Goal: Task Accomplishment & Management: Manage account settings

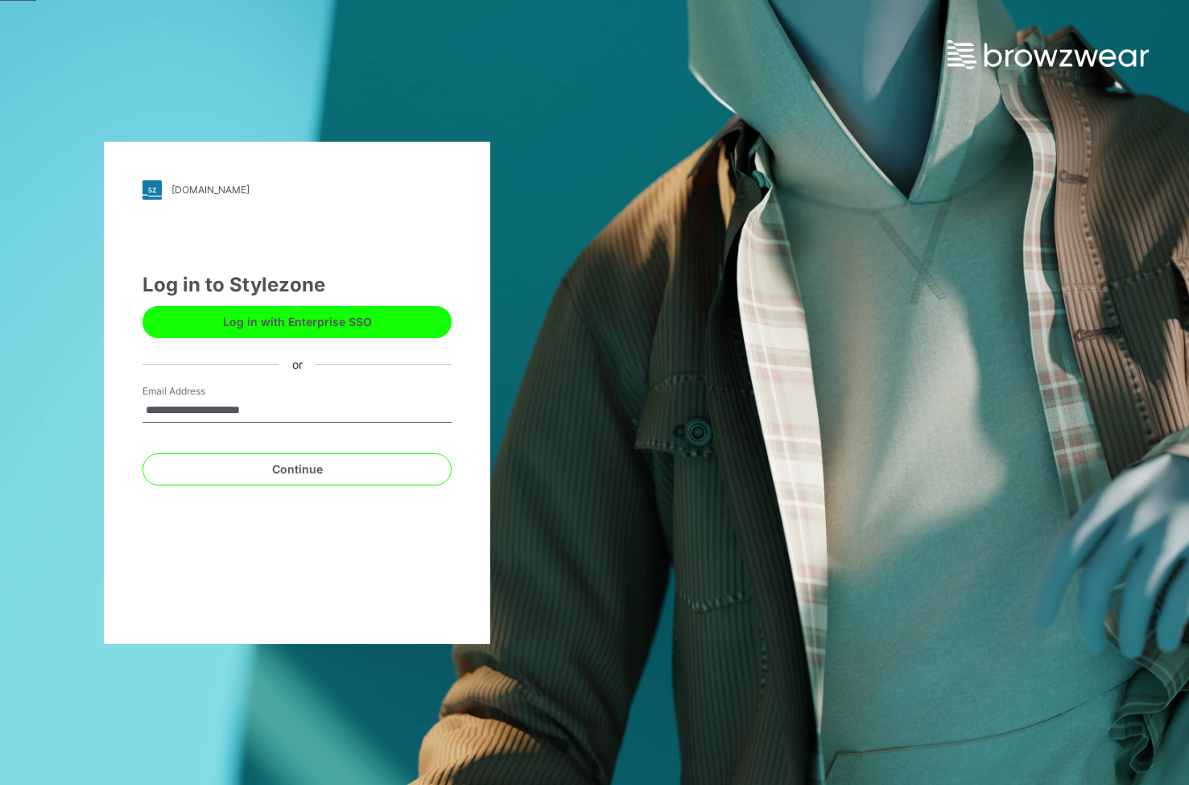
click at [321, 458] on button "Continue" at bounding box center [297, 469] width 309 height 32
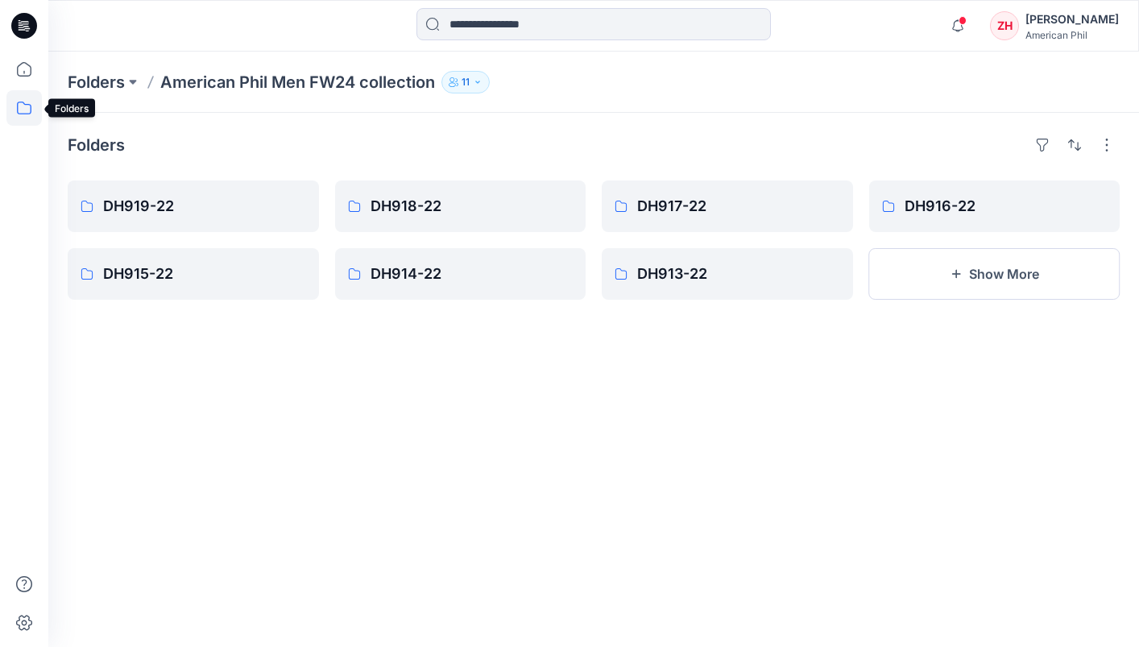
click at [31, 109] on icon at bounding box center [24, 107] width 14 height 13
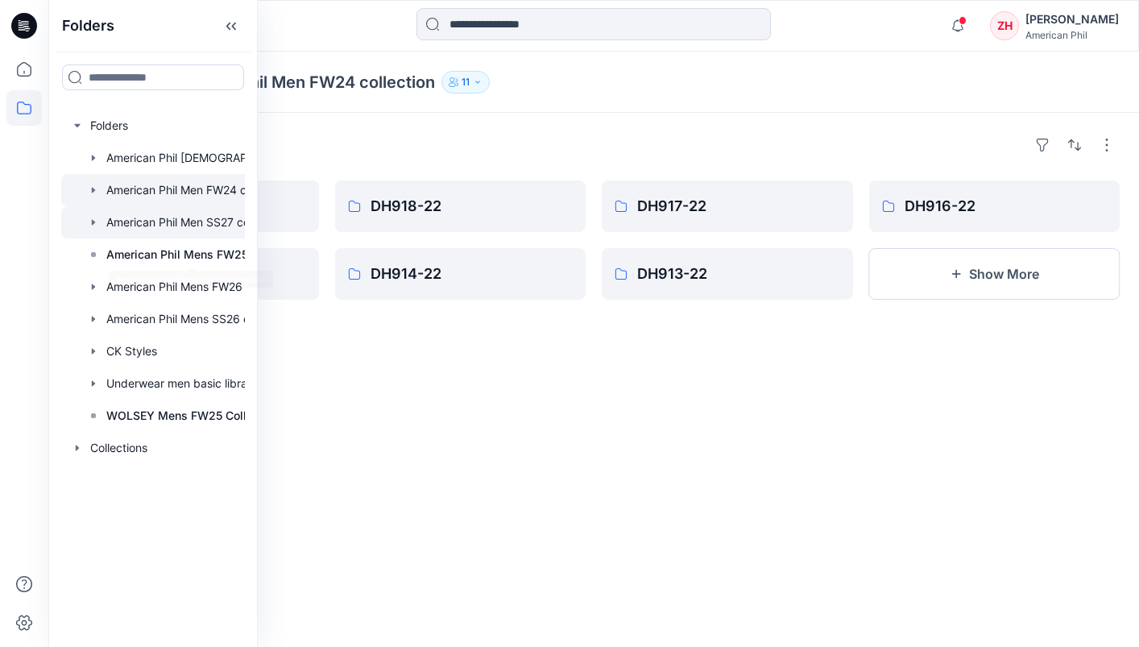
click at [229, 217] on div at bounding box center [173, 222] width 225 height 32
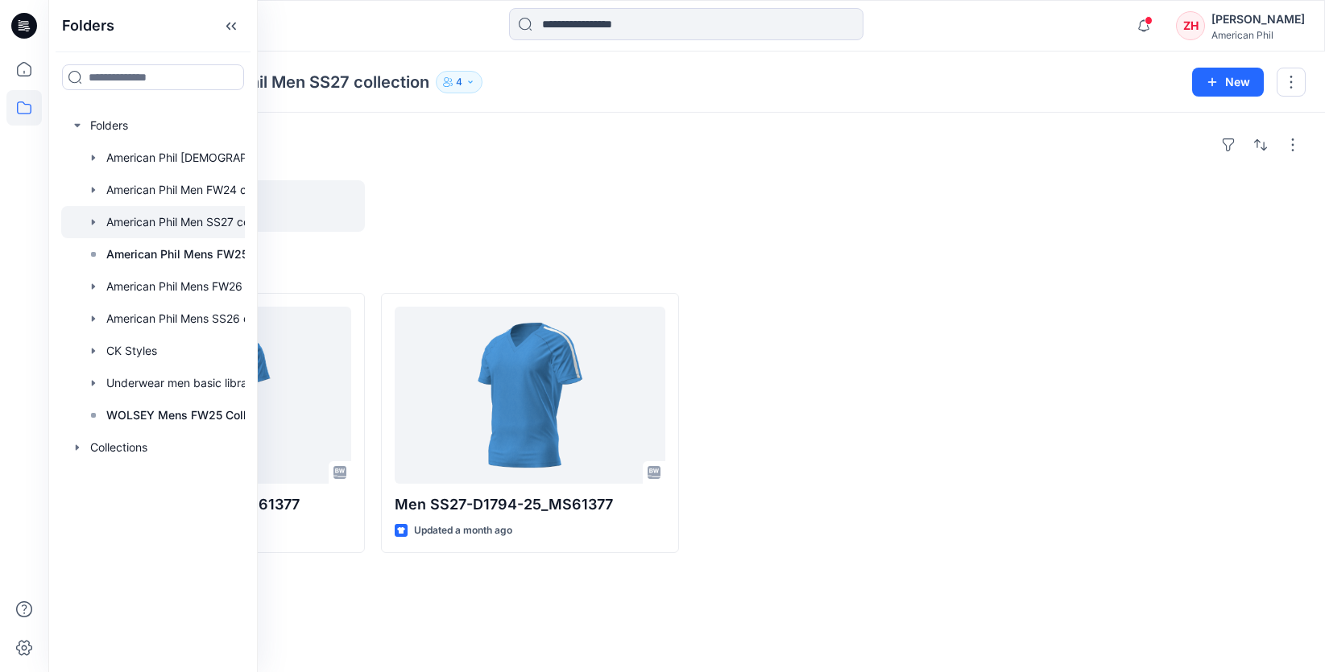
click at [928, 245] on div "Folders D1794-25 Styles Men SS27-D1794-25_MS61377 Updated a month ago Men SS27-…" at bounding box center [686, 393] width 1276 height 560
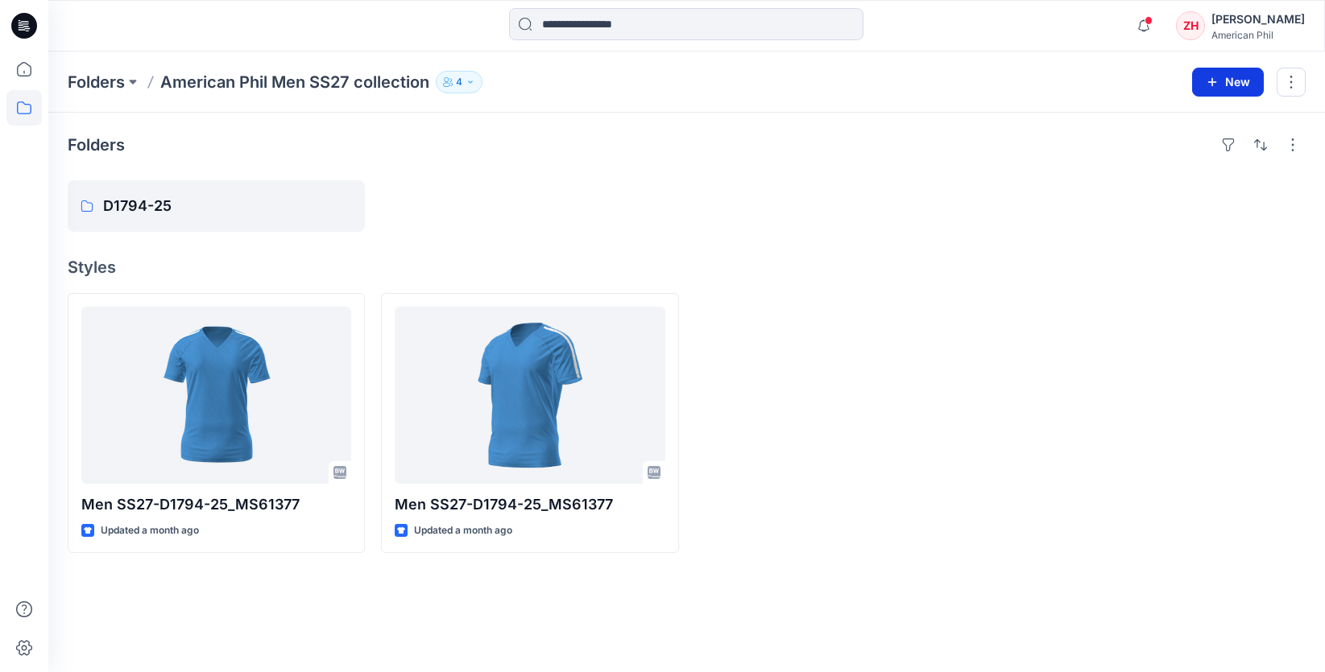
click at [928, 81] on button "New" at bounding box center [1228, 82] width 72 height 29
click at [928, 122] on p "New Style" at bounding box center [1178, 122] width 54 height 19
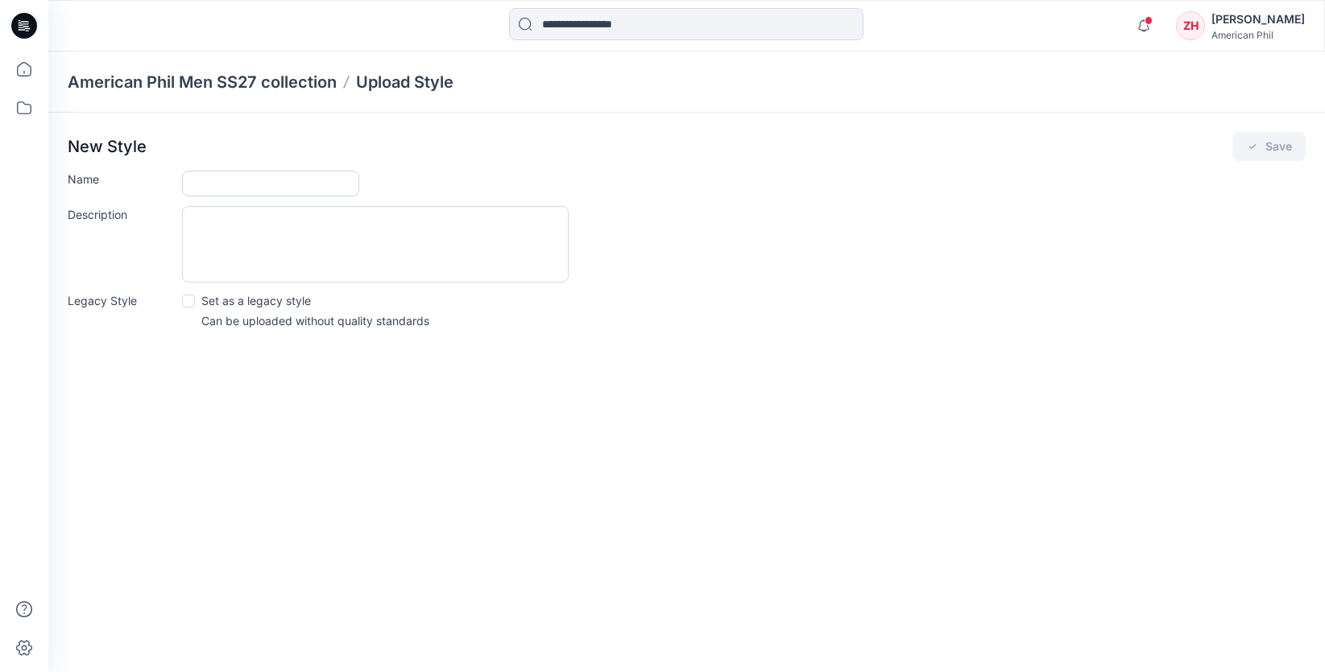
click at [322, 184] on input "Name" at bounding box center [270, 184] width 177 height 26
click at [203, 184] on input "*******" at bounding box center [270, 184] width 177 height 26
type input "********"
click at [928, 149] on button "Save" at bounding box center [1268, 146] width 73 height 29
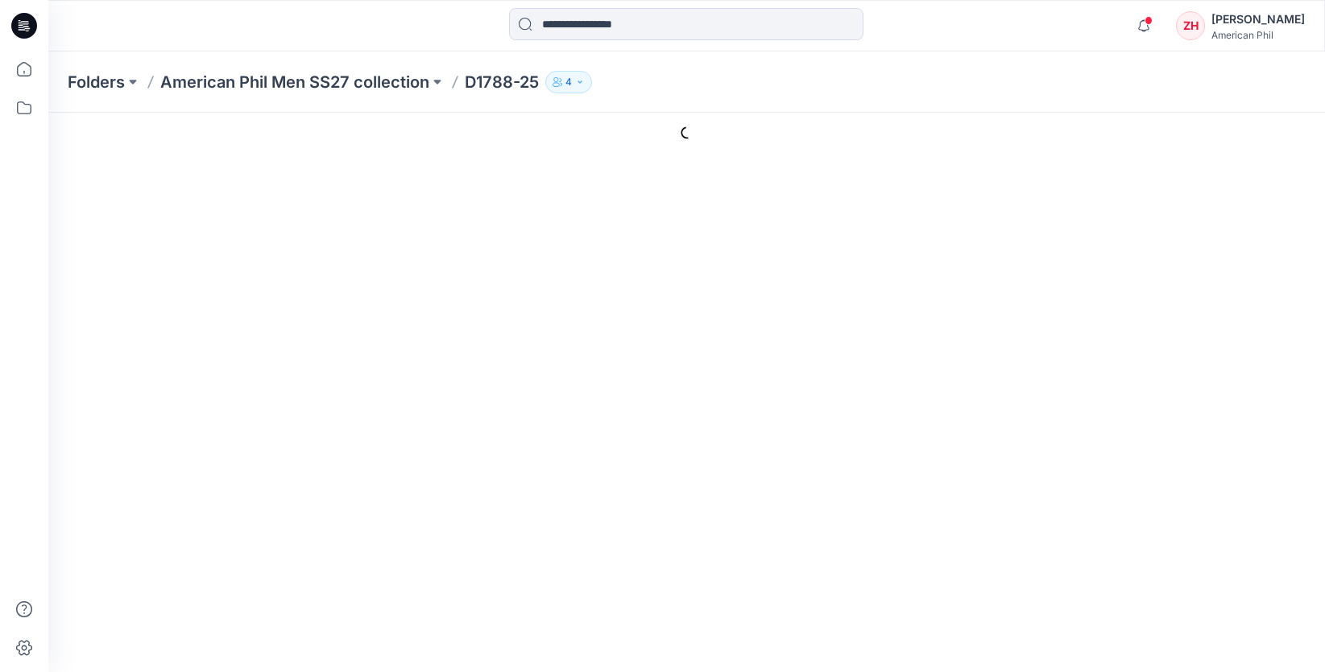
type input "********"
type input "**********"
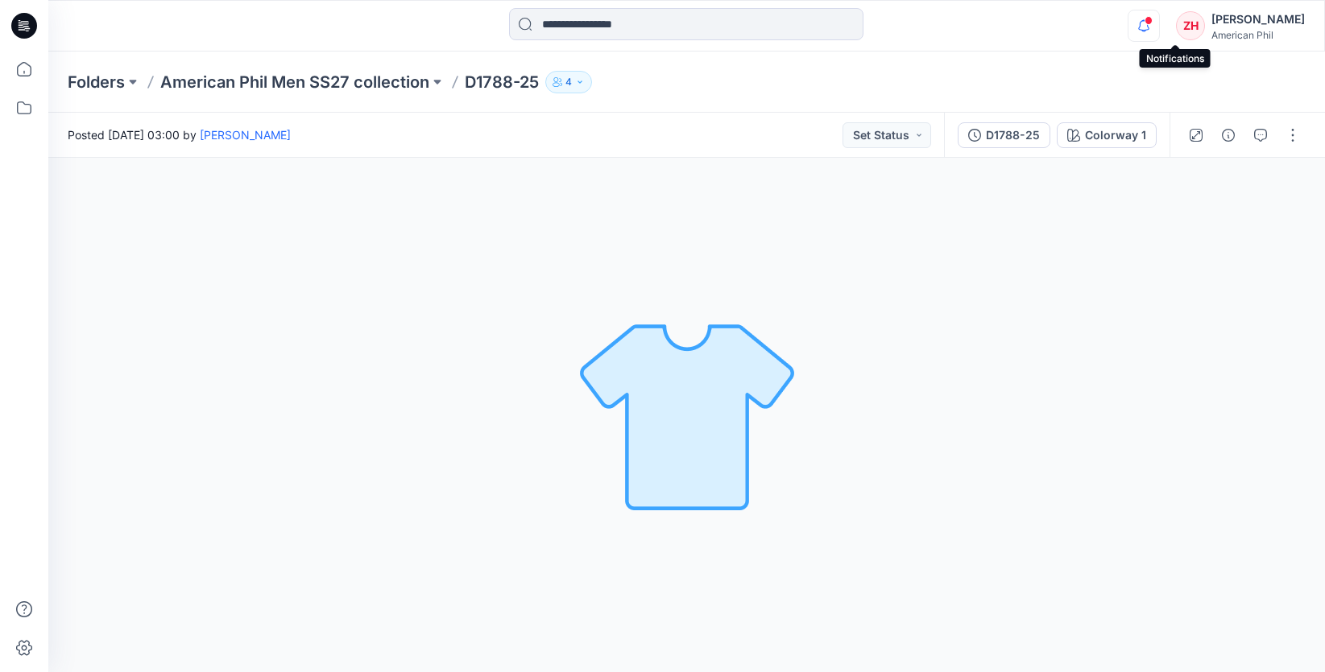
click at [1159, 18] on icon "button" at bounding box center [1143, 26] width 31 height 32
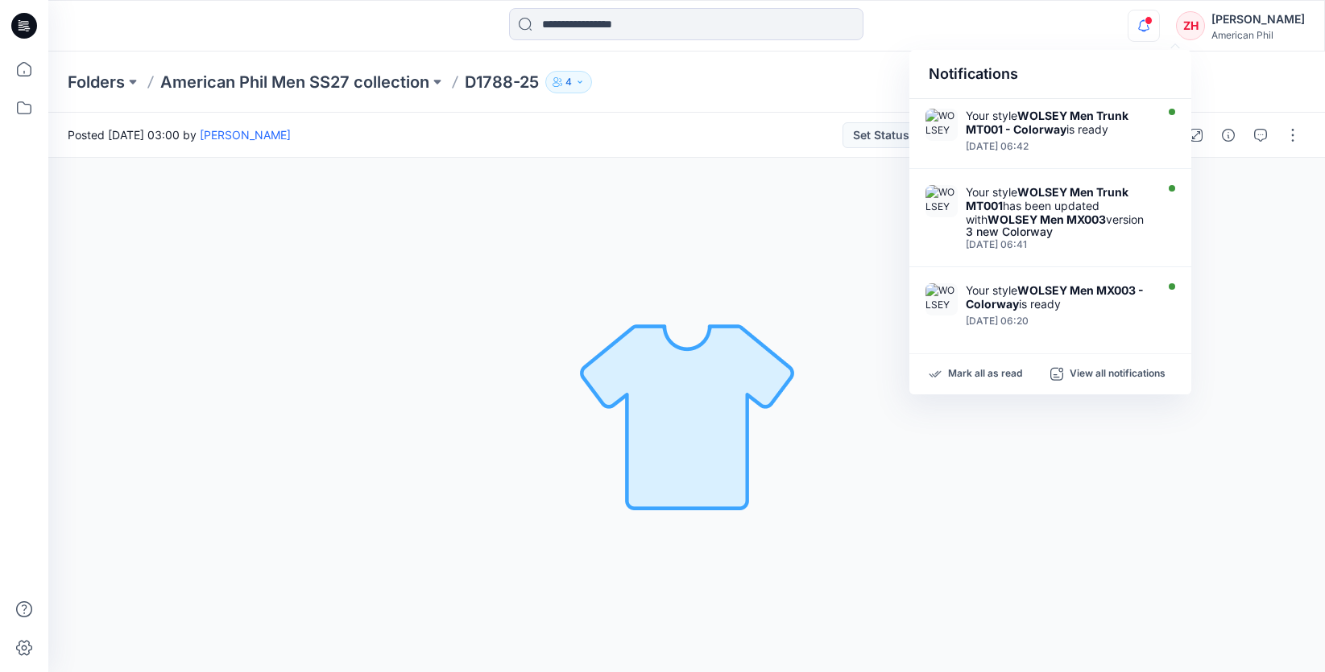
click at [1096, 22] on div "Notifications Your style WOLSEY Men Trunk MT001 - Colorway is ready Friday, Aug…" at bounding box center [686, 25] width 1276 height 35
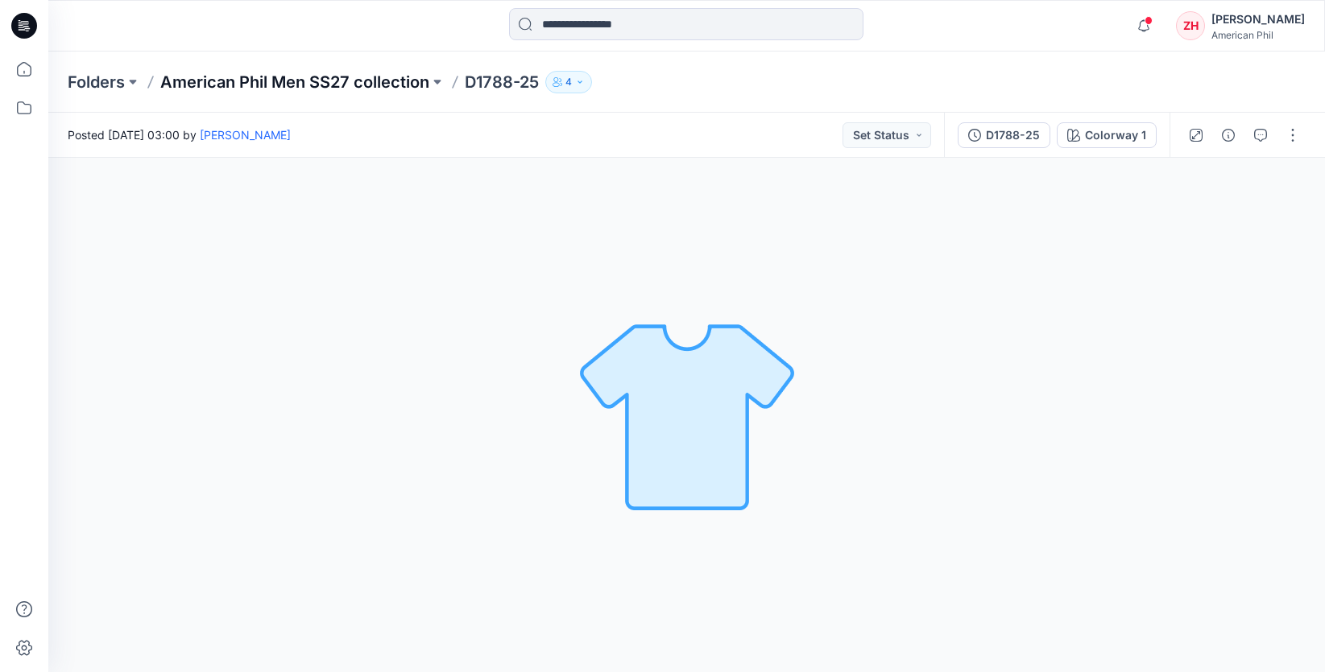
click at [395, 83] on p "American Phil Men SS27 collection" at bounding box center [294, 82] width 269 height 23
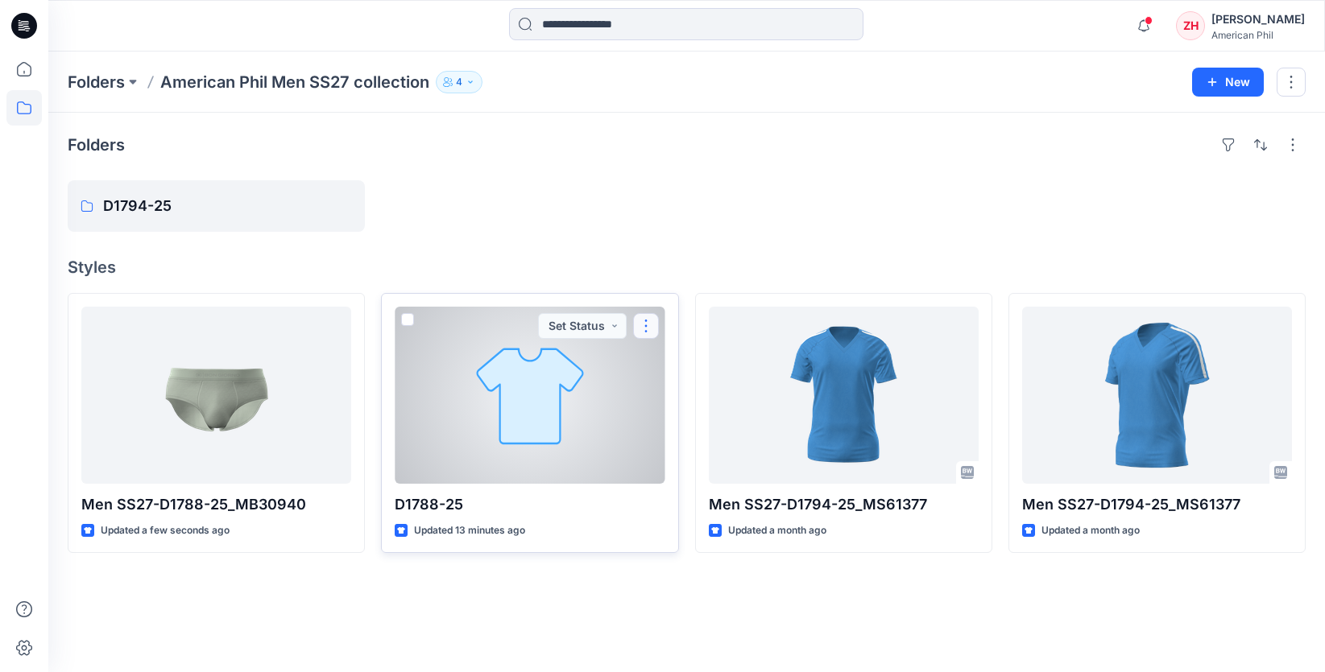
click at [647, 324] on button "button" at bounding box center [646, 326] width 26 height 26
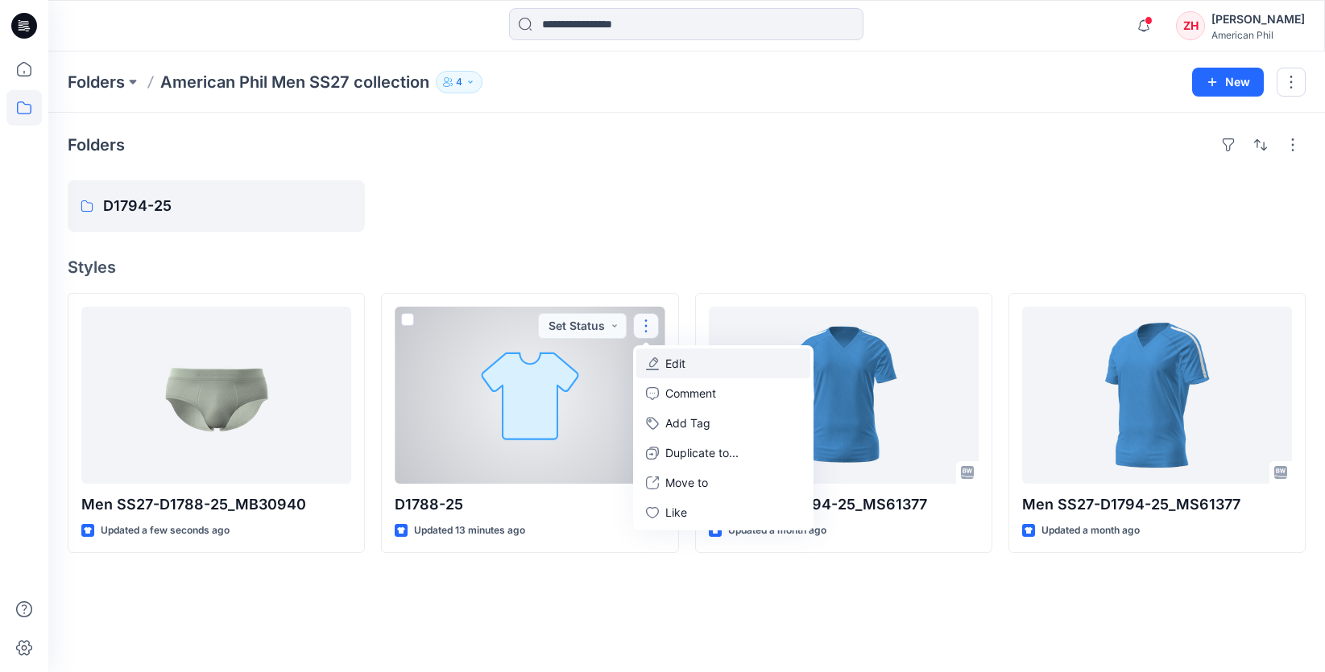
click at [697, 361] on button "Edit" at bounding box center [723, 364] width 174 height 30
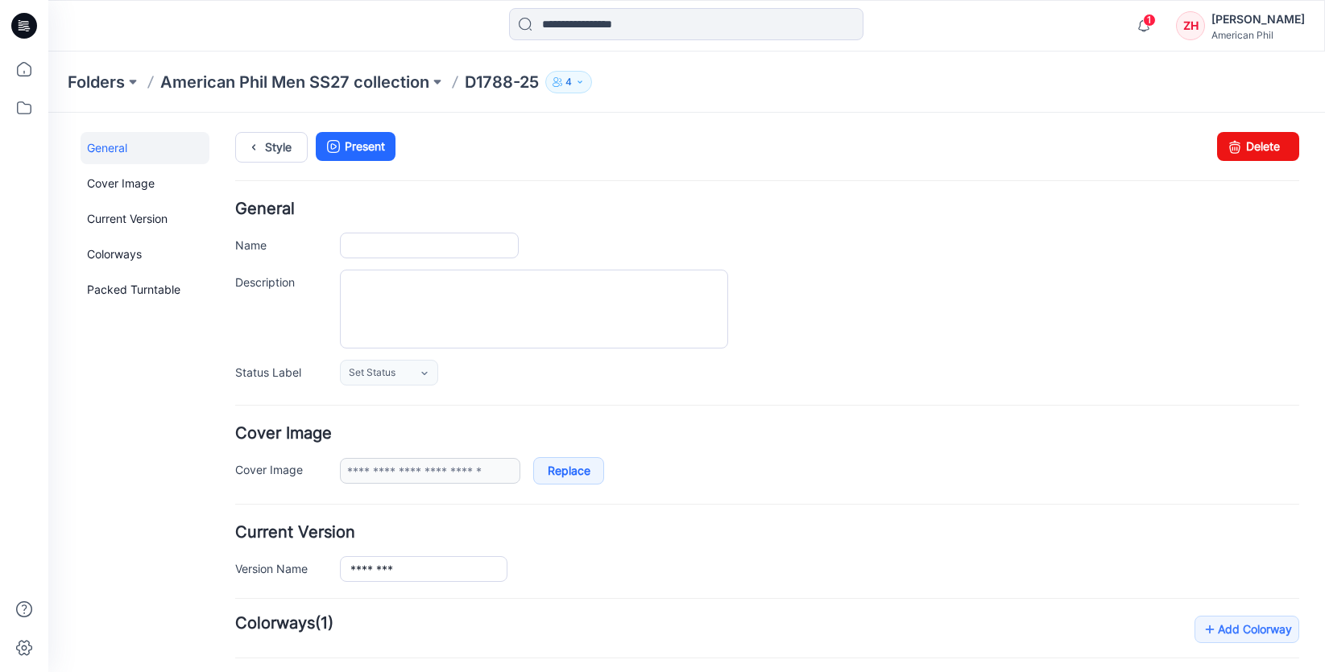
type input "********"
type input "**********"
click at [1238, 146] on link "Delete" at bounding box center [1258, 146] width 82 height 29
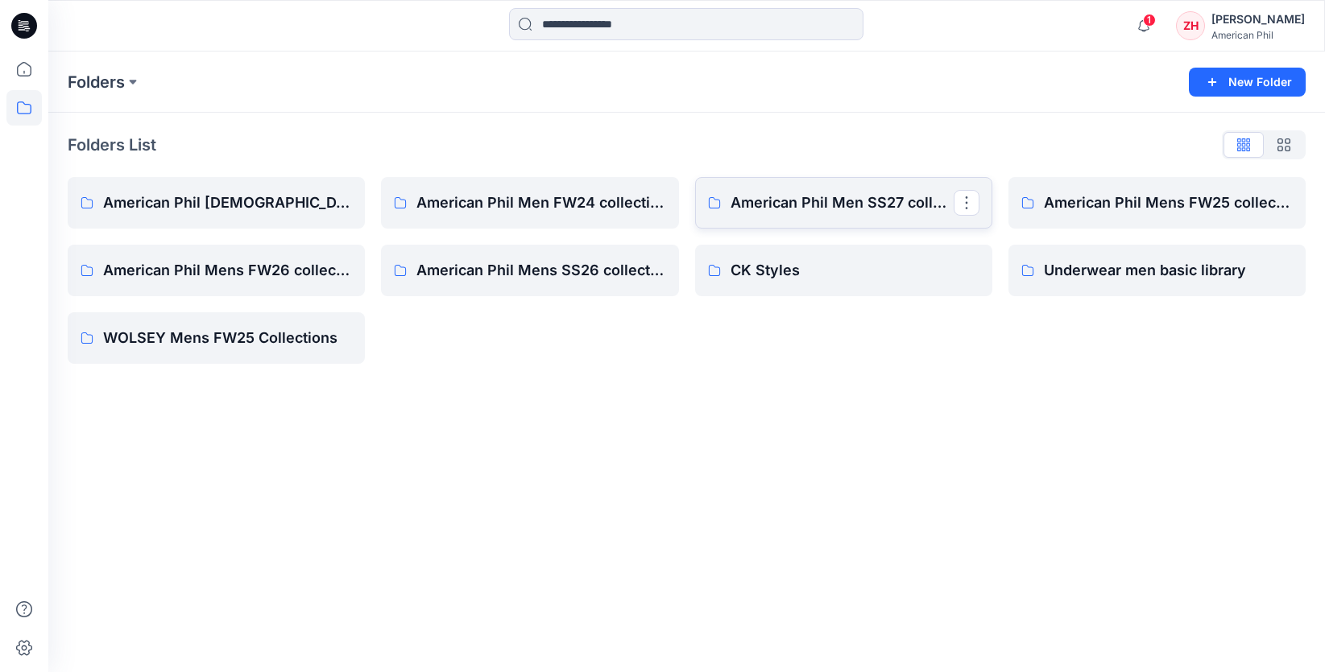
click at [904, 209] on p "American Phil Men SS27 collection" at bounding box center [841, 203] width 223 height 23
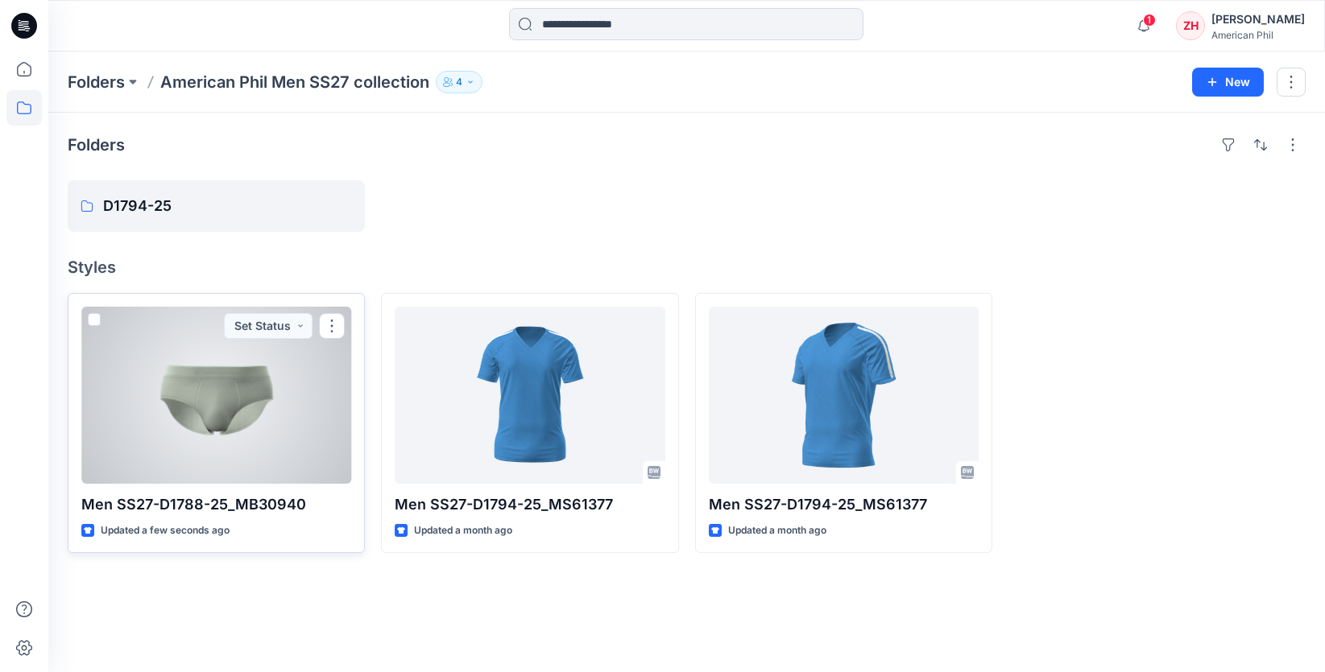
click at [349, 351] on div at bounding box center [216, 395] width 270 height 177
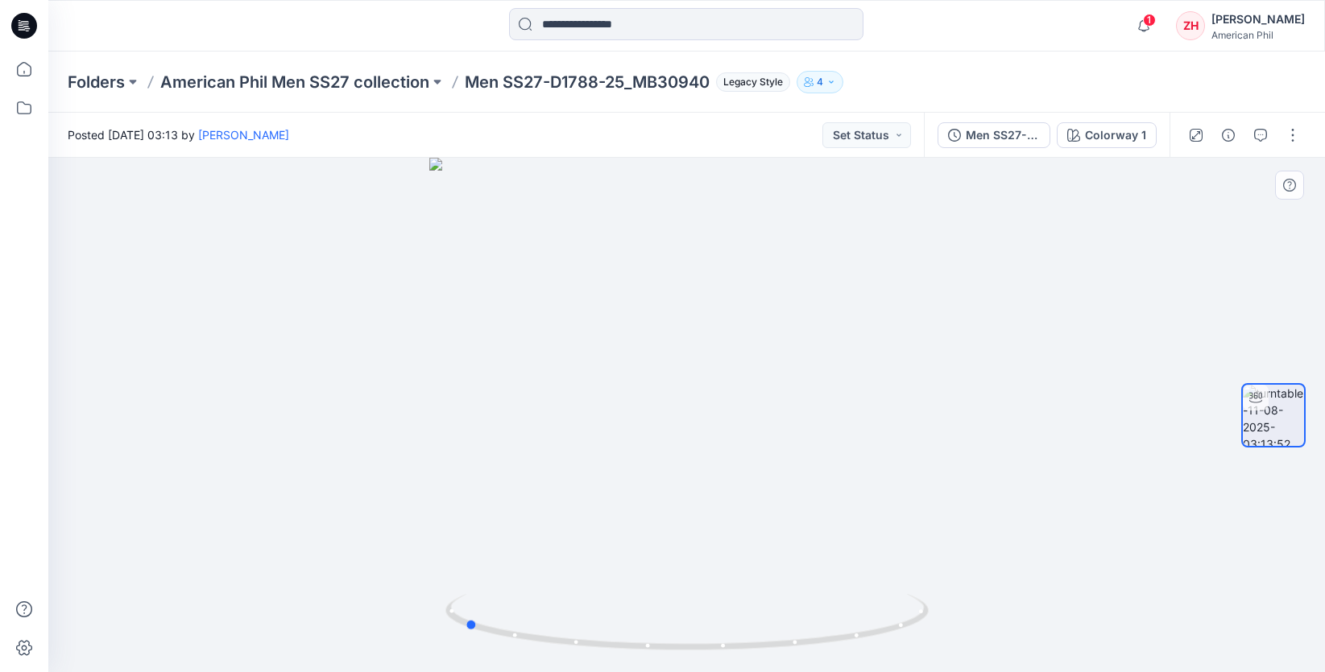
drag, startPoint x: 1015, startPoint y: 360, endPoint x: 793, endPoint y: 361, distance: 222.3
click at [793, 361] on div at bounding box center [686, 415] width 1276 height 515
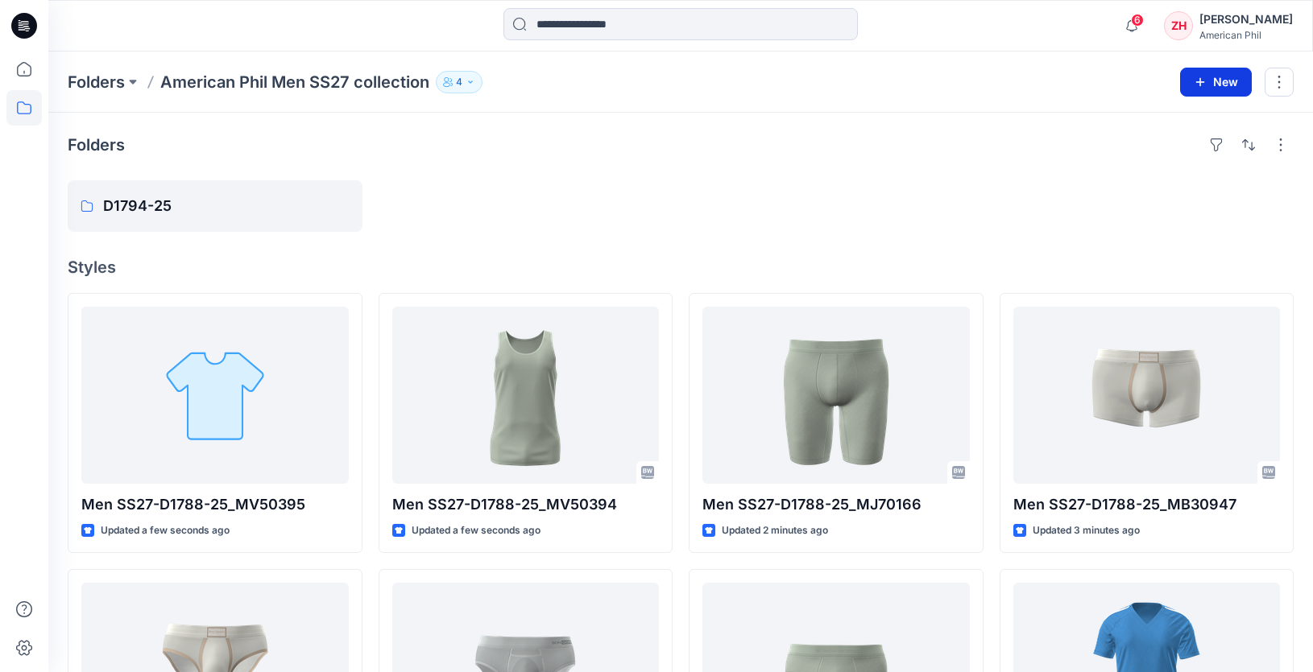
click at [1228, 77] on button "New" at bounding box center [1216, 82] width 72 height 29
click at [1189, 153] on p "New Folder" at bounding box center [1169, 153] width 60 height 17
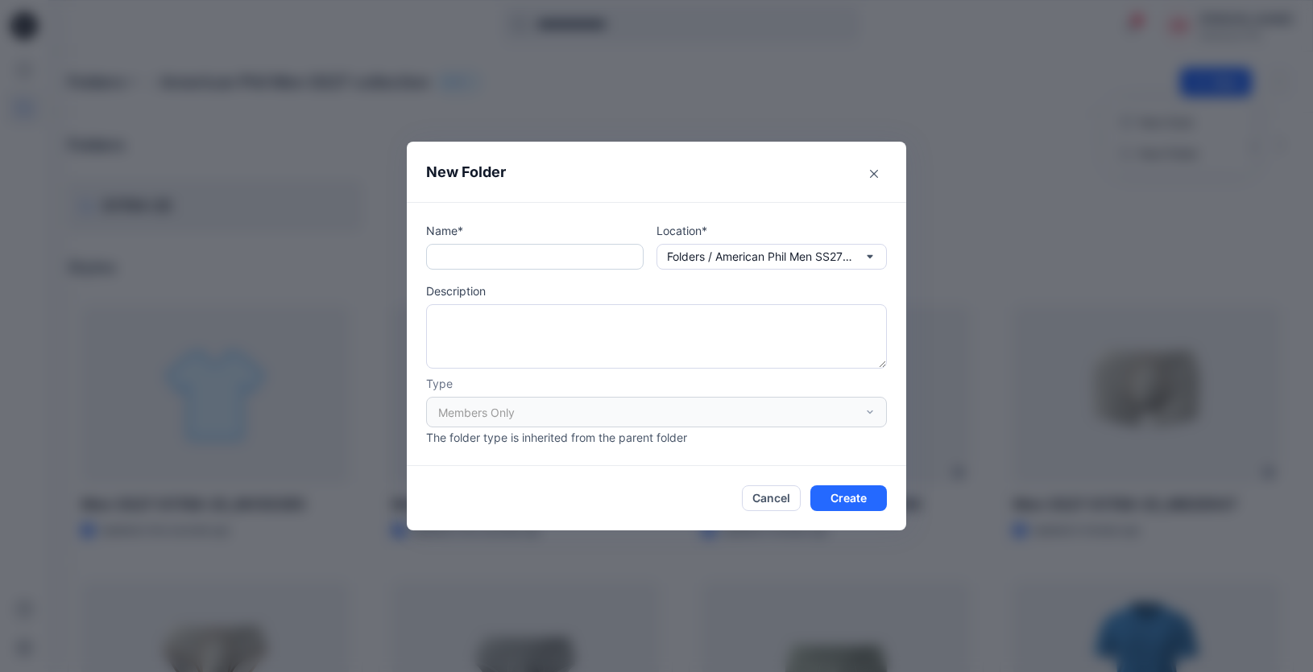
click at [614, 258] on input "text" at bounding box center [534, 257] width 217 height 26
type input "********"
click at [850, 503] on button "Create" at bounding box center [848, 499] width 77 height 26
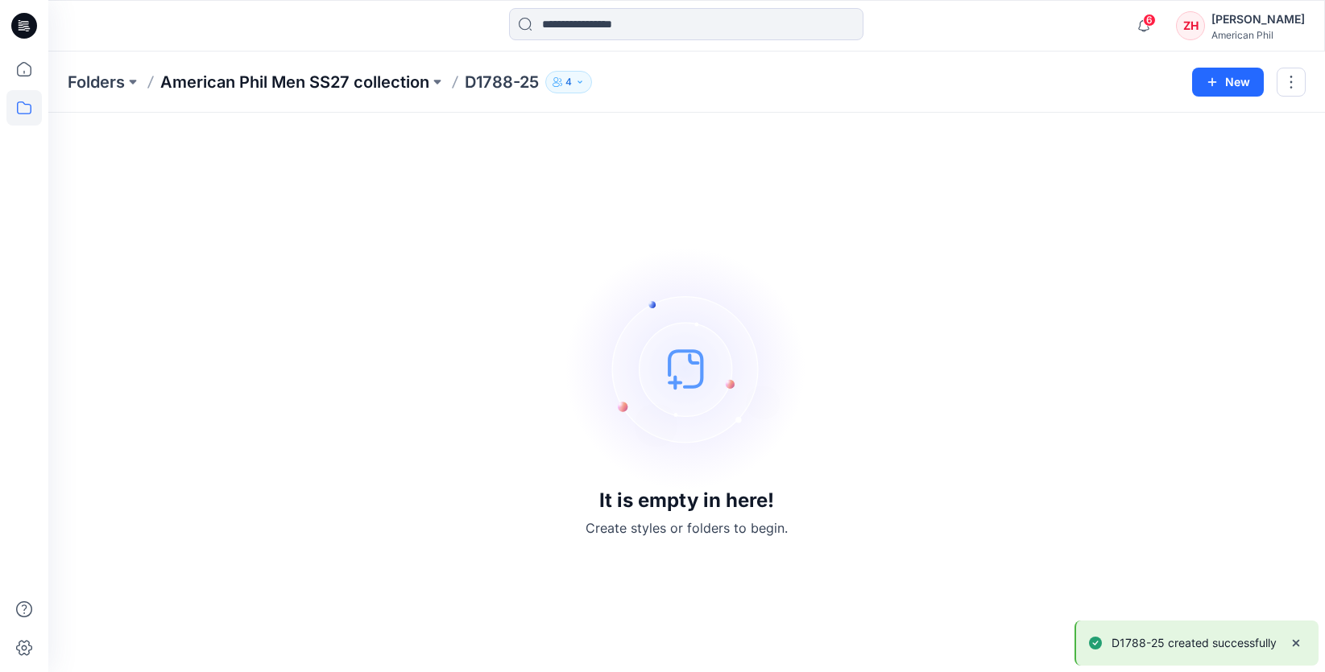
click at [393, 78] on p "American Phil Men SS27 collection" at bounding box center [294, 82] width 269 height 23
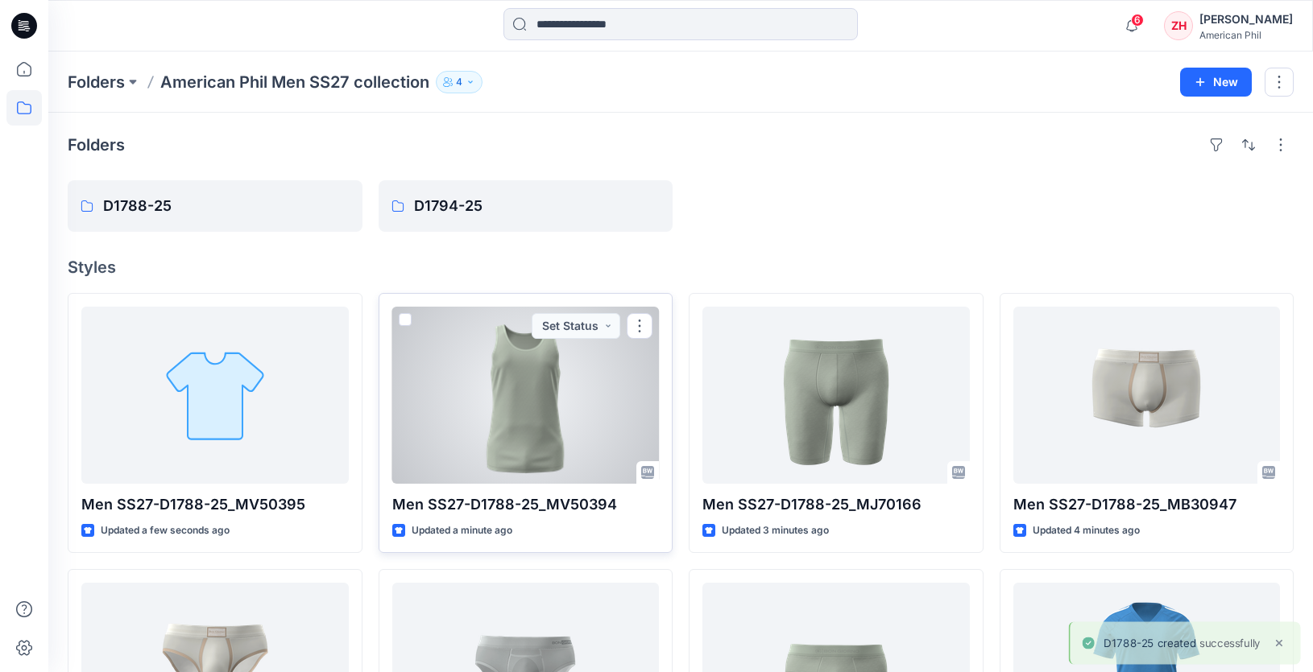
click at [404, 319] on span at bounding box center [405, 319] width 13 height 13
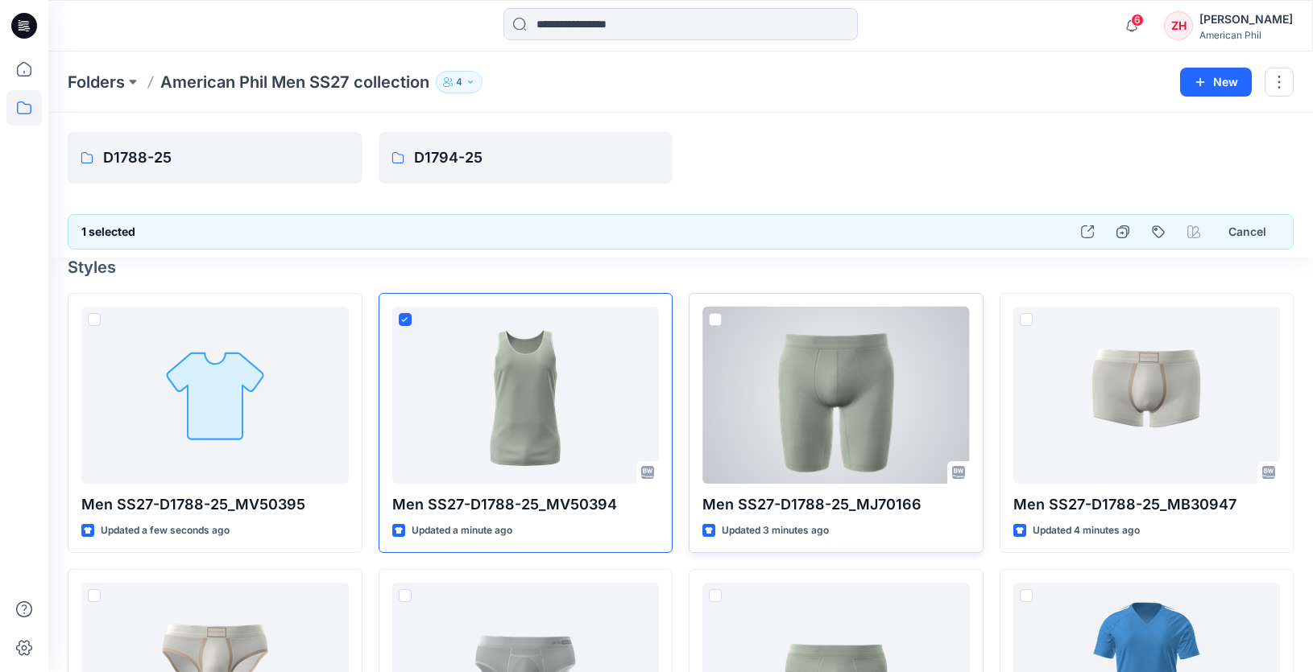
click at [718, 318] on span at bounding box center [715, 319] width 13 height 13
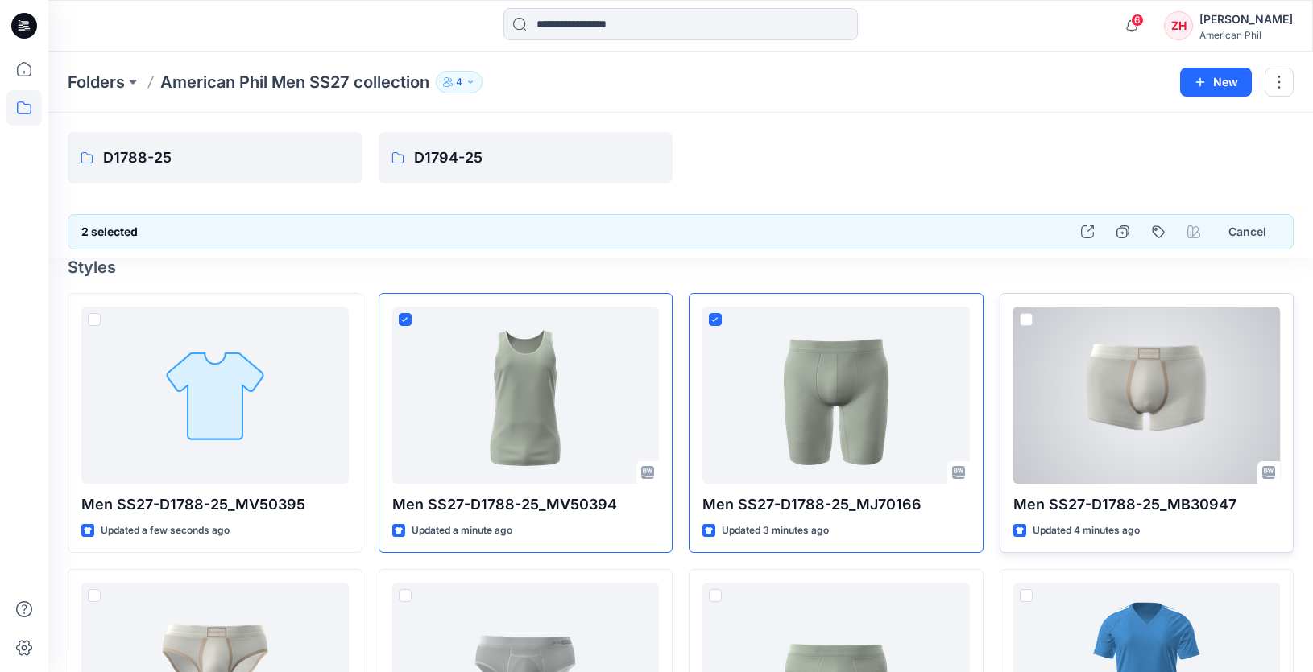
click at [1025, 319] on span at bounding box center [1025, 319] width 13 height 13
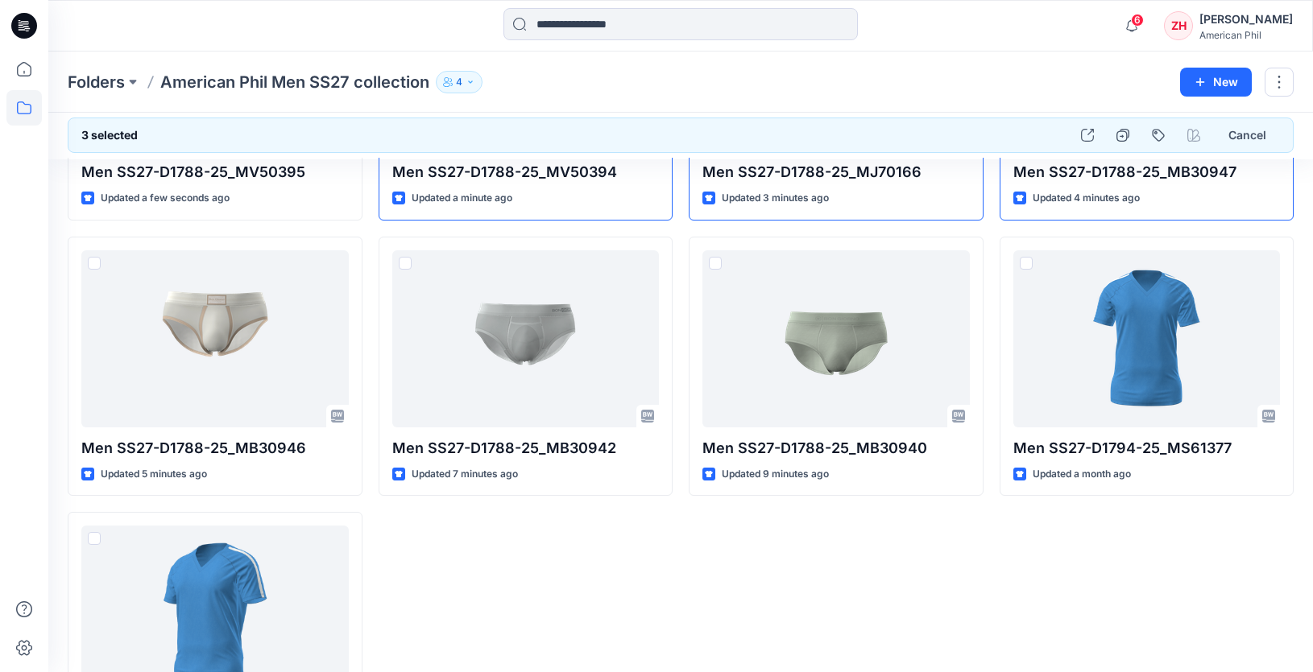
scroll to position [335, 0]
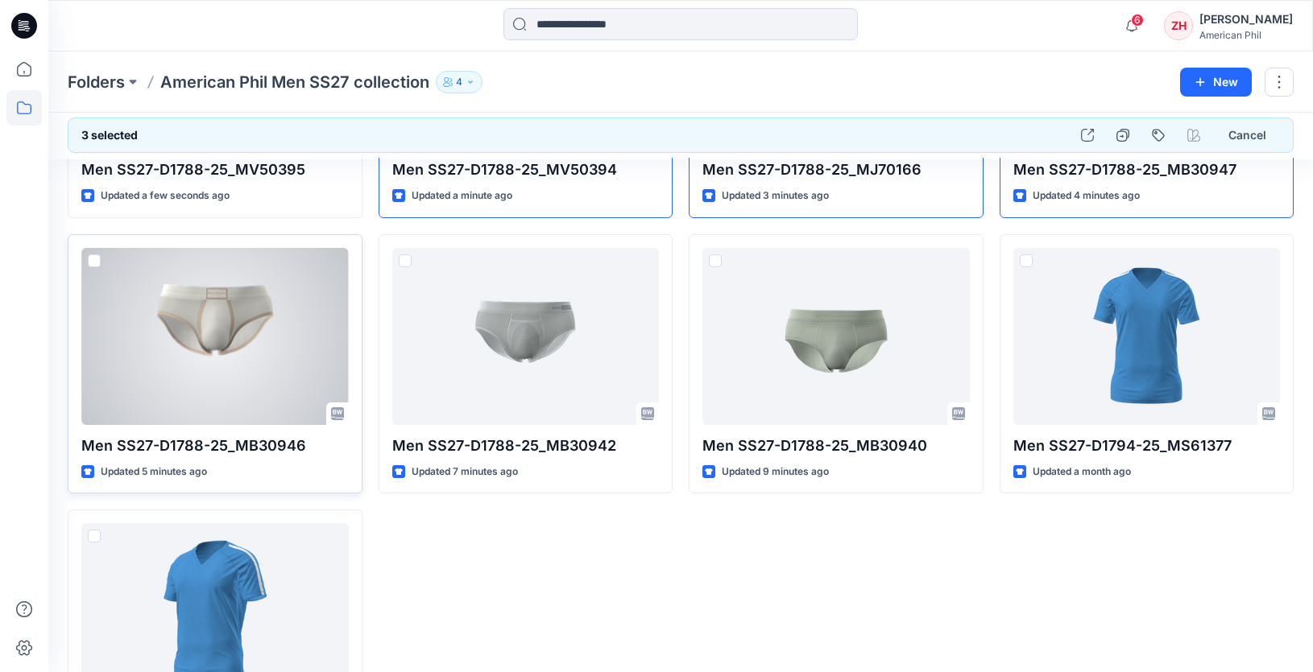
drag, startPoint x: 94, startPoint y: 254, endPoint x: 124, endPoint y: 263, distance: 30.9
click at [94, 254] on span at bounding box center [94, 260] width 13 height 13
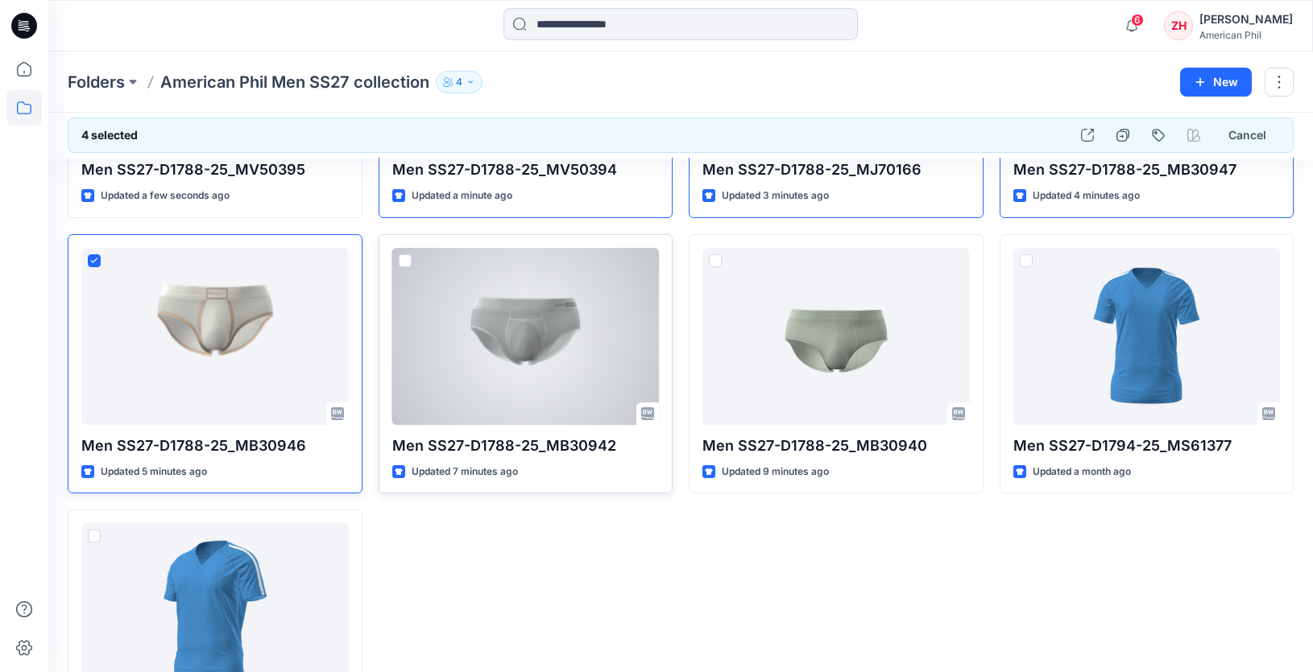
click at [404, 257] on span at bounding box center [405, 260] width 13 height 13
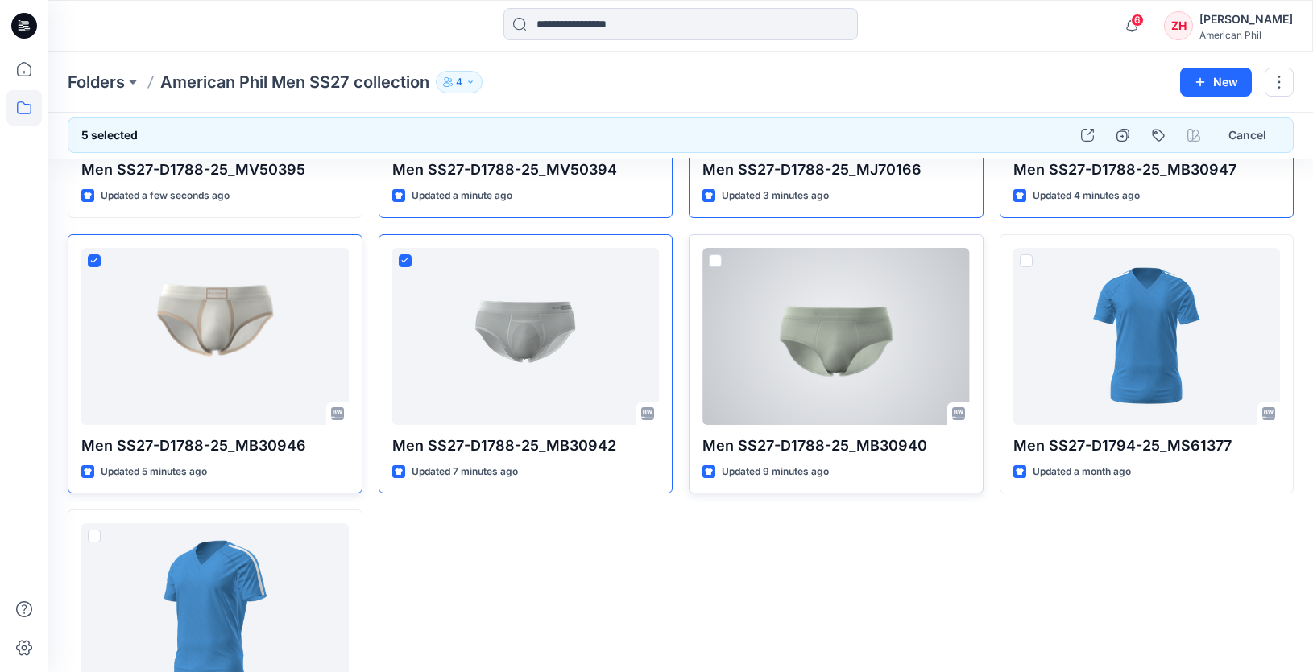
drag, startPoint x: 721, startPoint y: 260, endPoint x: 807, endPoint y: 267, distance: 86.5
click at [721, 260] on span at bounding box center [715, 260] width 13 height 13
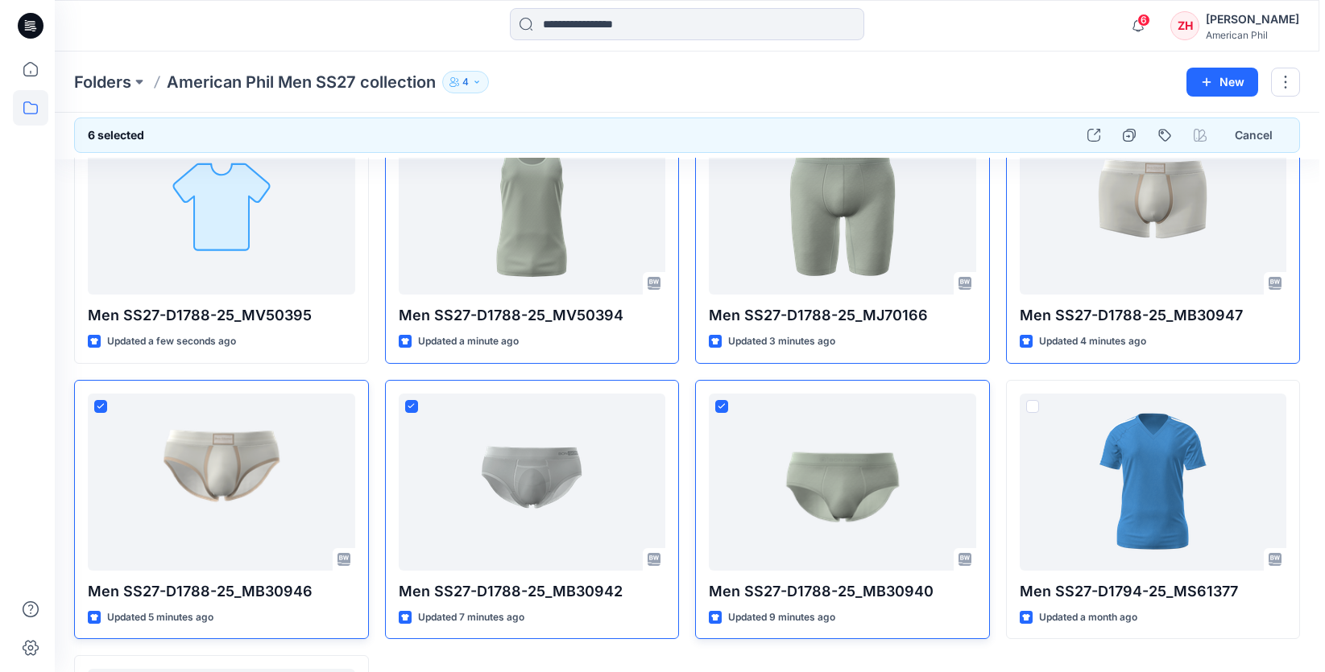
scroll to position [0, 0]
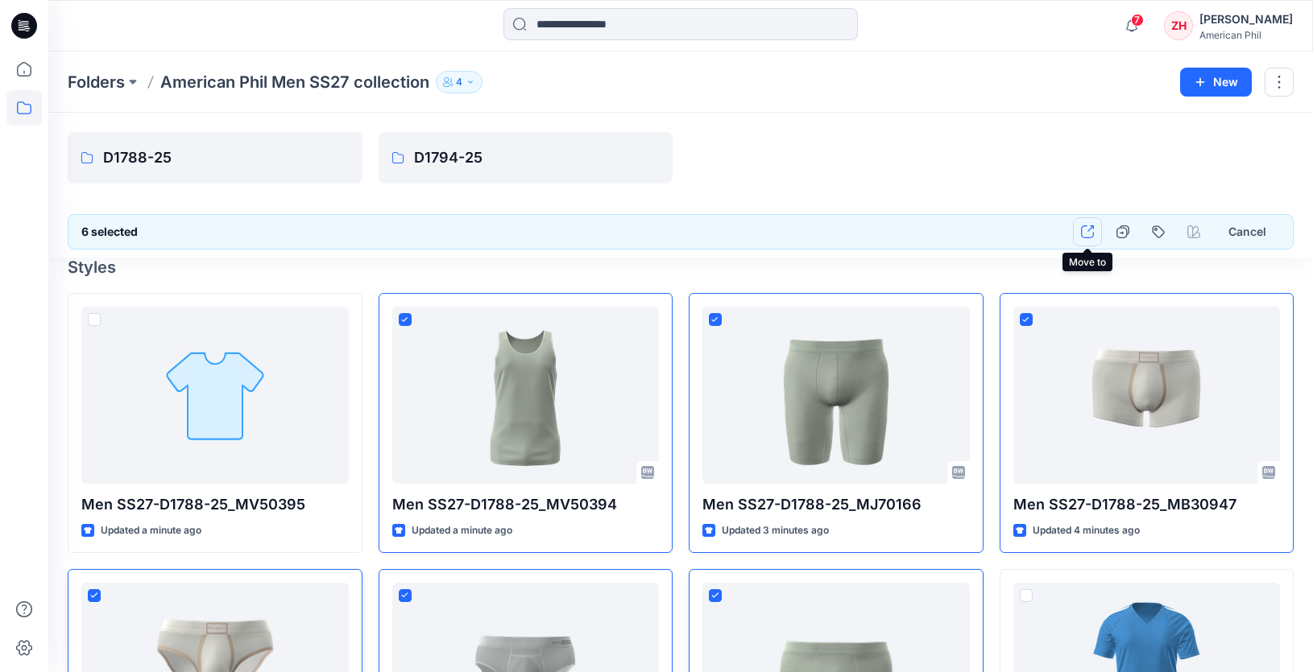
click at [1091, 228] on icon "button" at bounding box center [1087, 231] width 13 height 13
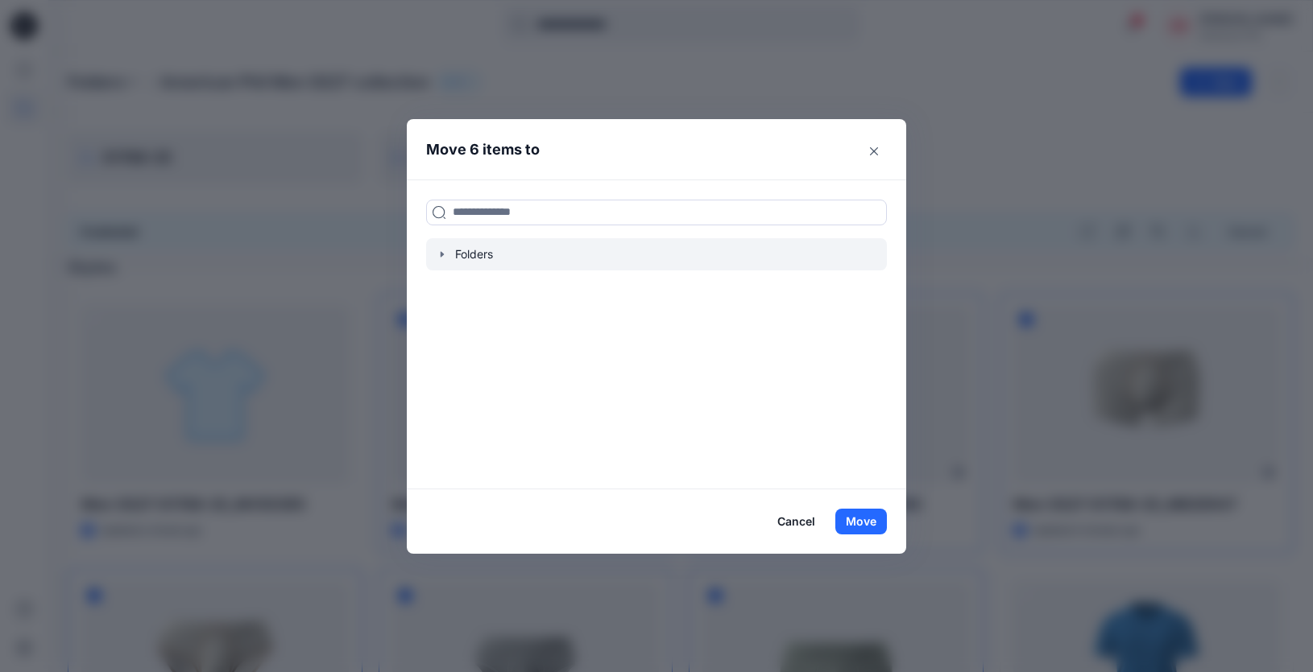
click at [449, 256] on icon "button" at bounding box center [442, 254] width 13 height 13
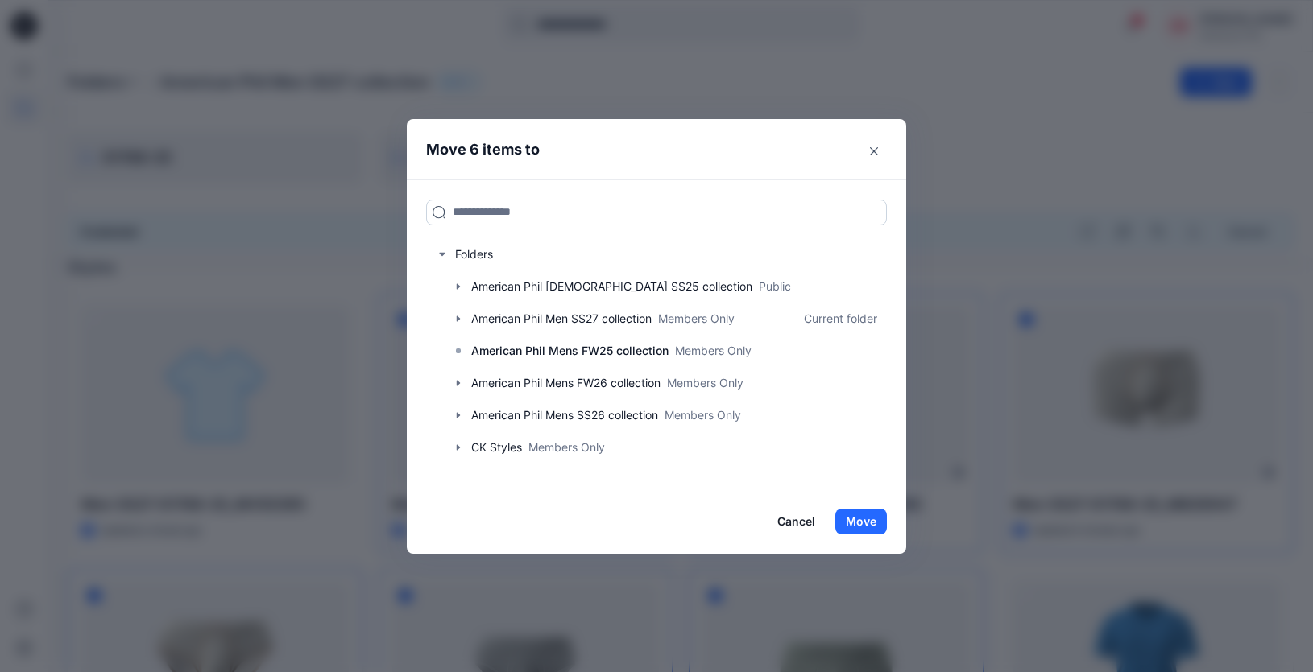
click at [548, 210] on input at bounding box center [656, 213] width 461 height 26
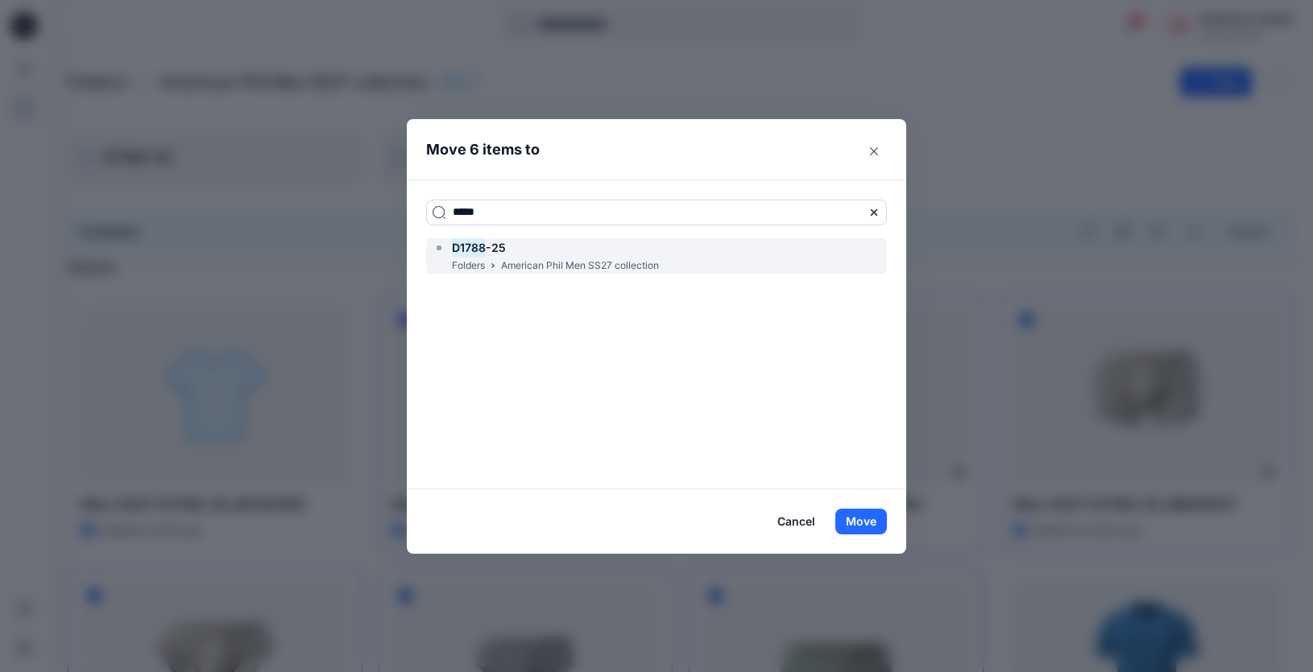
type input "*****"
click at [525, 258] on p "American Phil Men SS27 collection" at bounding box center [580, 266] width 158 height 17
click at [673, 260] on div "D1788 -25 Folders American Phil Men SS27 collection" at bounding box center [656, 256] width 461 height 36
click at [866, 515] on button "Move" at bounding box center [861, 522] width 52 height 26
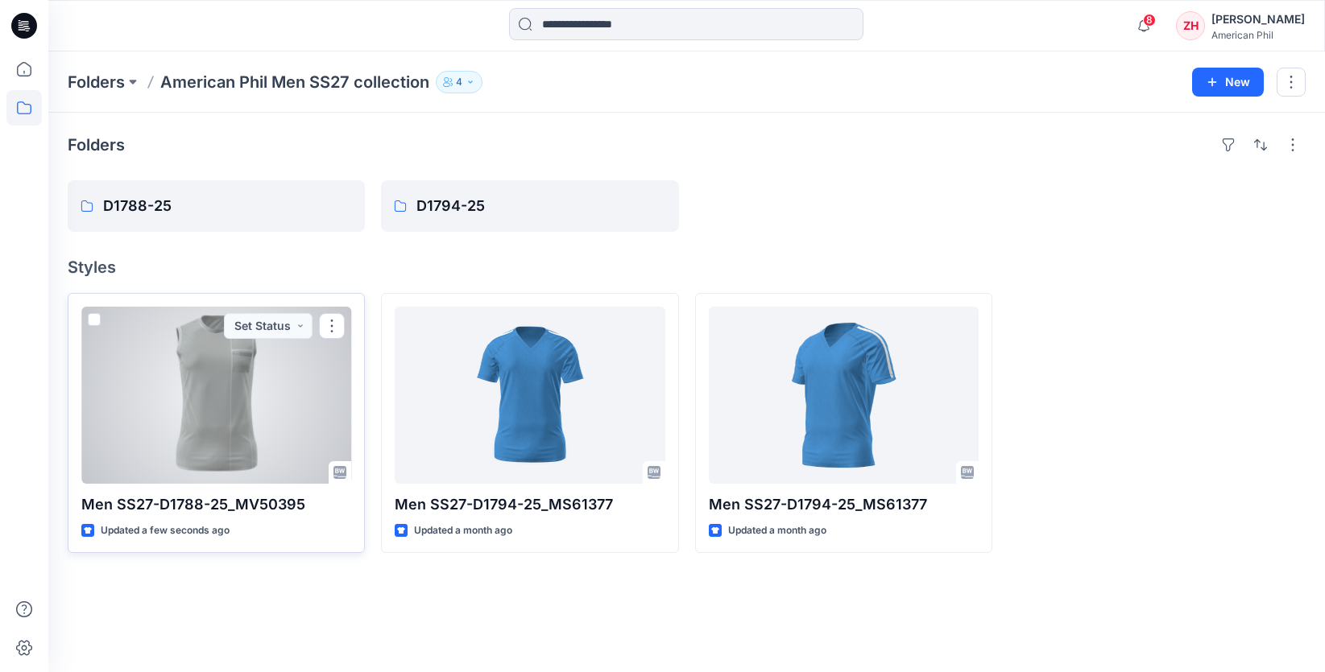
click at [89, 318] on span at bounding box center [94, 319] width 13 height 13
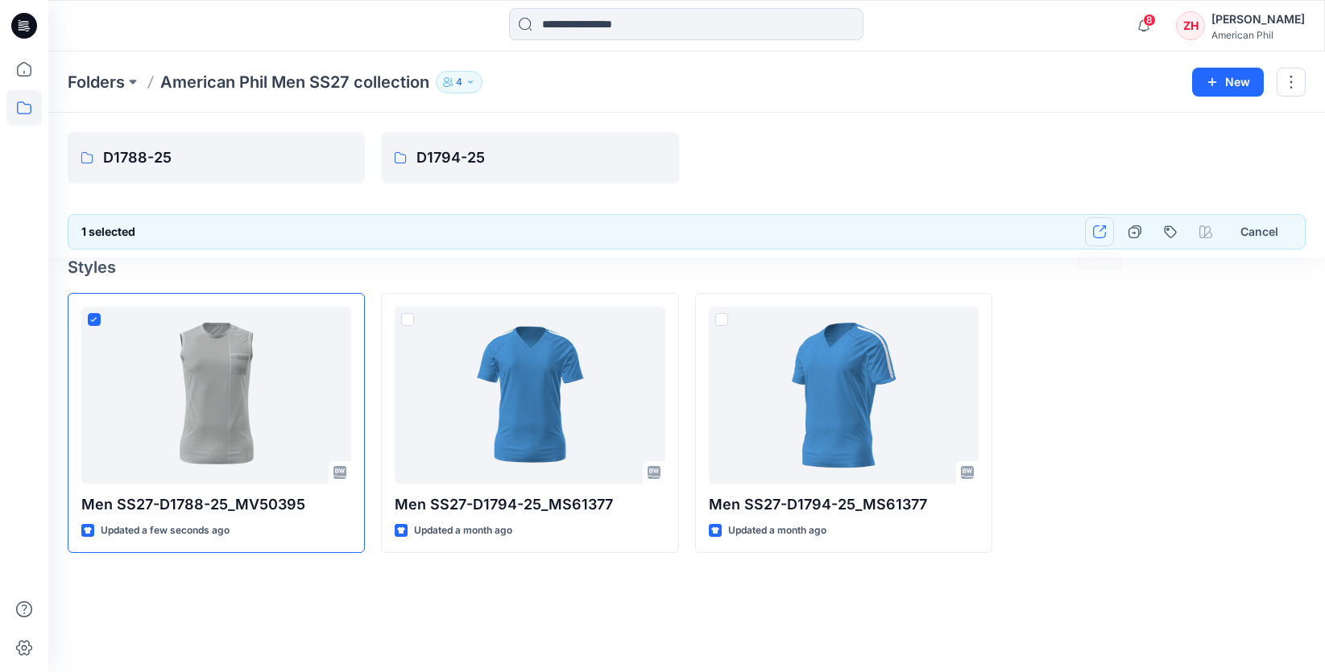
click at [1102, 225] on icon "button" at bounding box center [1099, 231] width 13 height 13
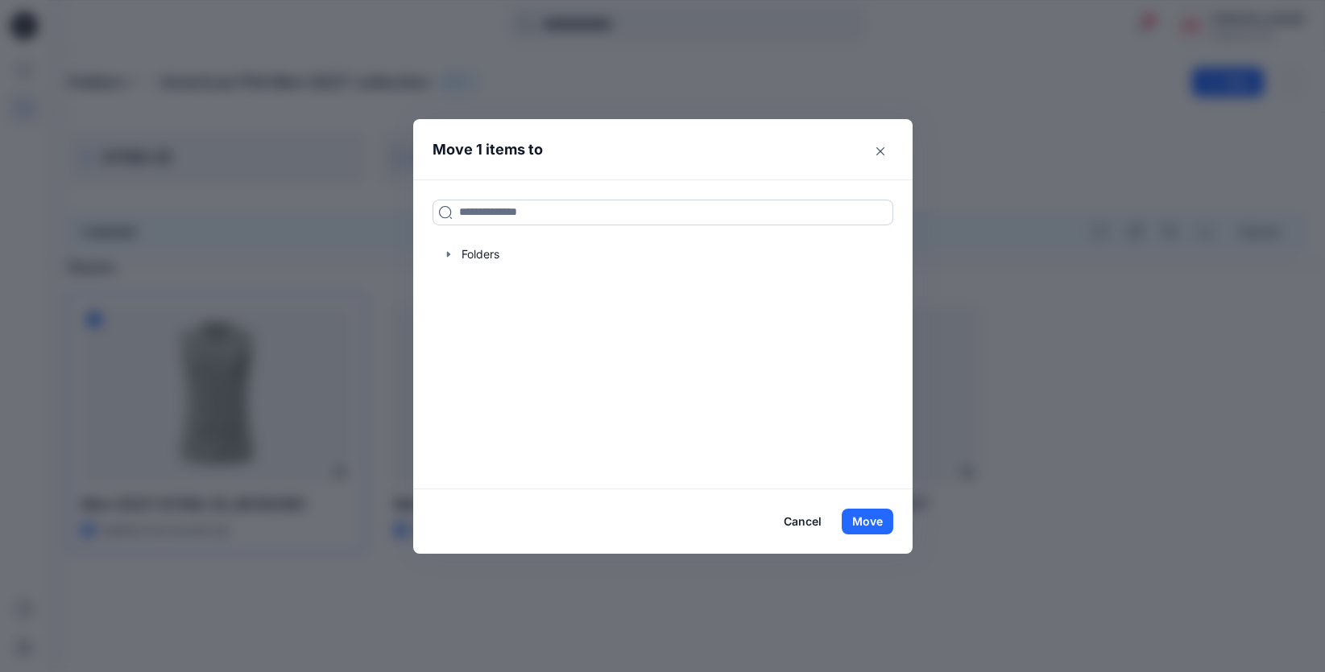
click at [565, 217] on input at bounding box center [662, 213] width 461 height 26
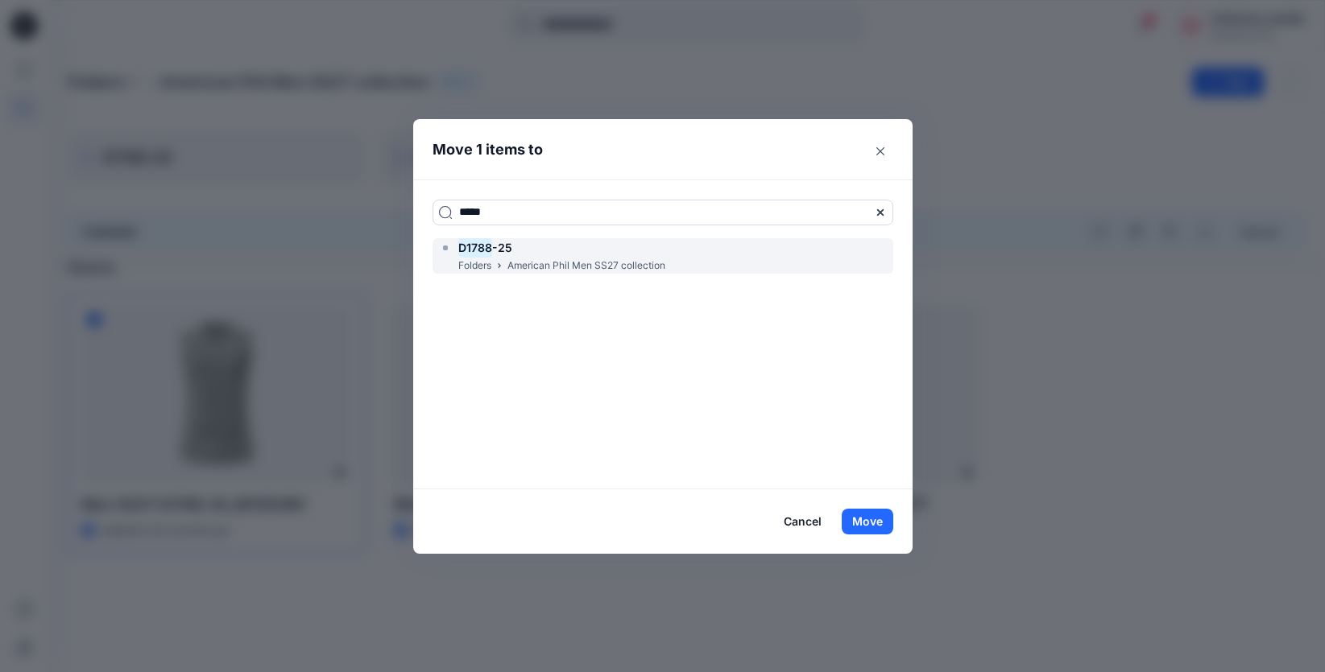
type input "*****"
click at [529, 256] on div "D1788 -25" at bounding box center [552, 247] width 226 height 19
click at [860, 523] on button "Move" at bounding box center [868, 522] width 52 height 26
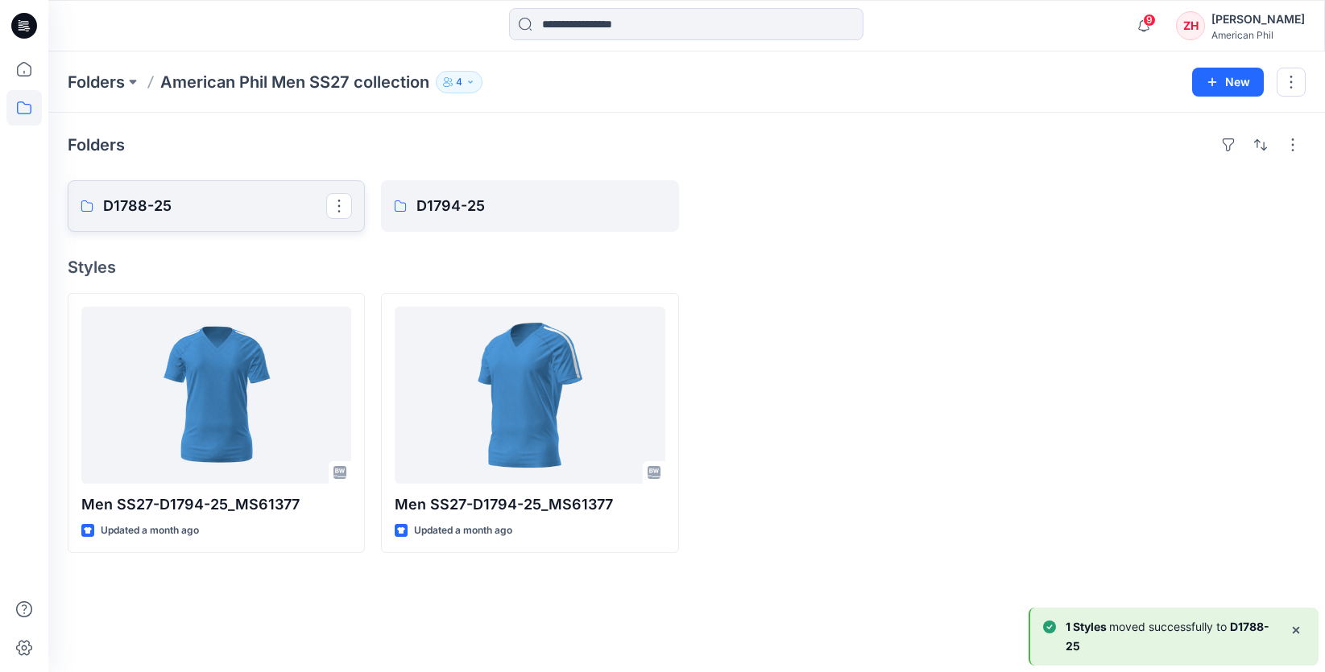
click at [293, 197] on p "D1788-25" at bounding box center [214, 206] width 223 height 23
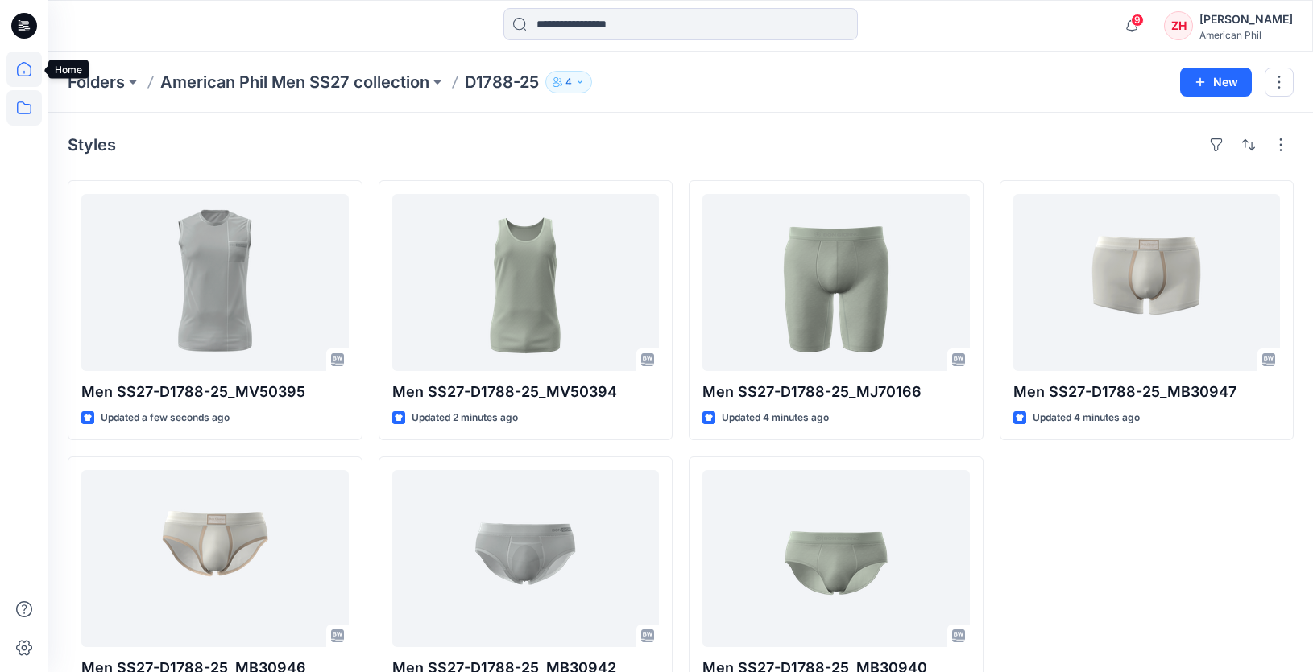
click at [34, 69] on icon at bounding box center [23, 69] width 35 height 35
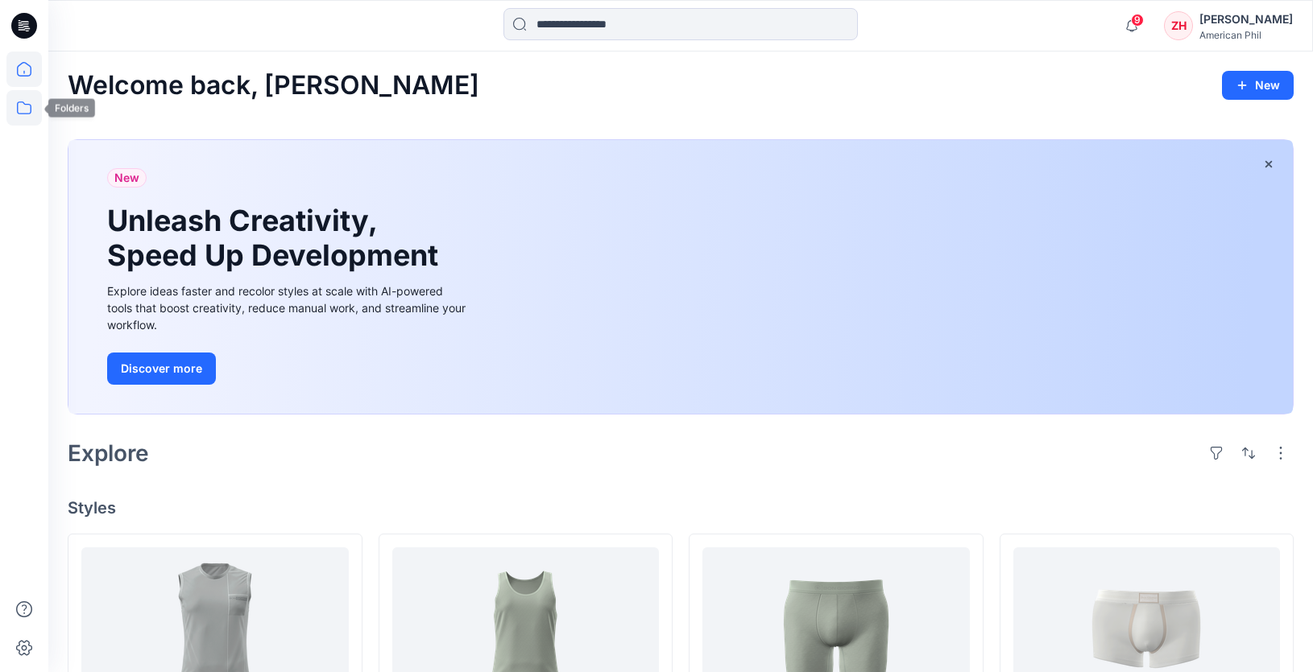
click at [26, 106] on icon at bounding box center [23, 107] width 35 height 35
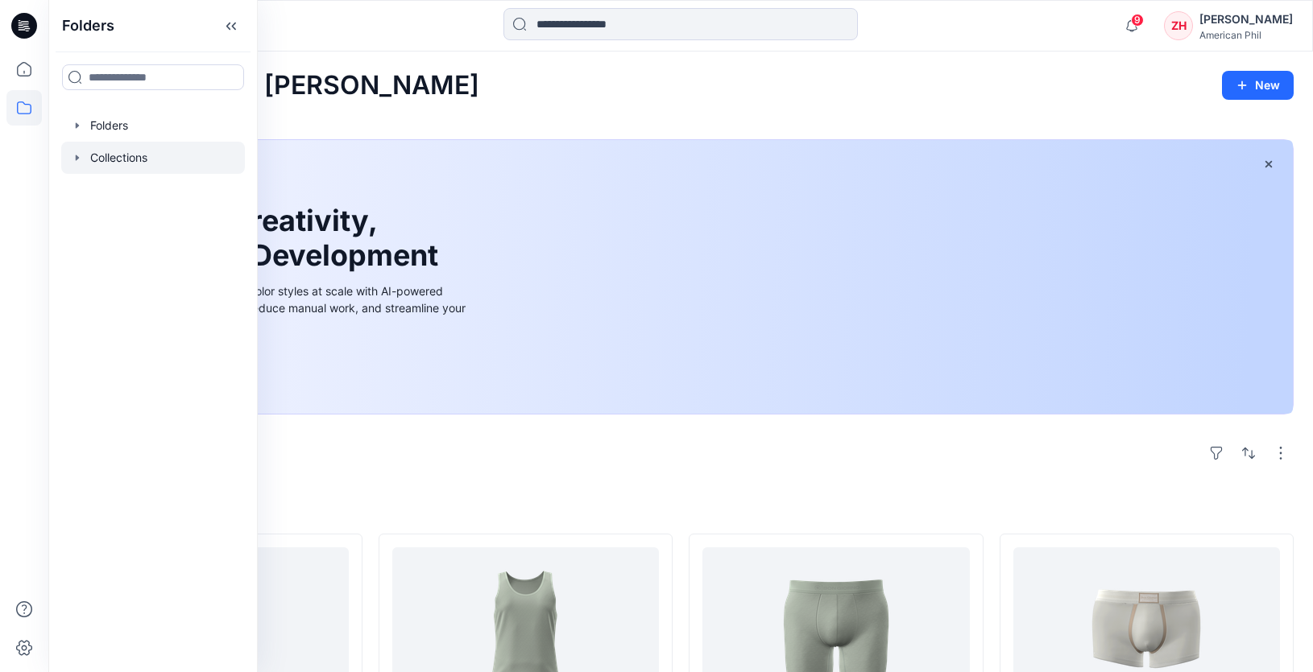
click at [106, 160] on div at bounding box center [153, 158] width 184 height 32
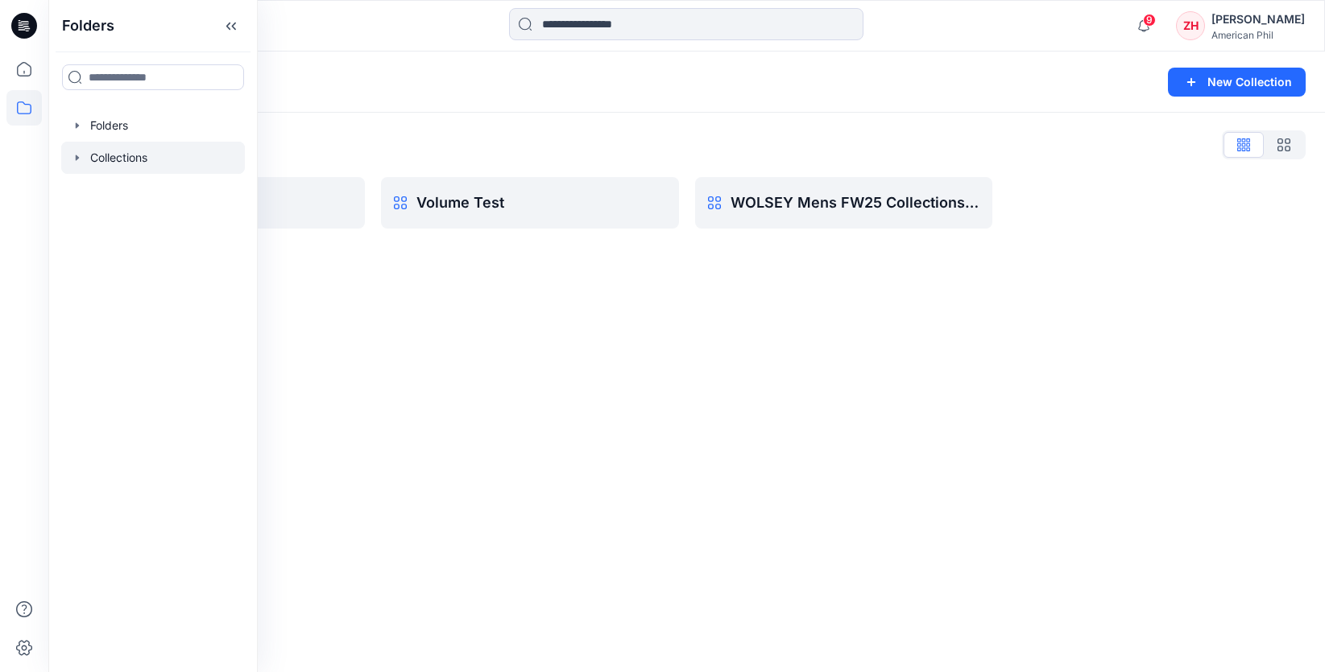
click at [1095, 297] on div "Collections New Collection Collections List BZW Collection Test Volume Test WOL…" at bounding box center [686, 362] width 1276 height 621
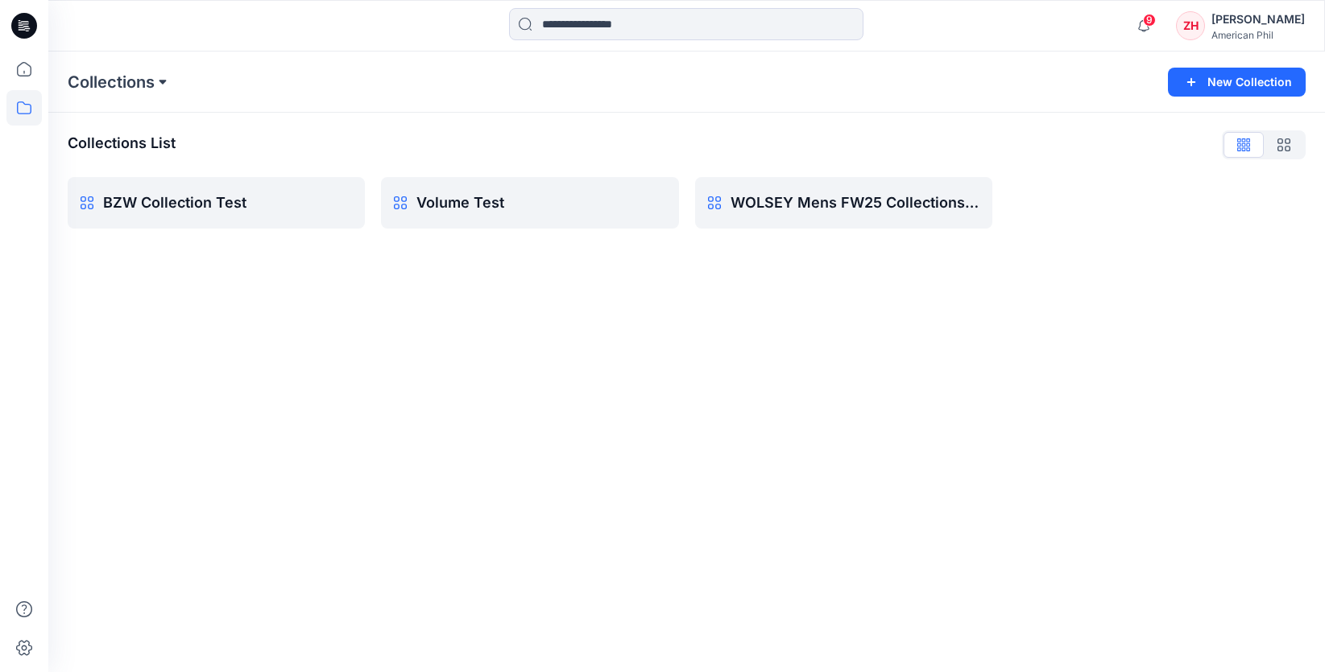
click at [162, 90] on button at bounding box center [163, 82] width 16 height 23
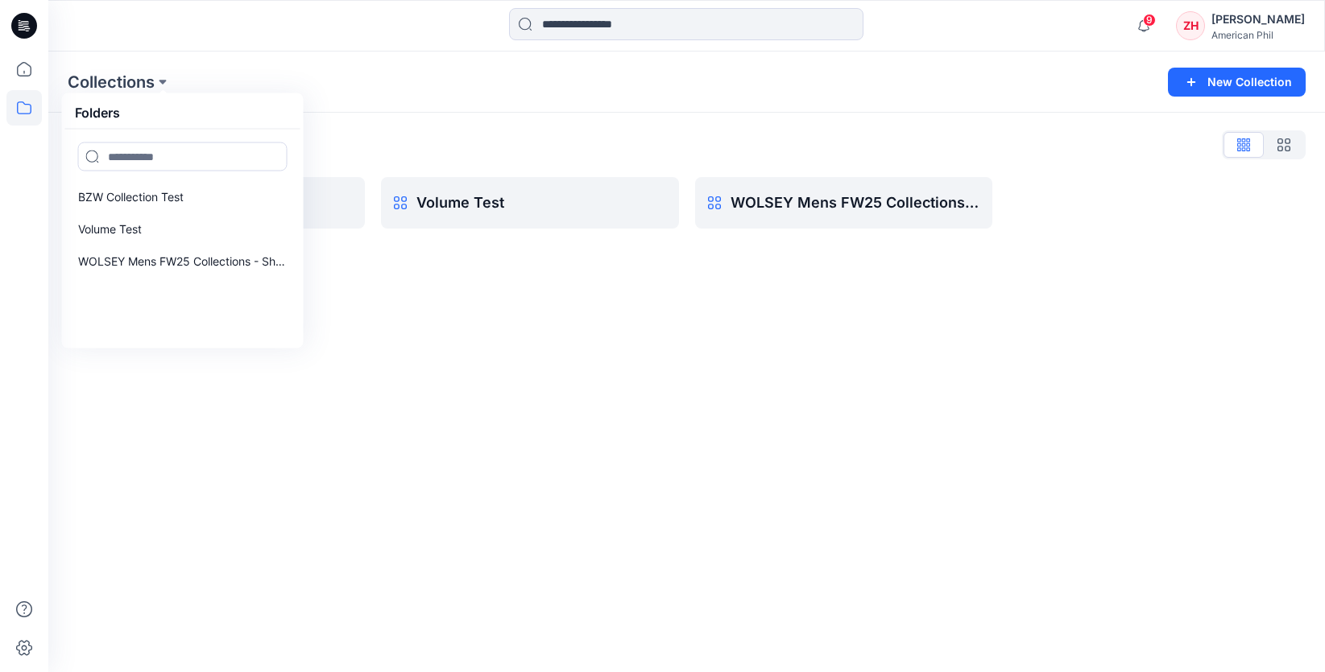
click at [241, 50] on div "9 Notifications Your style Men SS27-D1788-25_MV50394 is ready 1 new Colorways J…" at bounding box center [686, 26] width 1276 height 52
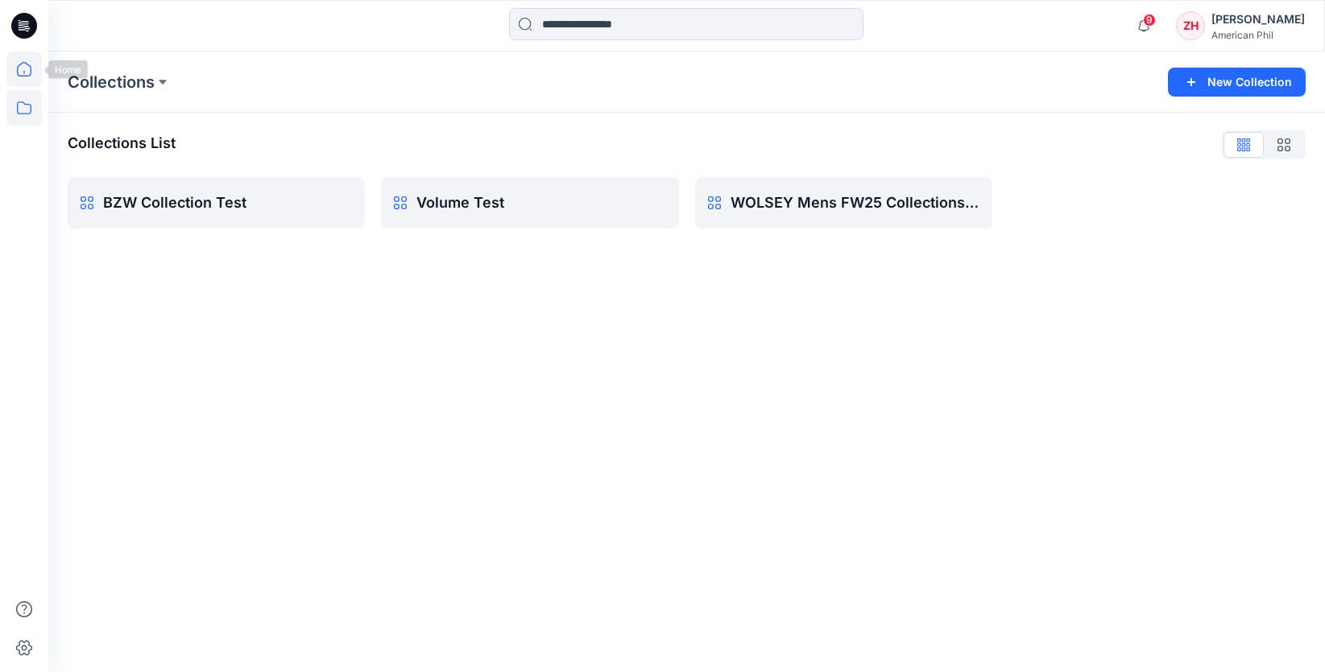
click at [23, 72] on icon at bounding box center [23, 69] width 35 height 35
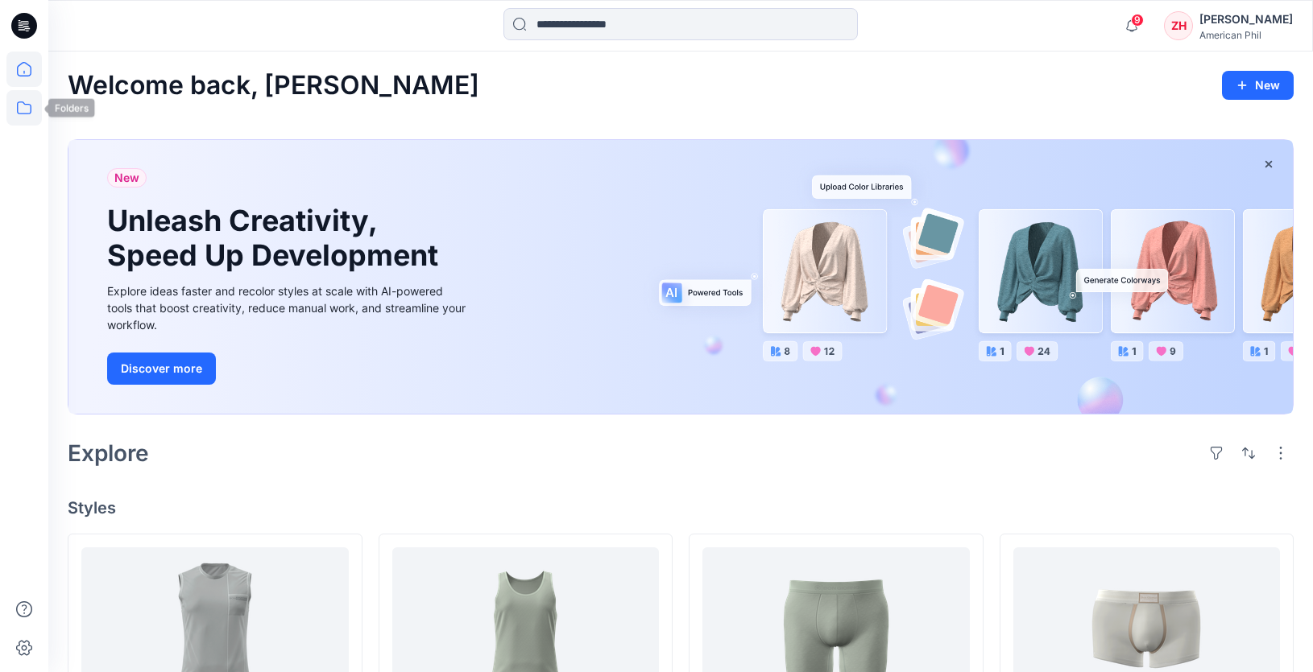
click at [31, 114] on icon at bounding box center [23, 107] width 35 height 35
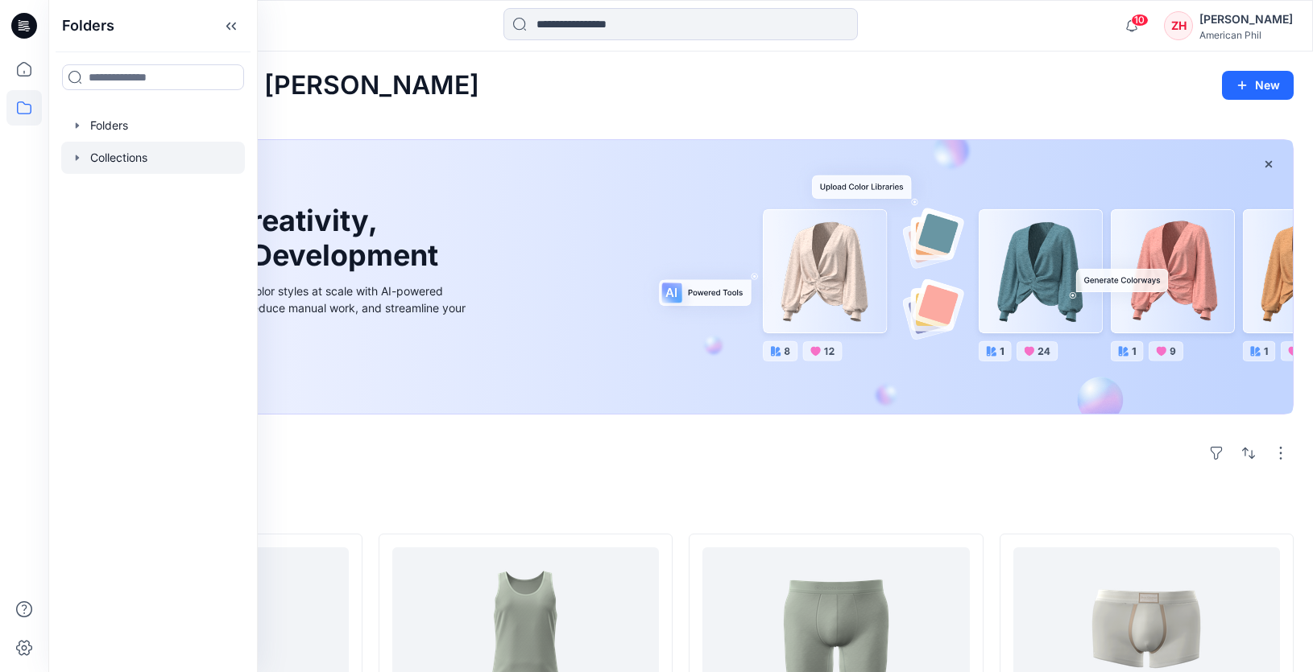
click at [166, 157] on div at bounding box center [153, 158] width 184 height 32
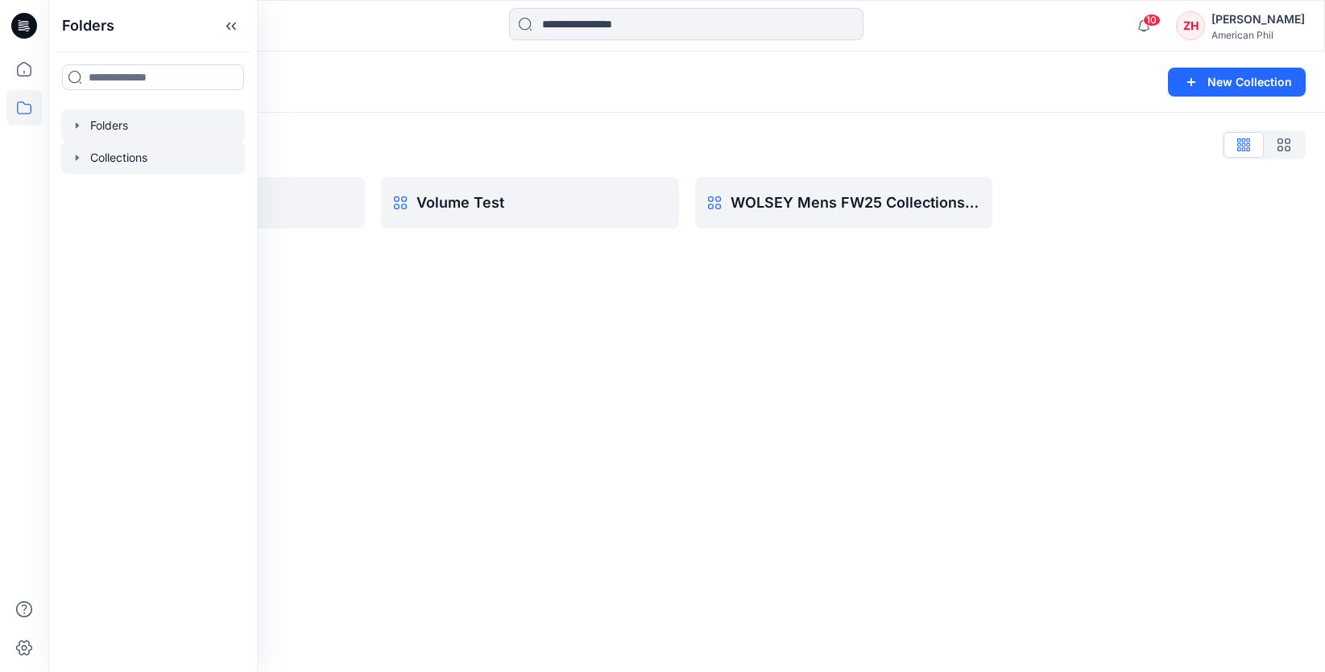
click at [108, 120] on div at bounding box center [153, 126] width 184 height 32
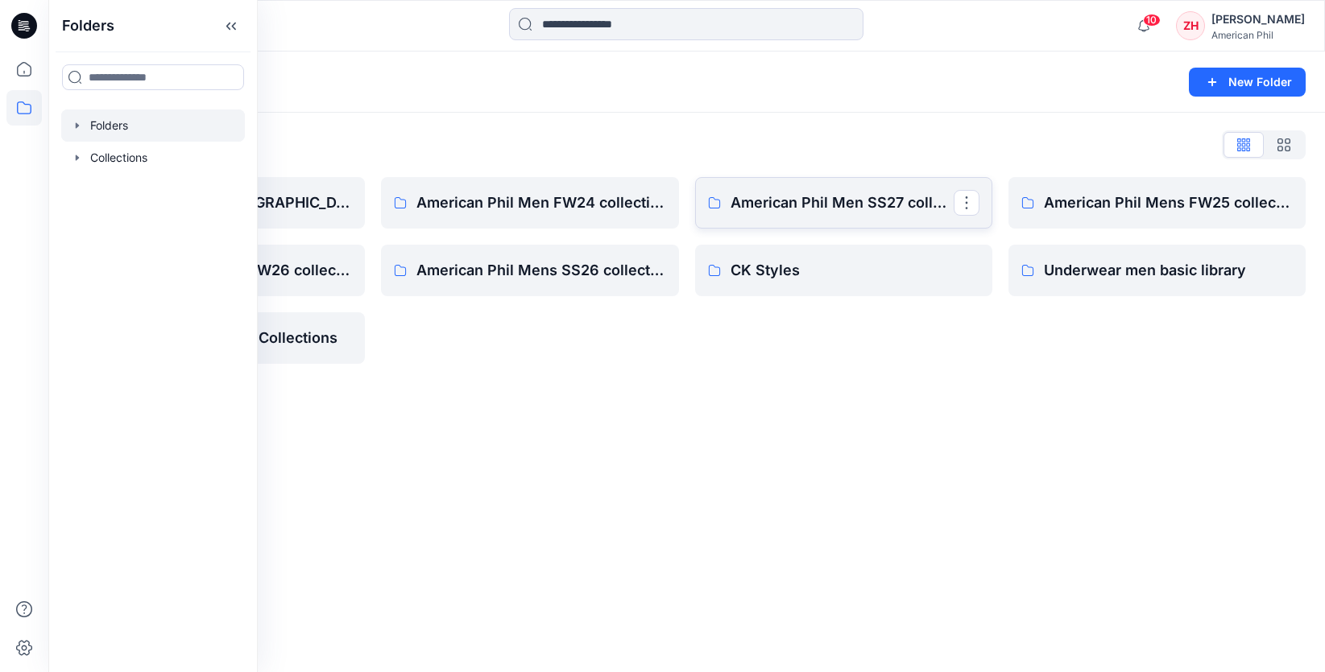
click at [859, 203] on p "American Phil Men SS27 collection" at bounding box center [841, 203] width 223 height 23
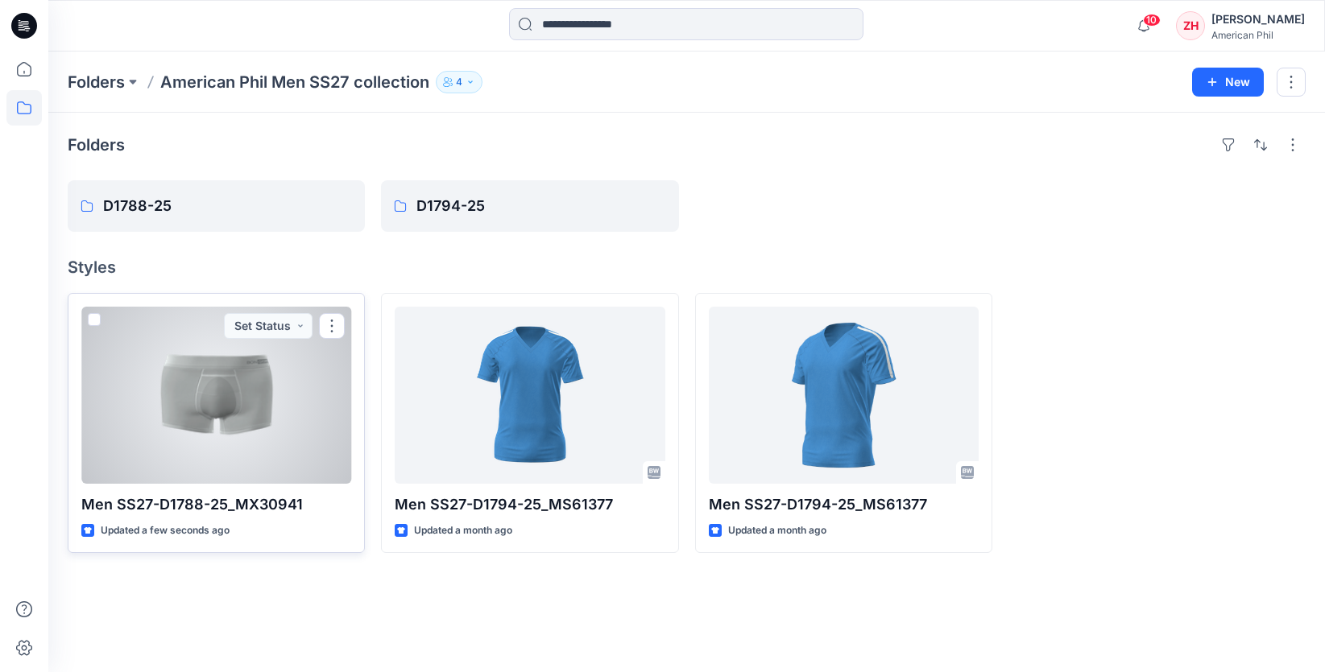
drag, startPoint x: 90, startPoint y: 316, endPoint x: 112, endPoint y: 321, distance: 22.1
click at [91, 316] on span at bounding box center [94, 319] width 13 height 13
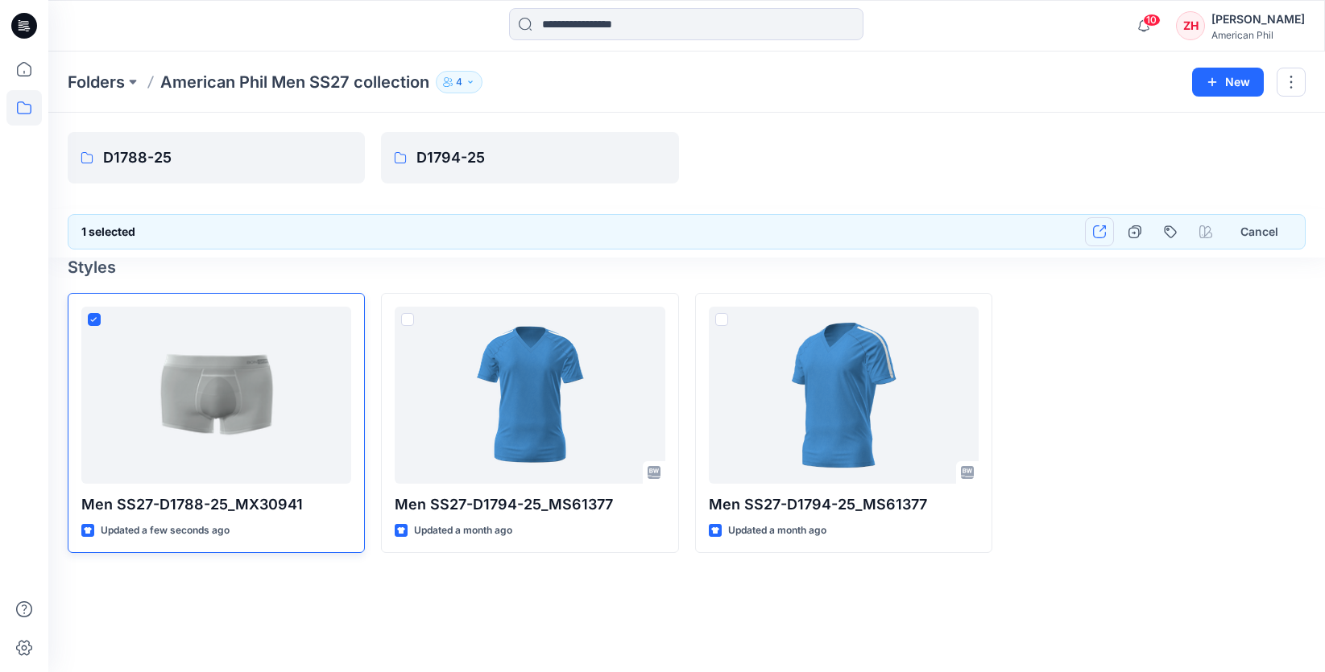
click at [1096, 231] on icon "button" at bounding box center [1099, 231] width 13 height 13
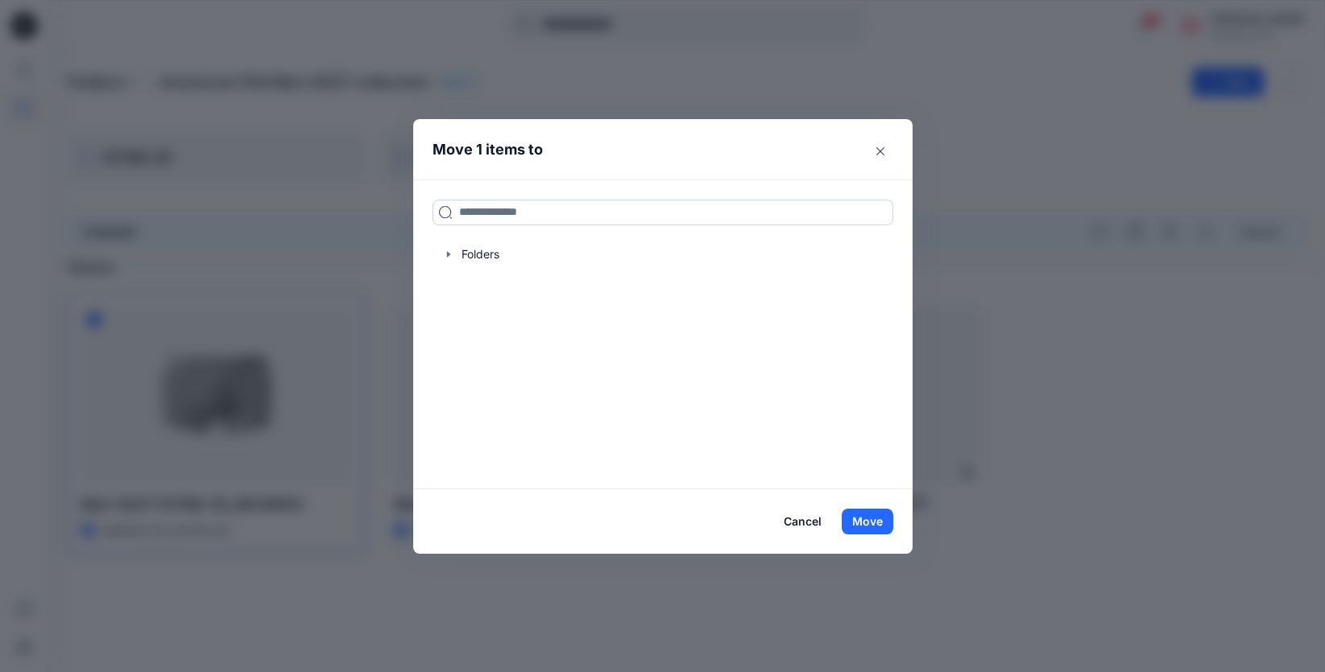
click at [693, 217] on input at bounding box center [662, 213] width 461 height 26
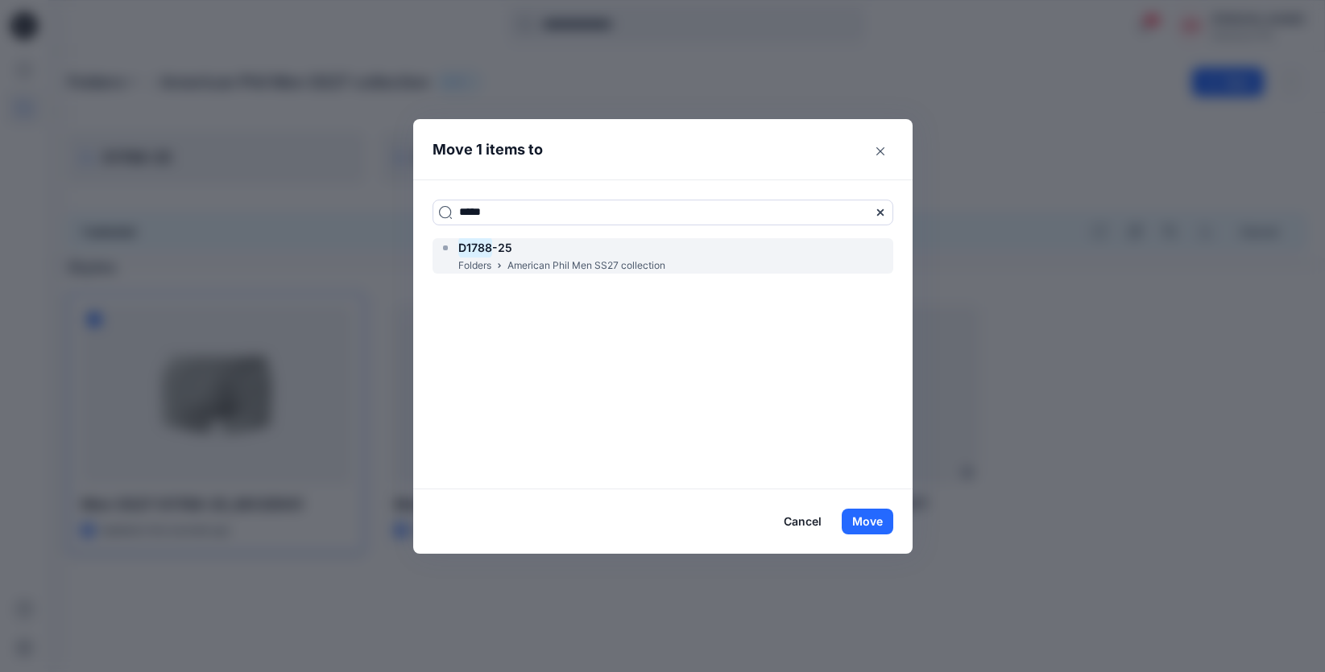
type input "*****"
click at [669, 268] on div "D1788 -25 Folders American Phil Men SS27 collection" at bounding box center [662, 256] width 461 height 36
click at [858, 523] on button "Move" at bounding box center [868, 522] width 52 height 26
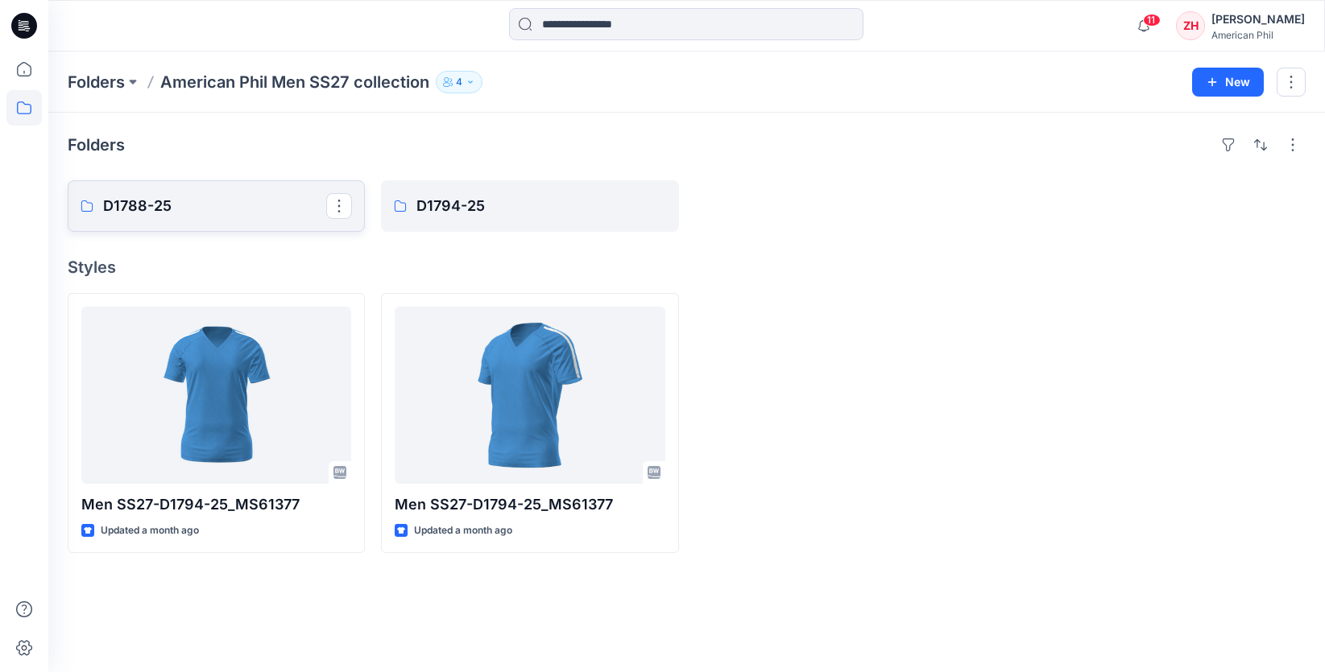
click at [261, 223] on link "D1788-25" at bounding box center [216, 206] width 297 height 52
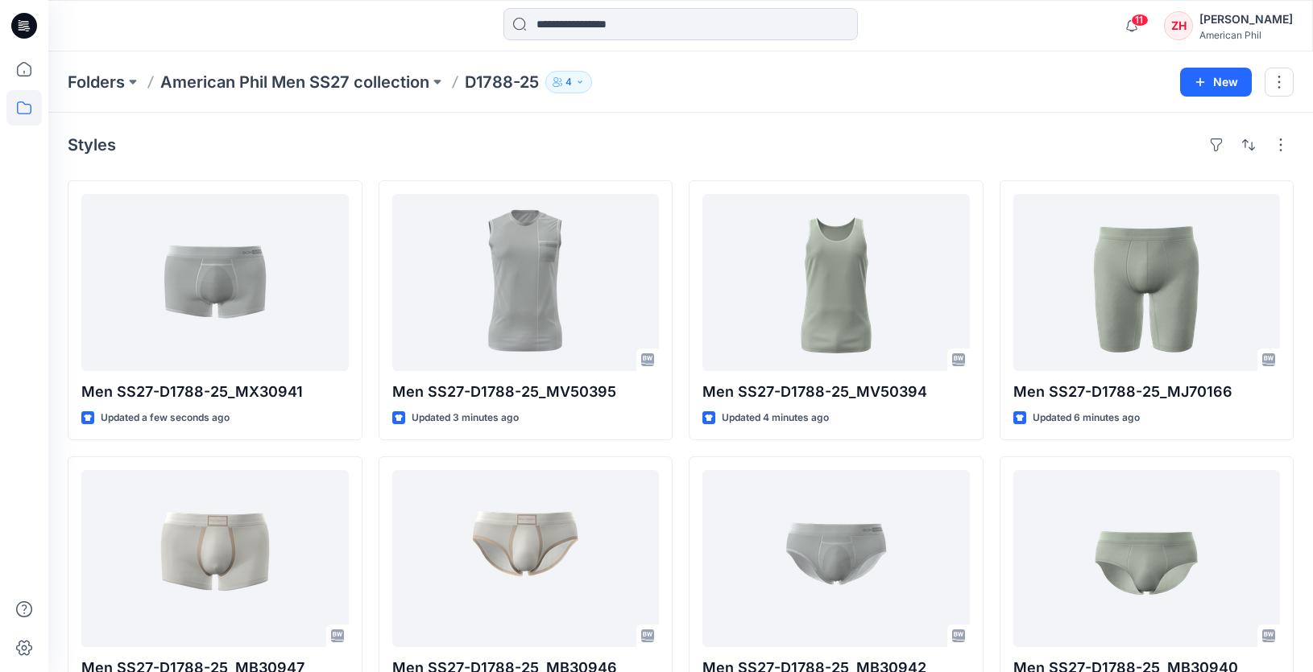
click at [579, 81] on icon "button" at bounding box center [580, 82] width 10 height 10
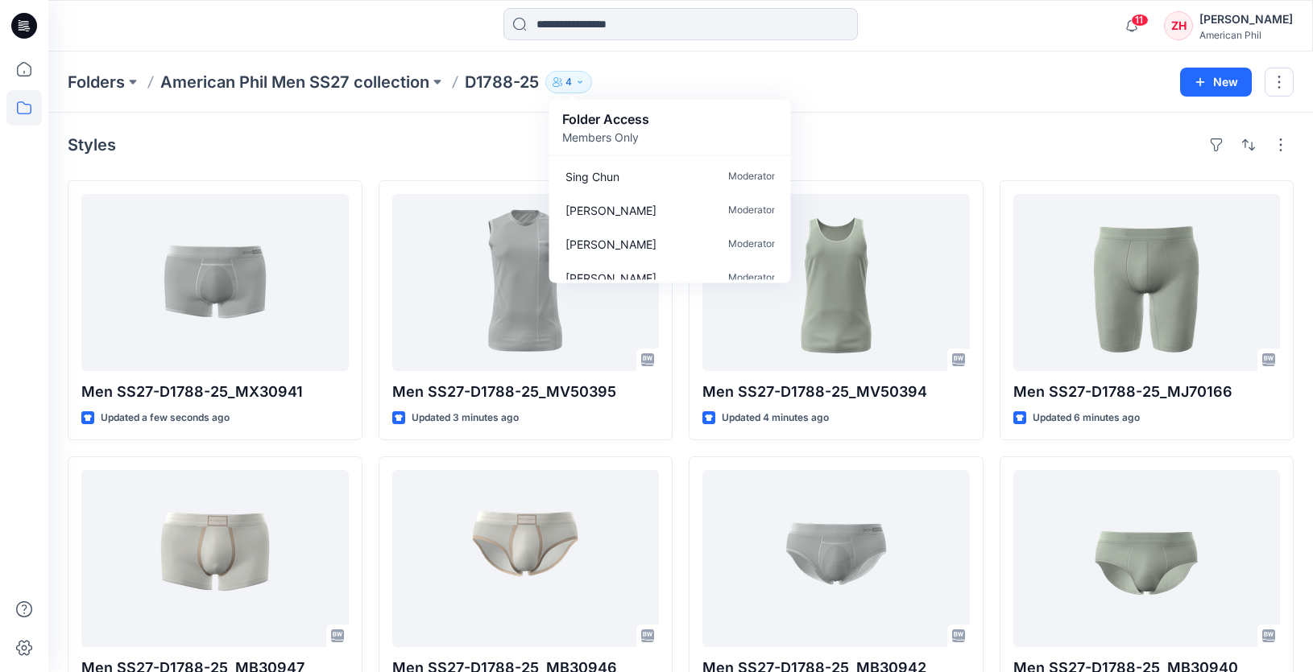
click at [804, 82] on div "Folders American Phil Men SS27 collection D1788-25 4 Folder Access Members Only…" at bounding box center [618, 82] width 1100 height 23
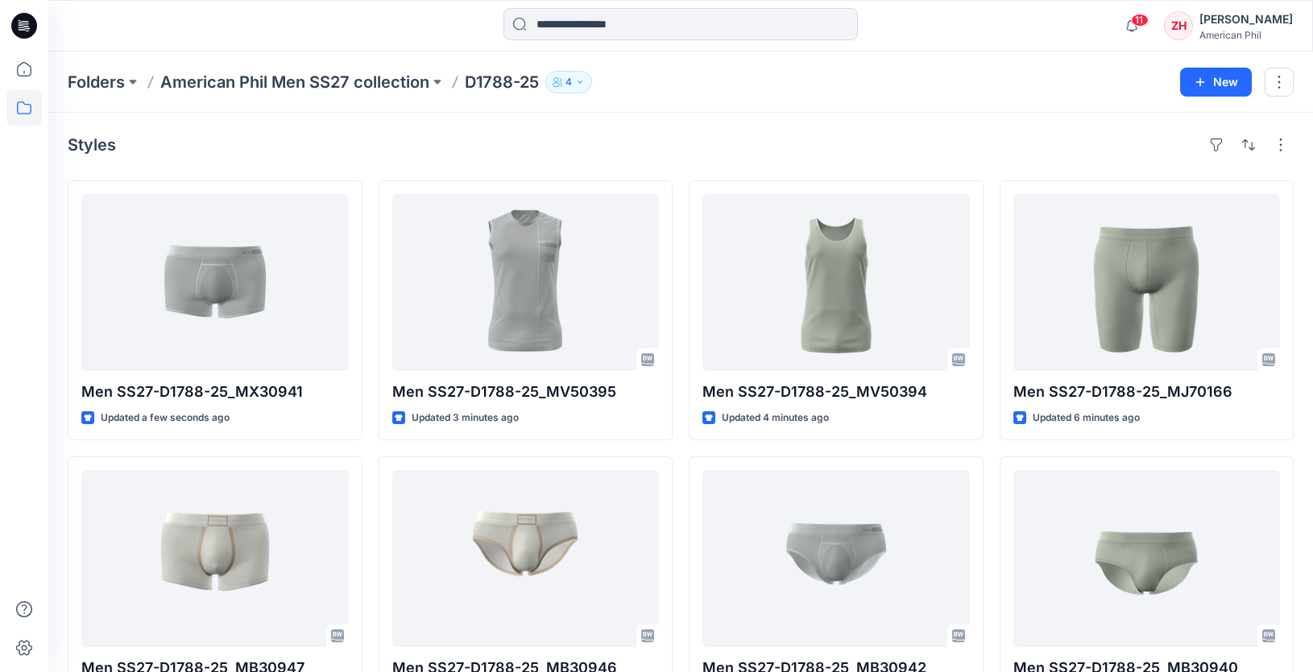
click at [821, 116] on div "Styles Men SS27-D1788-25_MX30941 Updated a few seconds ago Men SS27-D1788-25_MB…" at bounding box center [680, 424] width 1264 height 622
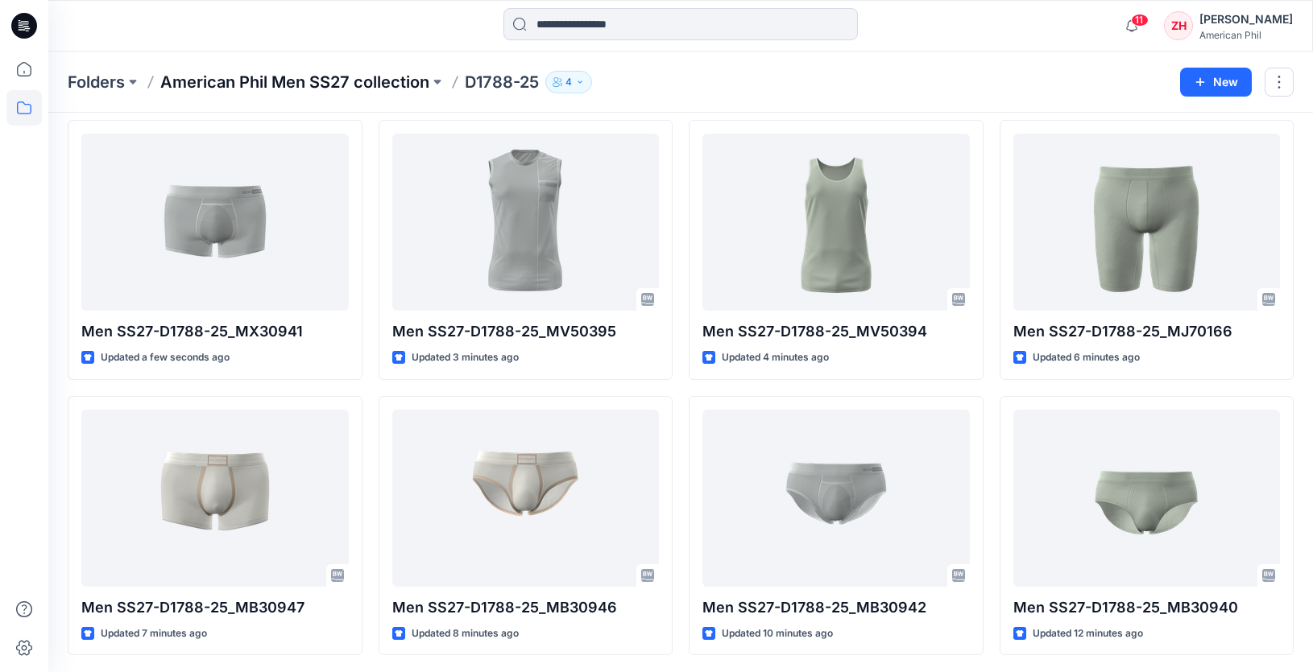
click at [323, 87] on p "American Phil Men SS27 collection" at bounding box center [294, 82] width 269 height 23
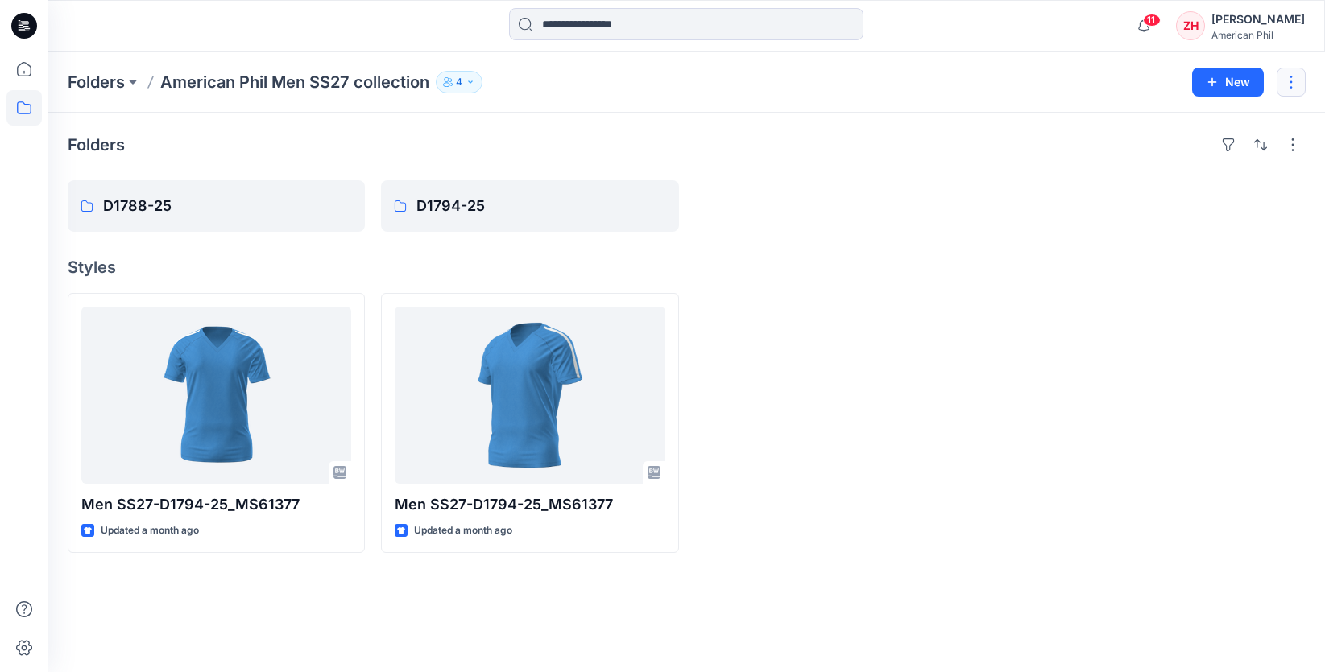
click at [1298, 83] on button "button" at bounding box center [1290, 82] width 29 height 29
click at [1097, 82] on div "Folders American Phil Men SS27 collection 4 Folder Access Members Only Sing Chu…" at bounding box center [624, 82] width 1112 height 23
click at [1225, 82] on button "New" at bounding box center [1228, 82] width 72 height 29
click at [1195, 151] on p "New Folder" at bounding box center [1181, 153] width 60 height 17
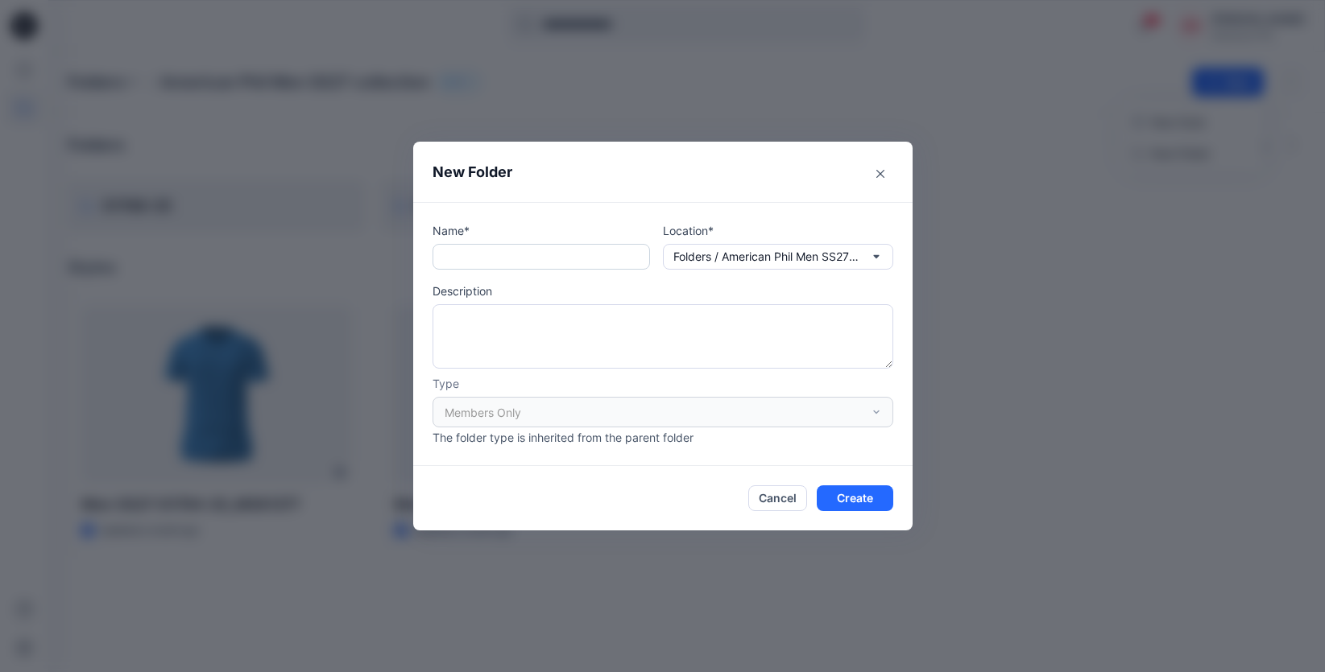
click at [590, 258] on input "text" at bounding box center [540, 257] width 217 height 26
type input "********"
click at [848, 496] on button "Create" at bounding box center [855, 499] width 77 height 26
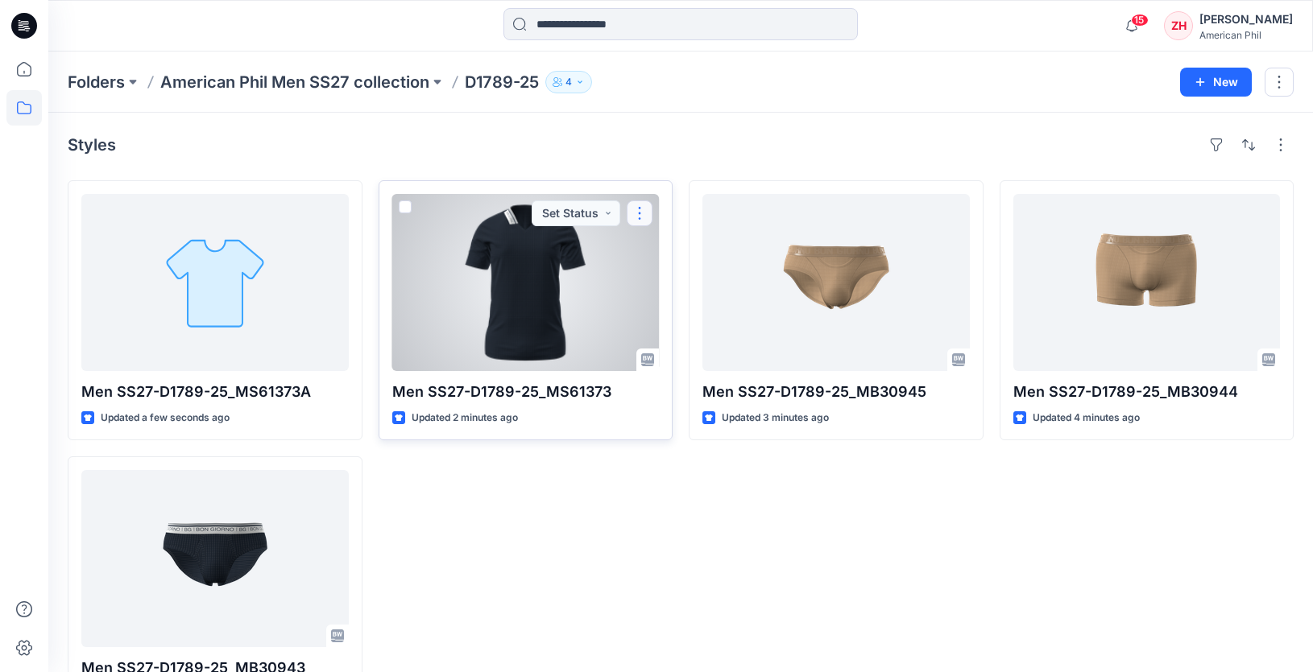
click at [647, 202] on button "button" at bounding box center [640, 214] width 26 height 26
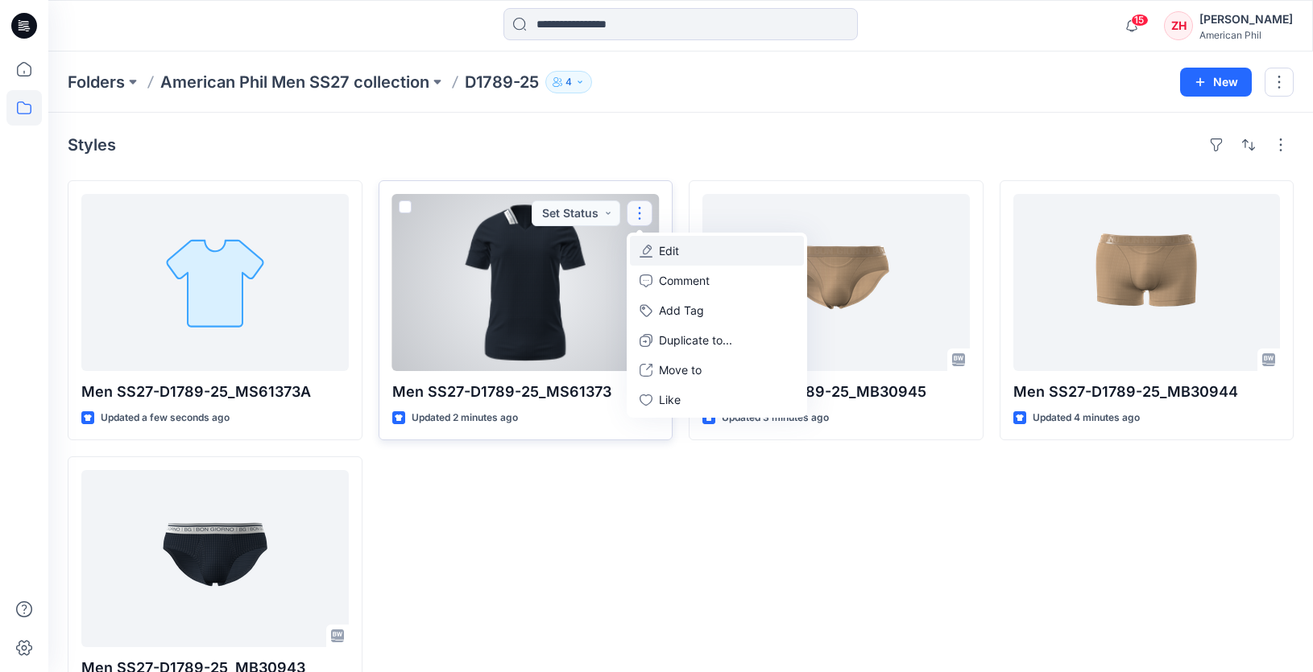
click at [709, 250] on button "Edit" at bounding box center [717, 251] width 174 height 30
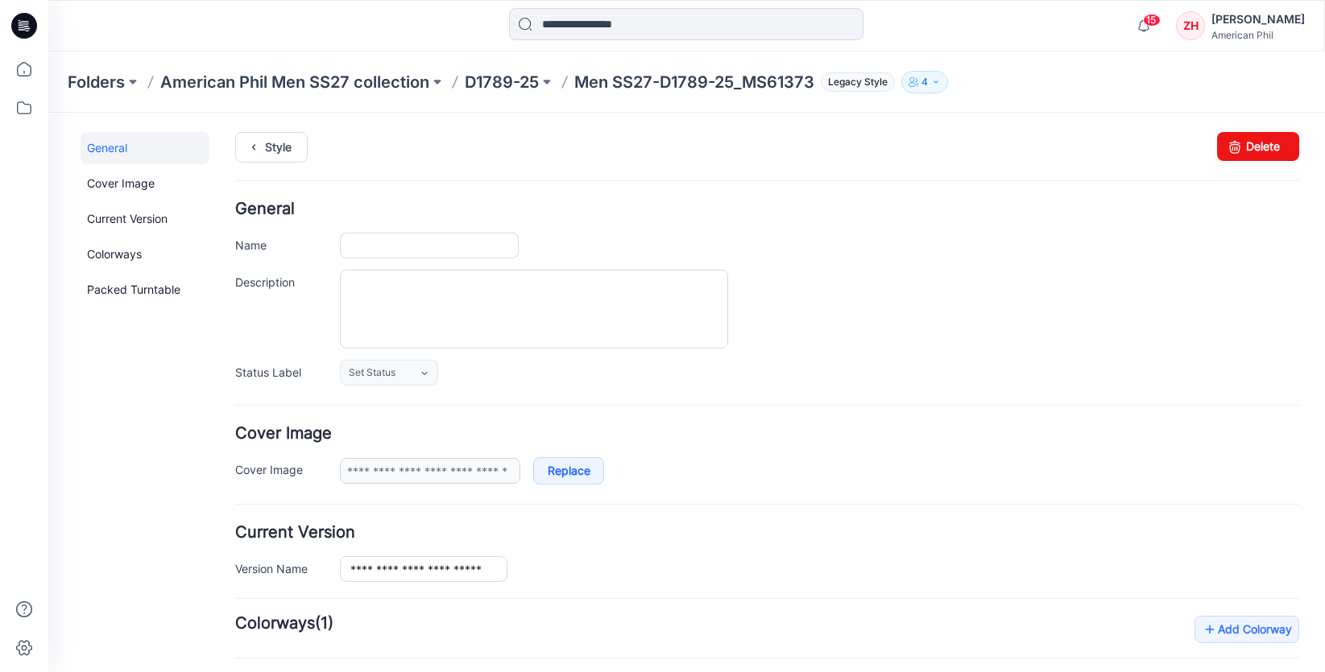
type input "**********"
click at [1229, 151] on icon at bounding box center [1234, 146] width 23 height 29
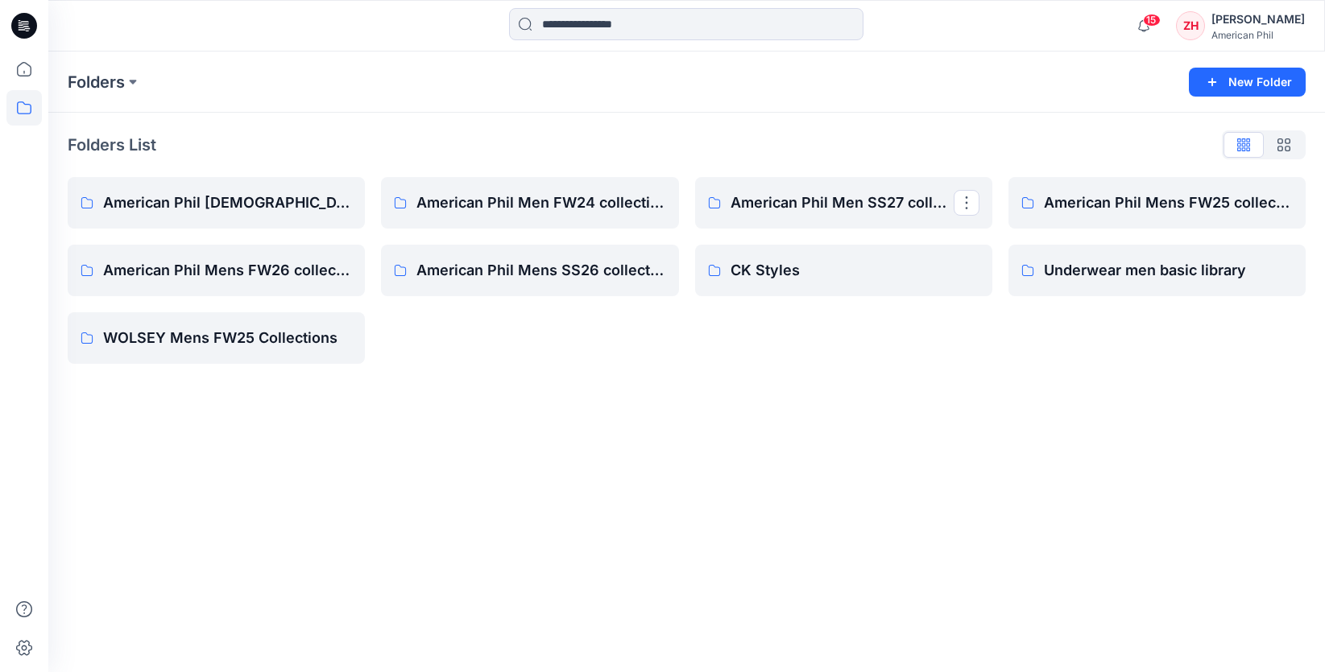
click at [862, 189] on link "American Phil Men SS27 collection" at bounding box center [843, 203] width 297 height 52
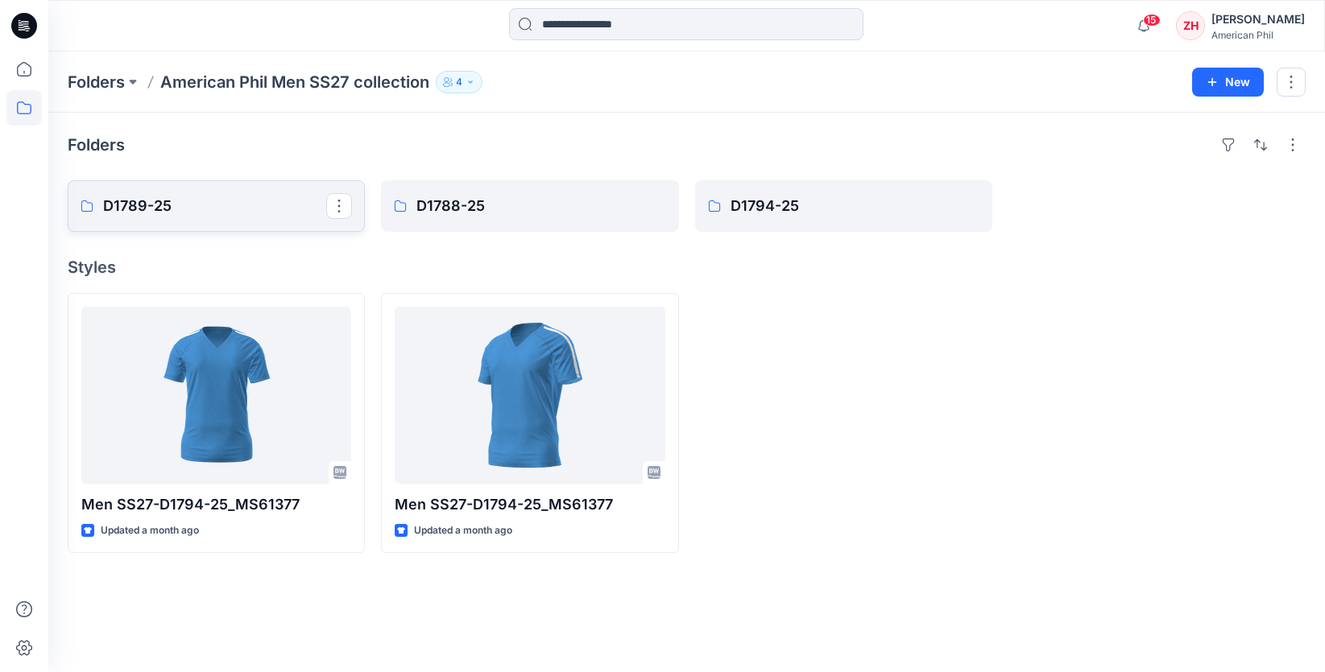
click at [260, 211] on p "D1789-25" at bounding box center [214, 206] width 223 height 23
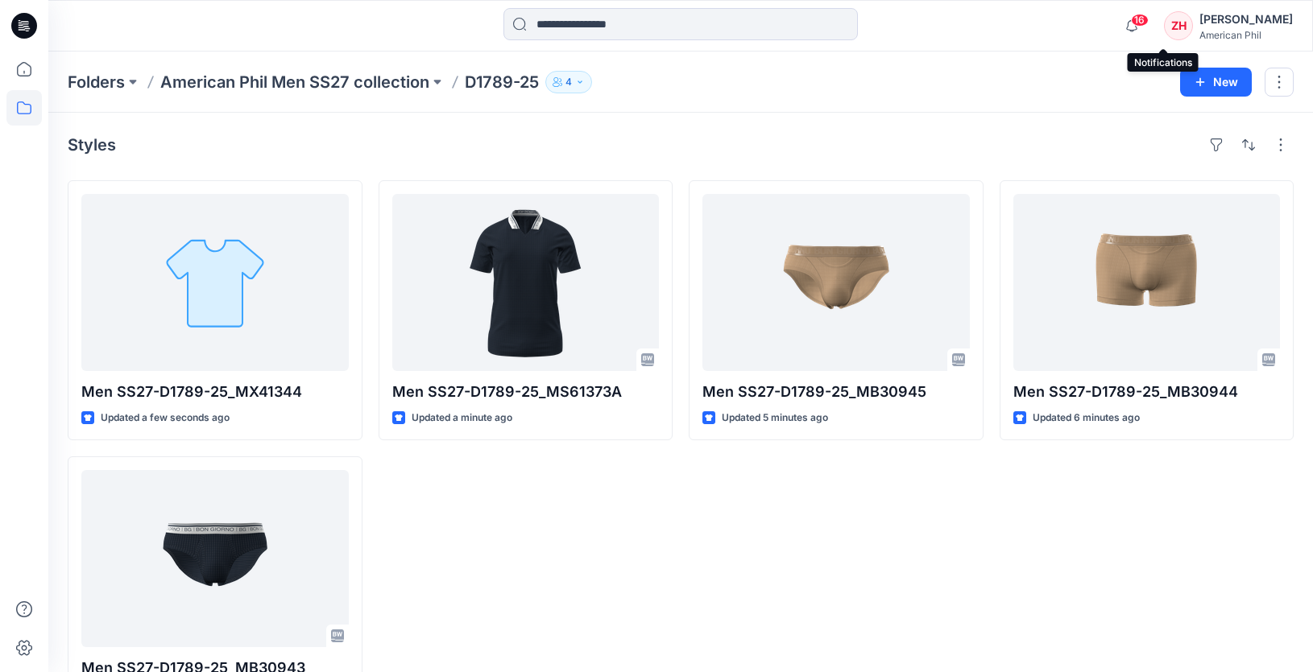
click at [1148, 23] on span "16" at bounding box center [1140, 20] width 18 height 13
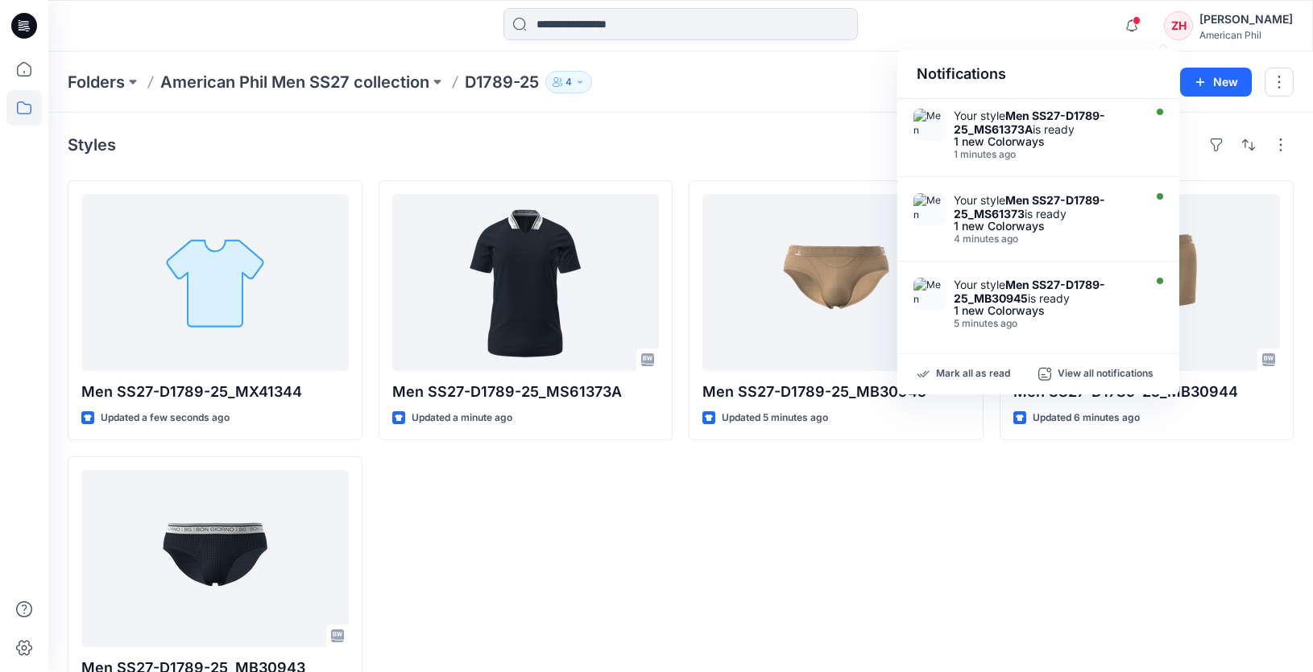
drag, startPoint x: 1077, startPoint y: 26, endPoint x: 1090, endPoint y: 23, distance: 13.1
click at [1078, 26] on div "Notifications Your style Men SS27-D1789-25_MS61373A is ready 1 new Colorways 1 …" at bounding box center [679, 25] width 1263 height 35
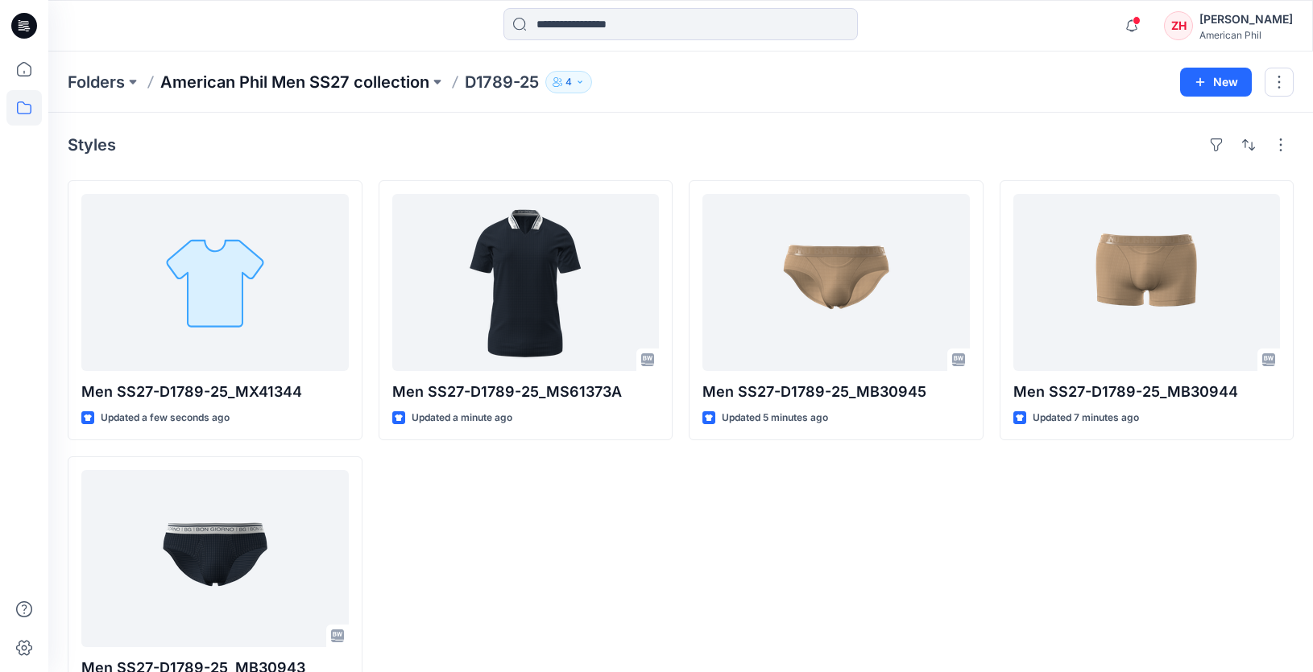
click at [355, 82] on p "American Phil Men SS27 collection" at bounding box center [294, 82] width 269 height 23
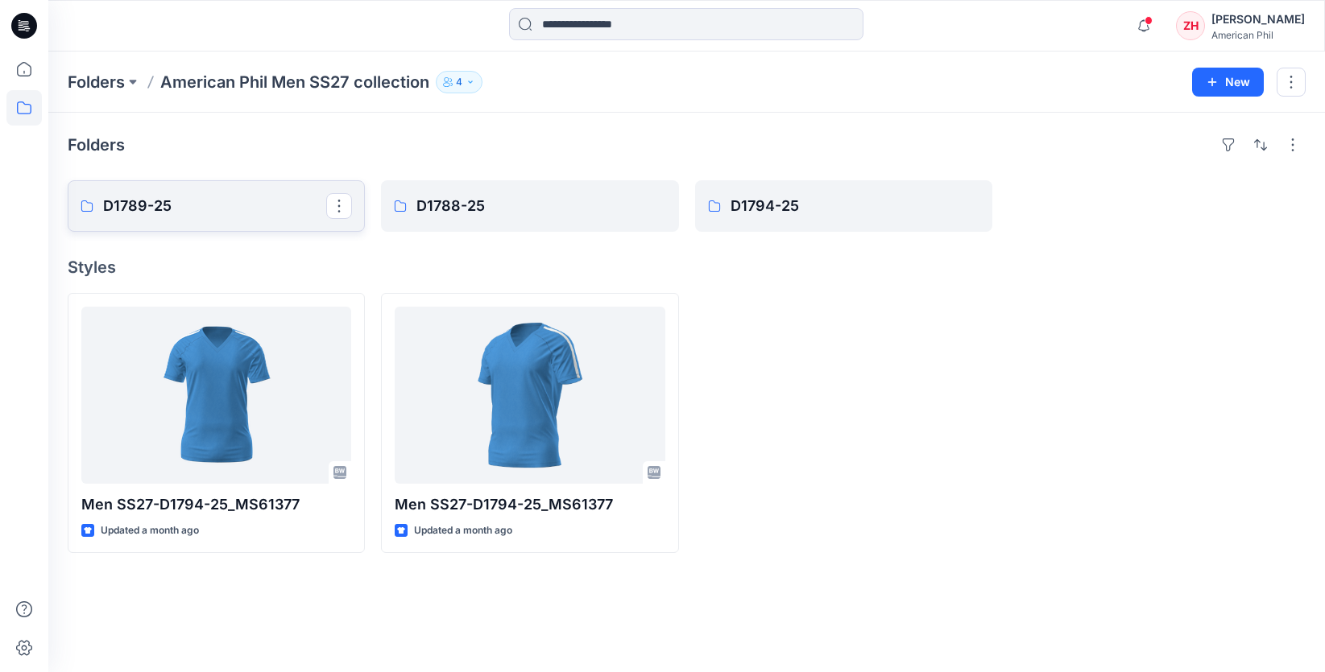
click at [292, 209] on p "D1789-25" at bounding box center [214, 206] width 223 height 23
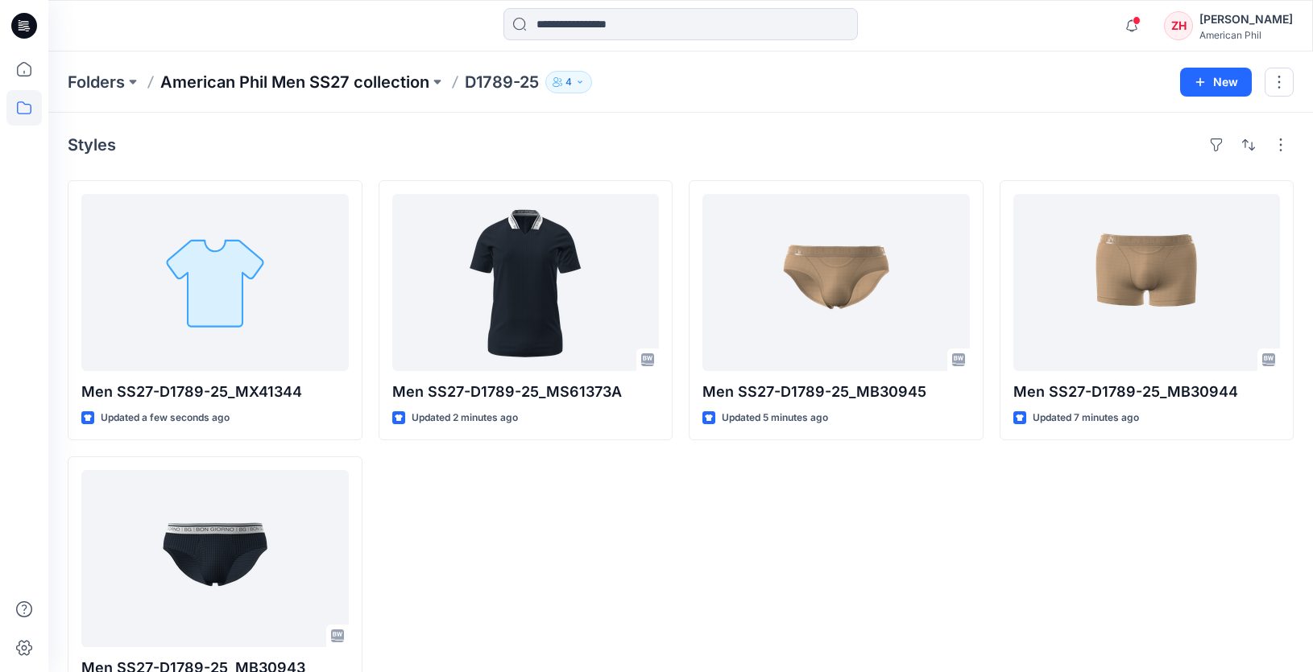
click at [335, 85] on p "American Phil Men SS27 collection" at bounding box center [294, 82] width 269 height 23
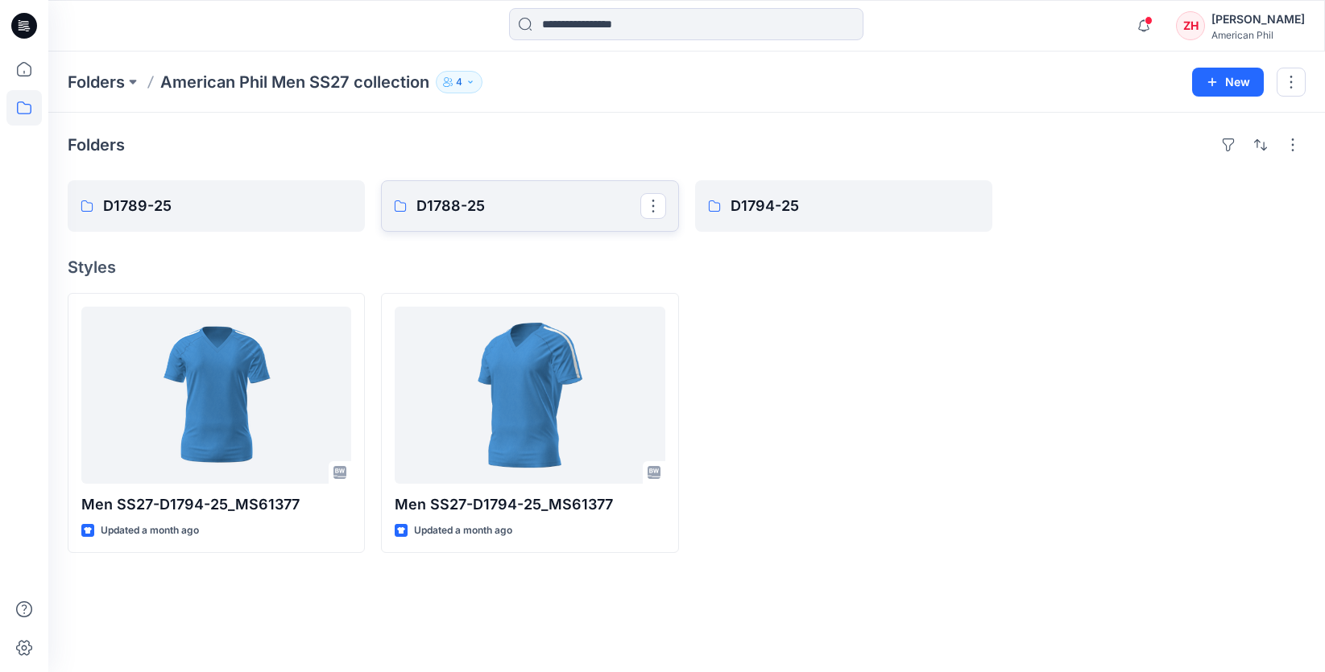
click at [428, 210] on p "D1788-25" at bounding box center [527, 206] width 223 height 23
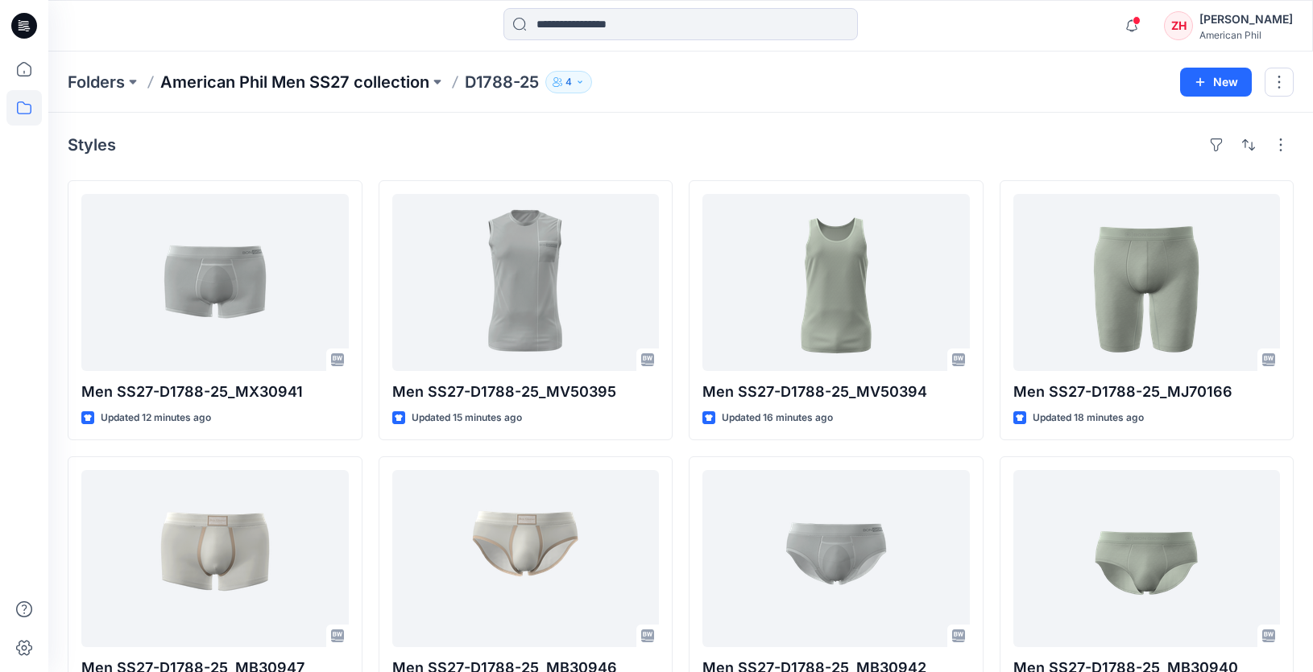
click at [271, 80] on p "American Phil Men SS27 collection" at bounding box center [294, 82] width 269 height 23
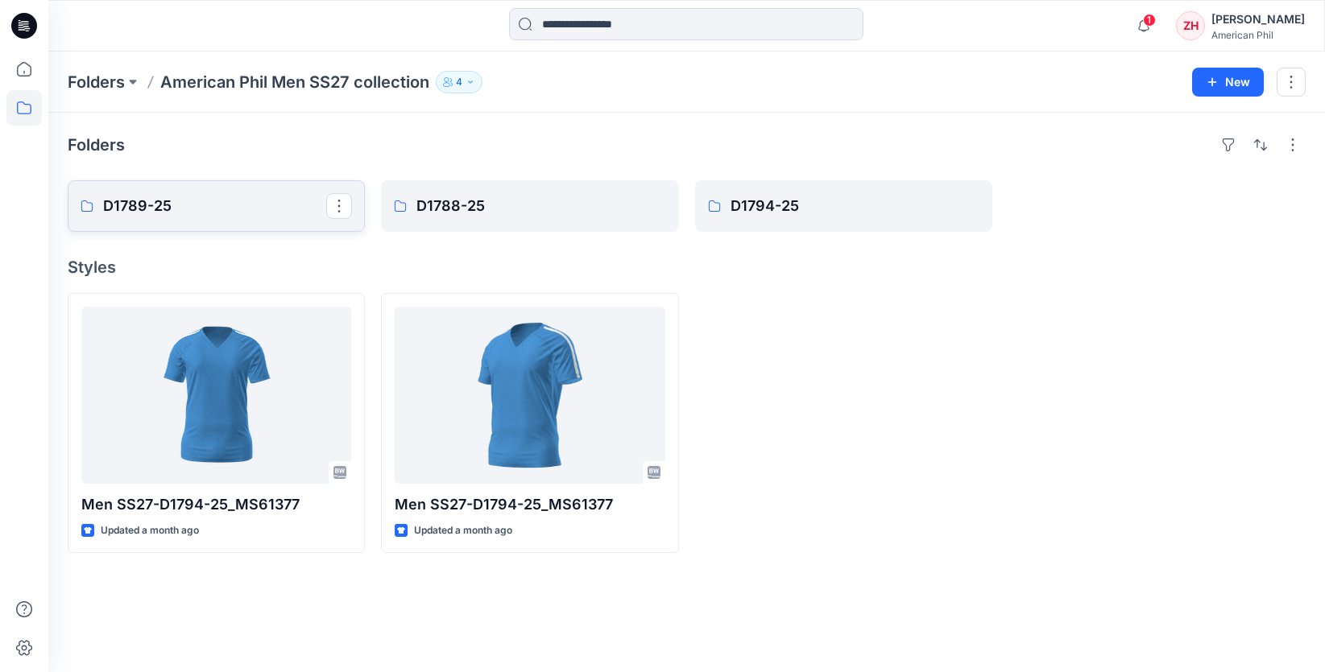
click at [277, 203] on p "D1789-25" at bounding box center [214, 206] width 223 height 23
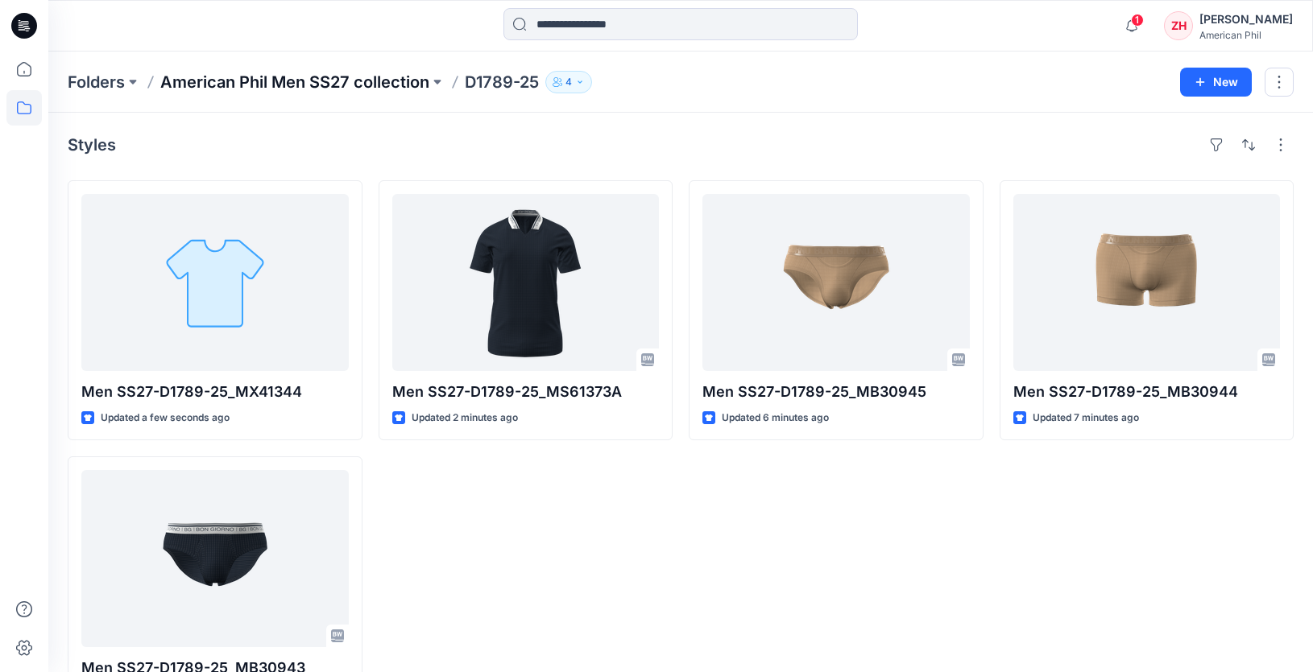
click at [320, 78] on p "American Phil Men SS27 collection" at bounding box center [294, 82] width 269 height 23
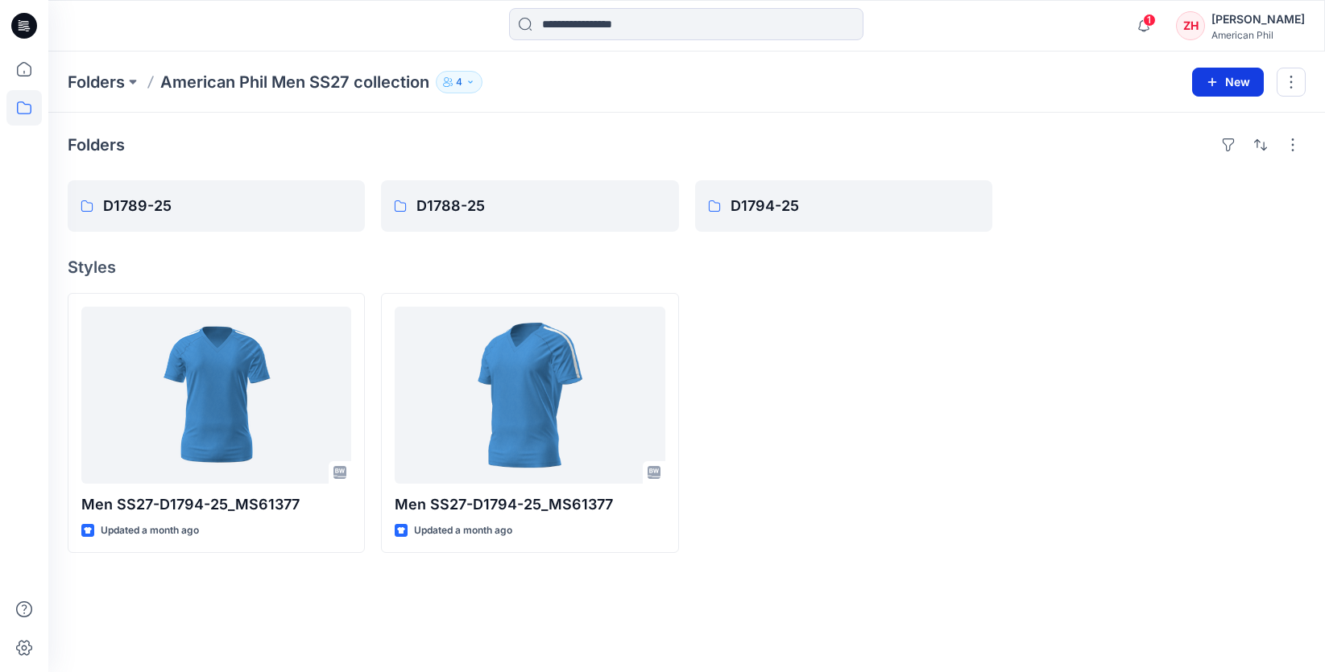
click at [1223, 83] on button "New" at bounding box center [1228, 82] width 72 height 29
click at [1202, 150] on p "New Folder" at bounding box center [1181, 153] width 60 height 17
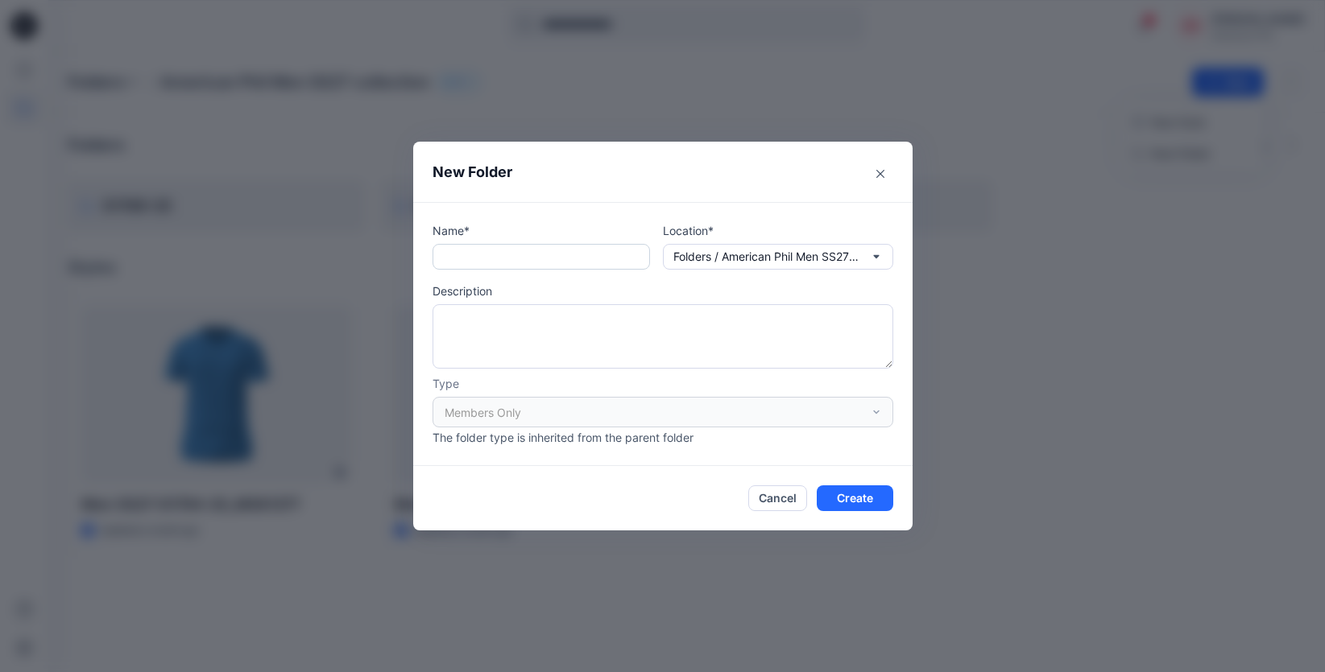
click at [602, 259] on input "text" at bounding box center [540, 257] width 217 height 26
type input "********"
click at [888, 494] on button "Create" at bounding box center [855, 499] width 77 height 26
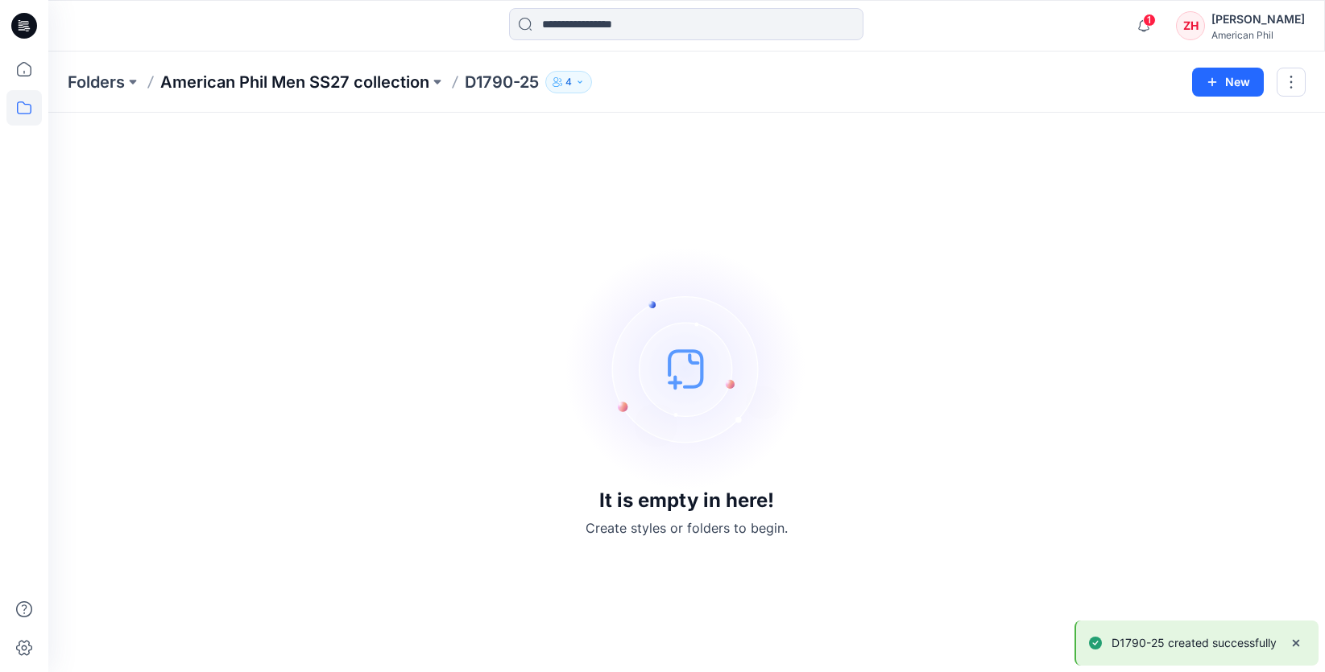
click at [383, 88] on p "American Phil Men SS27 collection" at bounding box center [294, 82] width 269 height 23
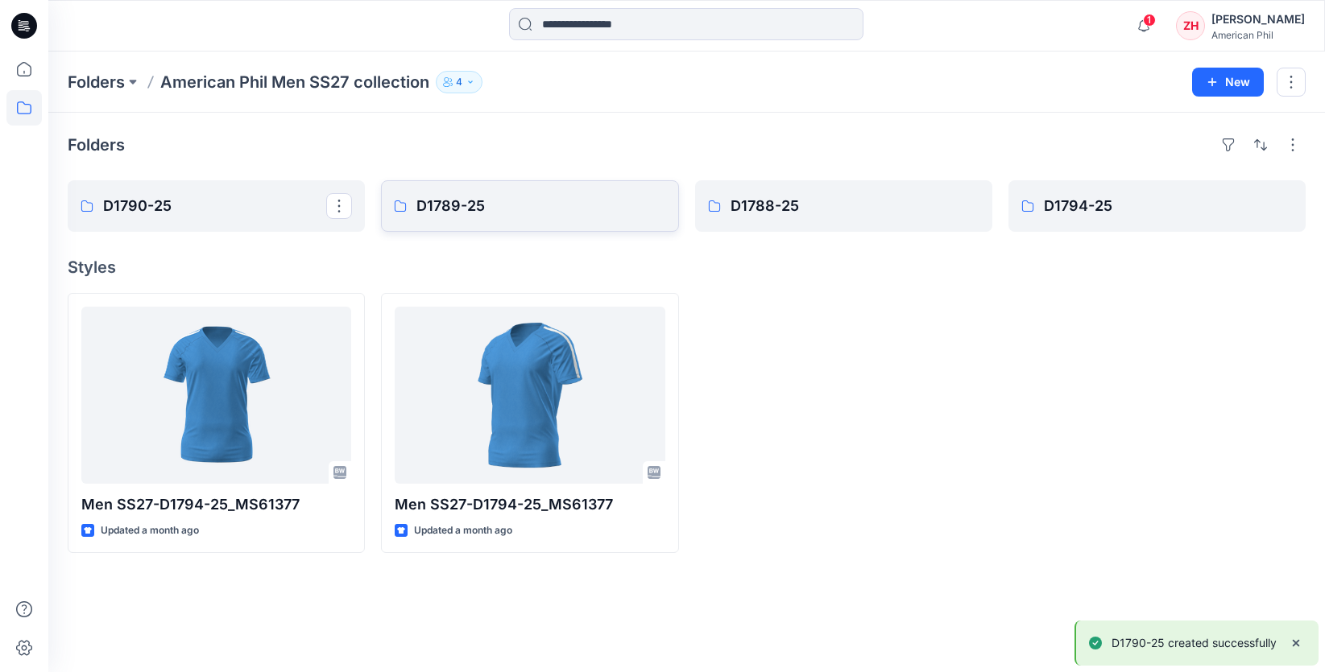
click at [438, 211] on p "D1789-25" at bounding box center [540, 206] width 249 height 23
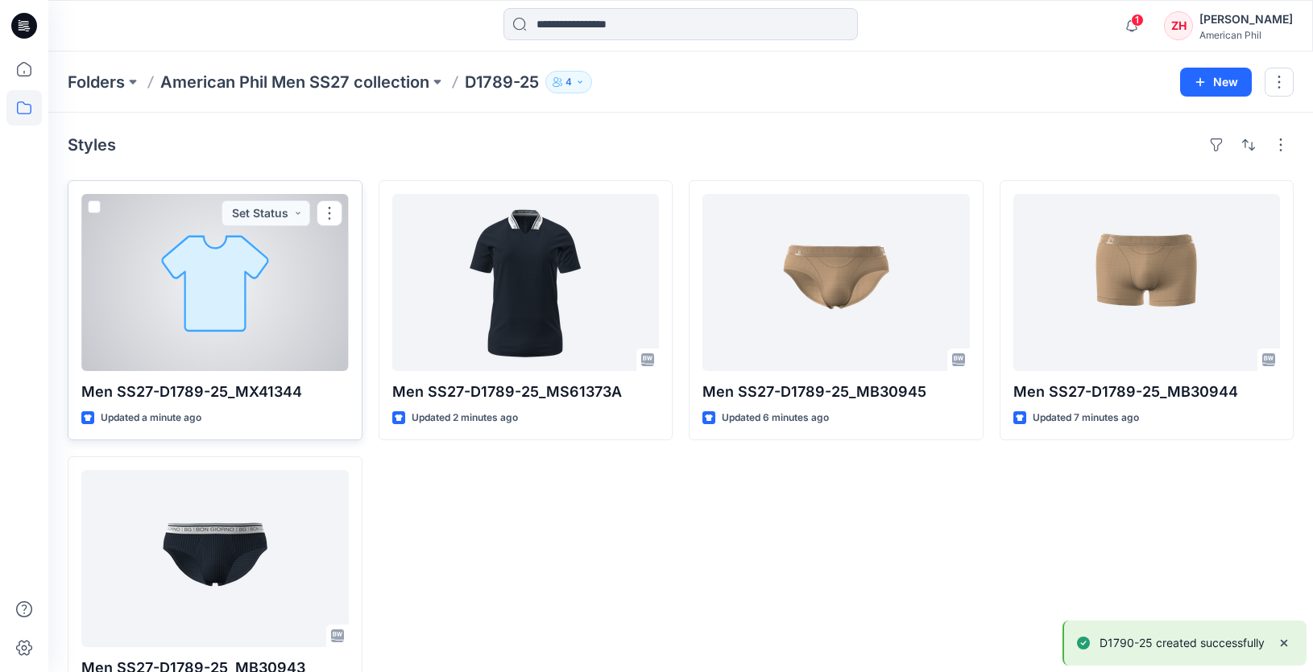
click at [264, 262] on div at bounding box center [214, 282] width 267 height 177
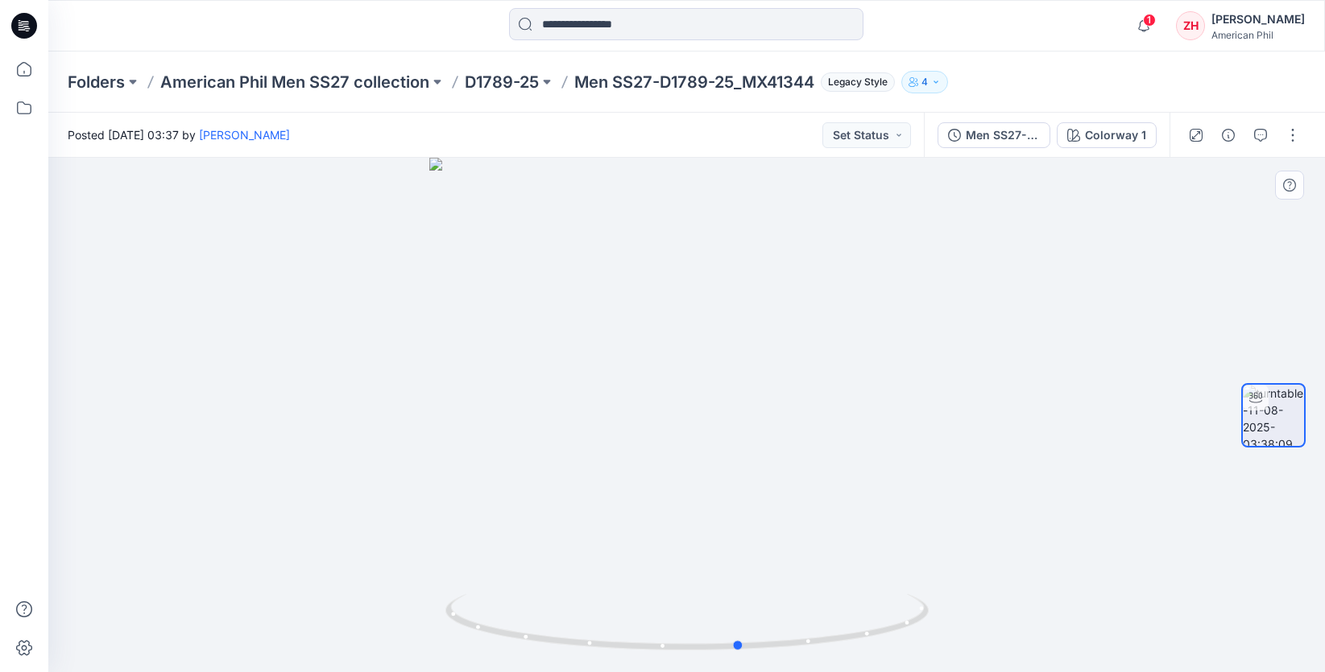
drag, startPoint x: 836, startPoint y: 472, endPoint x: 445, endPoint y: 374, distance: 403.3
click at [445, 374] on div at bounding box center [686, 415] width 1276 height 515
click at [482, 85] on p "D1789-25" at bounding box center [502, 82] width 74 height 23
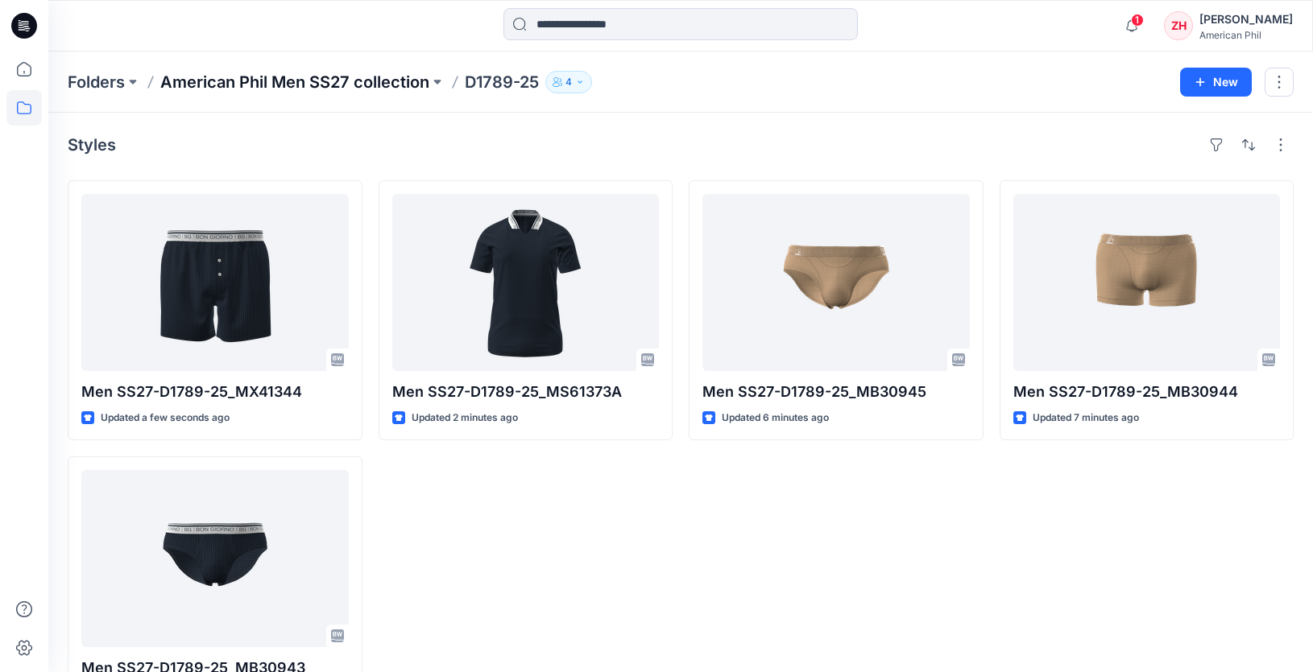
click at [349, 88] on p "American Phil Men SS27 collection" at bounding box center [294, 82] width 269 height 23
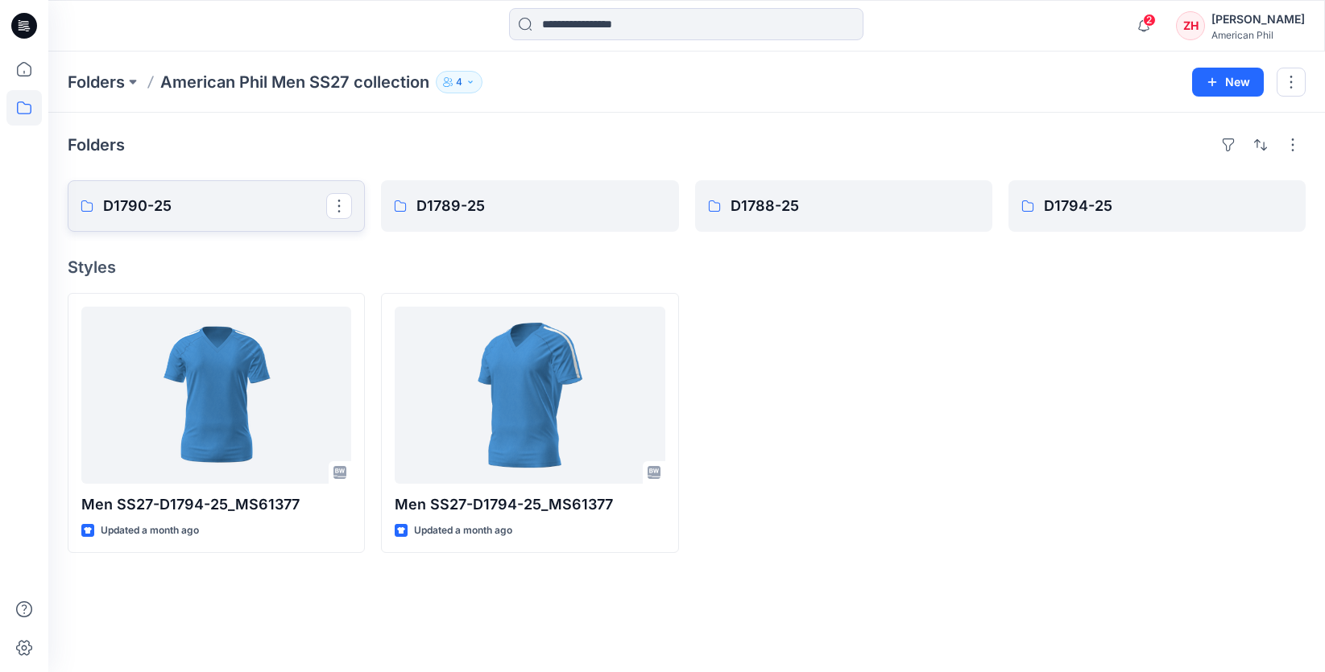
click at [266, 217] on link "D1790-25" at bounding box center [216, 206] width 297 height 52
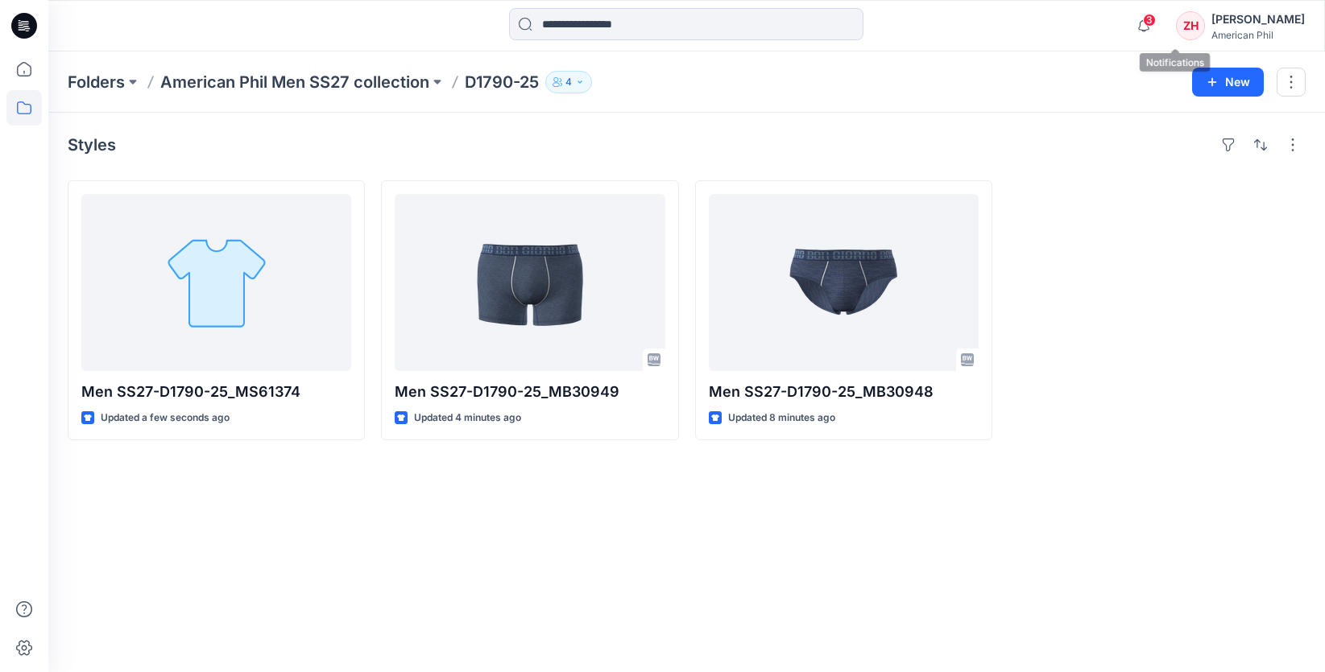
click at [1159, 17] on icon "button" at bounding box center [1143, 26] width 31 height 32
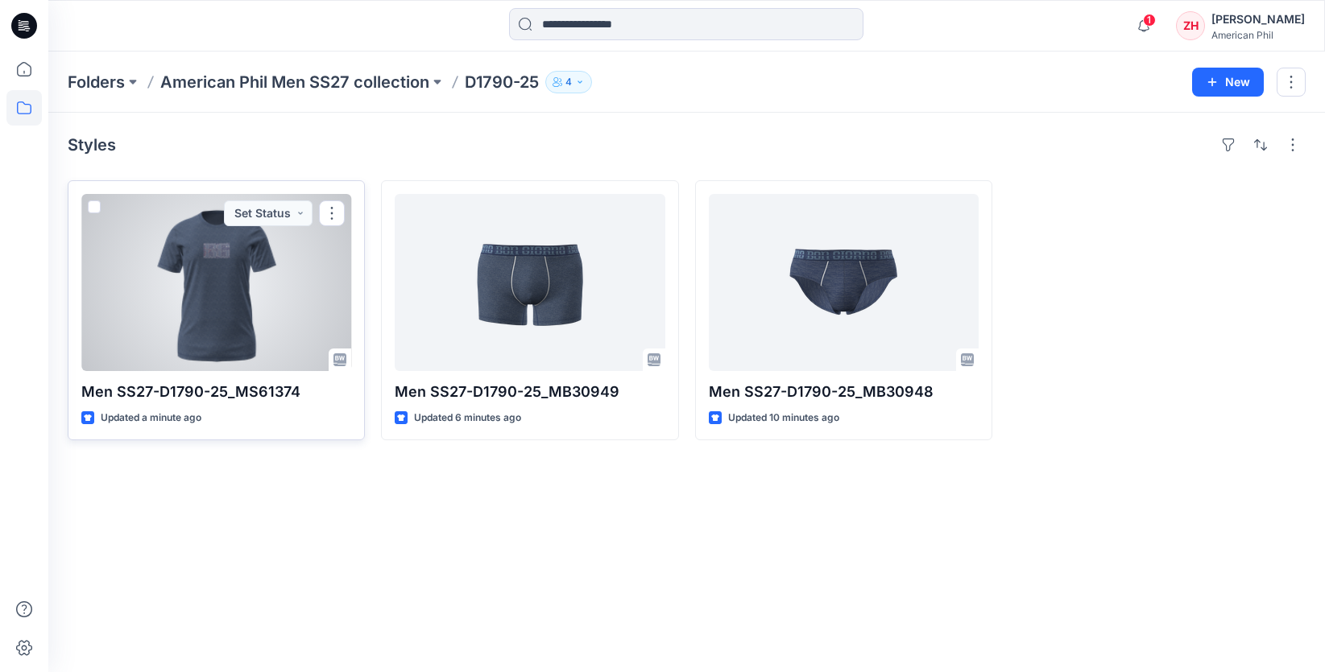
click at [306, 316] on div at bounding box center [216, 282] width 270 height 177
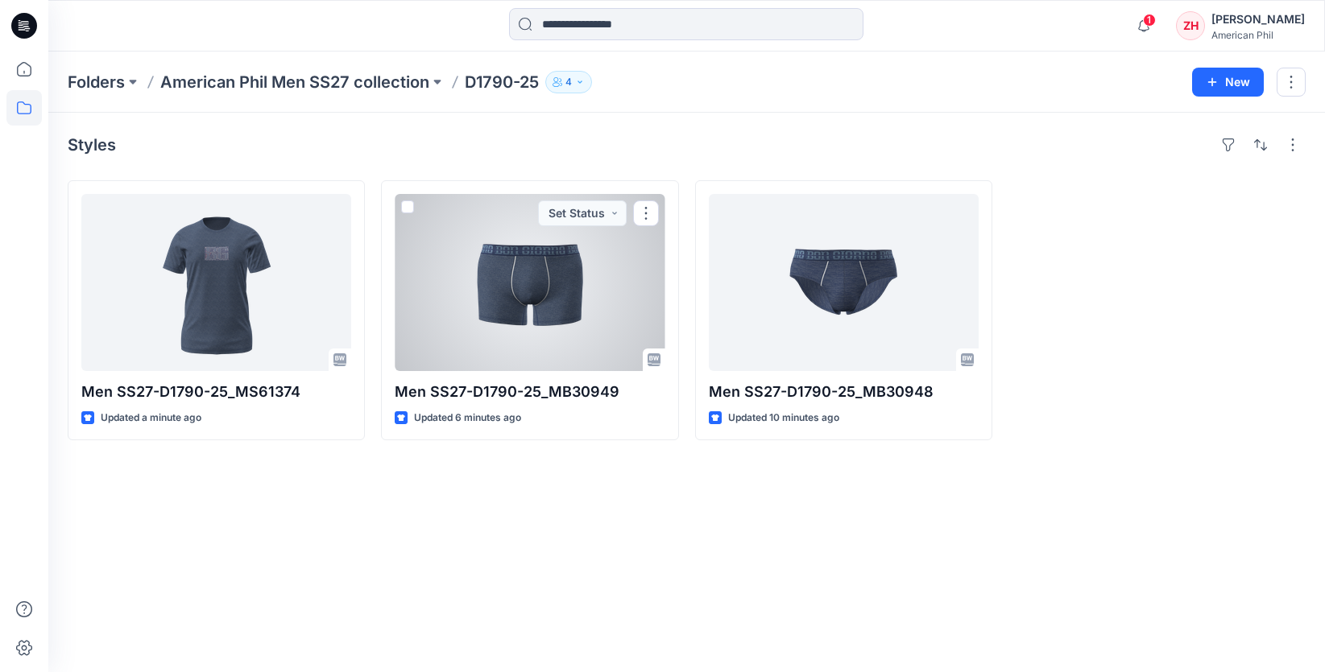
click at [504, 286] on div at bounding box center [530, 282] width 270 height 177
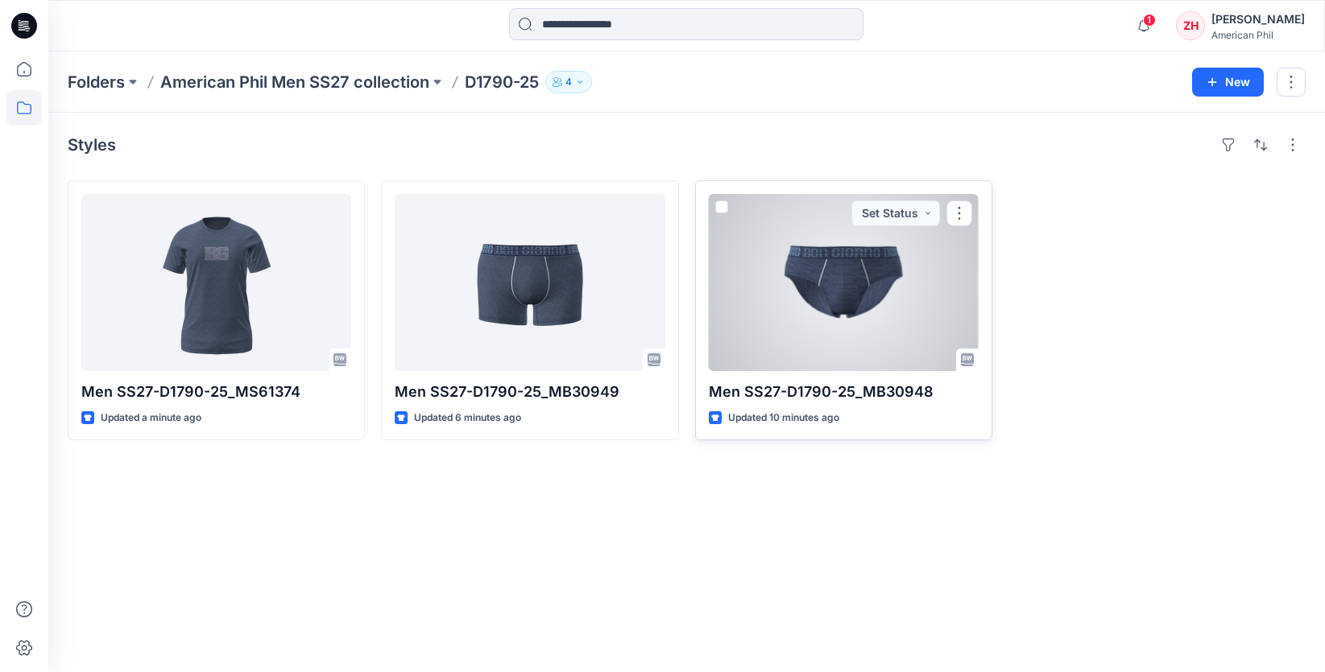
click at [826, 260] on div at bounding box center [844, 282] width 270 height 177
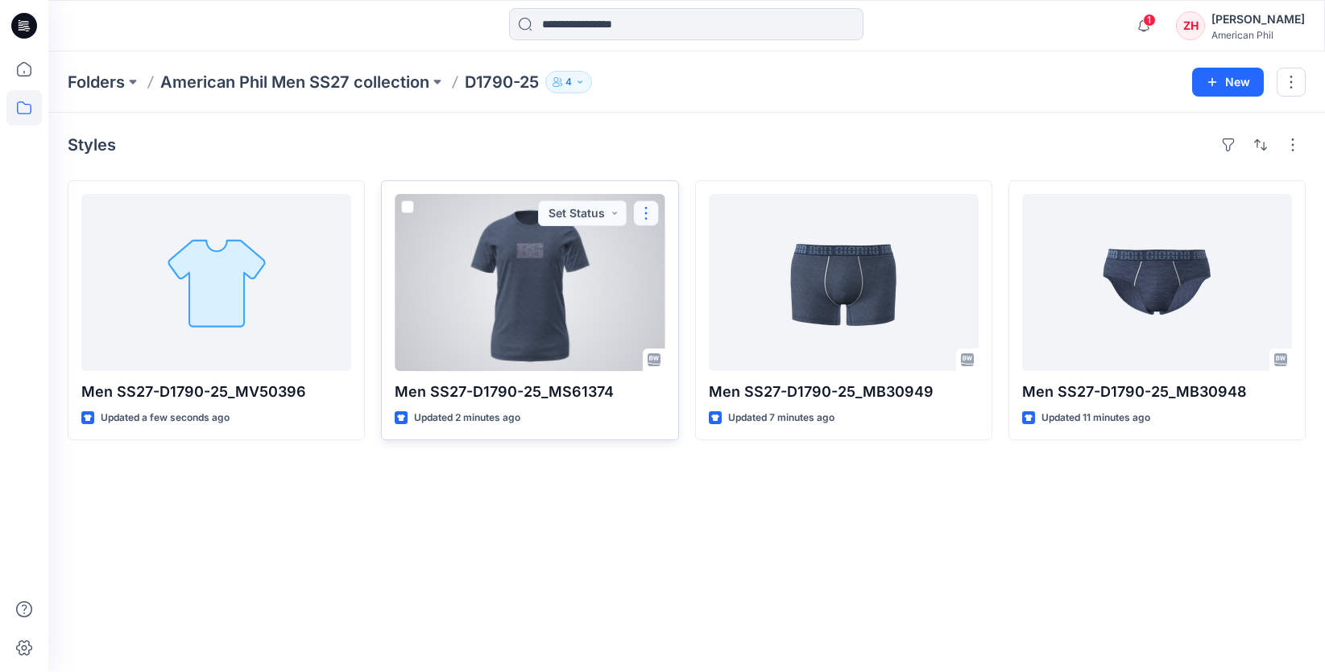
click at [642, 209] on button "button" at bounding box center [646, 214] width 26 height 26
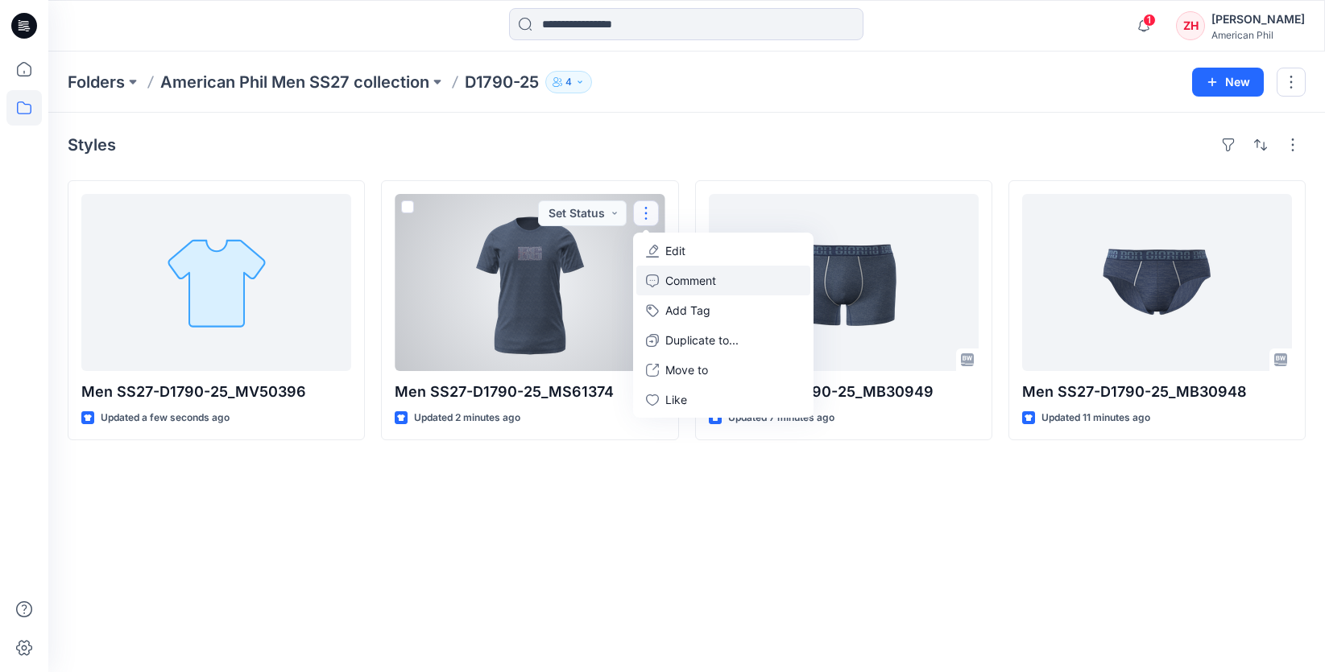
drag, startPoint x: 666, startPoint y: 279, endPoint x: 664, endPoint y: 269, distance: 9.8
click at [665, 278] on p "Comment" at bounding box center [690, 280] width 51 height 17
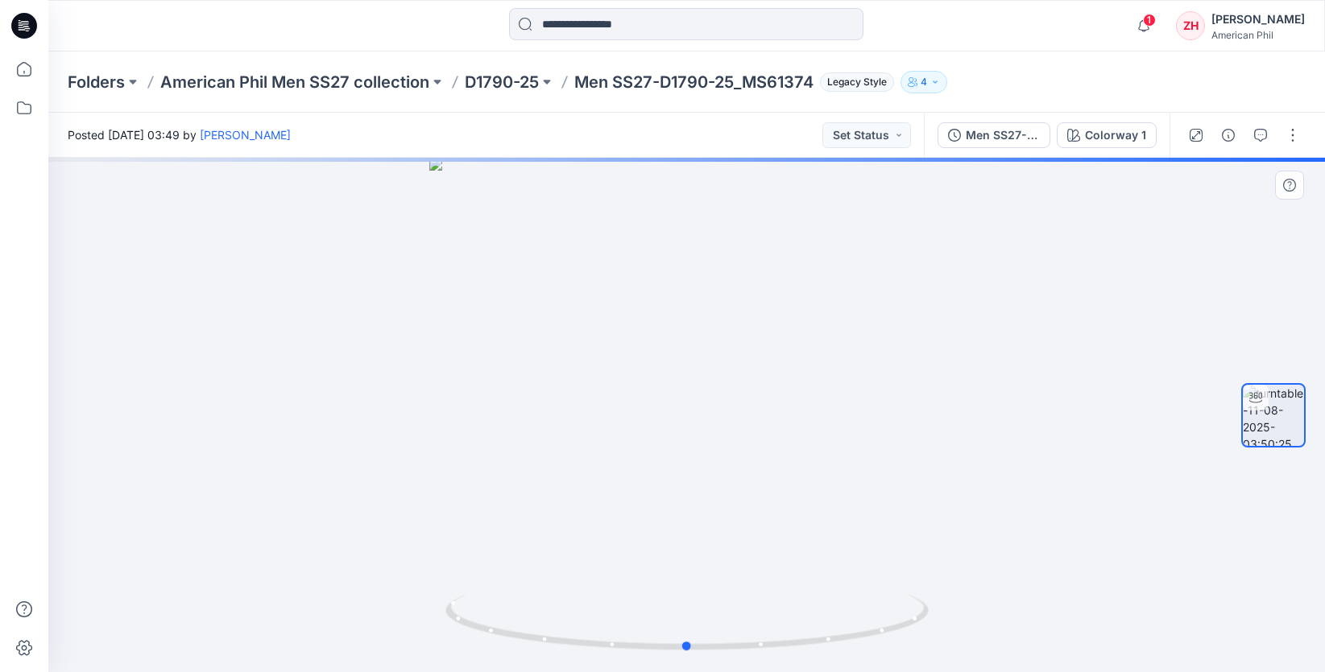
click at [699, 327] on div at bounding box center [686, 415] width 1276 height 515
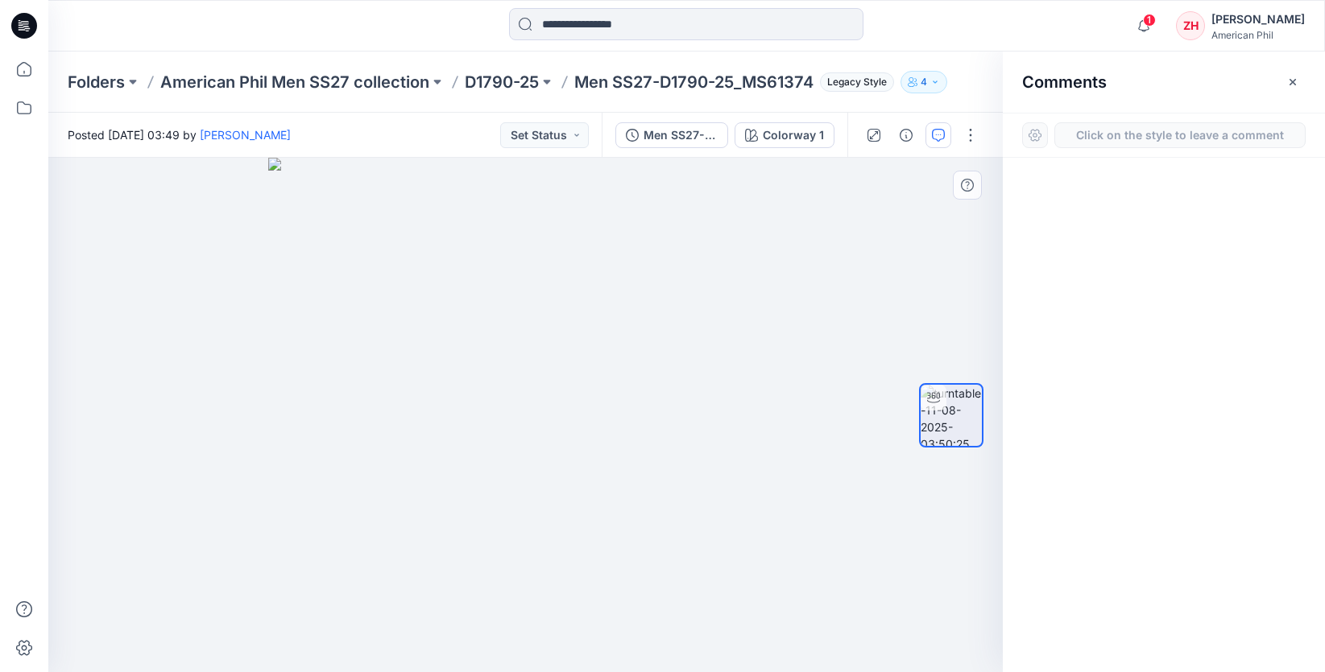
click at [536, 325] on div "1" at bounding box center [525, 415] width 954 height 515
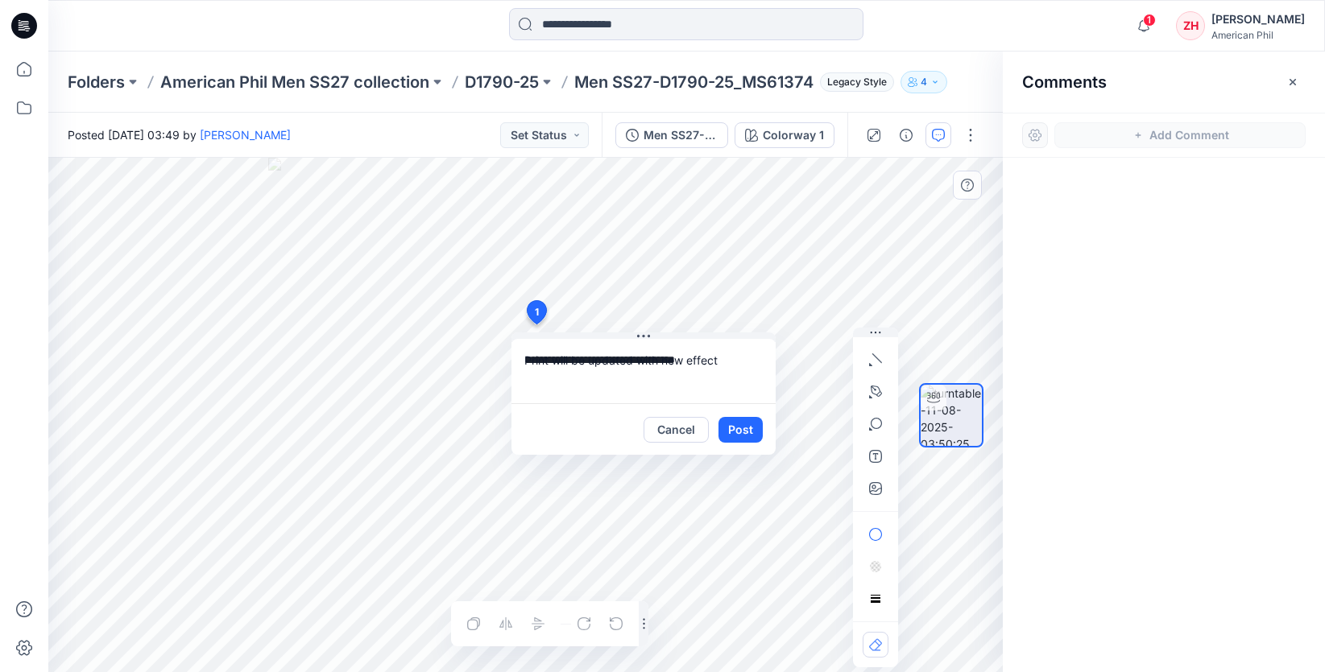
drag, startPoint x: 701, startPoint y: 362, endPoint x: 715, endPoint y: 362, distance: 13.7
click at [715, 362] on textarea "**********" at bounding box center [643, 371] width 264 height 64
type textarea "**********"
click at [732, 425] on button "Post" at bounding box center [740, 430] width 44 height 26
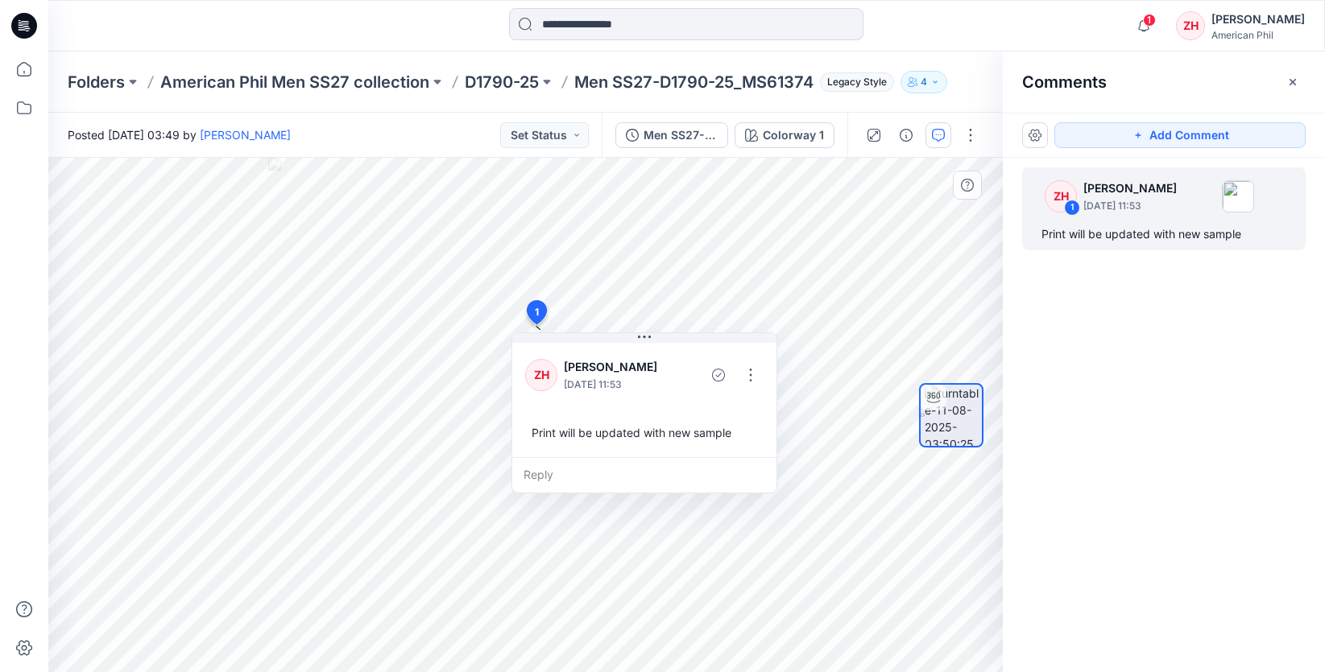
drag, startPoint x: 400, startPoint y: 121, endPoint x: 400, endPoint y: 112, distance: 8.9
click at [400, 121] on div "Posted Monday, August 11, 2025 03:49 by Zoe Hui Set Status" at bounding box center [324, 135] width 553 height 44
click at [373, 83] on p "American Phil Men SS27 collection" at bounding box center [294, 82] width 269 height 23
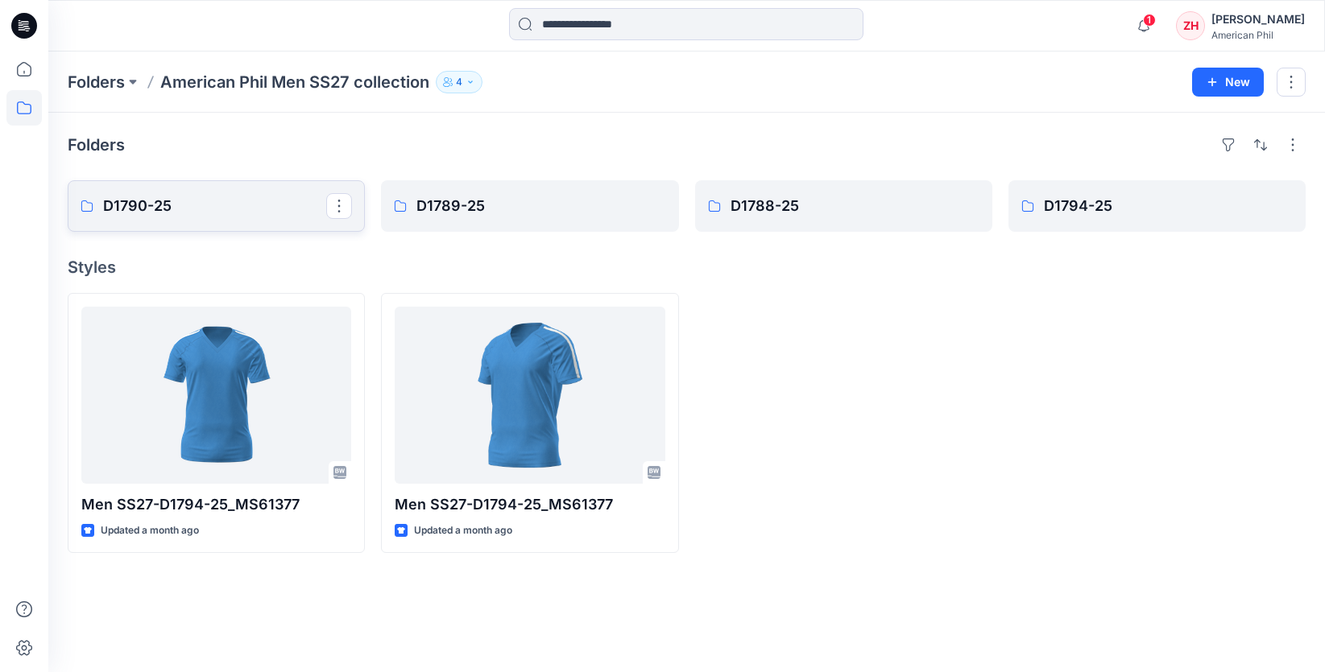
click at [240, 221] on link "D1790-25" at bounding box center [216, 206] width 297 height 52
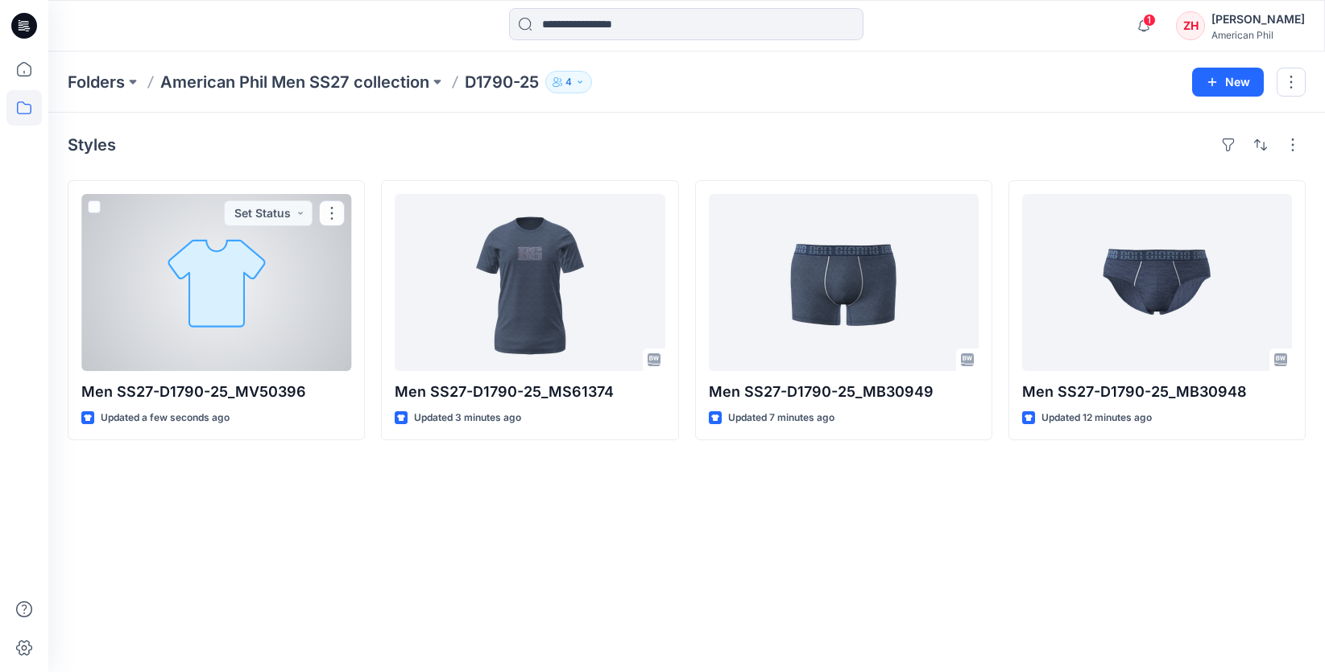
click at [287, 312] on div at bounding box center [216, 282] width 270 height 177
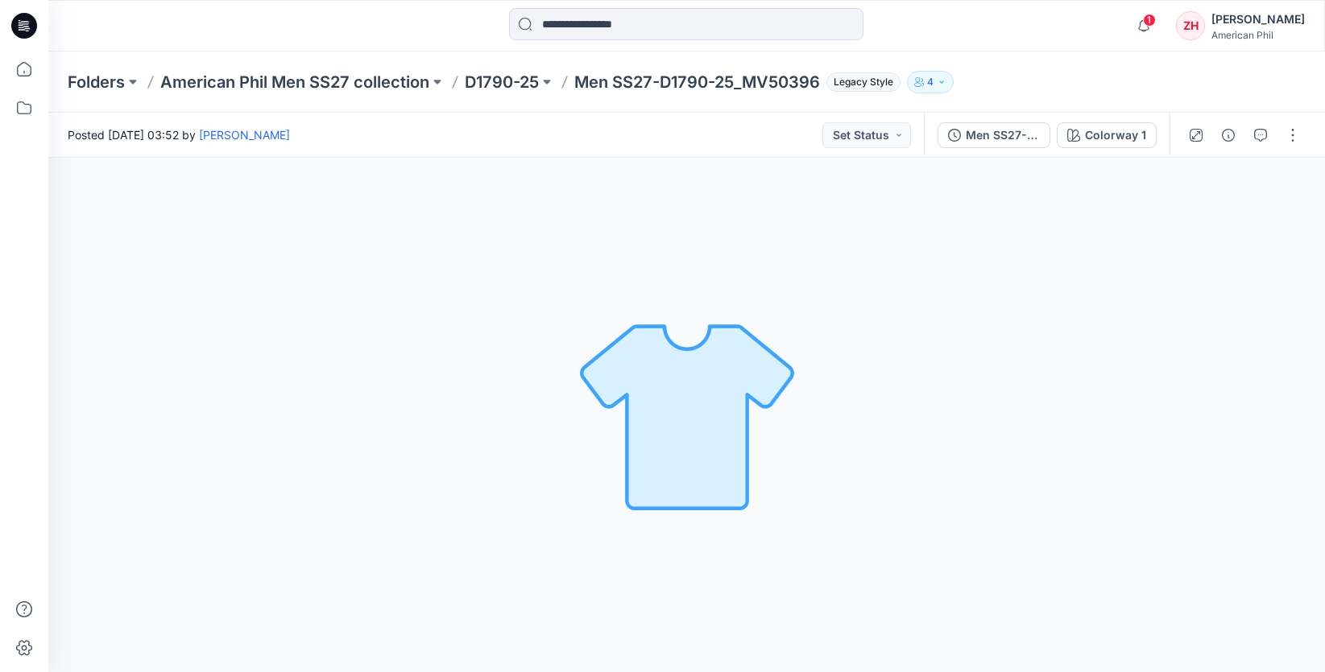
click at [314, 80] on p "American Phil Men SS27 collection" at bounding box center [294, 82] width 269 height 23
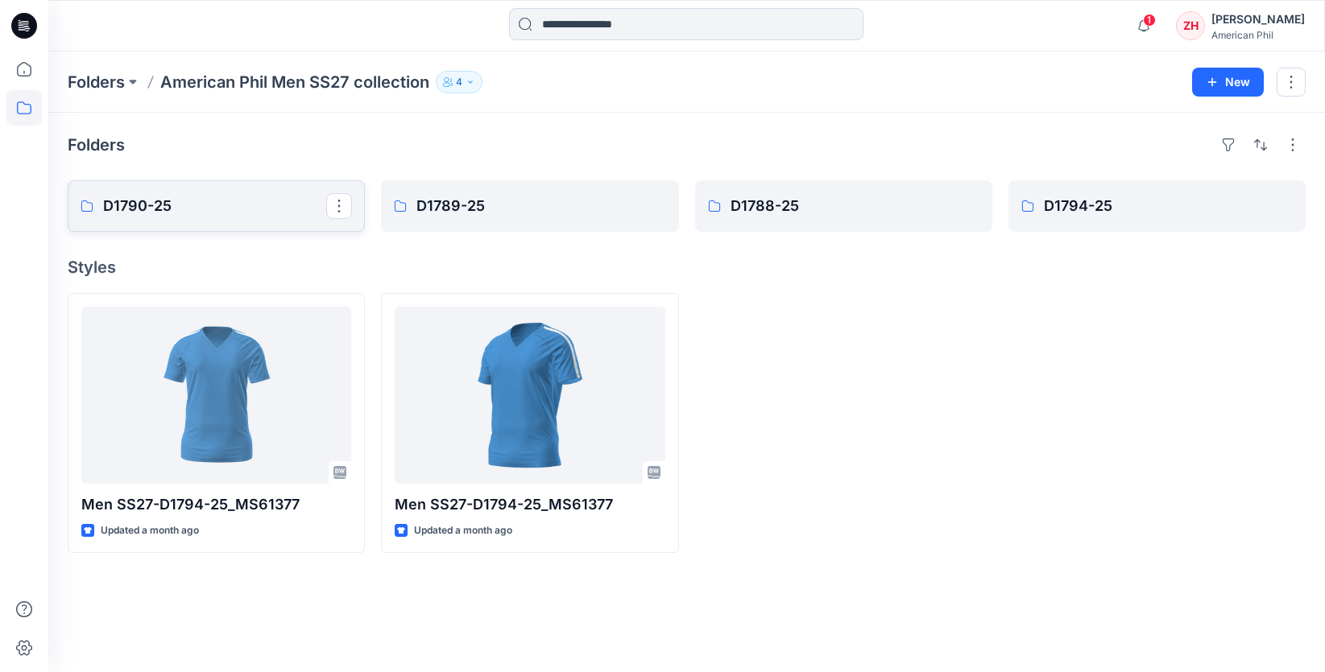
click at [223, 200] on p "D1790-25" at bounding box center [214, 206] width 223 height 23
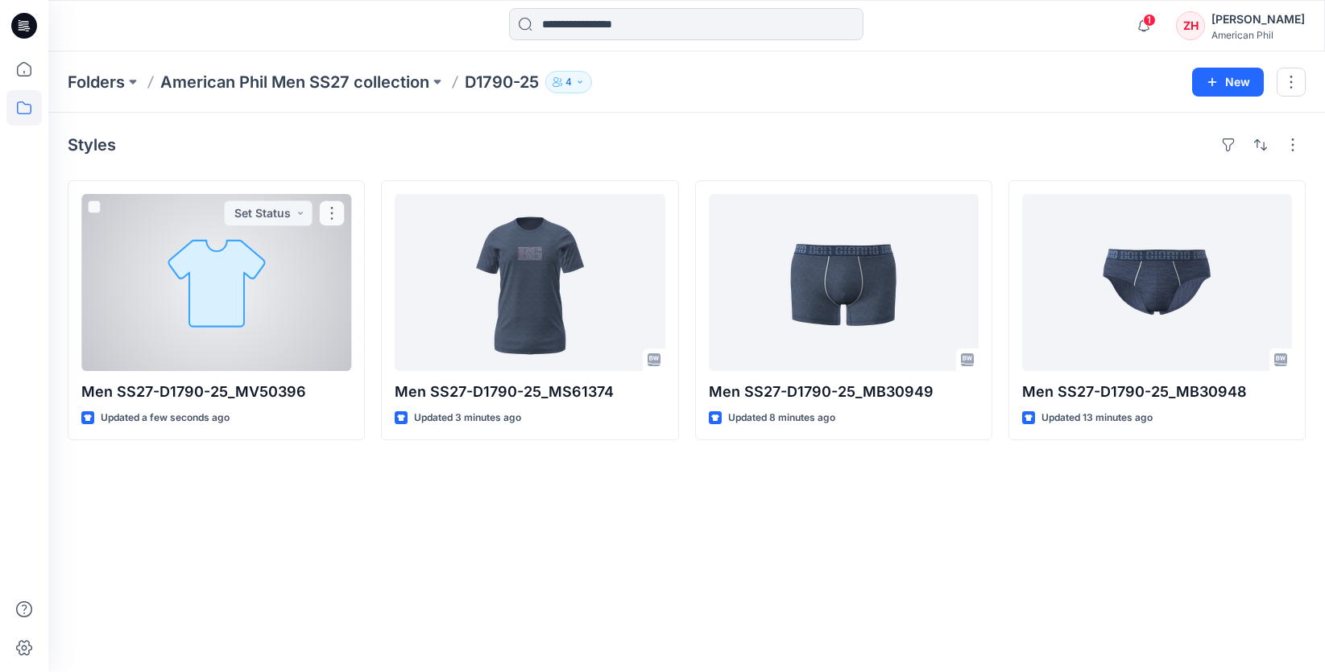
click at [217, 281] on div at bounding box center [216, 282] width 270 height 177
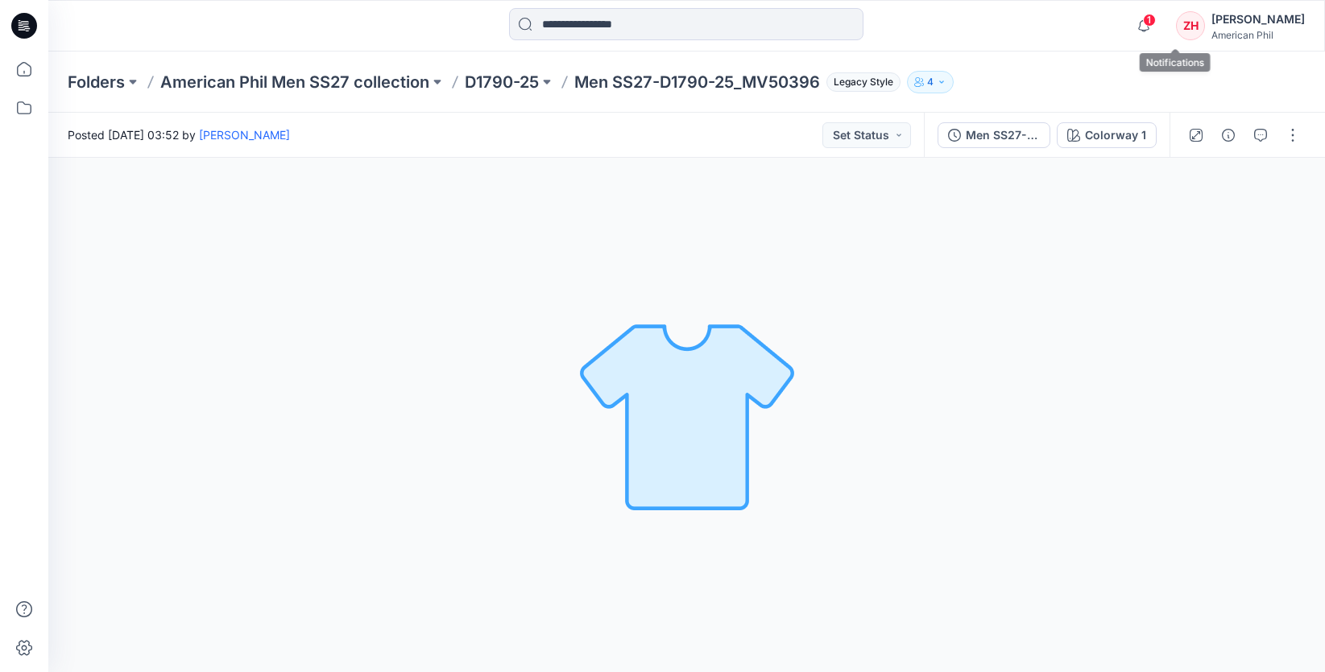
click at [1156, 24] on span "1" at bounding box center [1149, 20] width 13 height 13
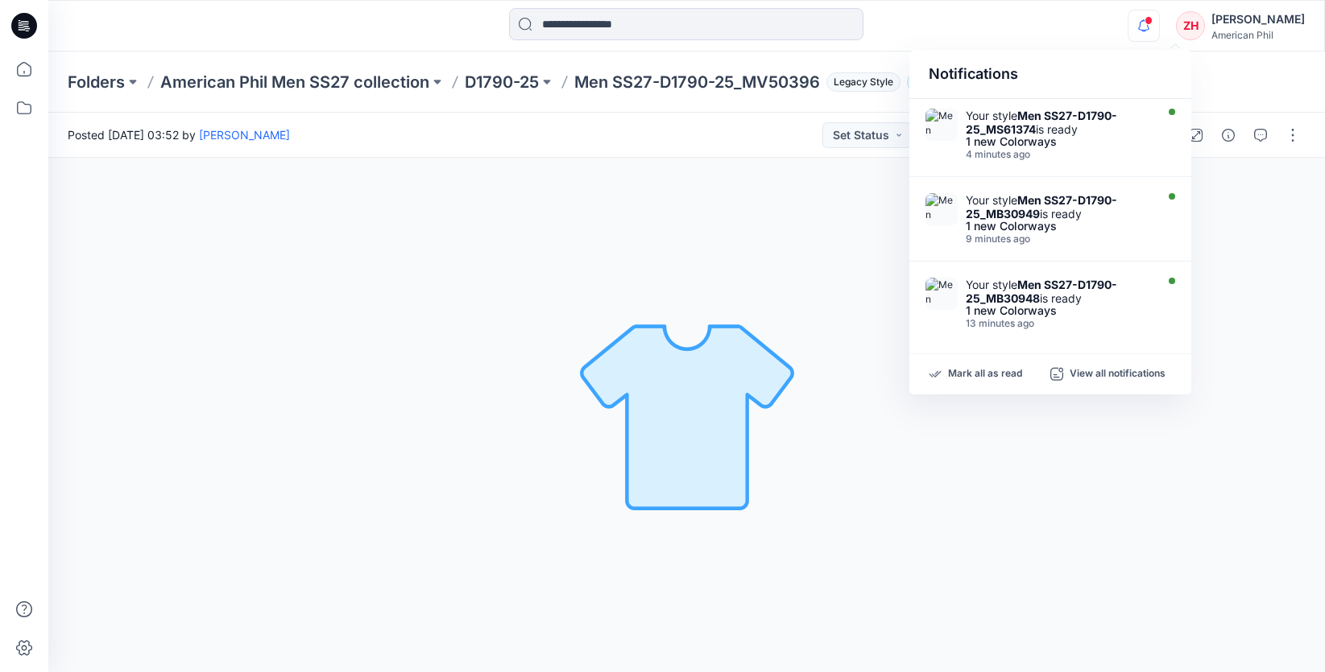
click at [1102, 27] on div "Notifications Your style Men SS27-D1790-25_MS61374 is ready 1 new Colorways 4 m…" at bounding box center [686, 25] width 1276 height 35
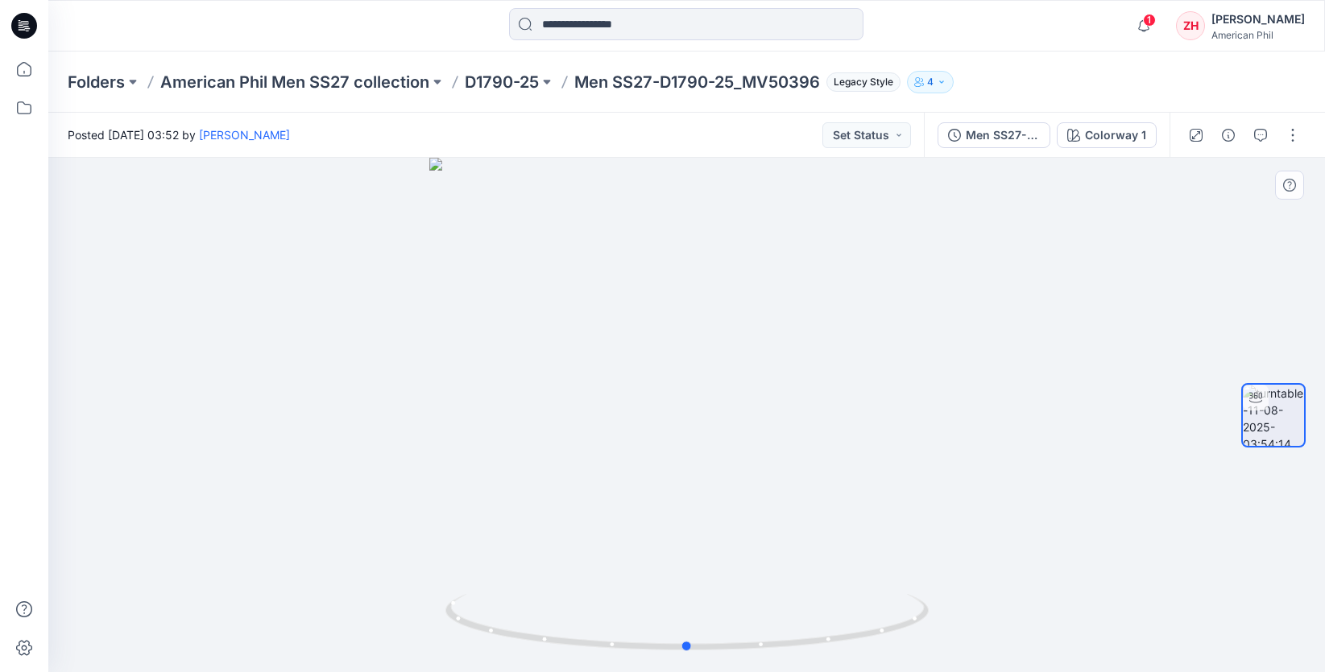
click at [698, 352] on div at bounding box center [686, 415] width 1276 height 515
click at [1293, 130] on button "button" at bounding box center [1293, 135] width 26 height 26
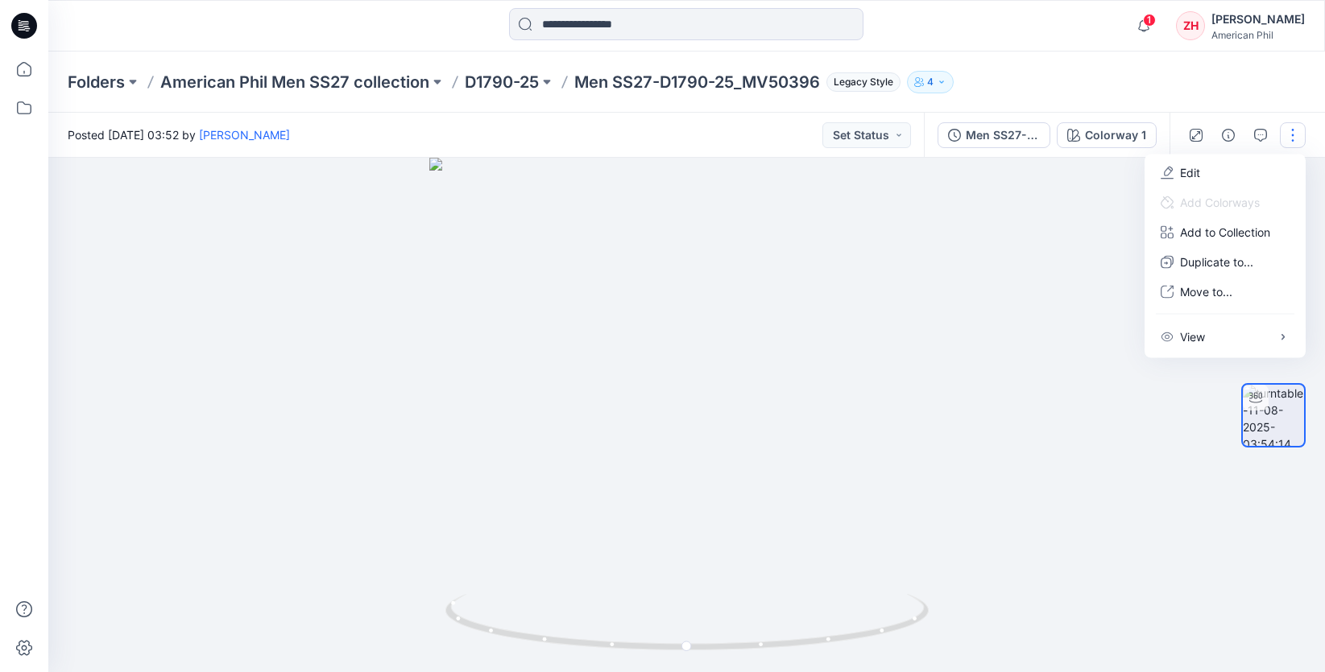
click at [1174, 69] on div "Folders American Phil Men SS27 collection D1790-25 Men SS27-D1790-25_MV50396 Le…" at bounding box center [686, 82] width 1276 height 61
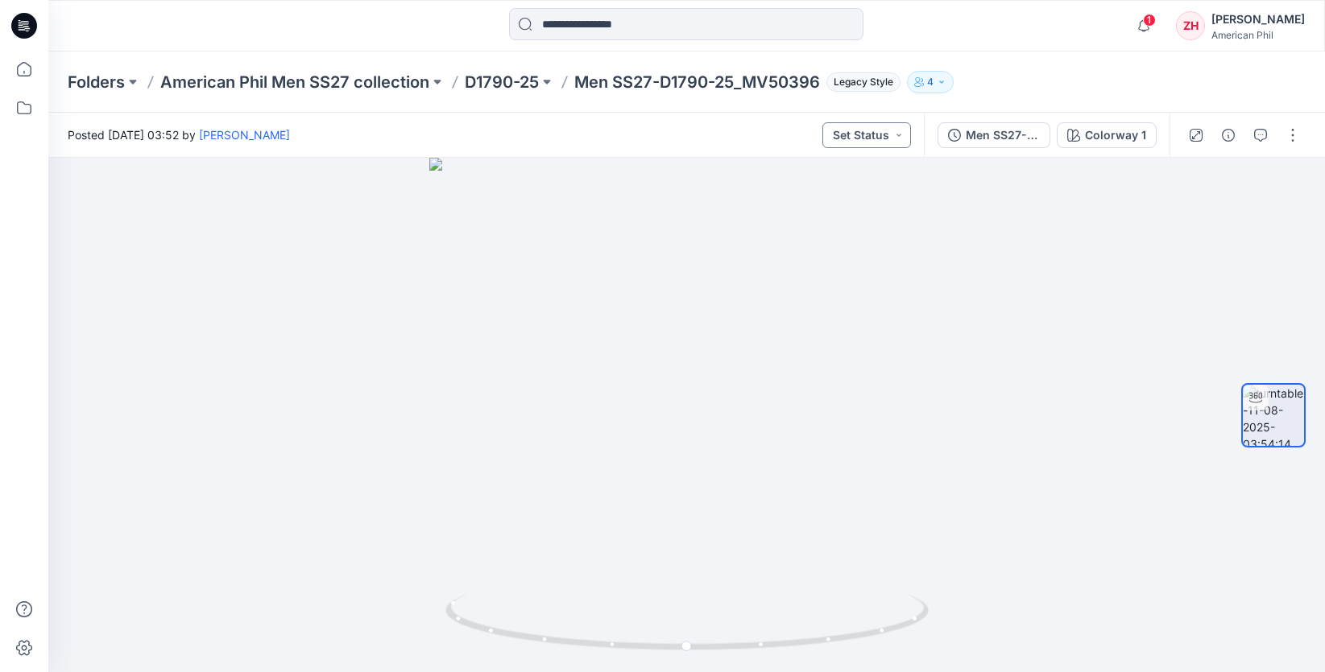
click at [887, 139] on button "Set Status" at bounding box center [866, 135] width 89 height 26
drag, startPoint x: 737, startPoint y: 131, endPoint x: 745, endPoint y: 130, distance: 8.2
click at [738, 131] on div "Posted Monday, August 11, 2025 03:52 by Zoe Hui Set Status Set Status Accepted …" at bounding box center [485, 135] width 875 height 44
click at [780, 308] on div at bounding box center [686, 415] width 1276 height 515
click at [682, 342] on div at bounding box center [686, 415] width 1276 height 515
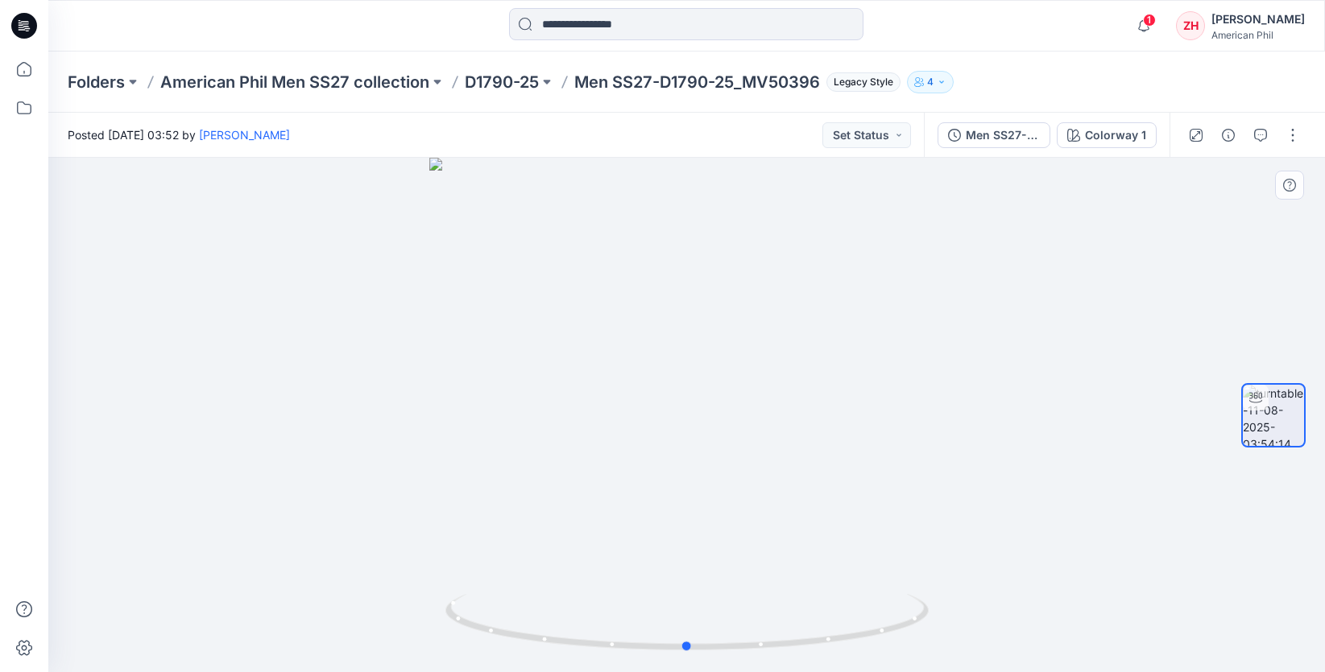
click at [682, 342] on div at bounding box center [686, 415] width 1276 height 515
click at [490, 82] on p "D1790-25" at bounding box center [502, 82] width 74 height 23
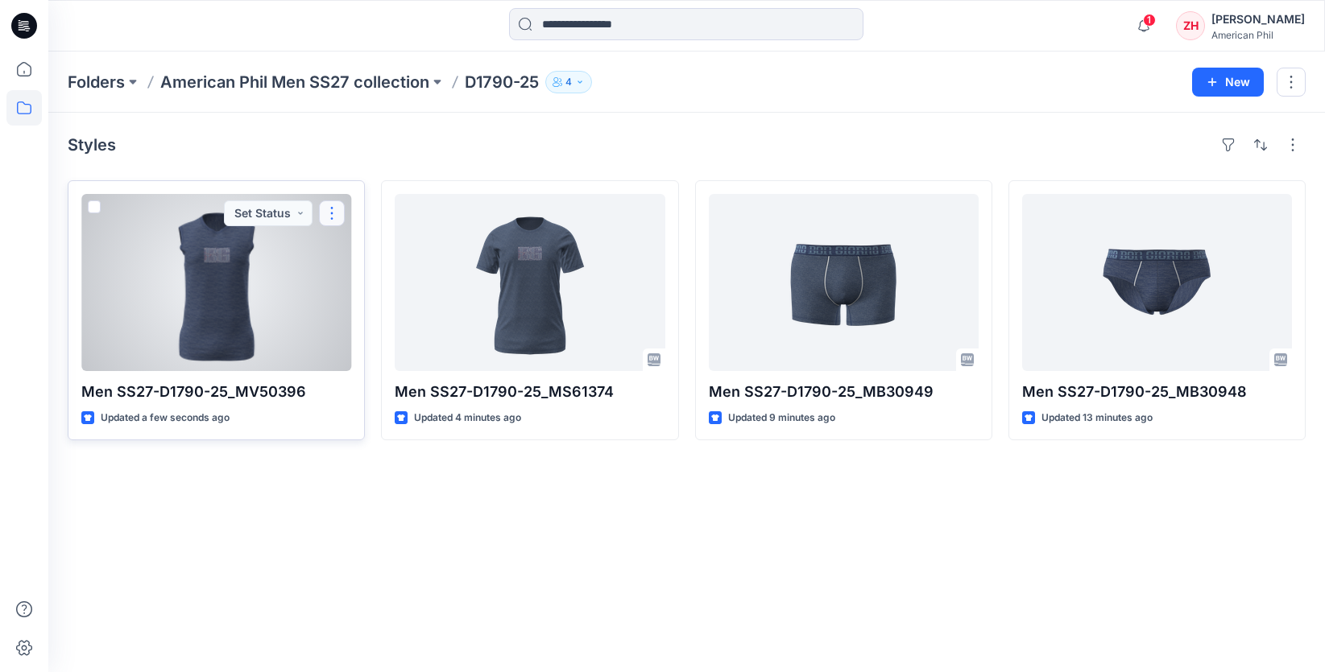
click at [335, 211] on button "button" at bounding box center [332, 214] width 26 height 26
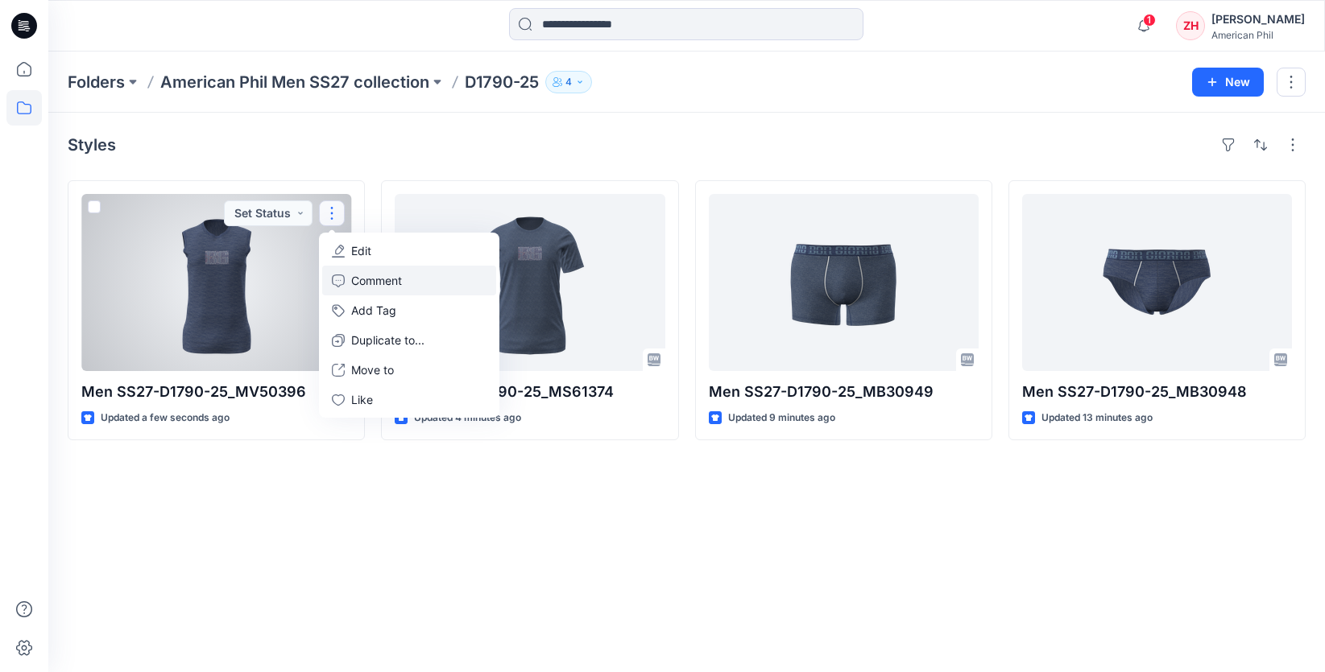
click at [351, 277] on link "Comment" at bounding box center [409, 281] width 174 height 30
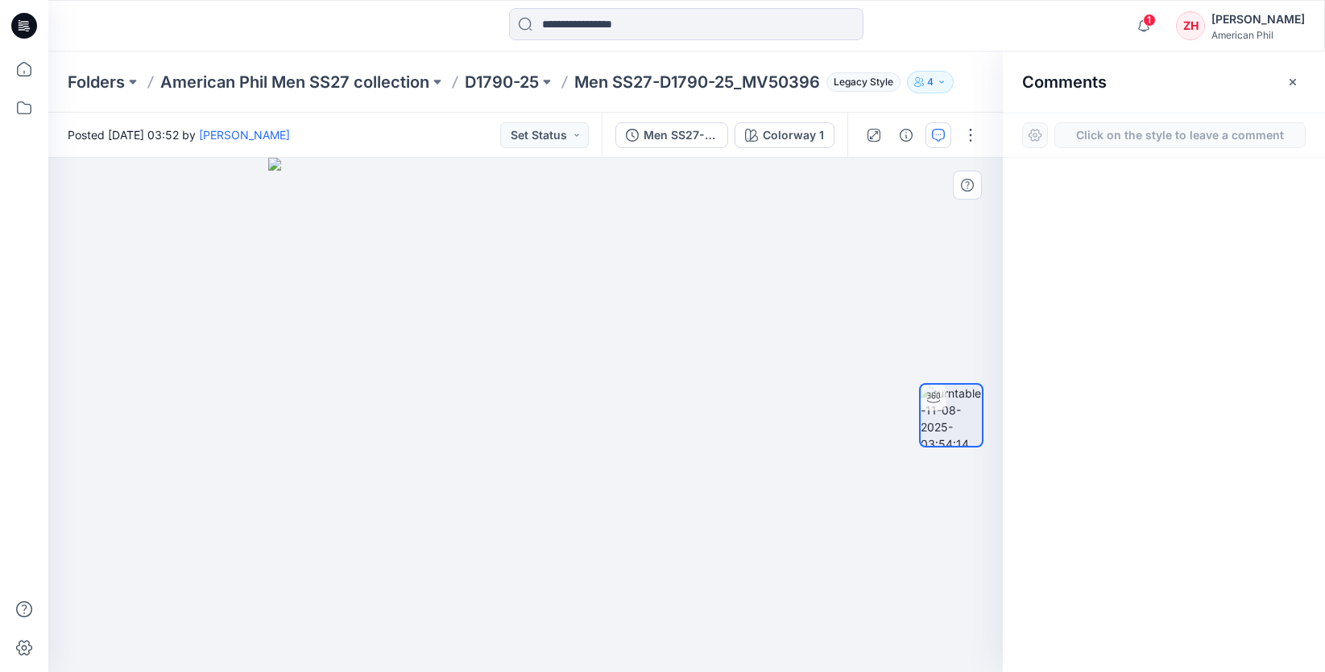
click at [542, 345] on div "1" at bounding box center [525, 415] width 954 height 515
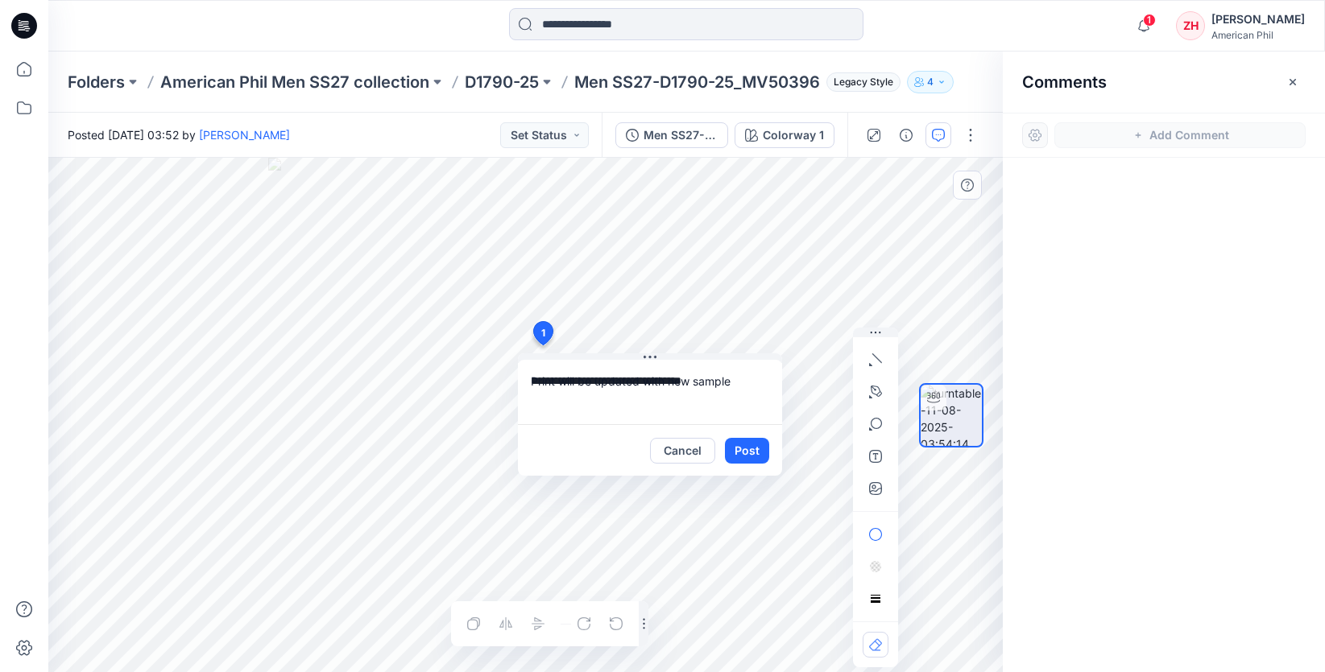
type textarea "**********"
click at [745, 451] on button "Post" at bounding box center [747, 451] width 44 height 26
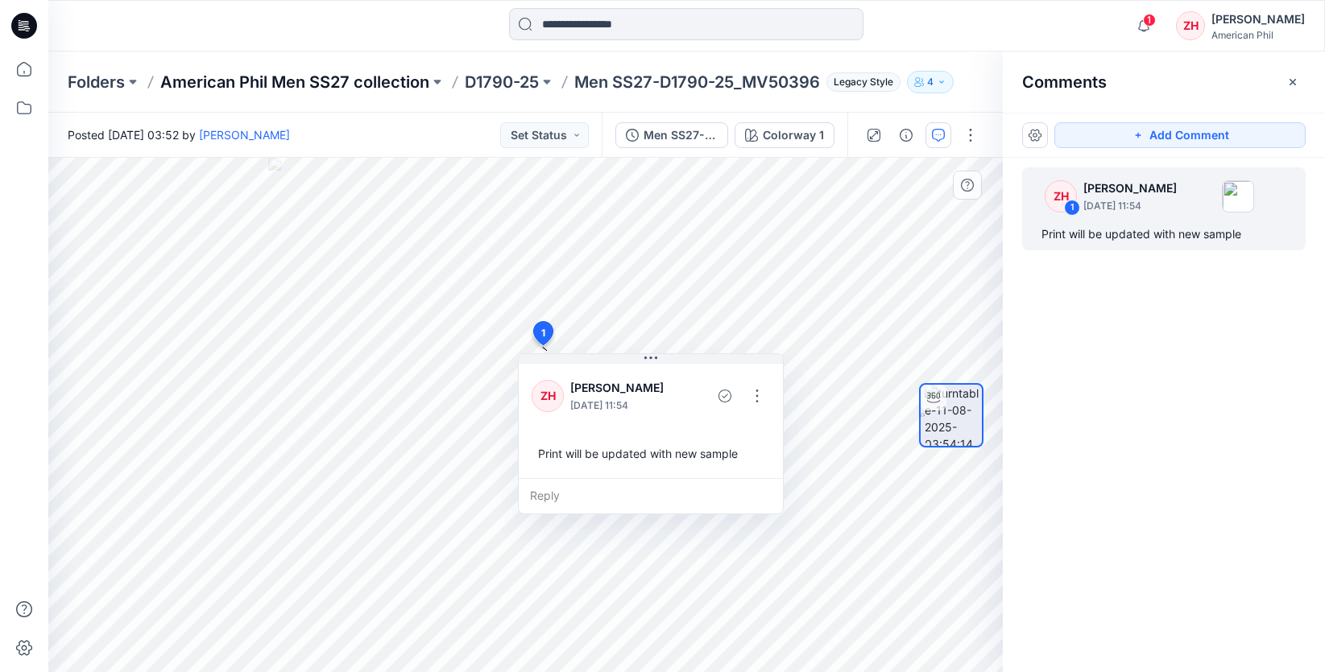
click at [358, 83] on p "American Phil Men SS27 collection" at bounding box center [294, 82] width 269 height 23
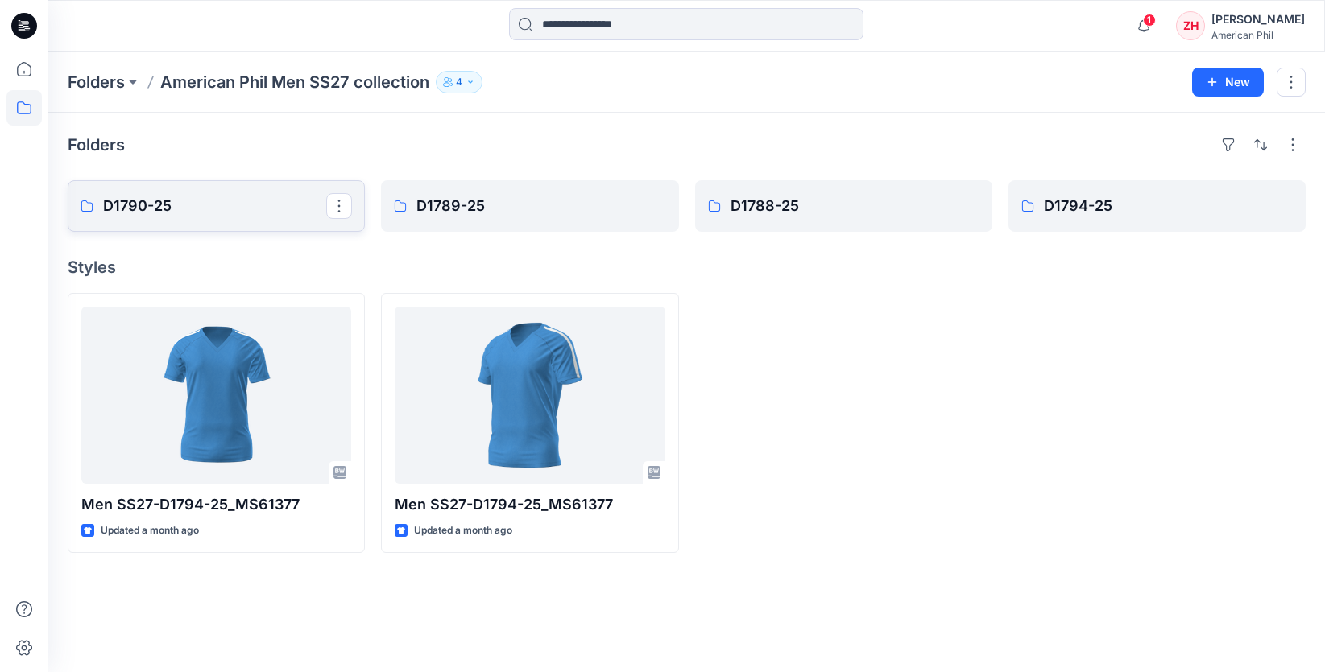
click at [287, 193] on link "D1790-25" at bounding box center [216, 206] width 297 height 52
click at [1242, 78] on button "New" at bounding box center [1228, 82] width 72 height 29
click at [1146, 148] on button "New Folder" at bounding box center [1191, 154] width 139 height 30
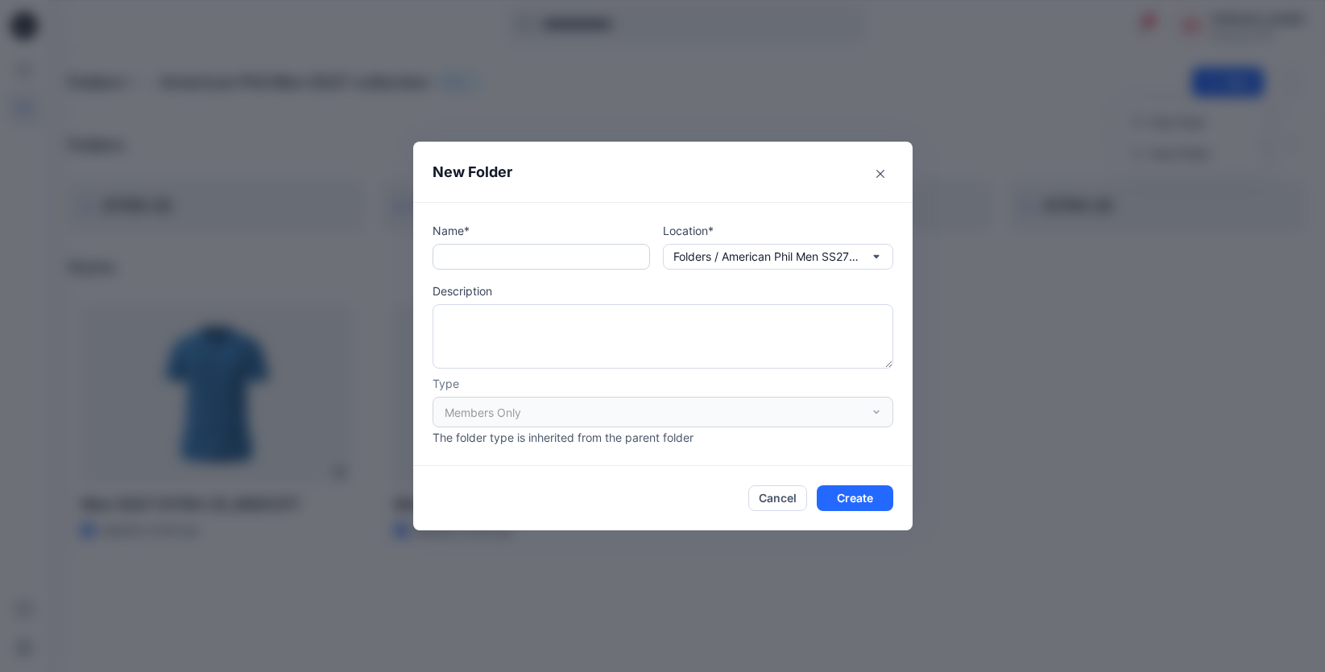
click at [582, 263] on input "text" at bounding box center [540, 257] width 217 height 26
type input "********"
click at [866, 504] on button "Create" at bounding box center [855, 499] width 77 height 26
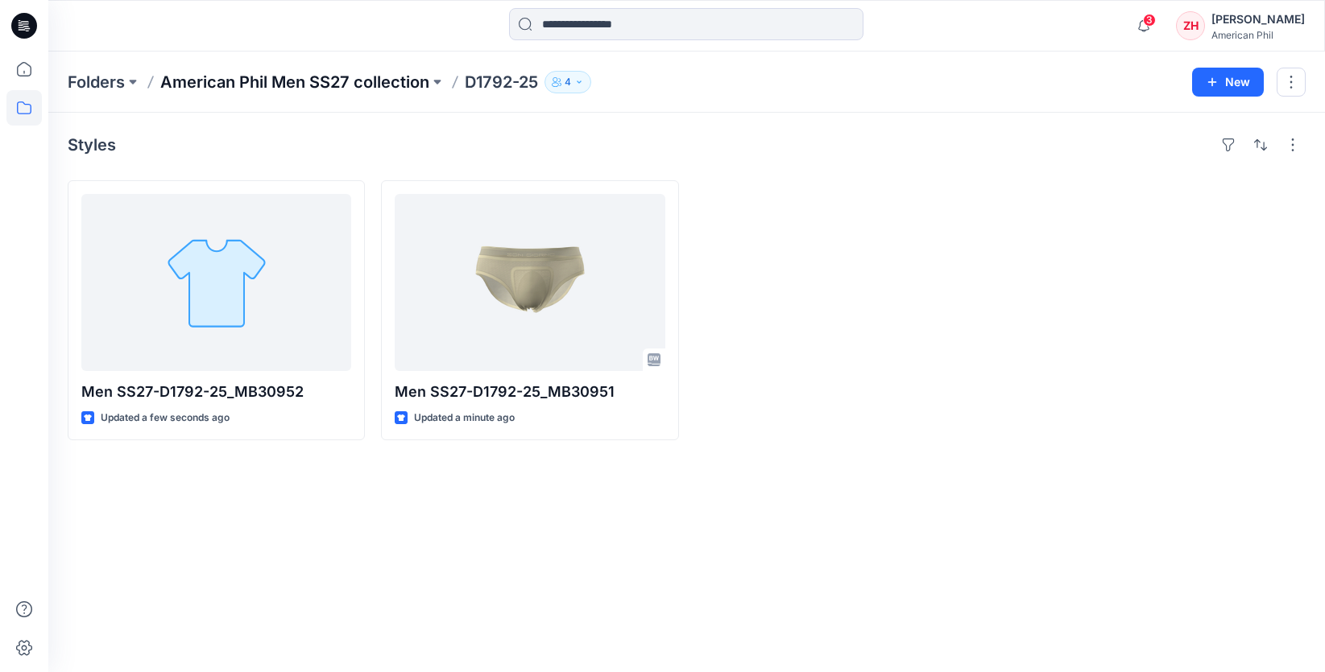
click at [395, 78] on p "American Phil Men SS27 collection" at bounding box center [294, 82] width 269 height 23
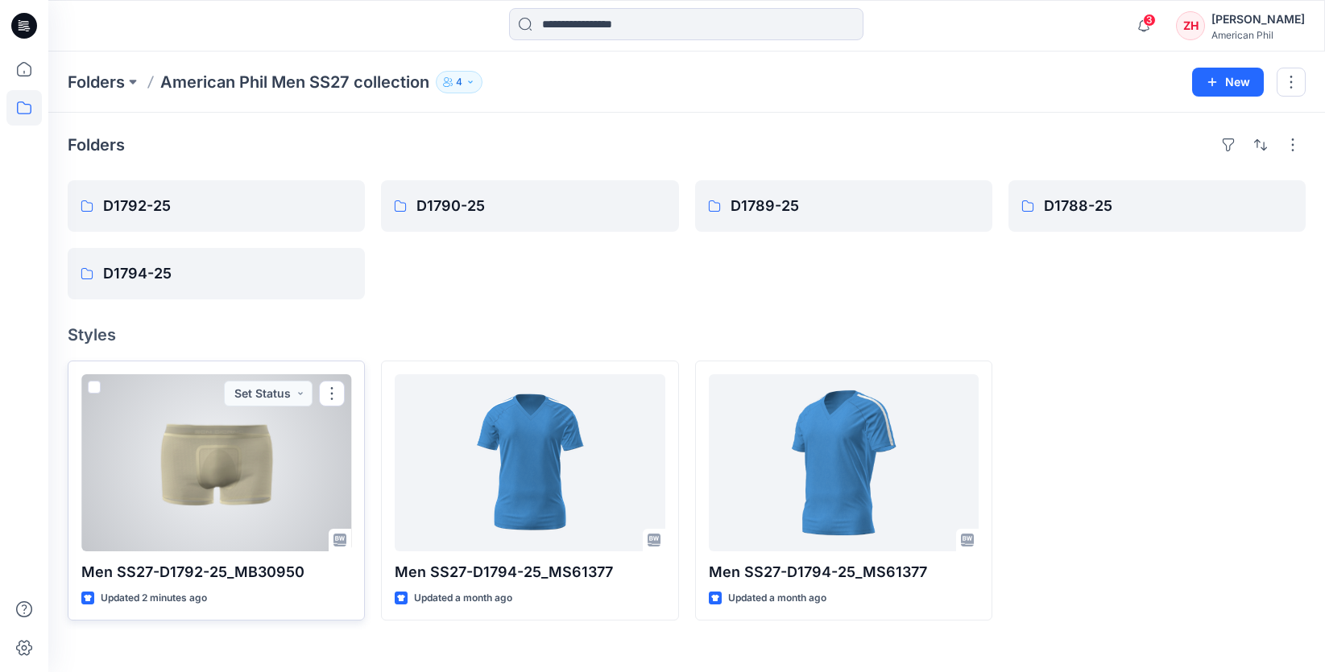
click at [93, 383] on span at bounding box center [94, 387] width 13 height 13
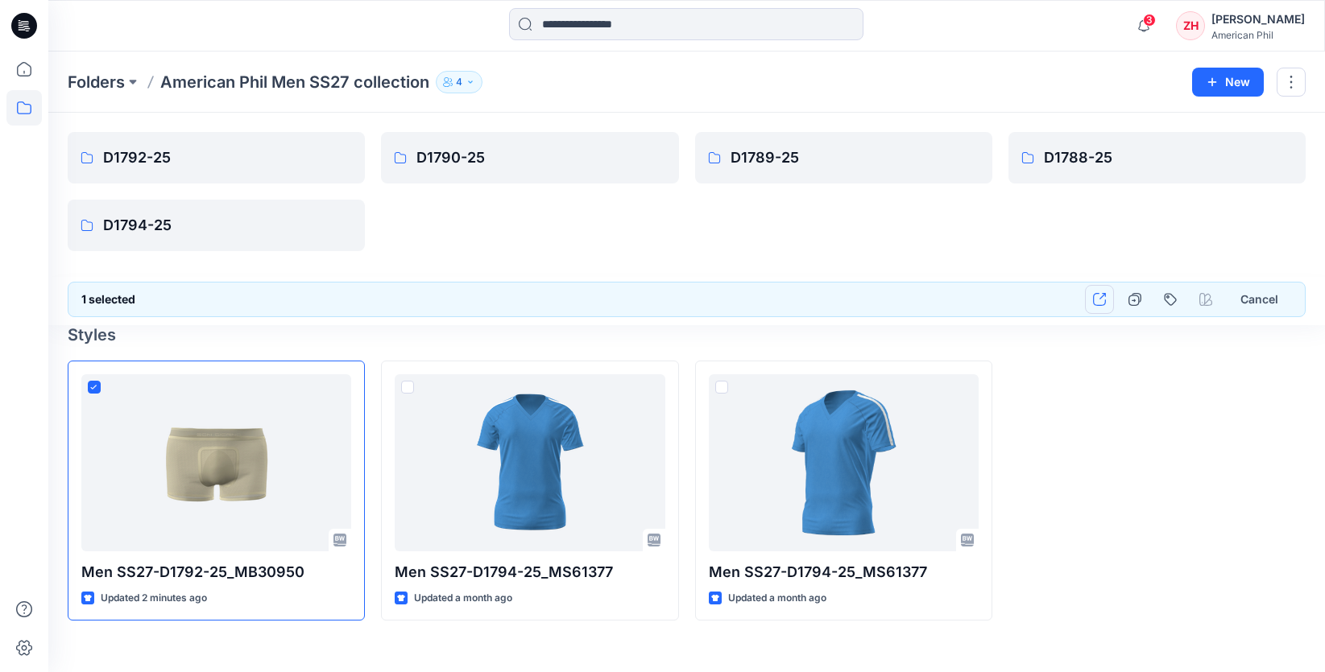
click at [1106, 298] on button "button" at bounding box center [1099, 299] width 29 height 29
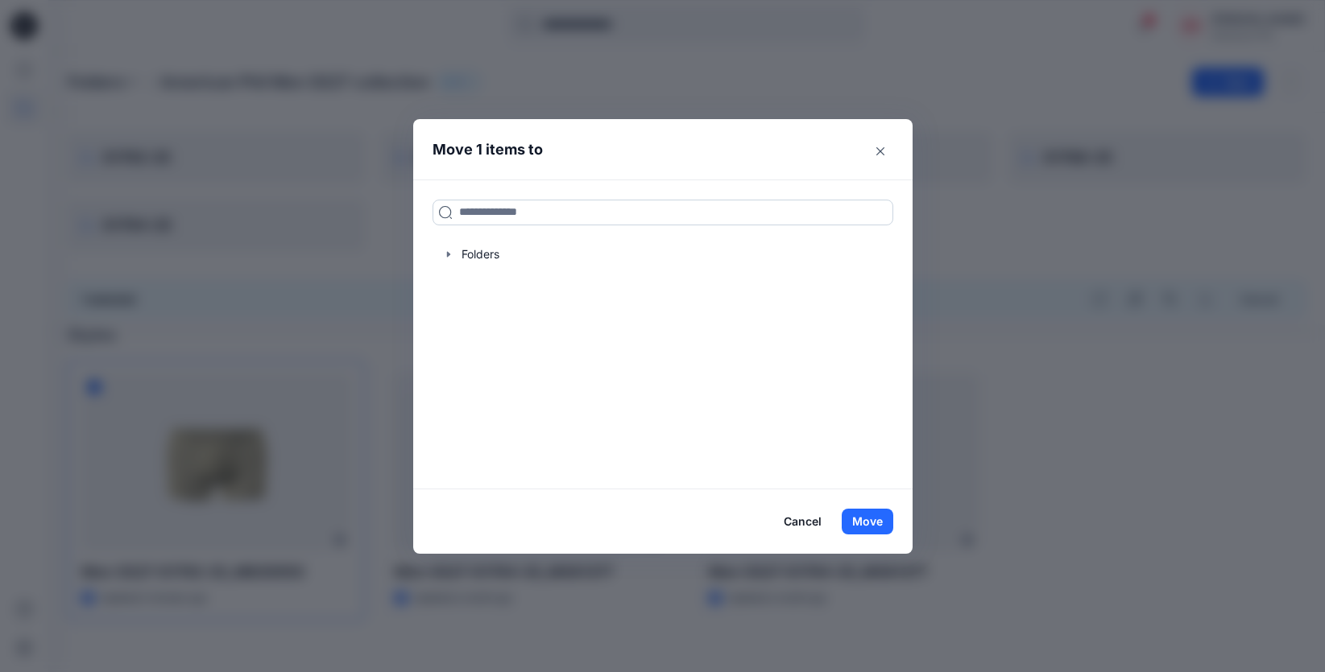
click at [639, 217] on input at bounding box center [662, 213] width 461 height 26
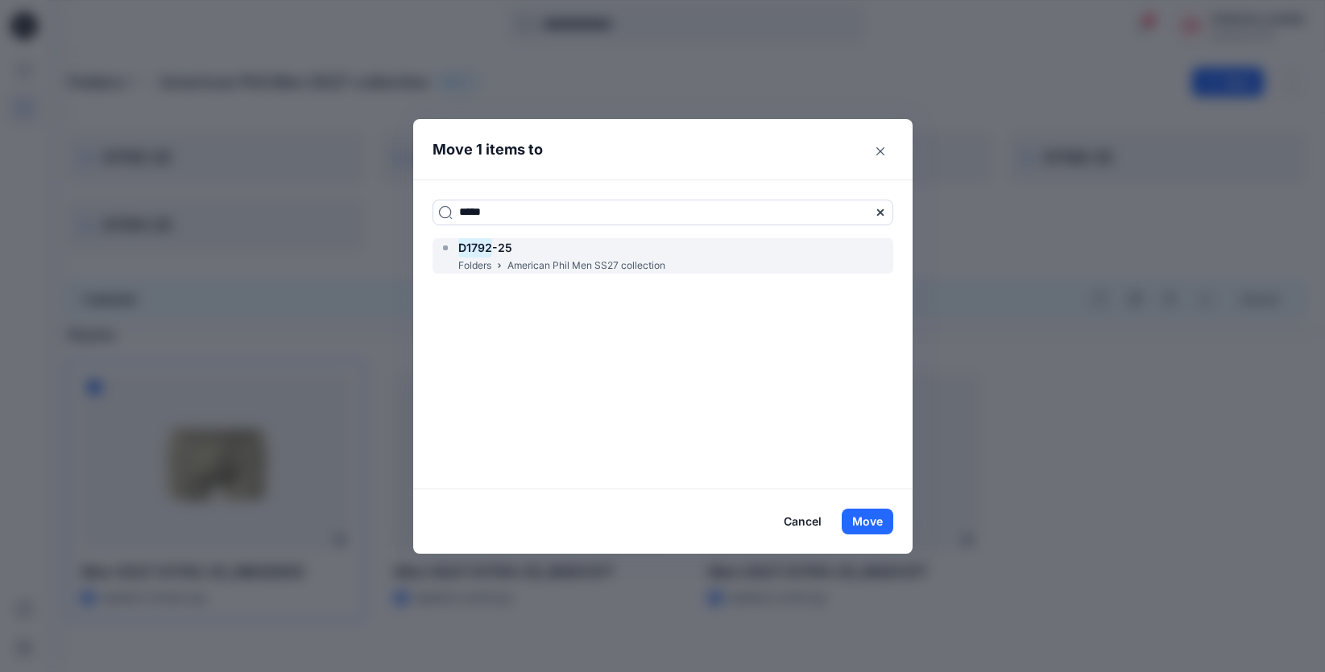
type input "*****"
click at [661, 261] on p "American Phil Men SS27 collection" at bounding box center [586, 266] width 158 height 17
click at [857, 523] on button "Move" at bounding box center [868, 522] width 52 height 26
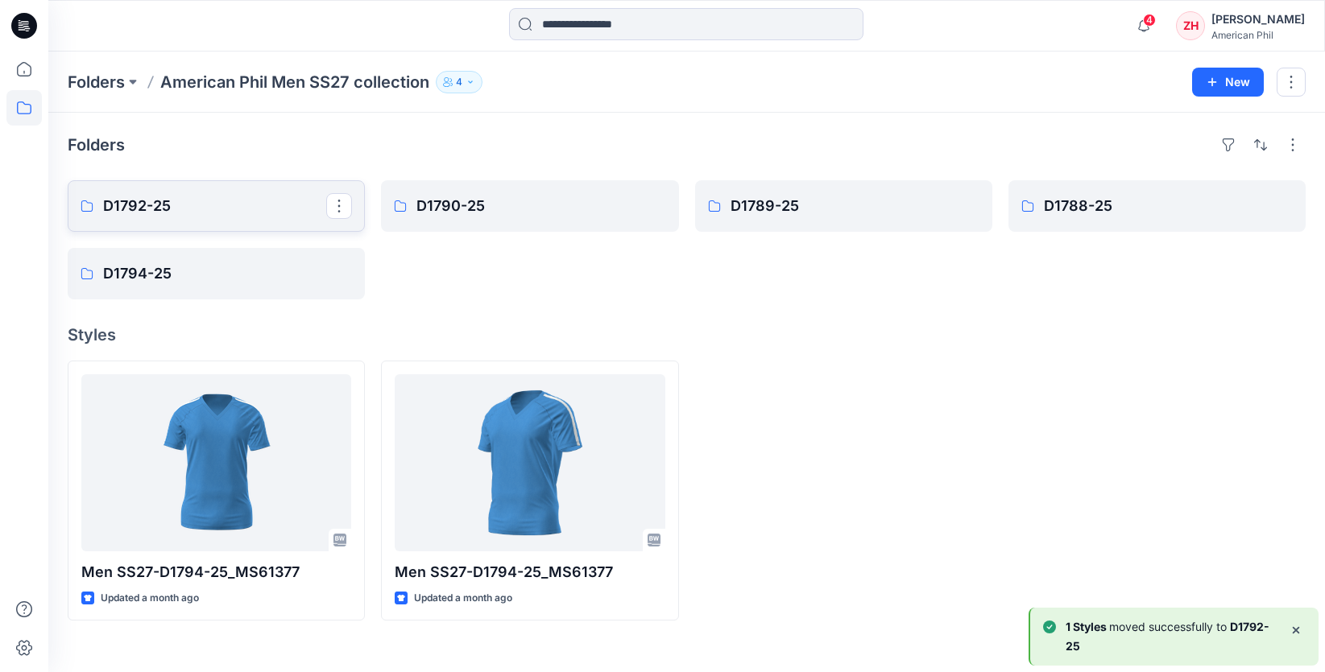
click at [238, 210] on p "D1792-25" at bounding box center [214, 206] width 223 height 23
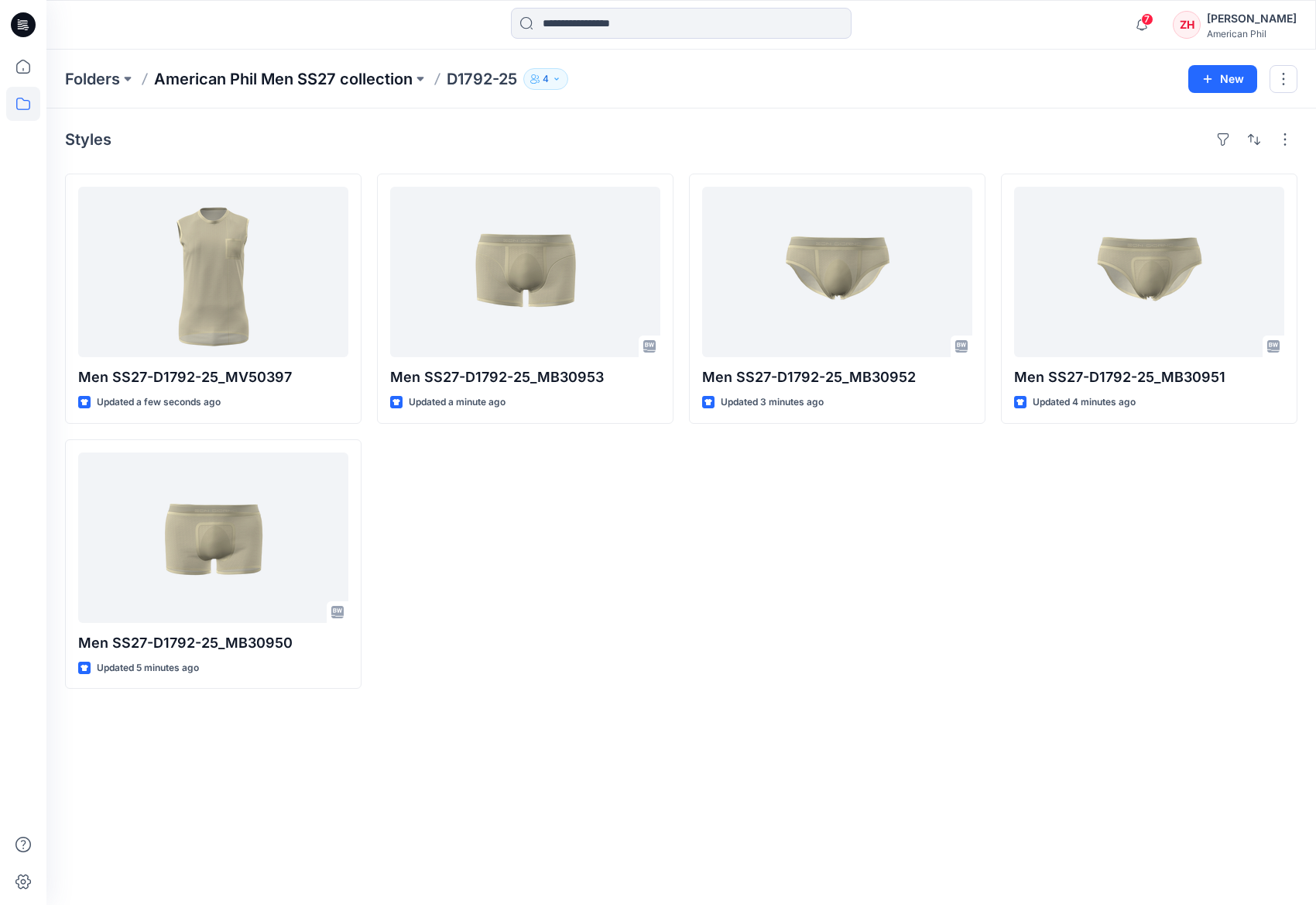
click at [342, 73] on p "American Phil Men SS27 collection" at bounding box center [283, 79] width 259 height 22
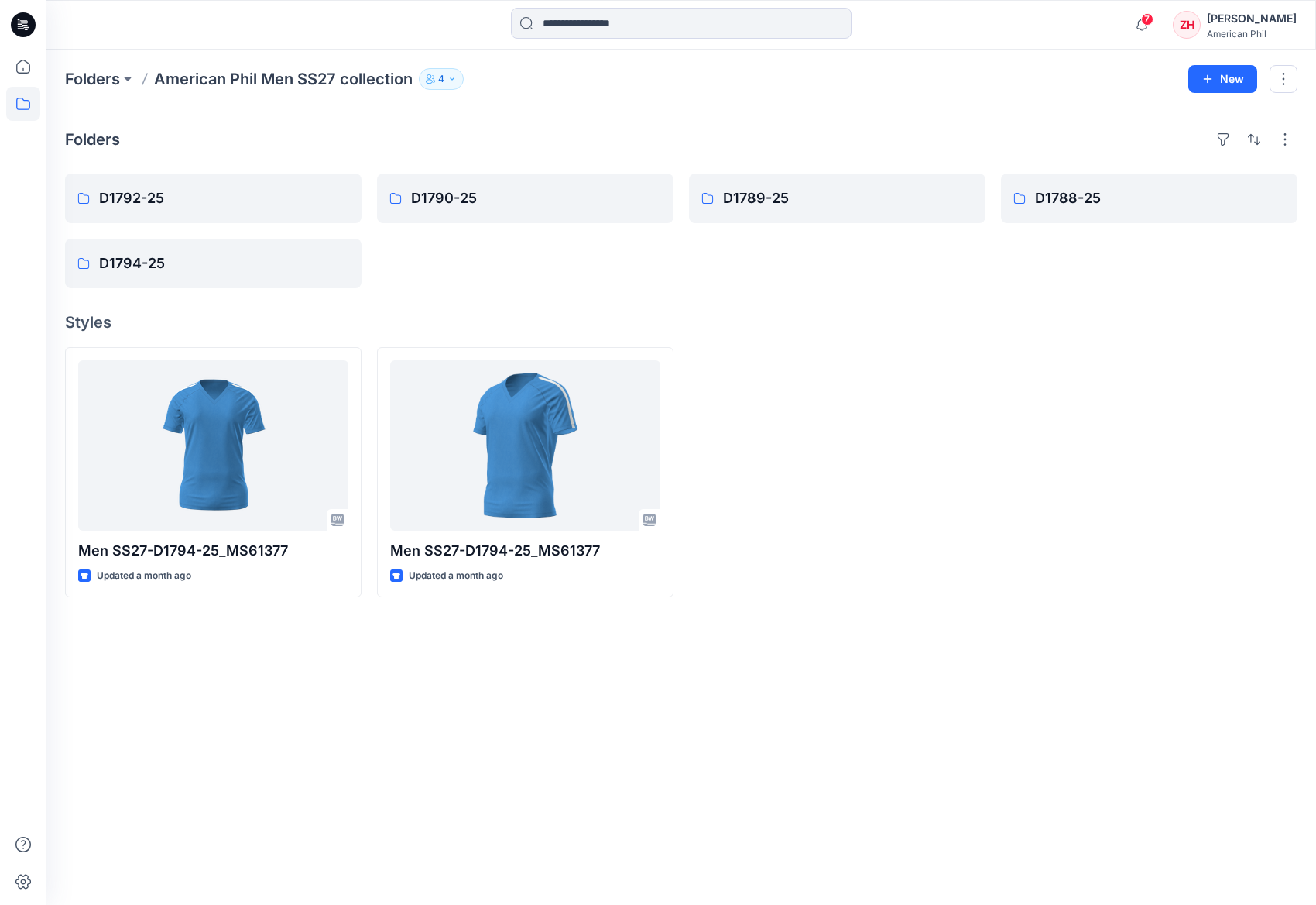
click at [1032, 464] on div at bounding box center [1149, 472] width 296 height 250
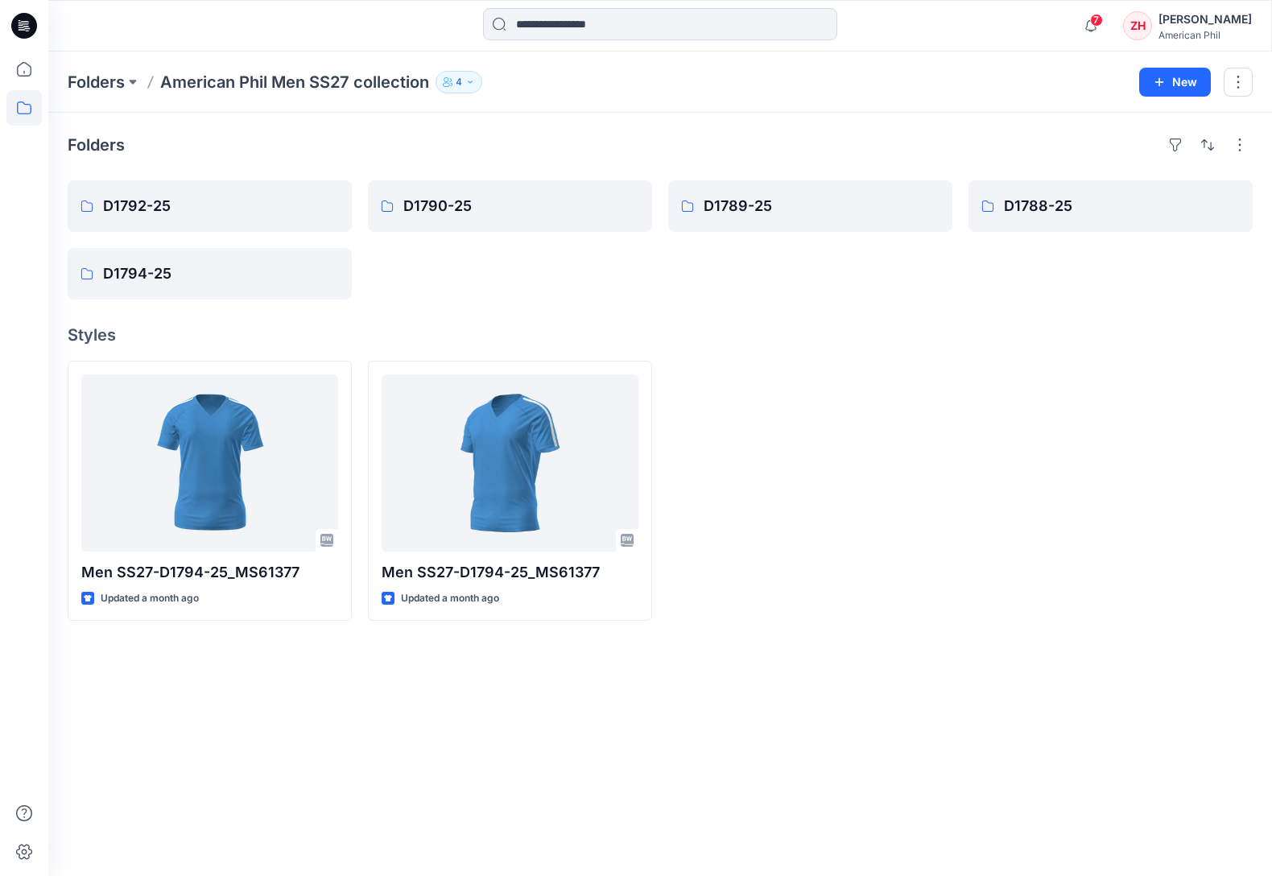
click at [1012, 48] on div "7 Notifications Your style Men SS27-D1792-25_MV50397 is ready 1 new Colorways 4…" at bounding box center [660, 26] width 1224 height 52
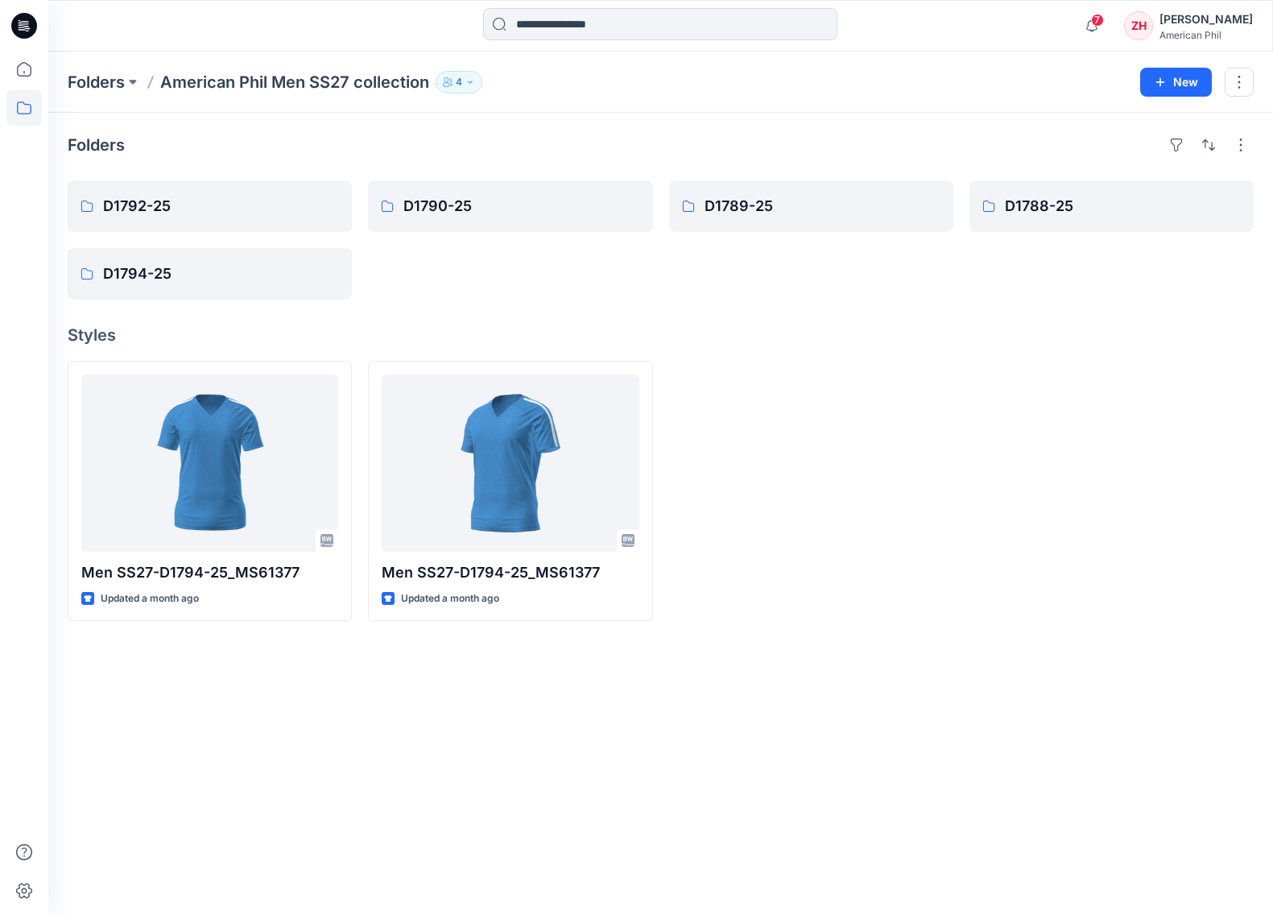
drag, startPoint x: 956, startPoint y: 101, endPoint x: 966, endPoint y: 97, distance: 11.5
click at [956, 101] on div "Folders American Phil Men SS27 collection 4 New" at bounding box center [660, 82] width 1225 height 61
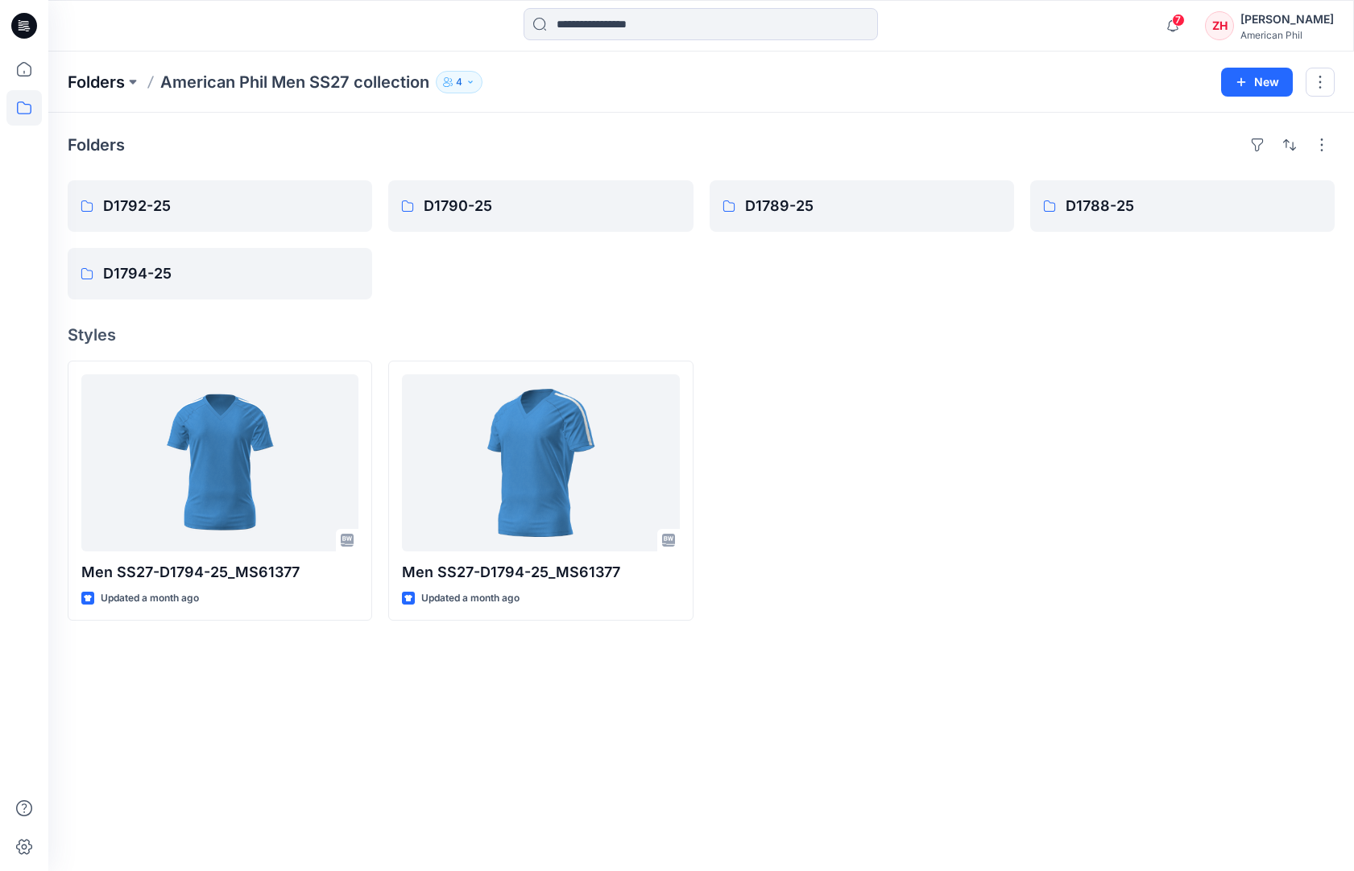
click at [125, 81] on p "Folders" at bounding box center [96, 82] width 57 height 23
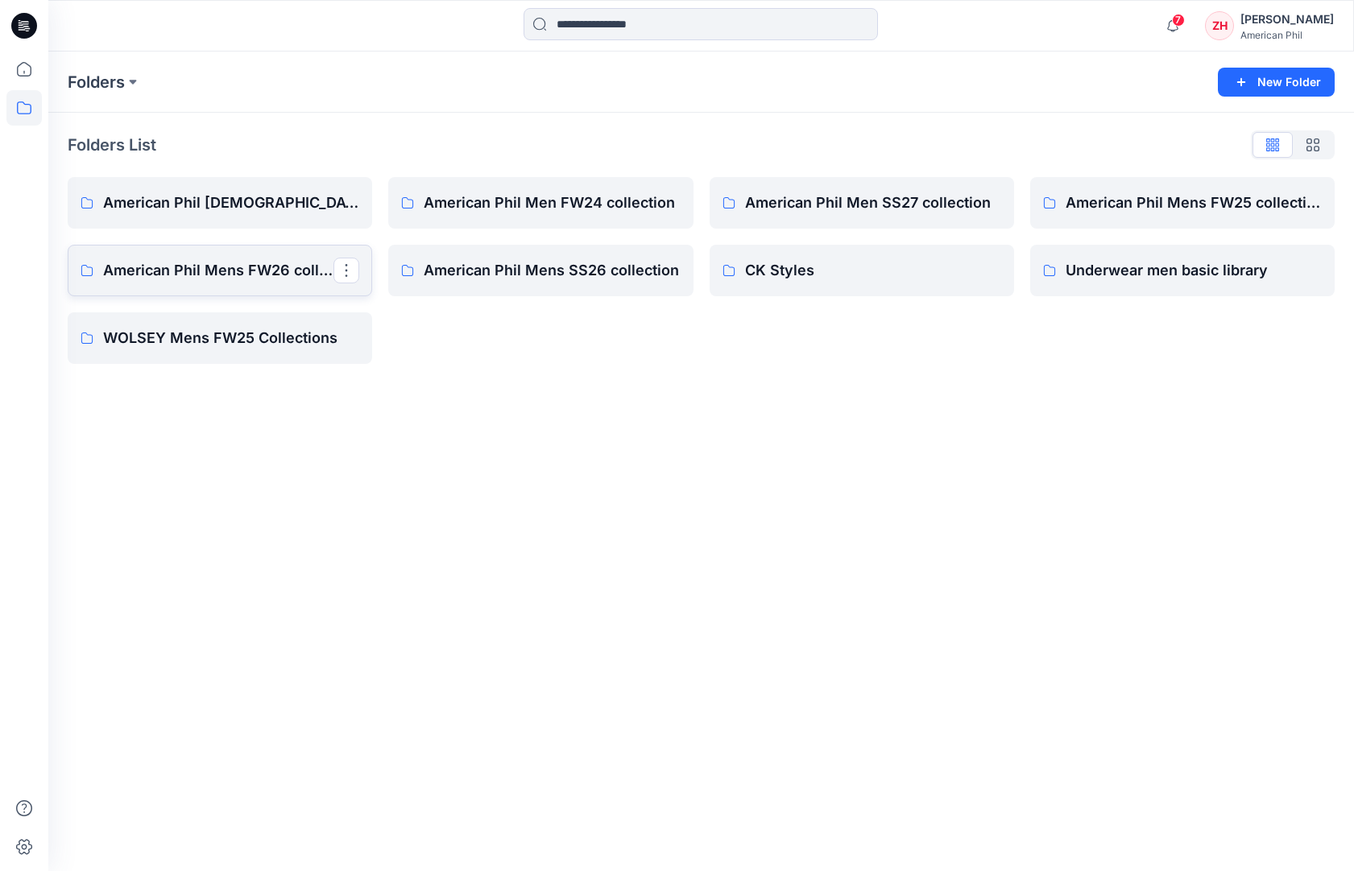
click at [280, 258] on link "American Phil Mens FW26 collection" at bounding box center [220, 271] width 304 height 52
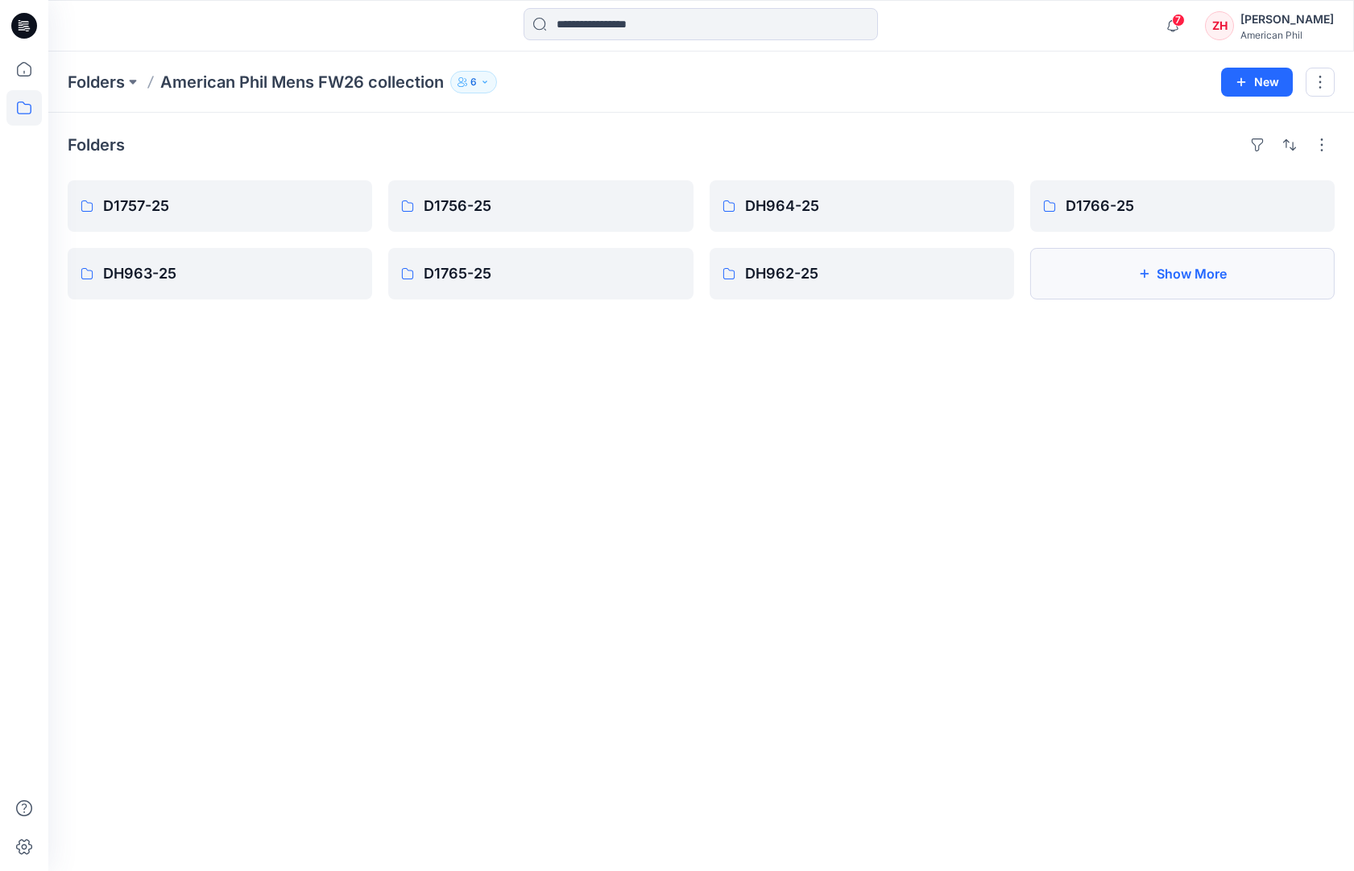
click at [1206, 287] on button "Show More" at bounding box center [1182, 274] width 304 height 52
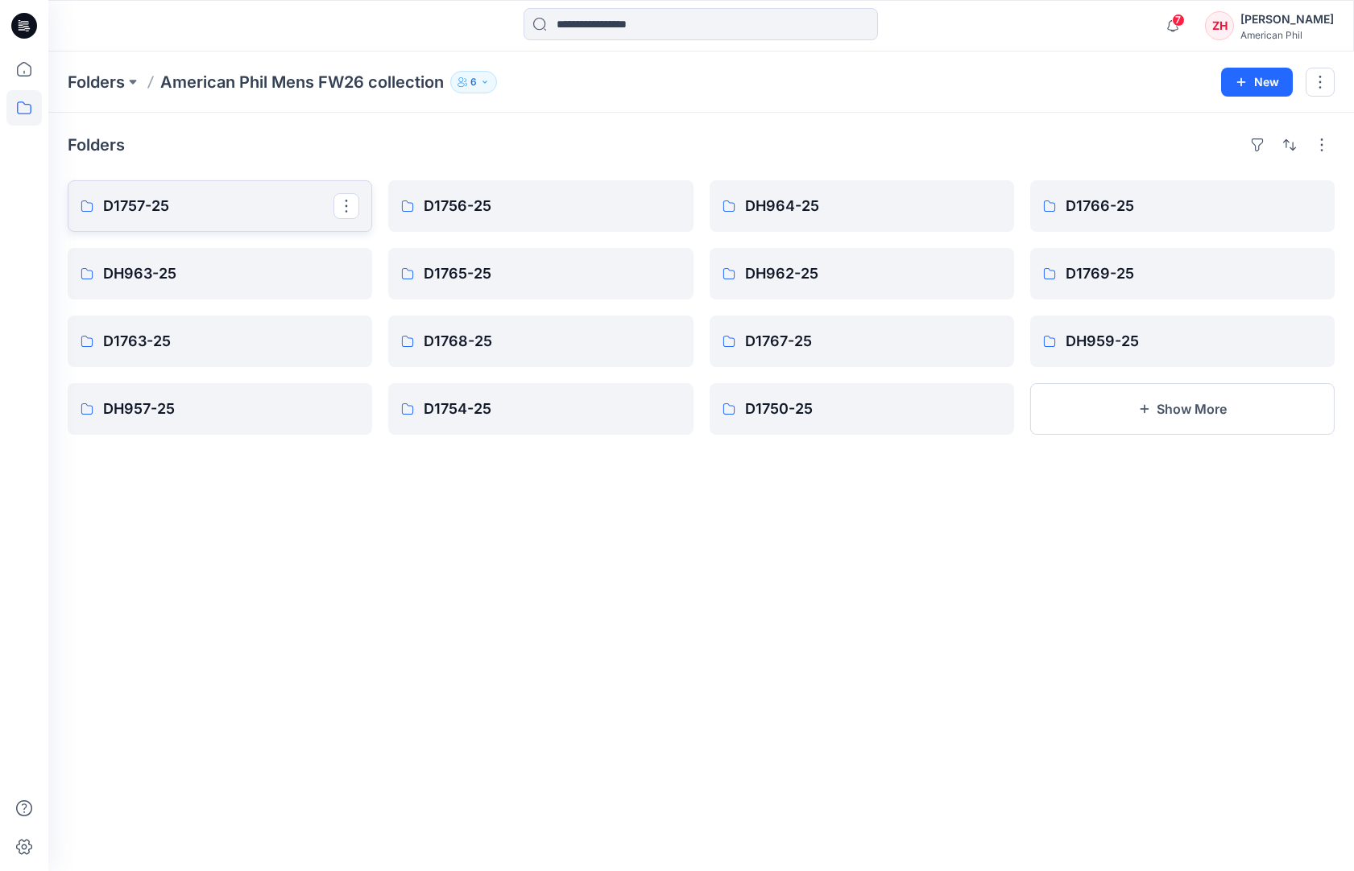
click at [261, 201] on p "D1757-25" at bounding box center [218, 206] width 230 height 23
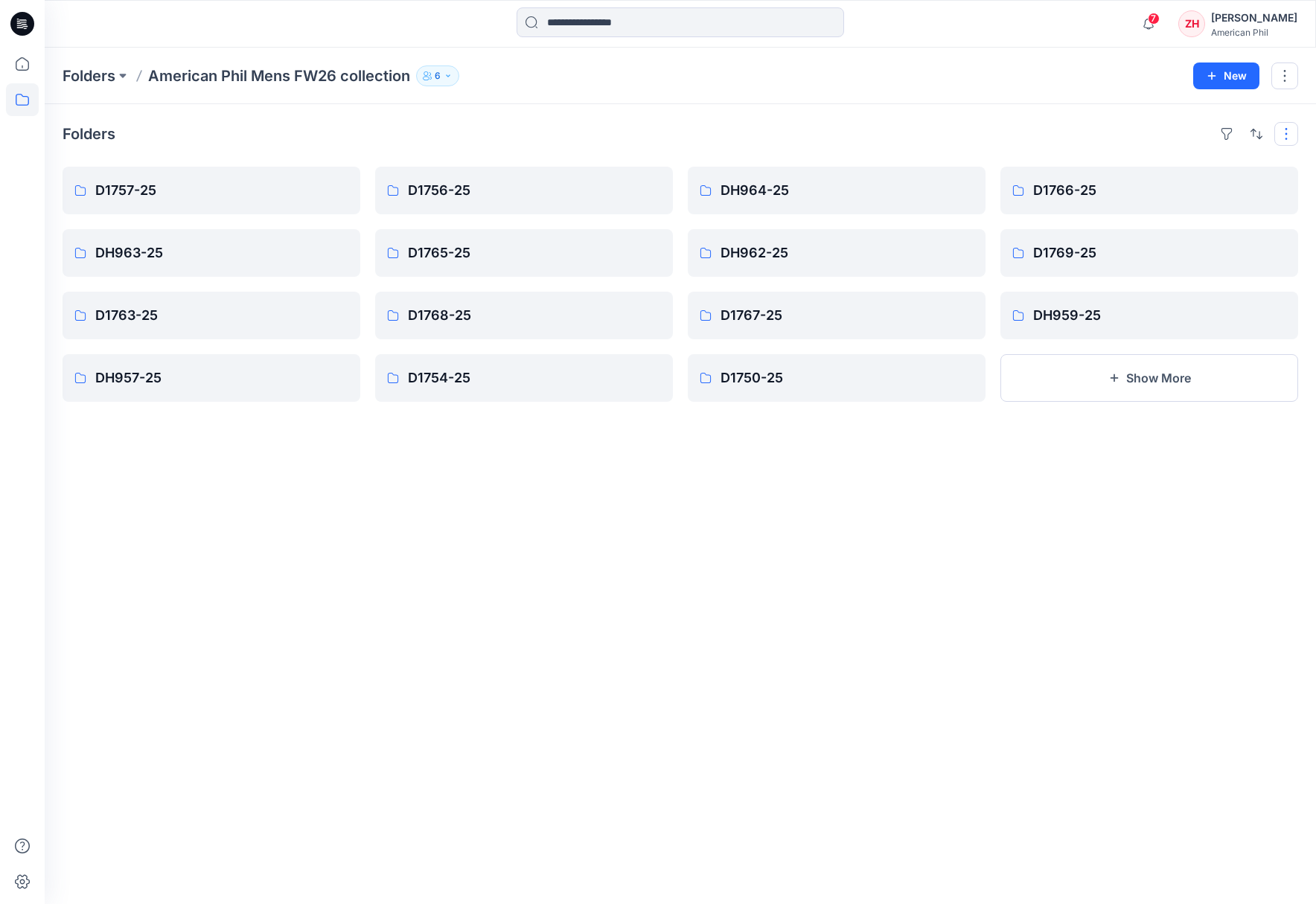
click at [1176, 136] on button "button" at bounding box center [1286, 134] width 24 height 24
click at [1176, 167] on p "Layout" at bounding box center [1222, 169] width 93 height 18
click at [1133, 182] on button "Large Grid" at bounding box center [1094, 185] width 128 height 30
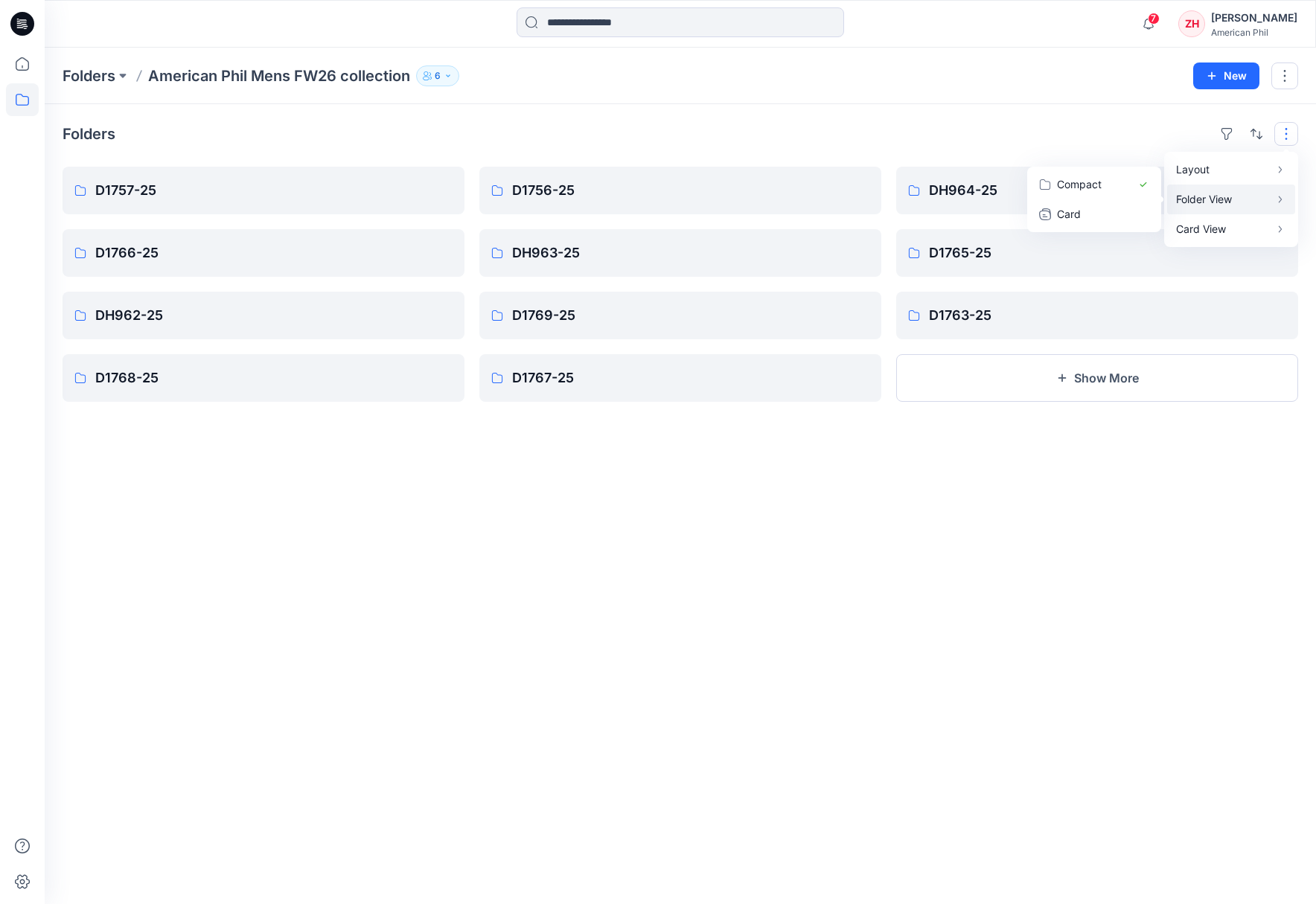
click at [1176, 203] on p "Folder View" at bounding box center [1222, 199] width 93 height 18
click at [1176, 191] on p "Folder View" at bounding box center [1222, 199] width 93 height 18
click at [1091, 213] on p "Card" at bounding box center [1093, 214] width 75 height 18
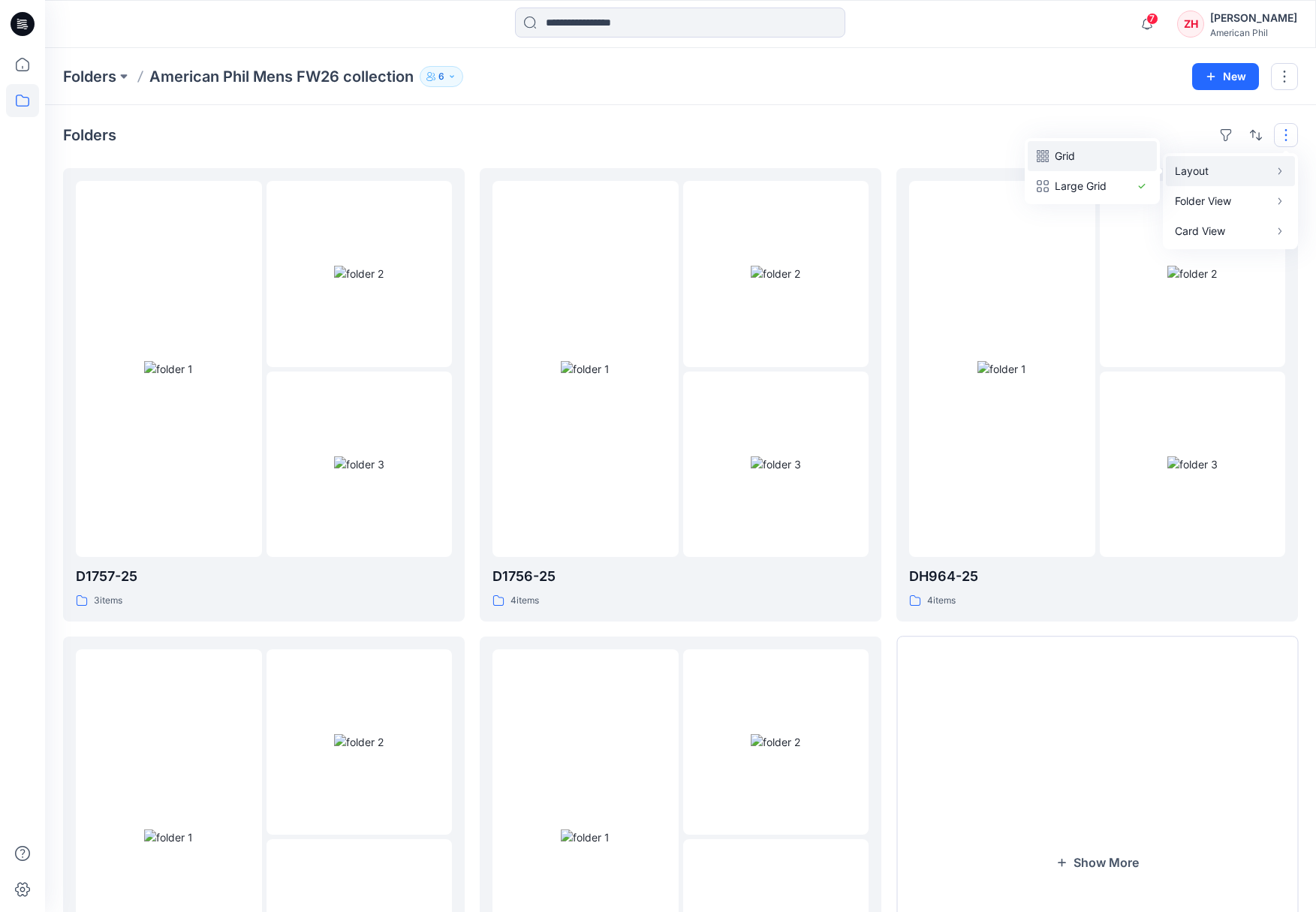
click at [1110, 159] on p "Grid" at bounding box center [1091, 156] width 75 height 18
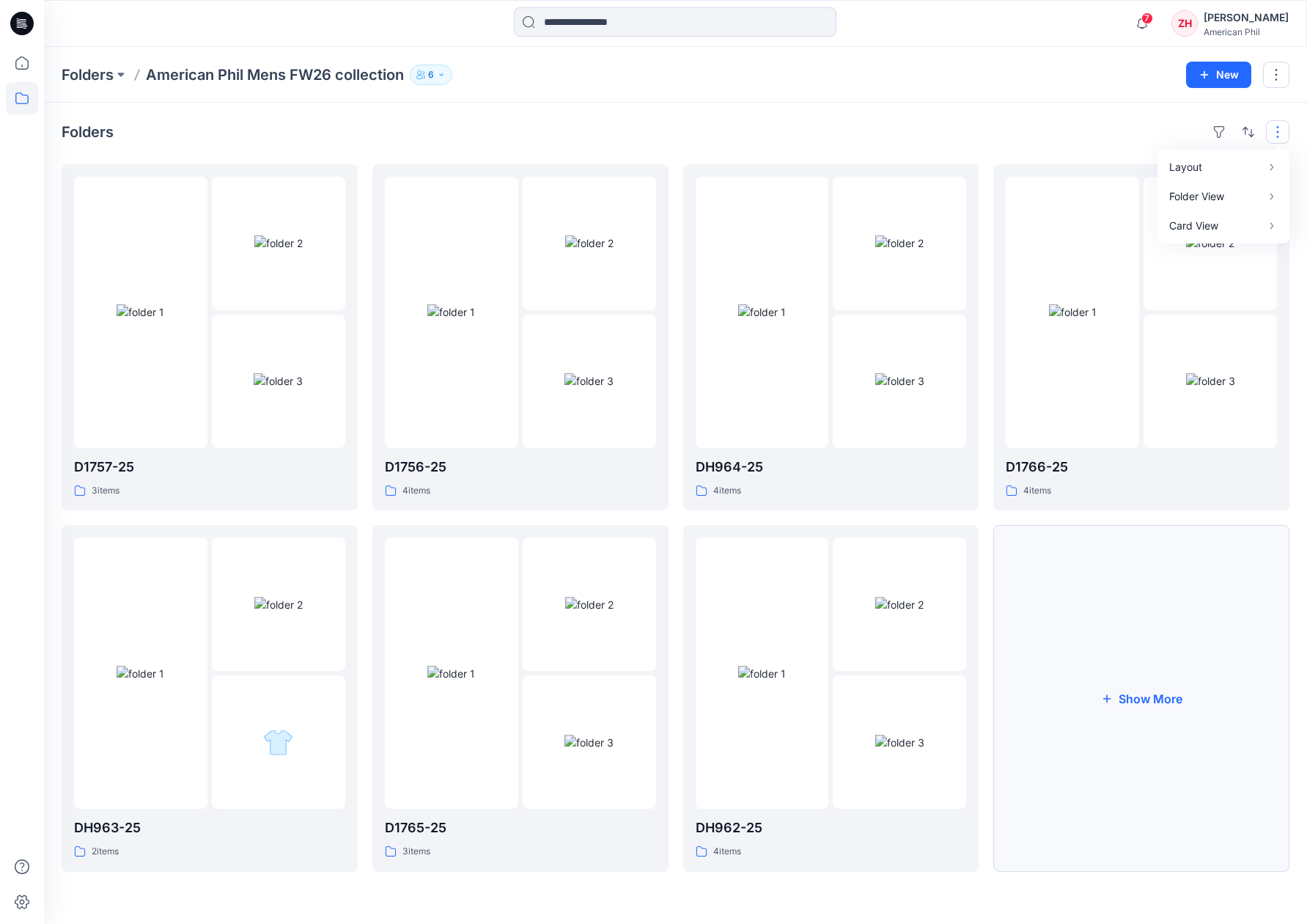
click at [1158, 694] on button "Show More" at bounding box center [1140, 698] width 296 height 346
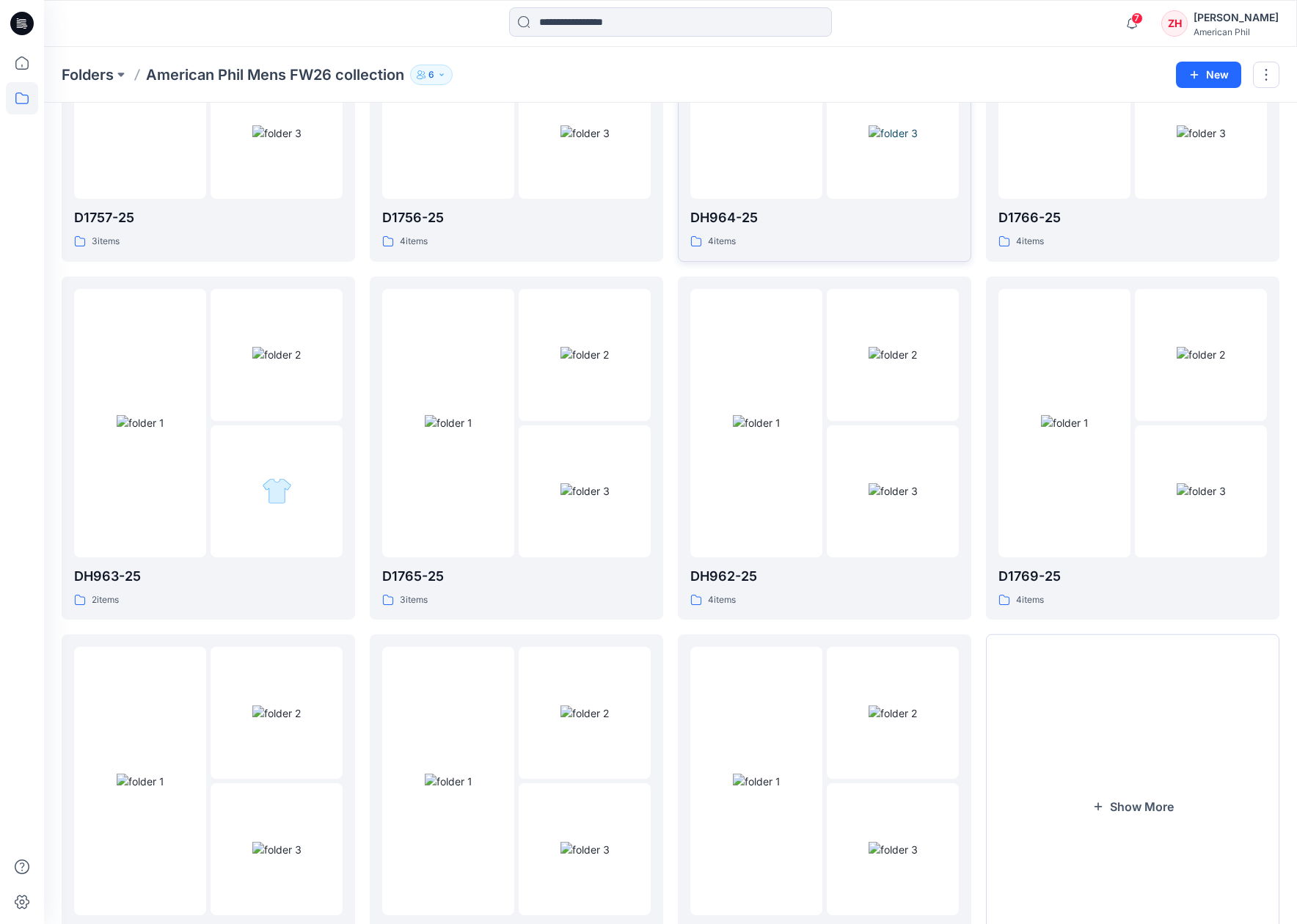
scroll to position [340, 0]
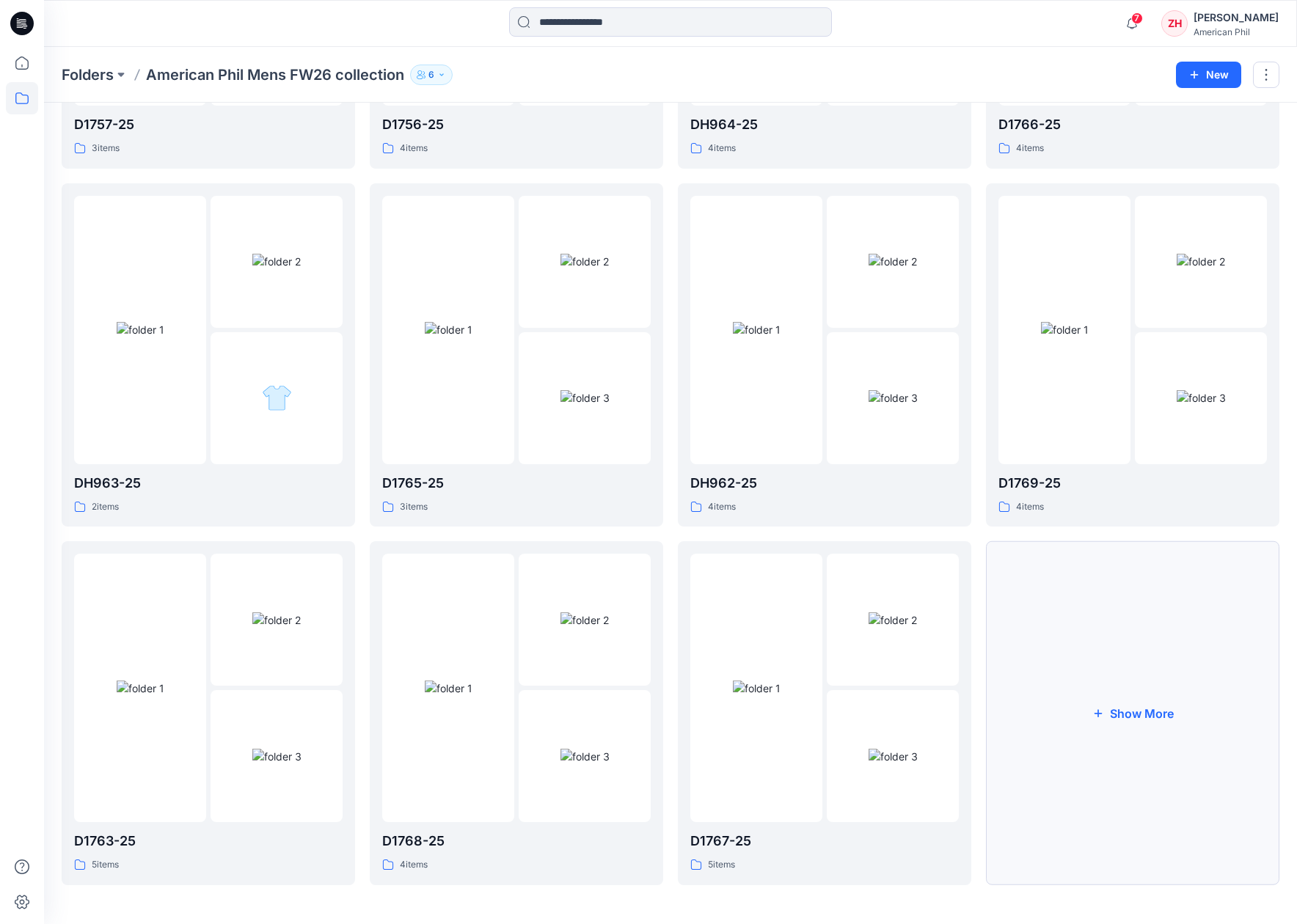
click at [1159, 723] on button "Show More" at bounding box center [1132, 713] width 293 height 344
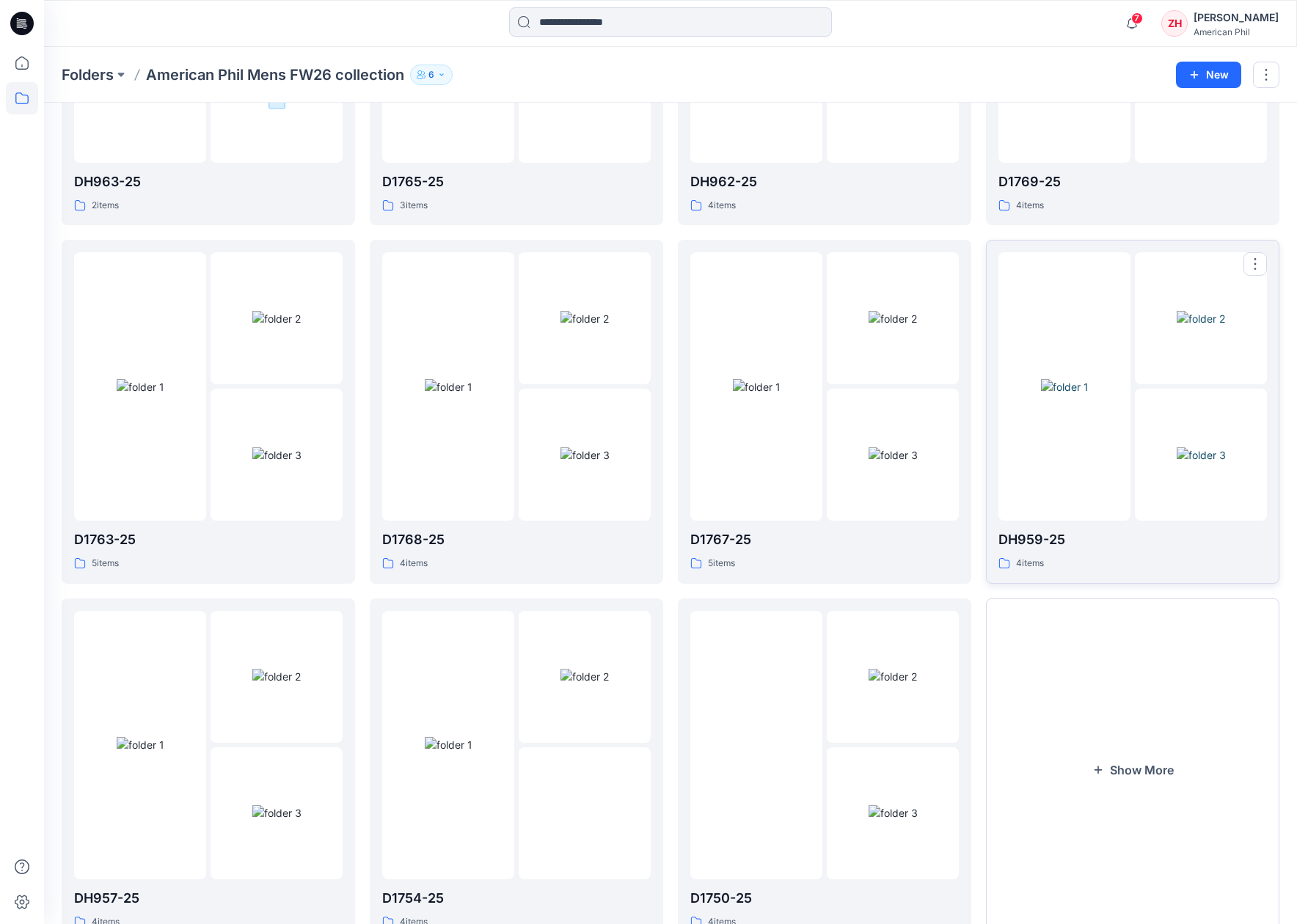
scroll to position [696, 0]
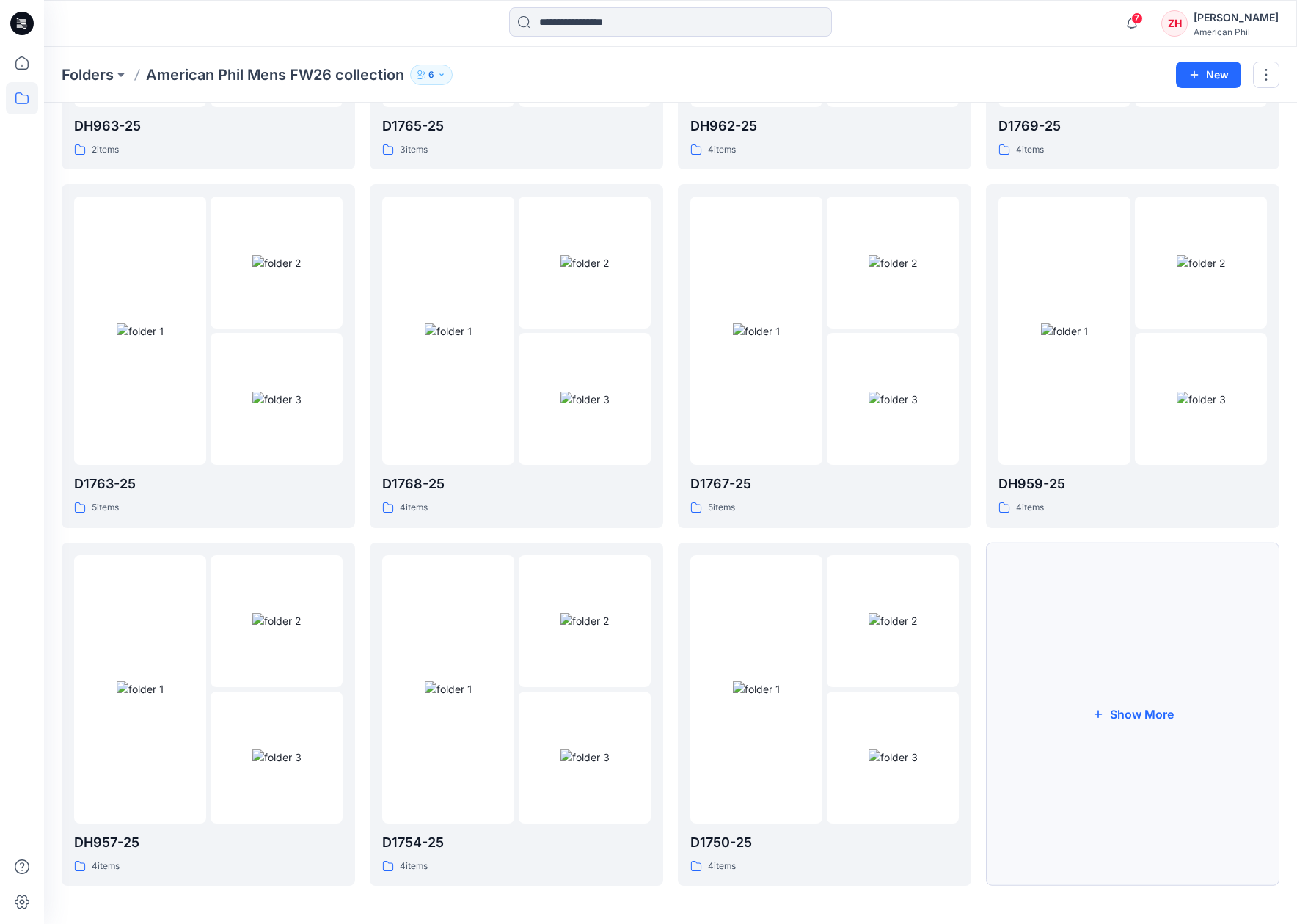
click at [1151, 709] on button "Show More" at bounding box center [1132, 715] width 293 height 344
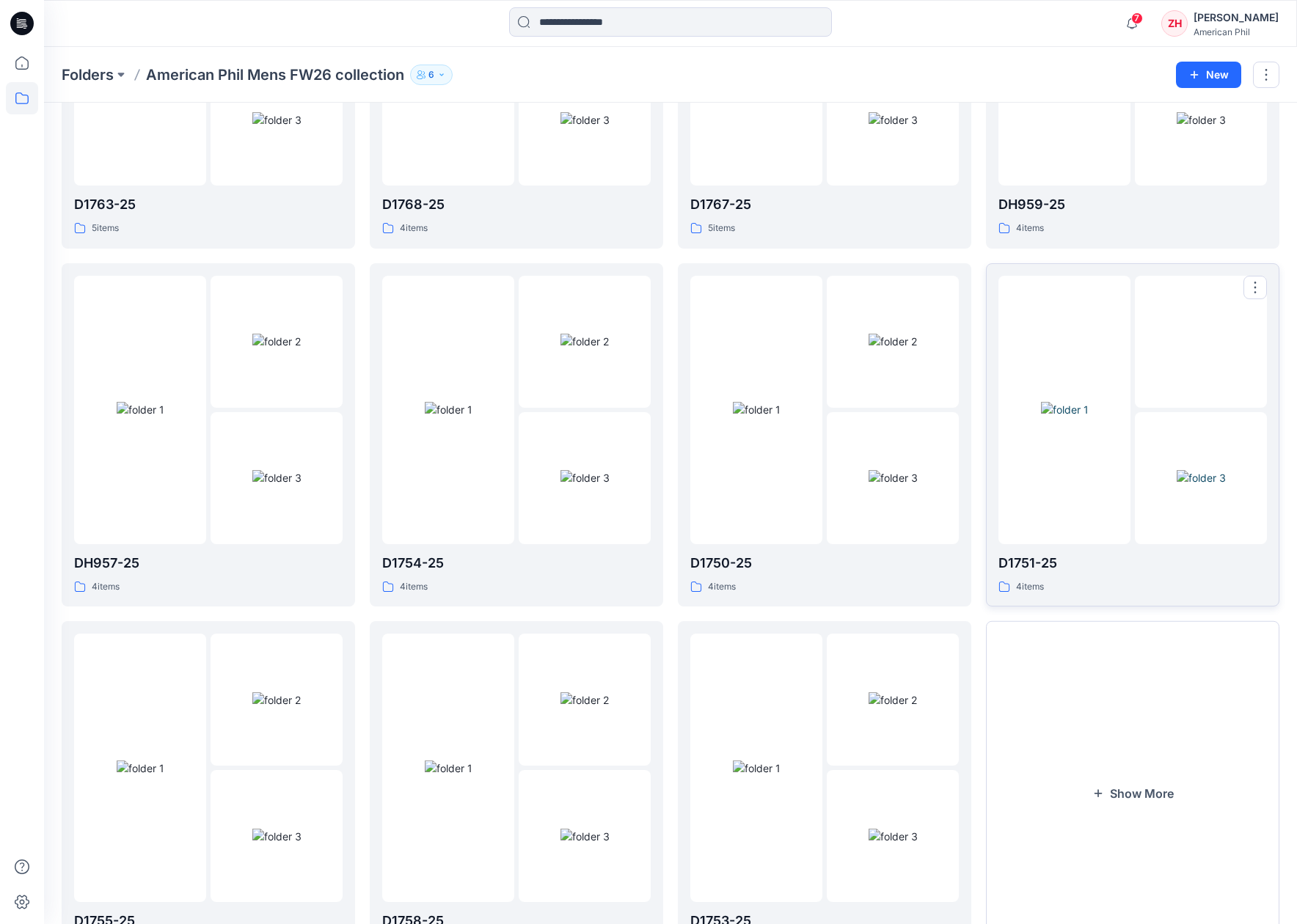
scroll to position [1053, 0]
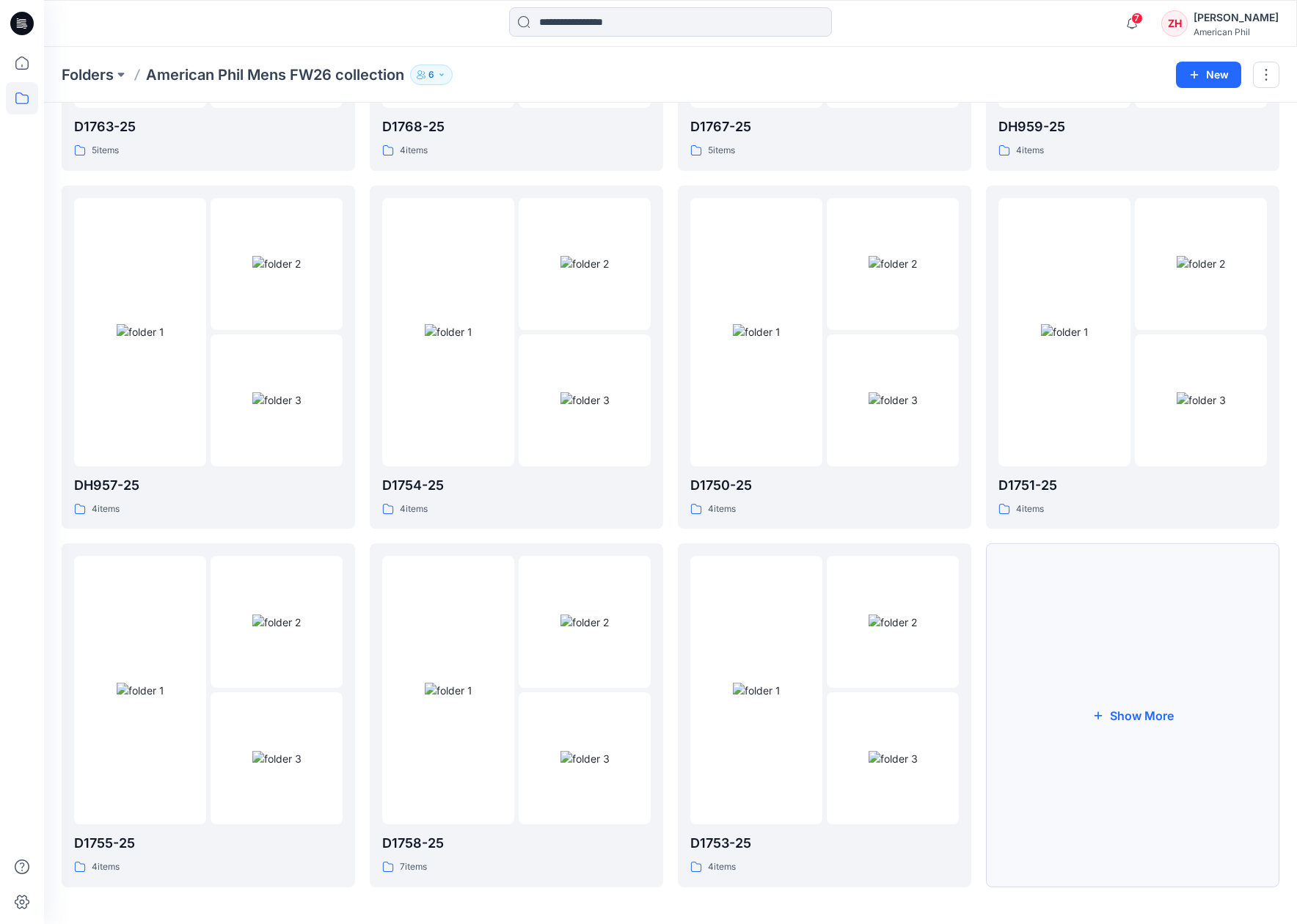
click at [1150, 711] on button "Show More" at bounding box center [1132, 716] width 293 height 344
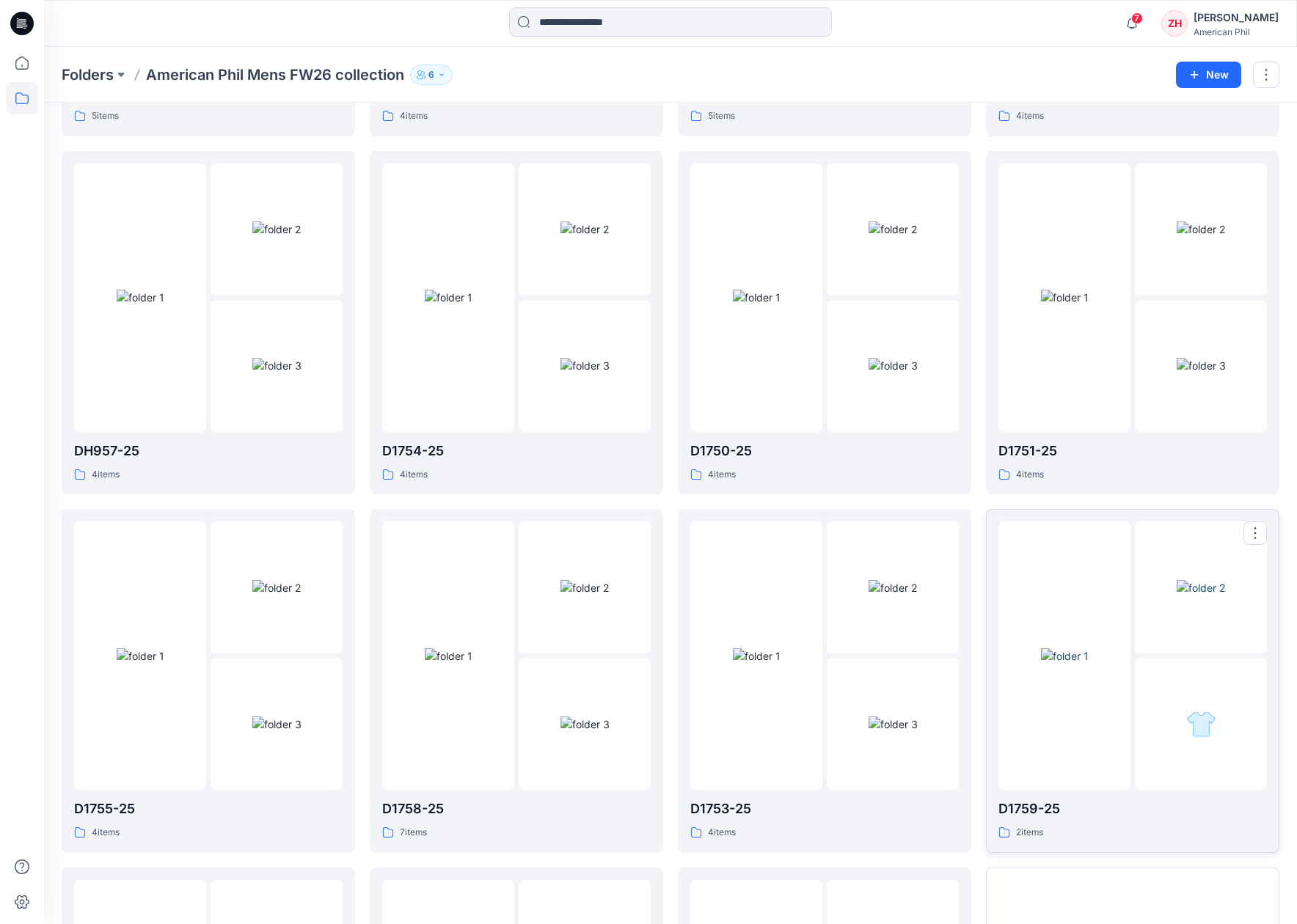
scroll to position [1410, 0]
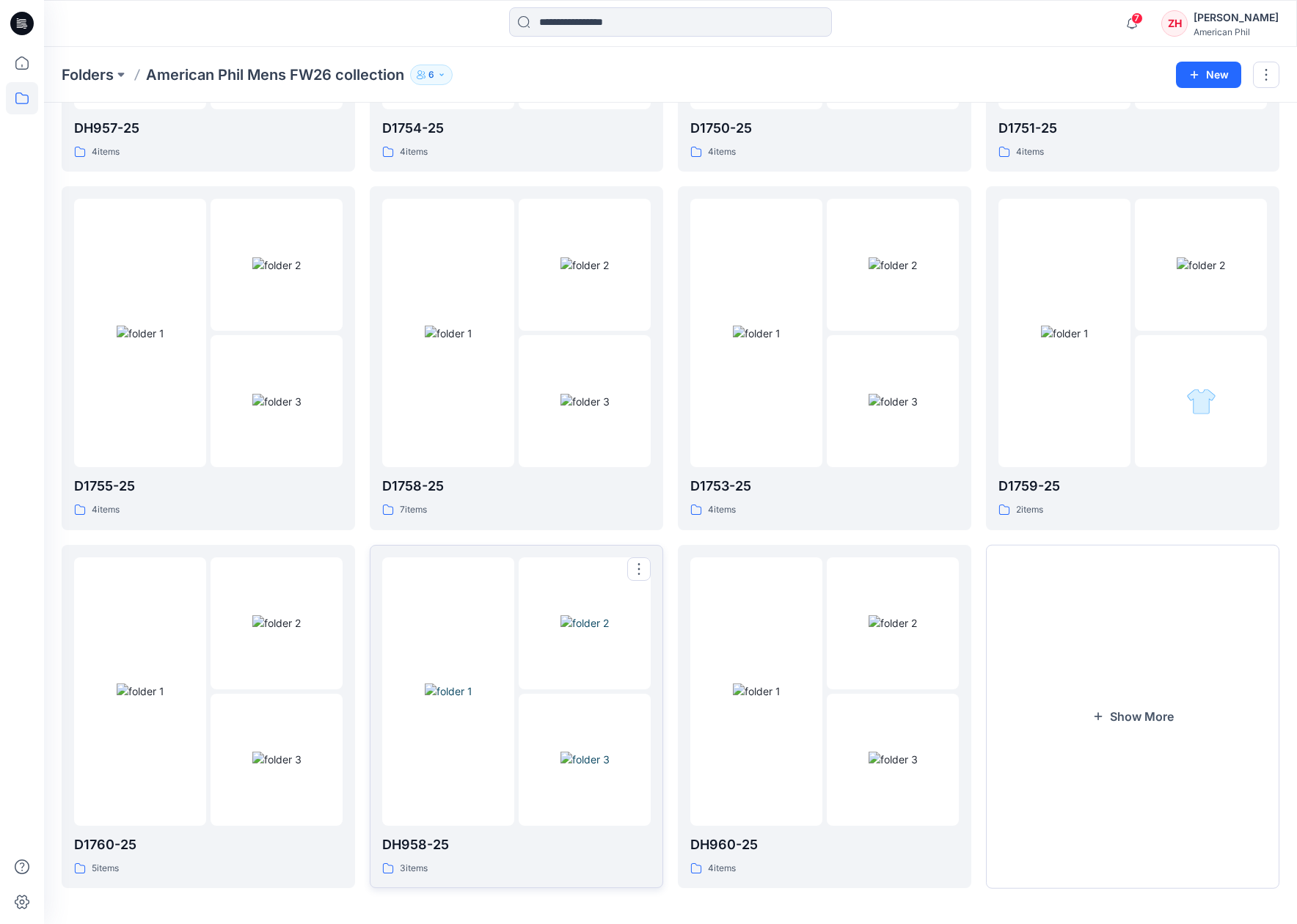
click at [480, 578] on div at bounding box center [448, 691] width 132 height 269
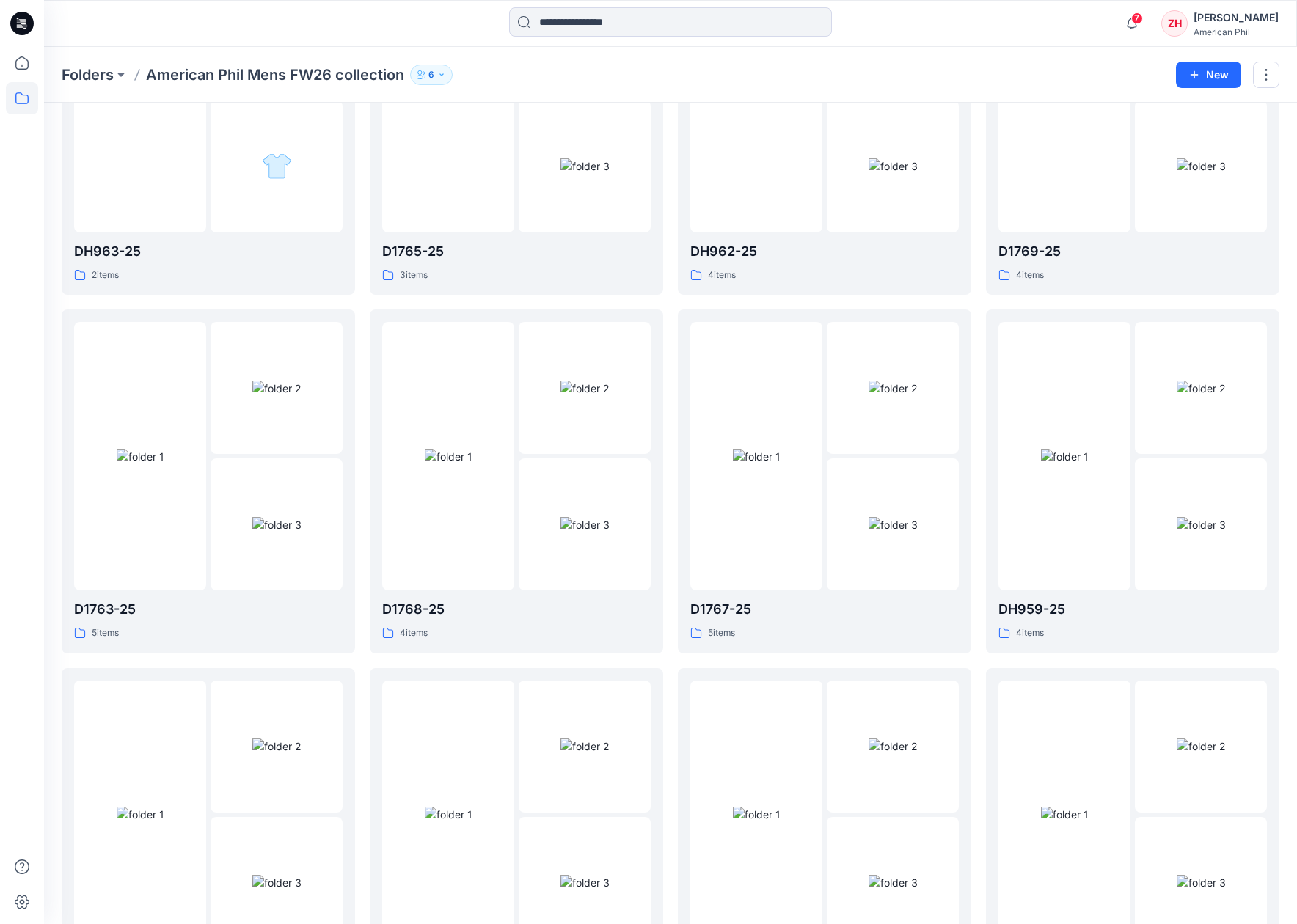
scroll to position [837, 0]
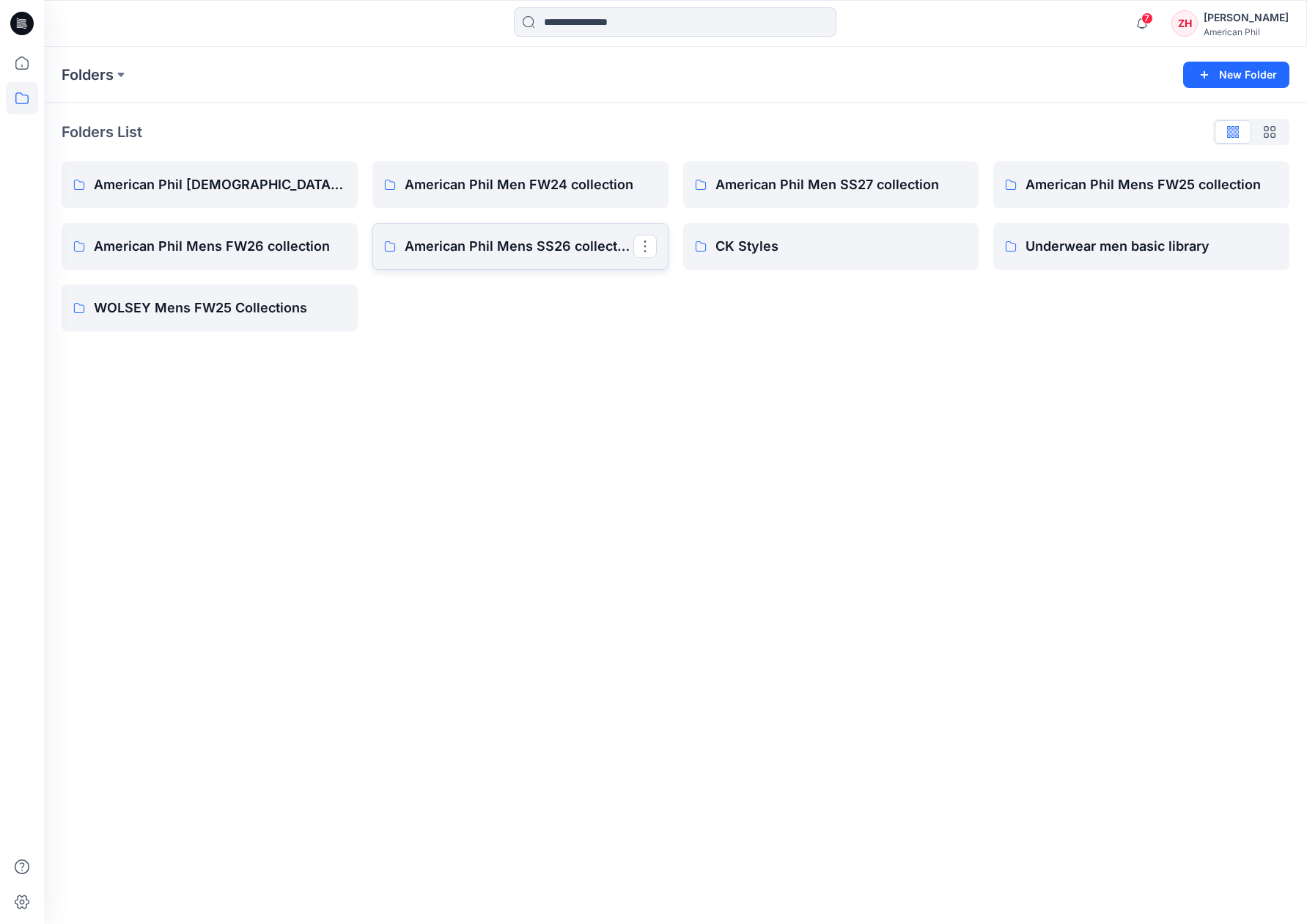
click at [561, 237] on p "American Phil Mens SS26 collection" at bounding box center [519, 246] width 228 height 21
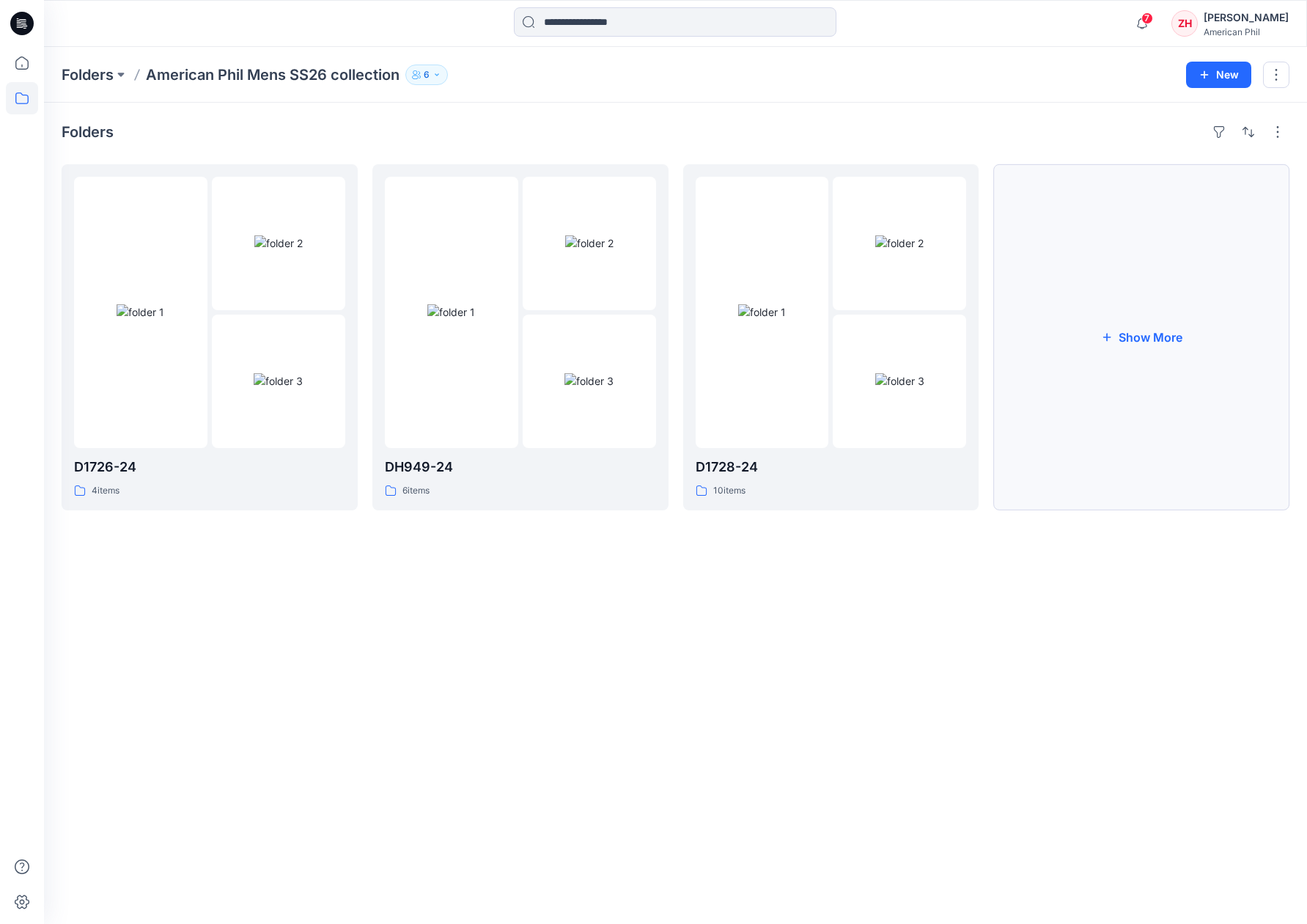
click at [1148, 317] on button "Show More" at bounding box center [1140, 337] width 296 height 346
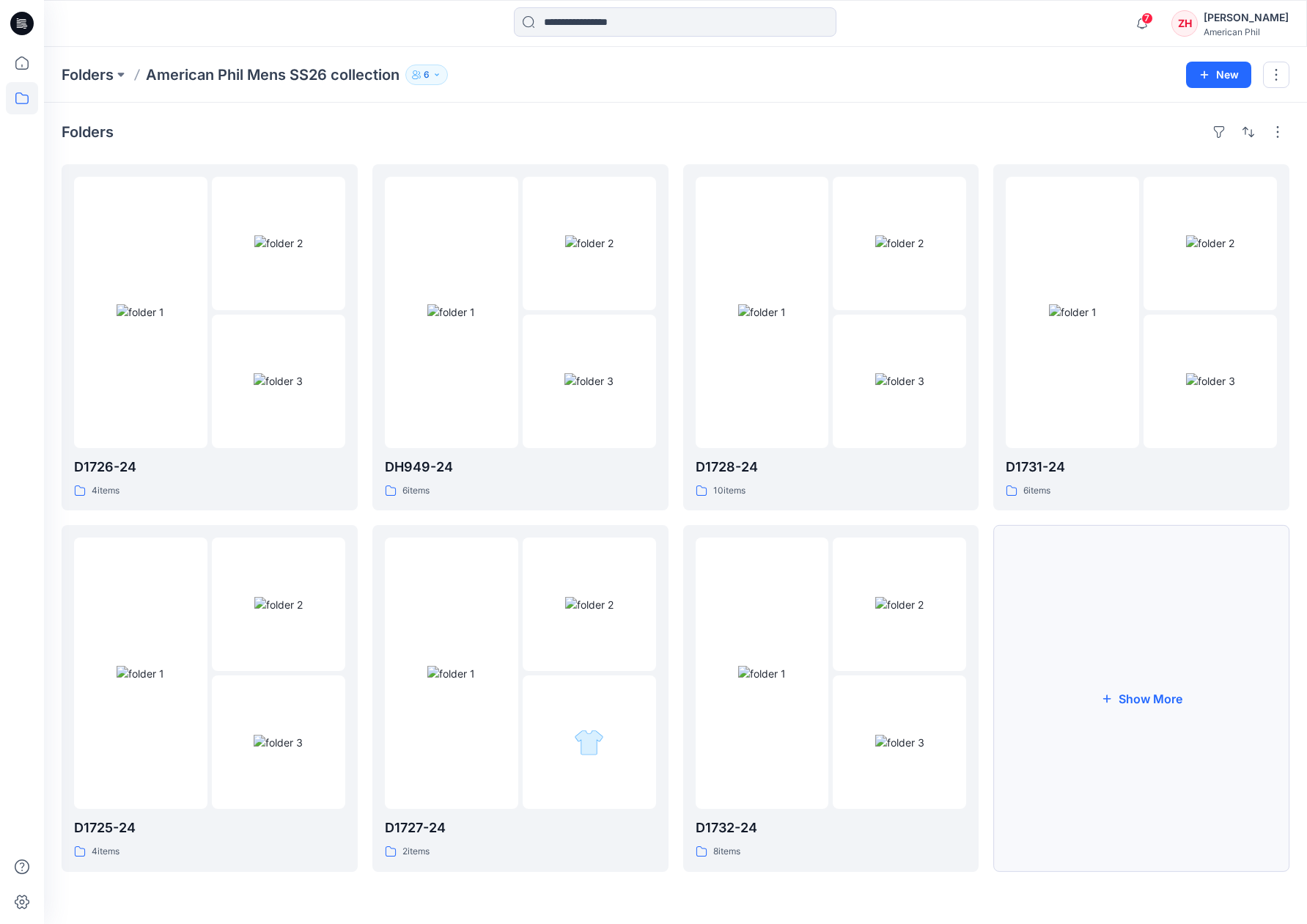
click at [1131, 692] on button "Show More" at bounding box center [1140, 698] width 296 height 346
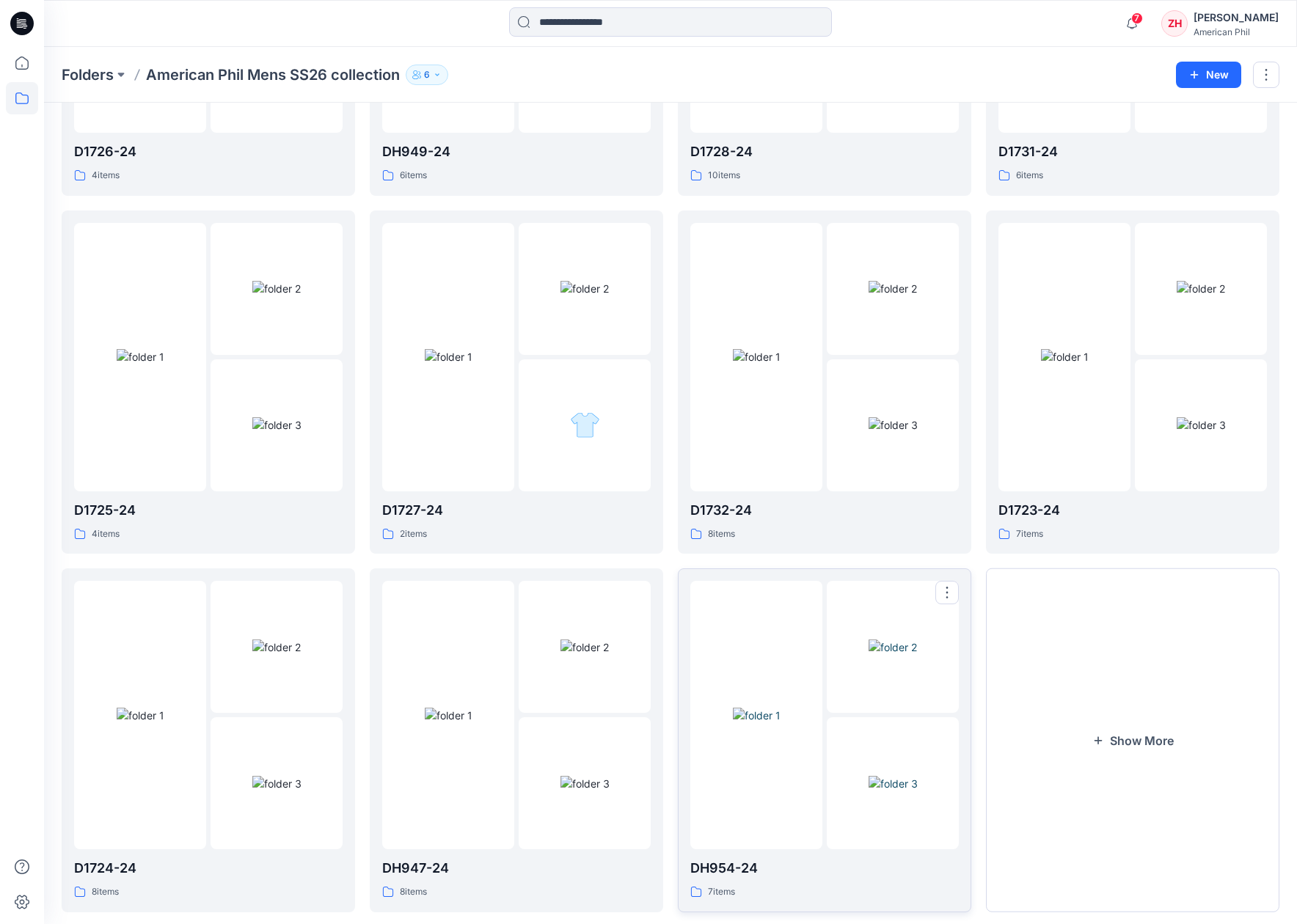
scroll to position [340, 0]
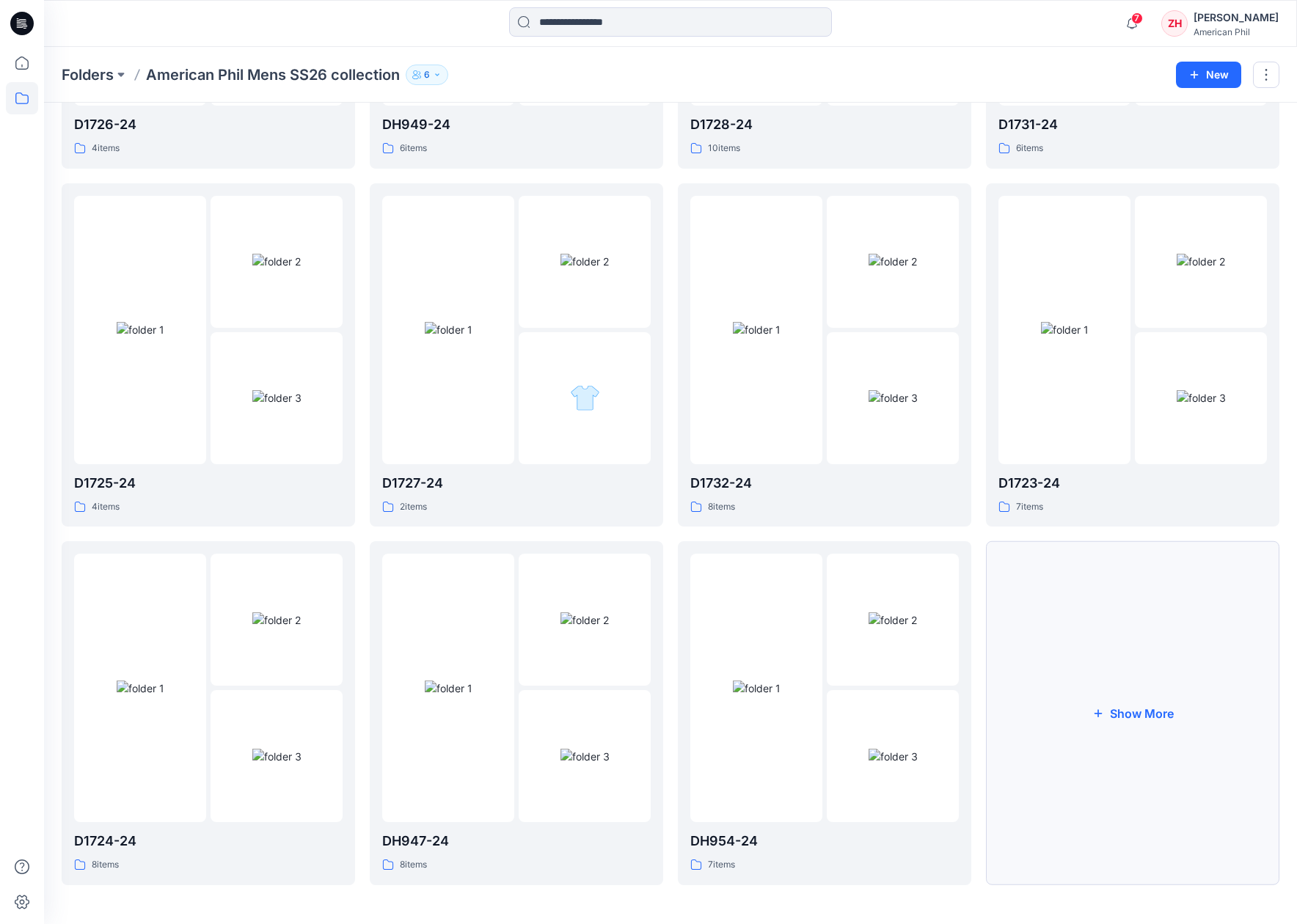
click at [1159, 670] on button "Show More" at bounding box center [1132, 713] width 293 height 344
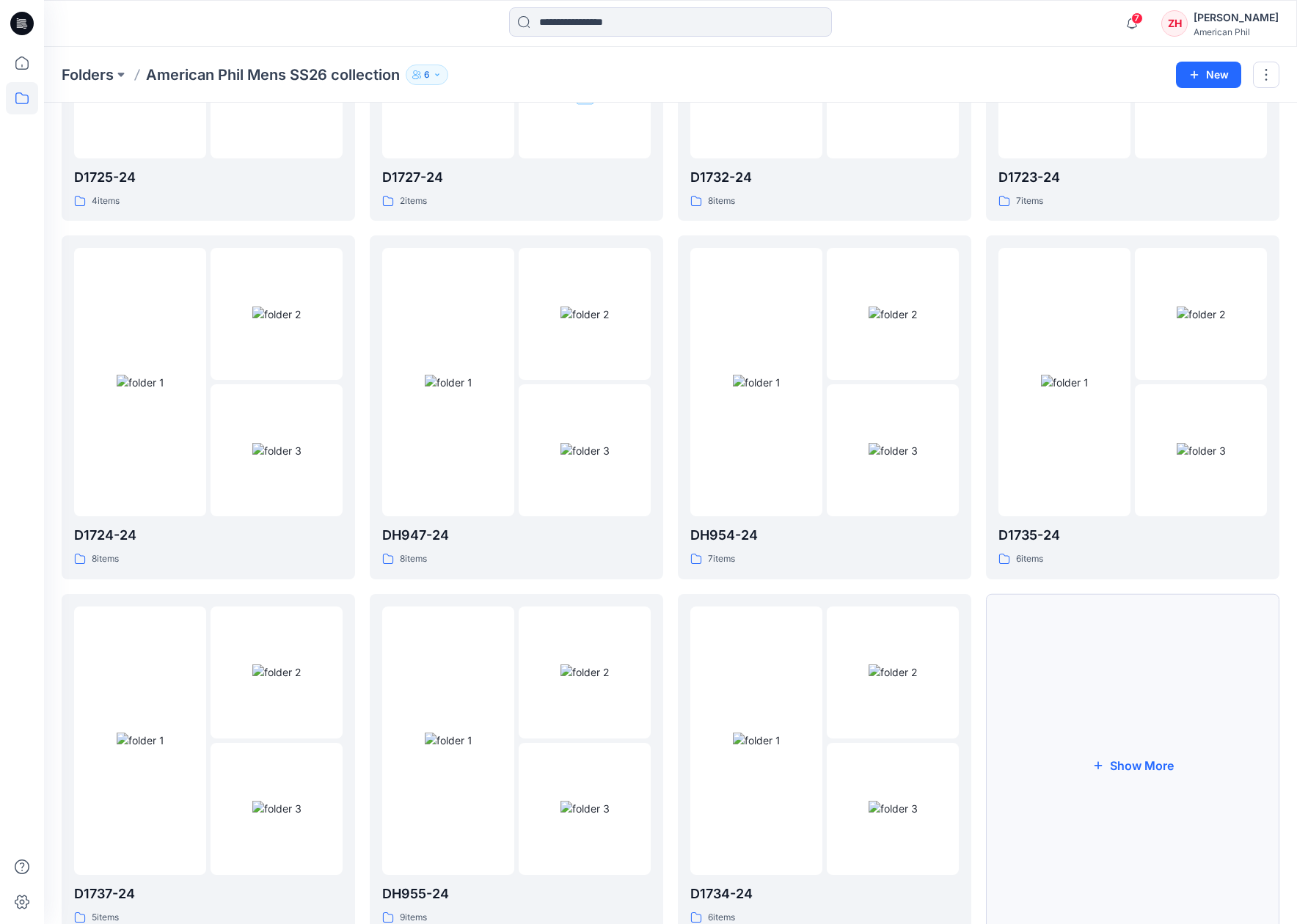
click at [1131, 725] on button "Show More" at bounding box center [1132, 766] width 293 height 344
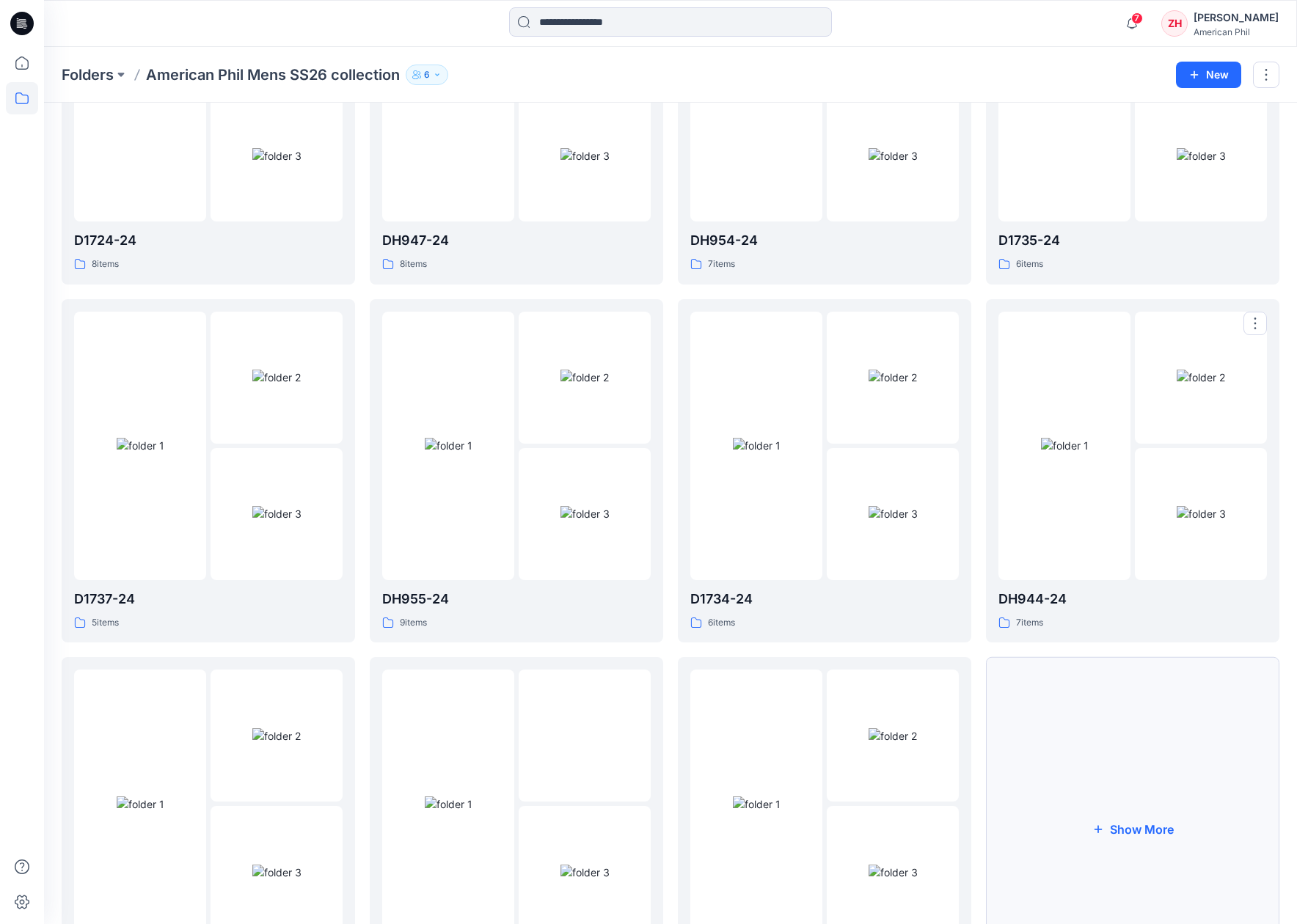
scroll to position [1053, 0]
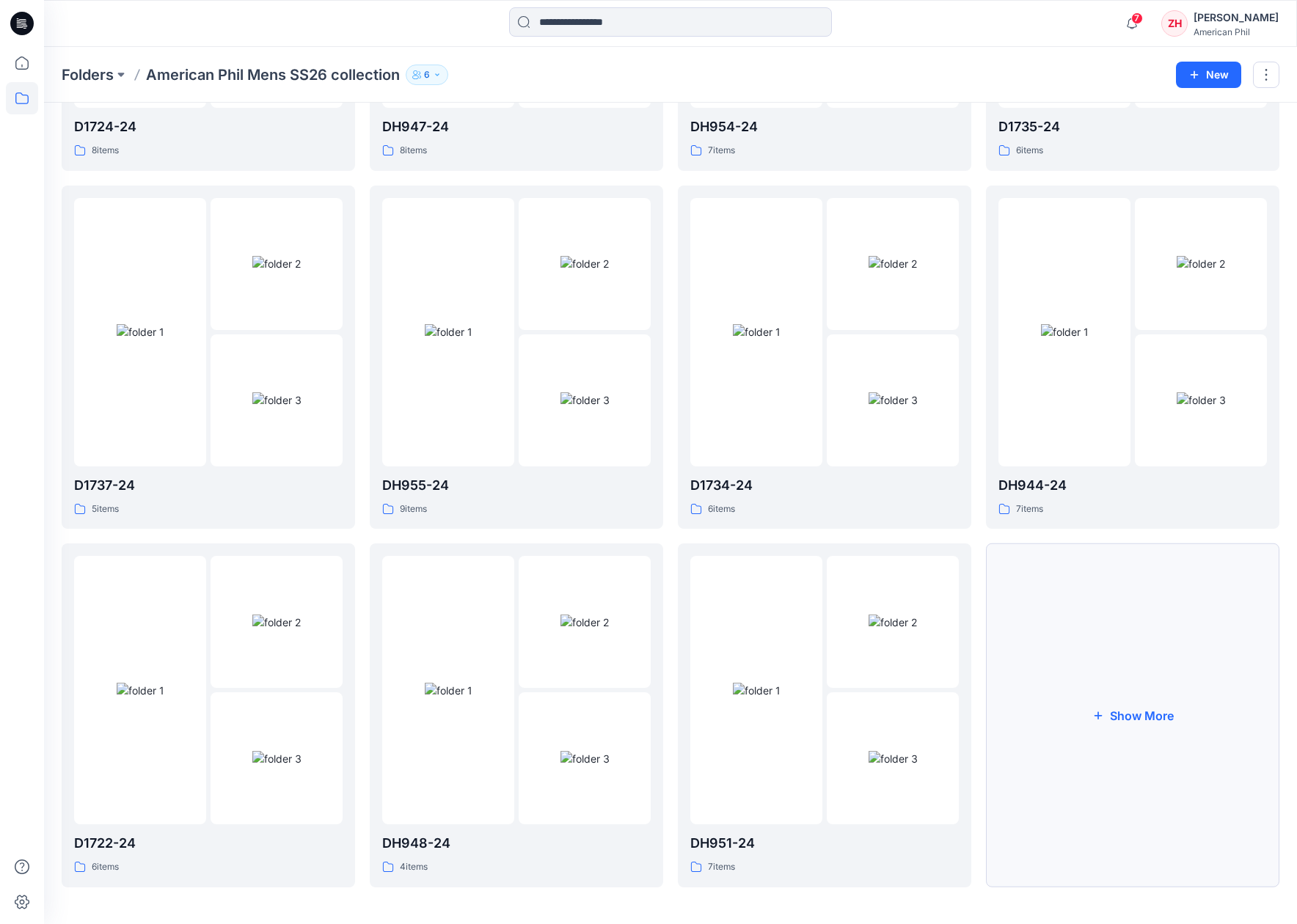
click at [1159, 670] on button "Show More" at bounding box center [1132, 716] width 293 height 344
click at [1057, 797] on p "DH945-24" at bounding box center [1132, 843] width 269 height 21
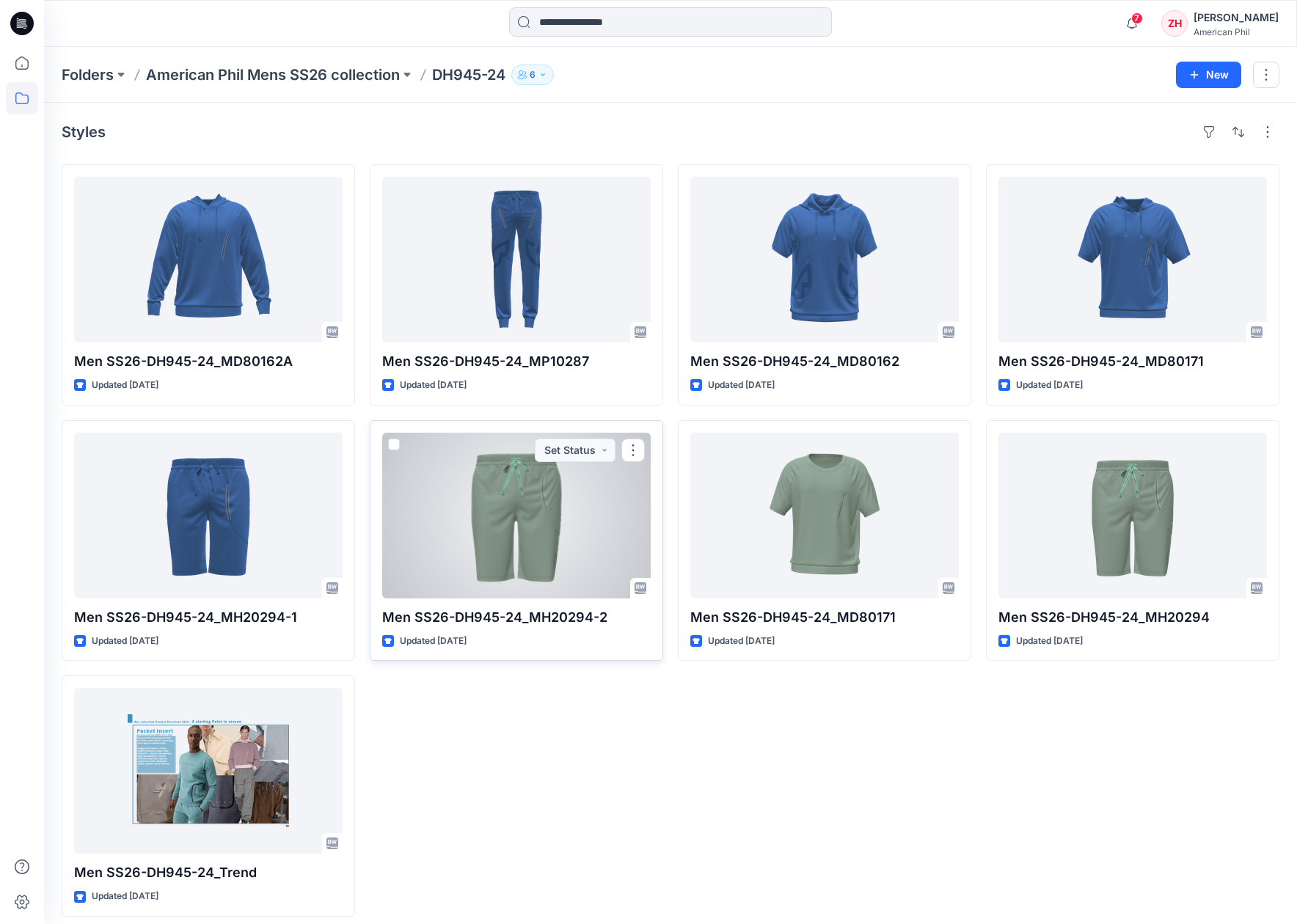
click at [548, 500] on div at bounding box center [516, 515] width 269 height 166
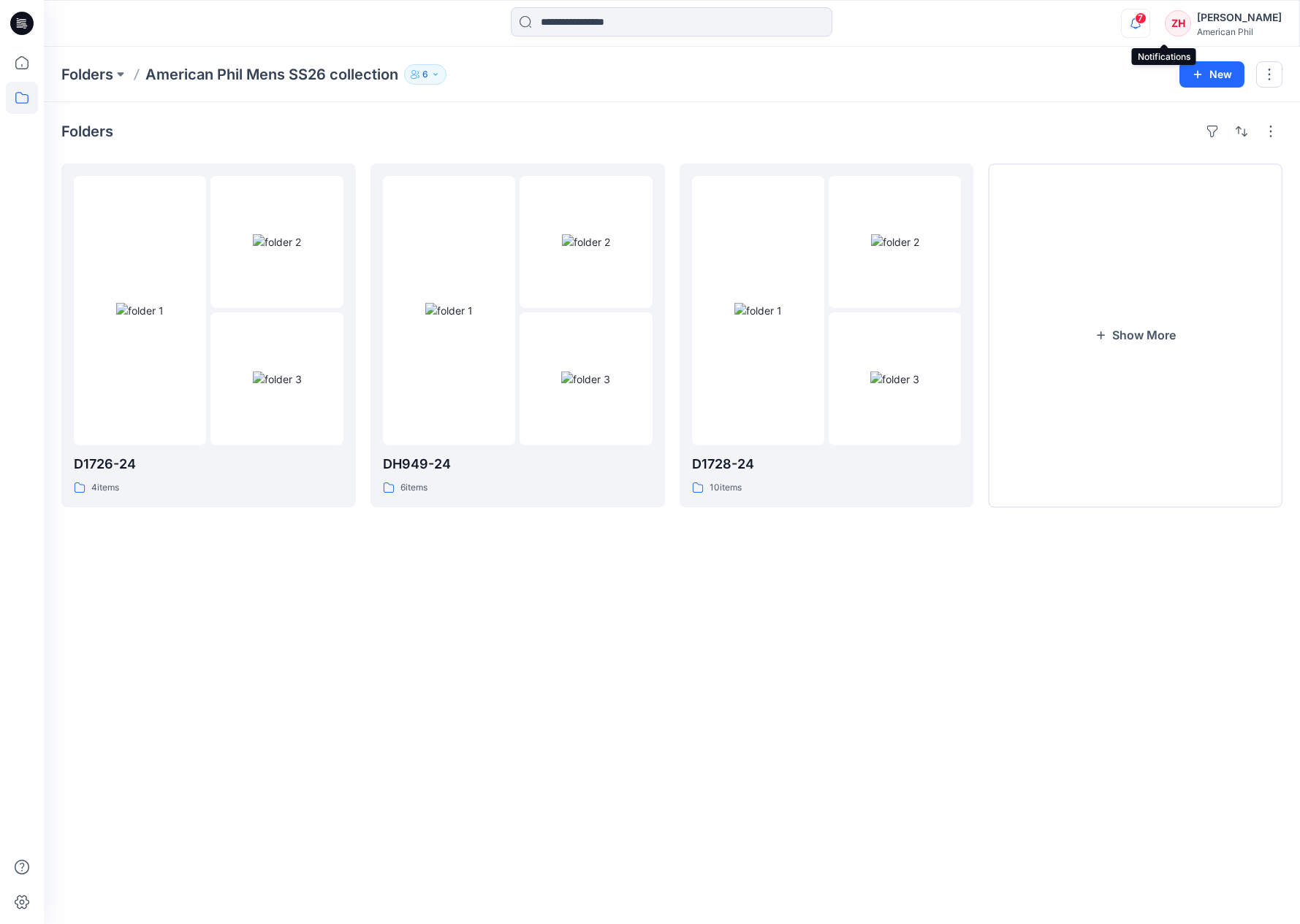
click at [1149, 15] on icon "button" at bounding box center [1135, 24] width 28 height 29
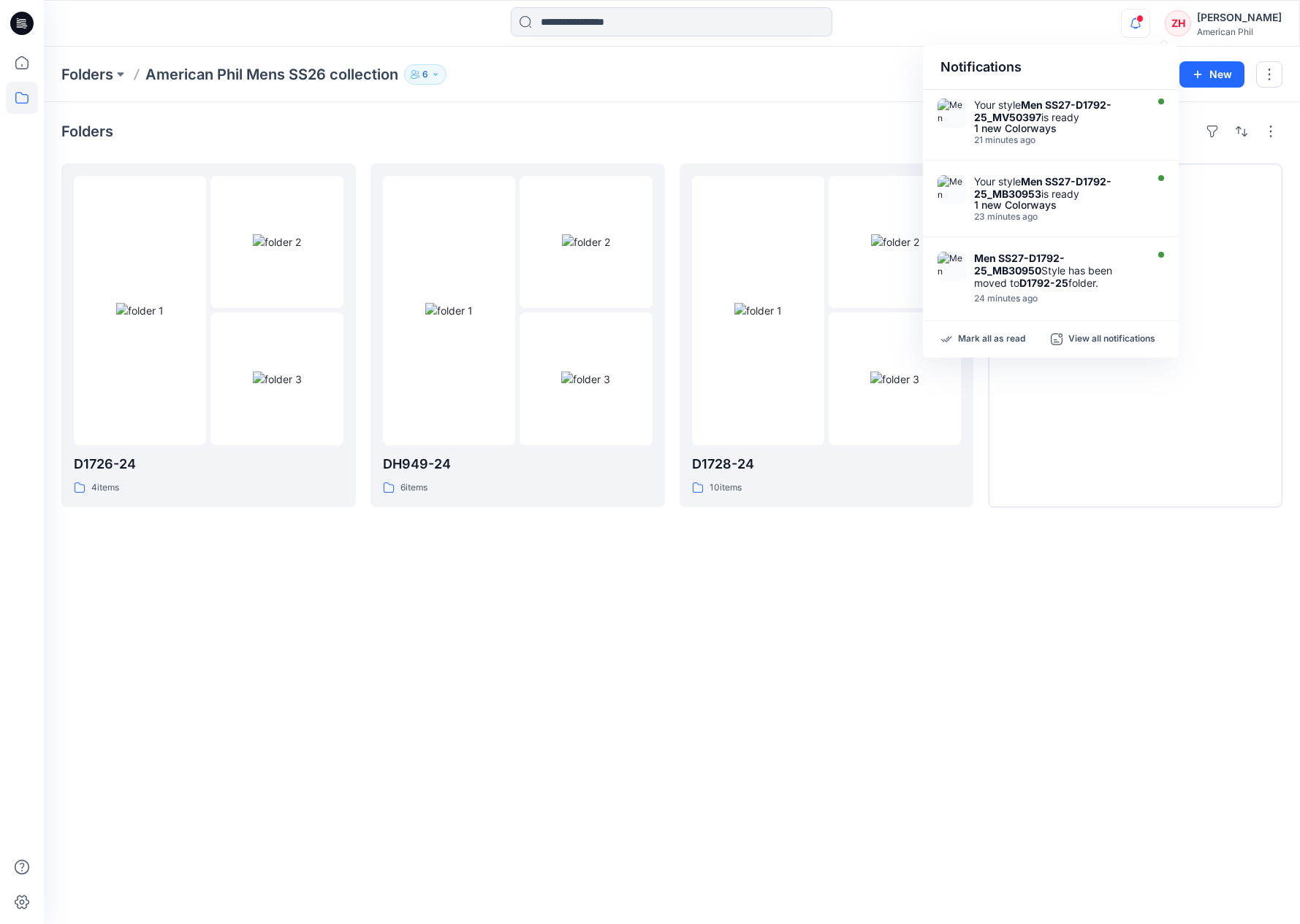
click at [1105, 24] on div "Notifications Your style Men SS27-D1792-25_MV50397 is ready 1 new Colorways 21 …" at bounding box center [670, 23] width 1255 height 32
